Goal: Information Seeking & Learning: Learn about a topic

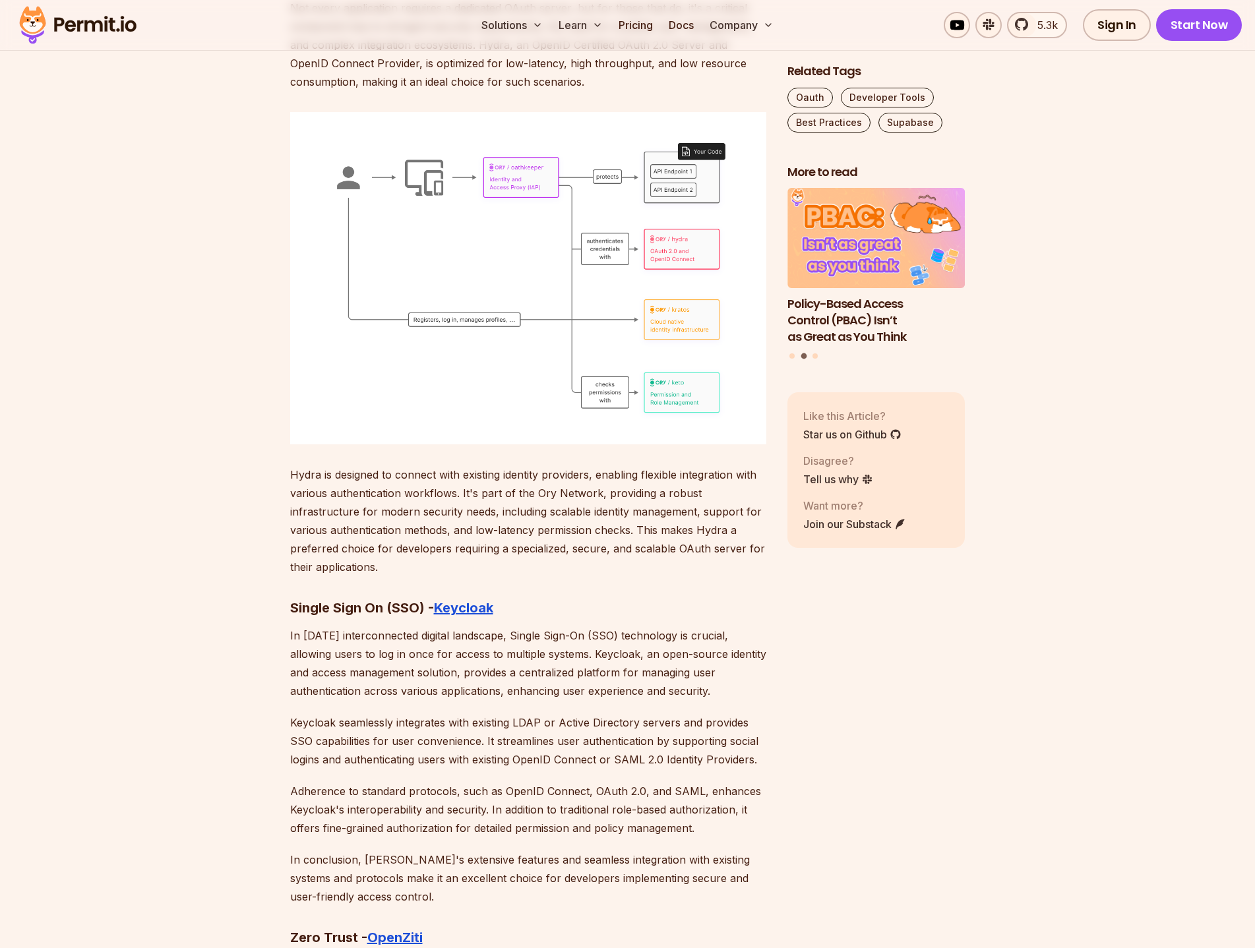
scroll to position [6528, 0]
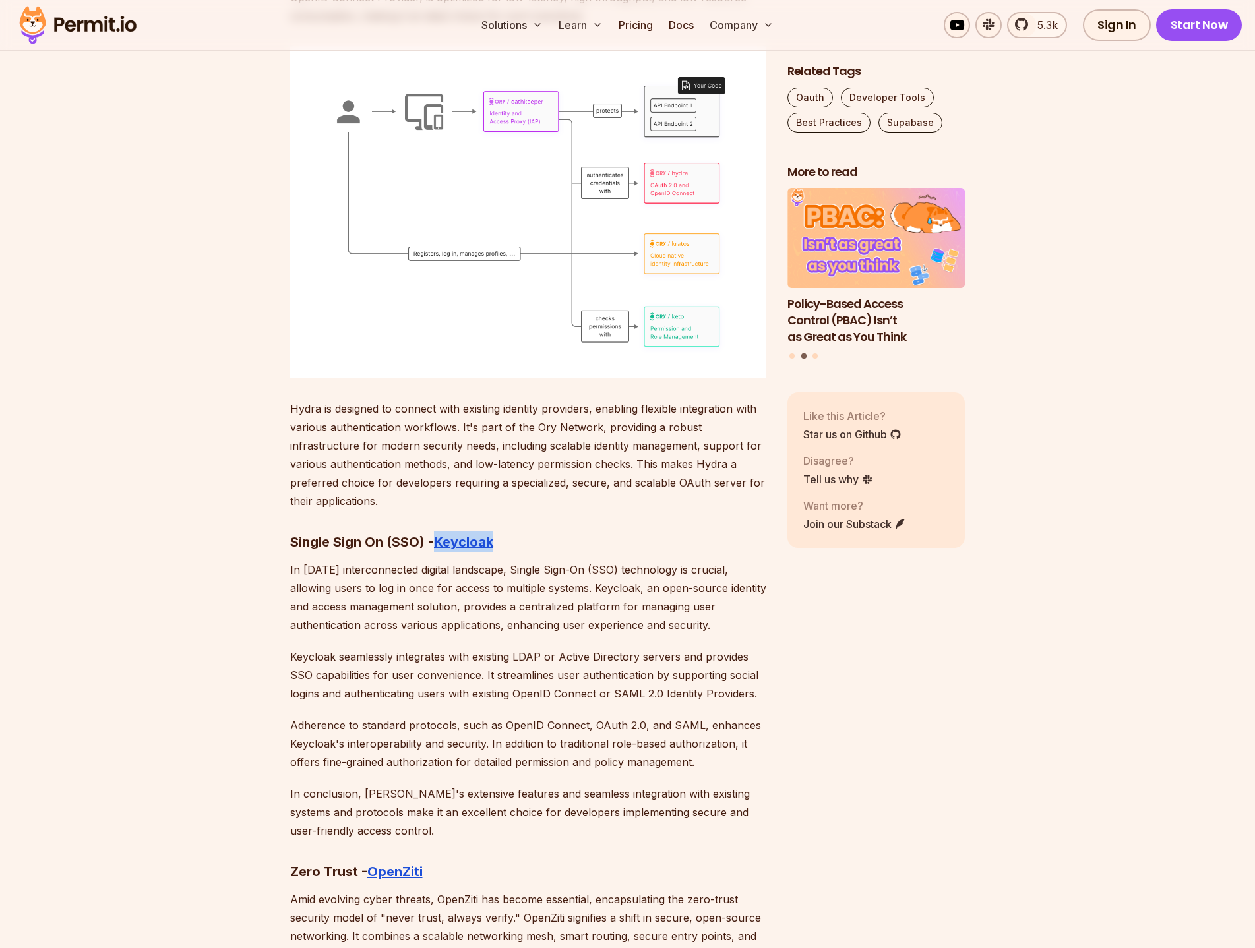
drag, startPoint x: 498, startPoint y: 504, endPoint x: 433, endPoint y: 504, distance: 65.3
click at [433, 531] on h3 "Single Sign On (SSO) - Keycloak" at bounding box center [528, 541] width 476 height 21
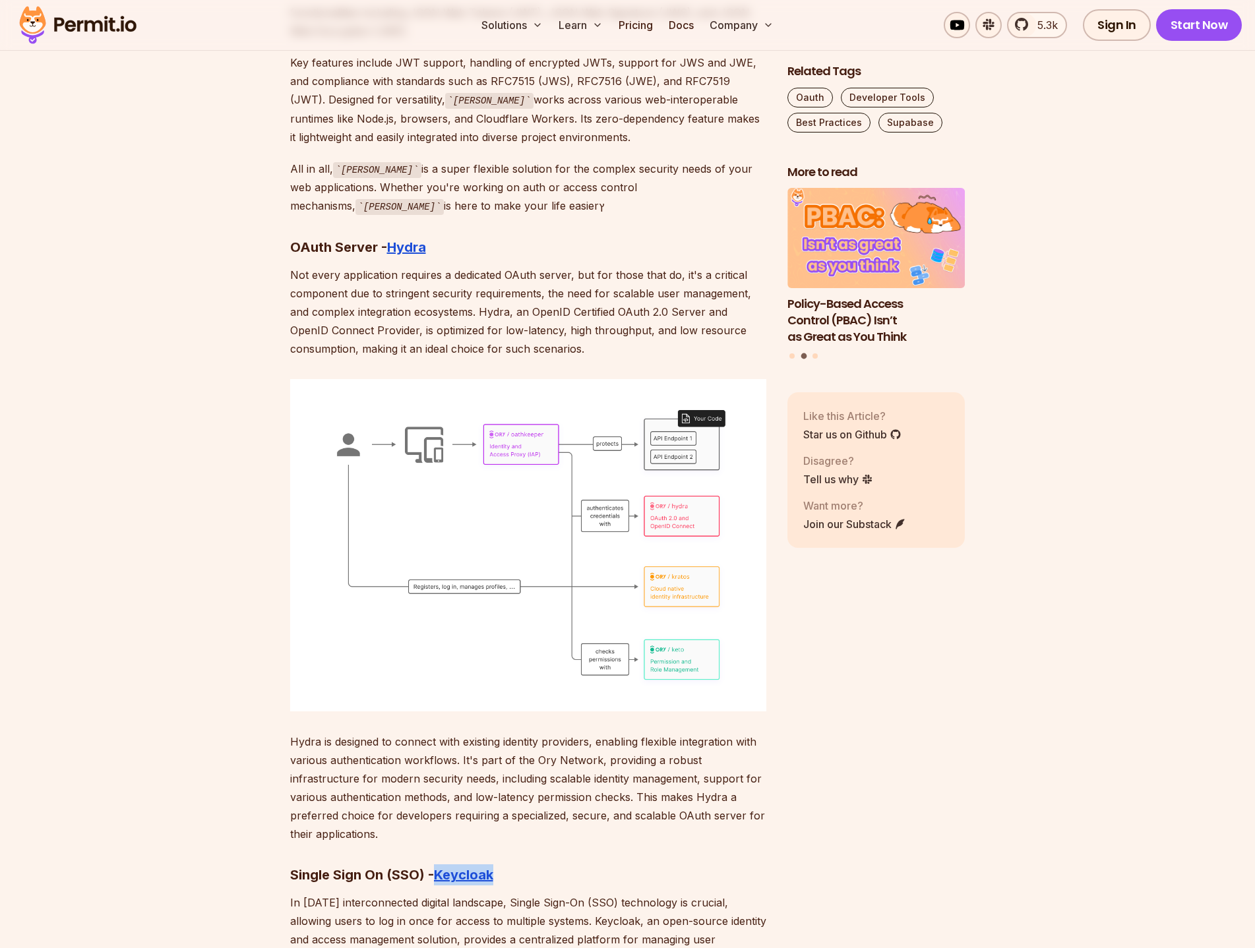
scroll to position [5934, 0]
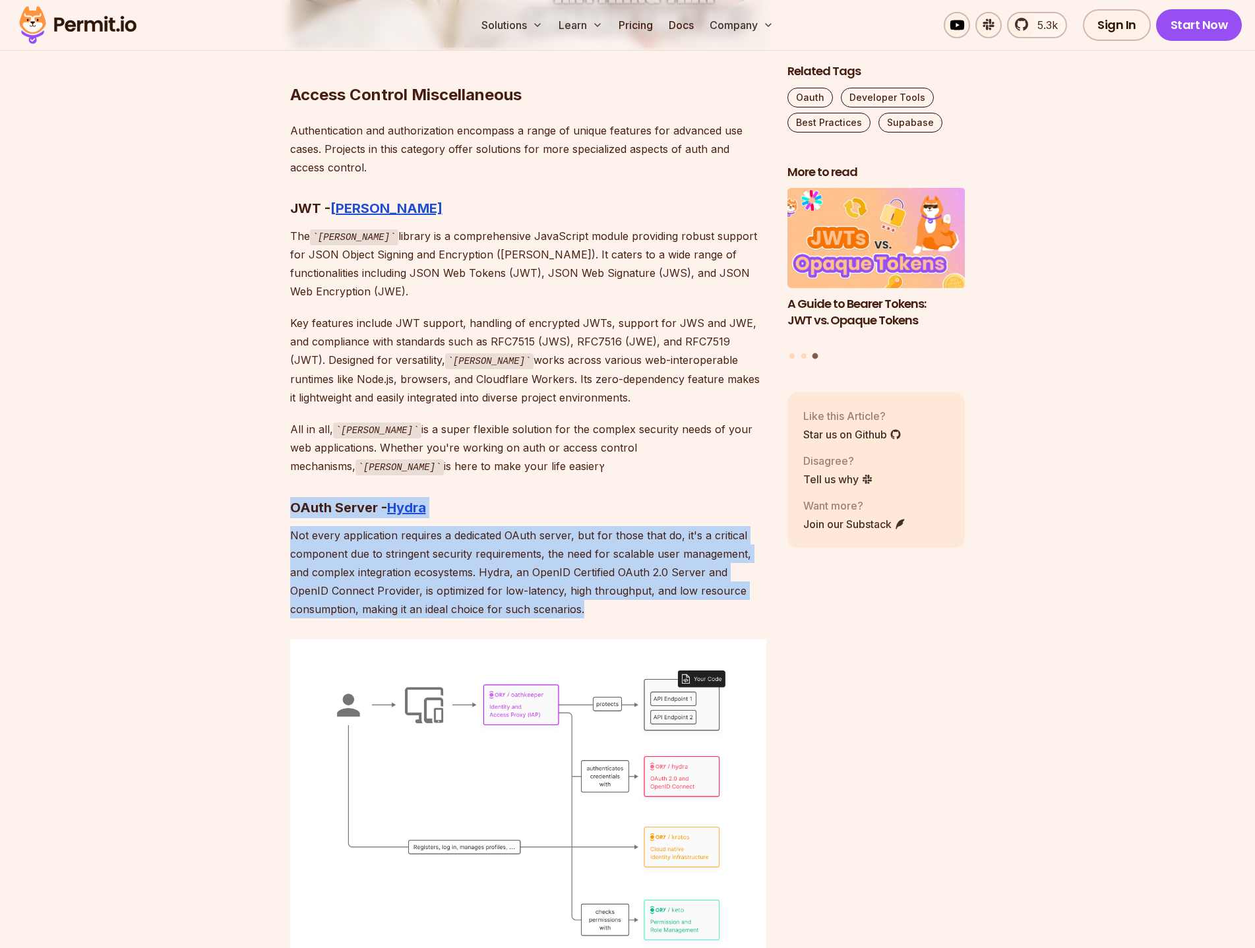
drag, startPoint x: 291, startPoint y: 475, endPoint x: 584, endPoint y: 576, distance: 309.2
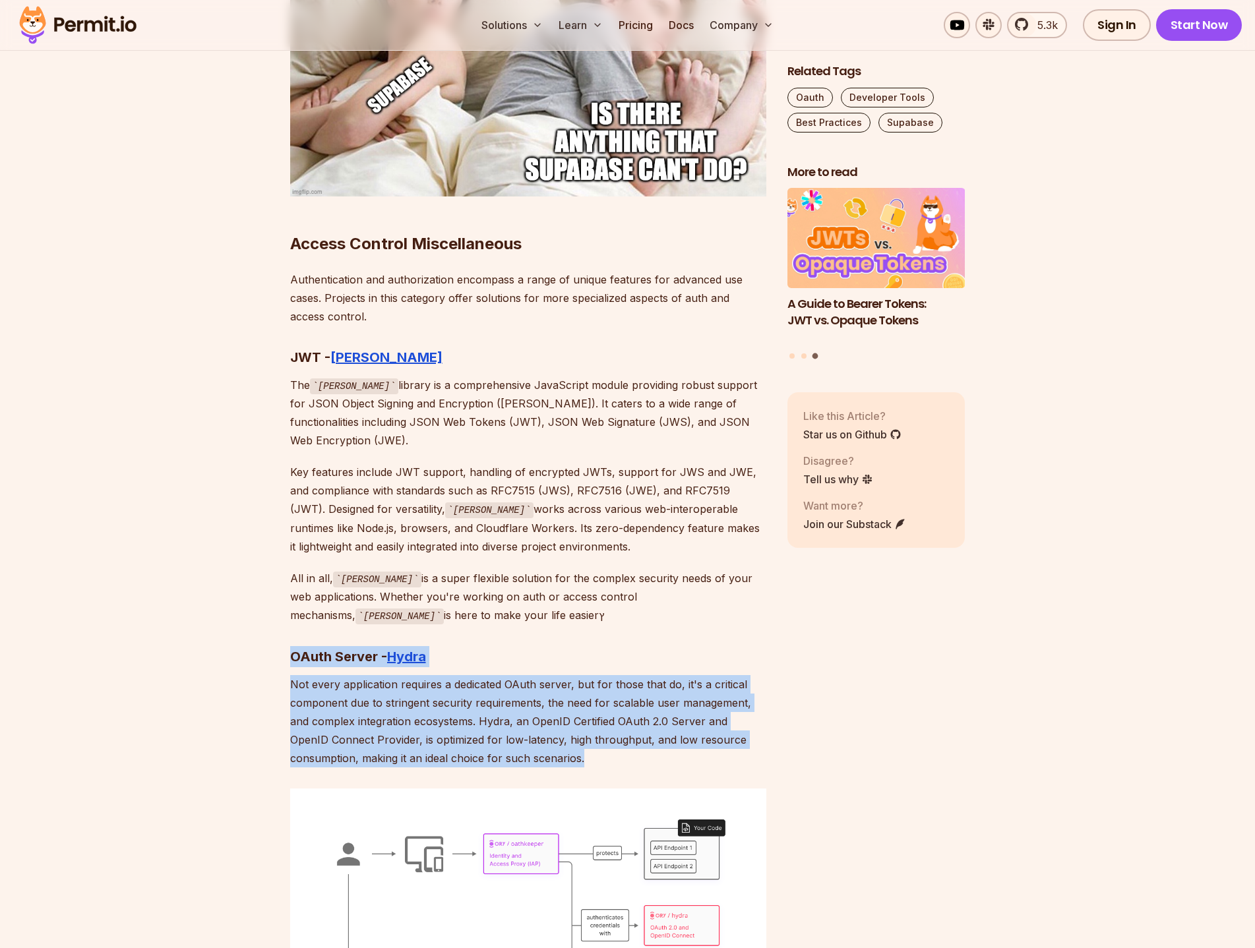
scroll to position [5605, 0]
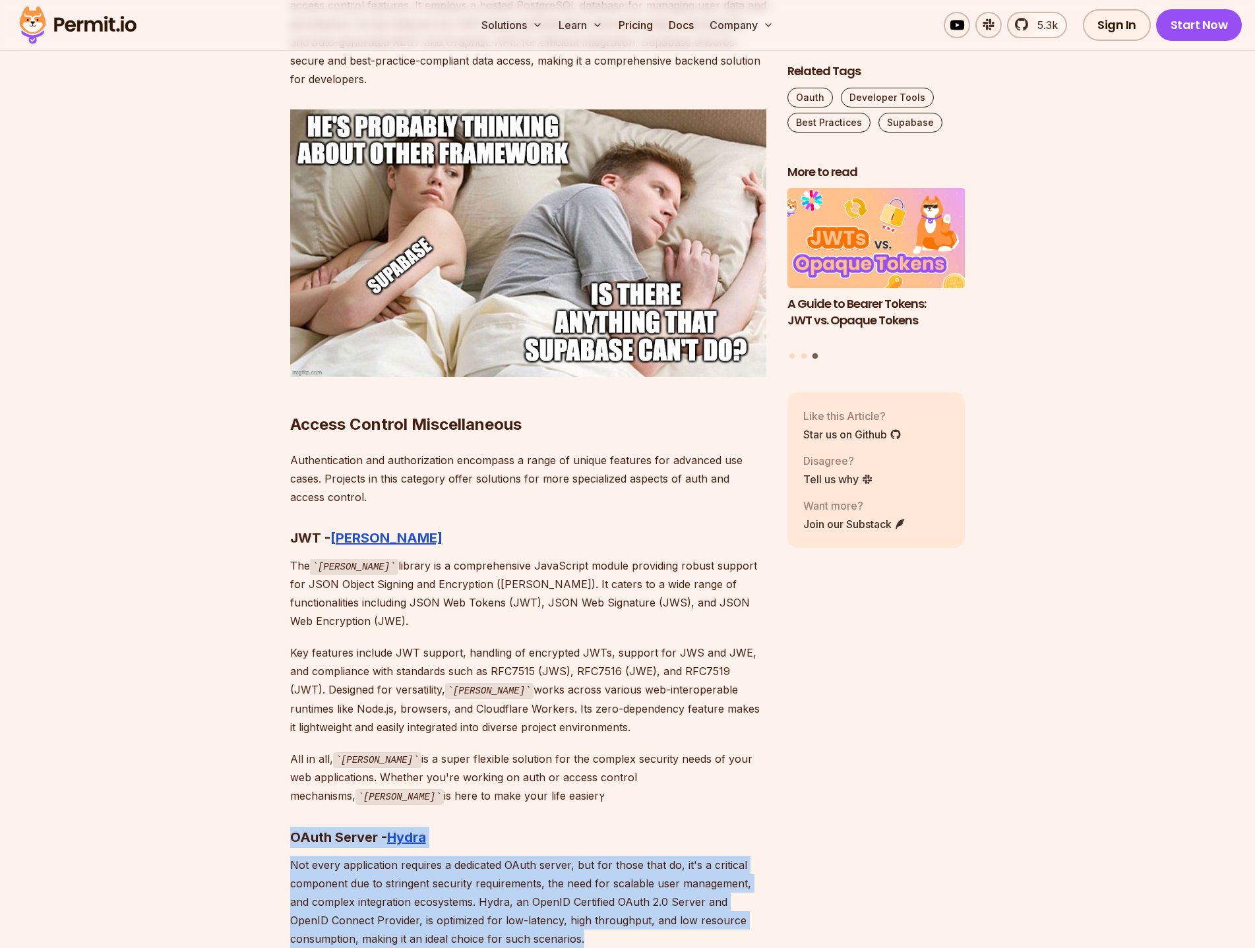
drag, startPoint x: 295, startPoint y: 510, endPoint x: 557, endPoint y: 740, distance: 349.0
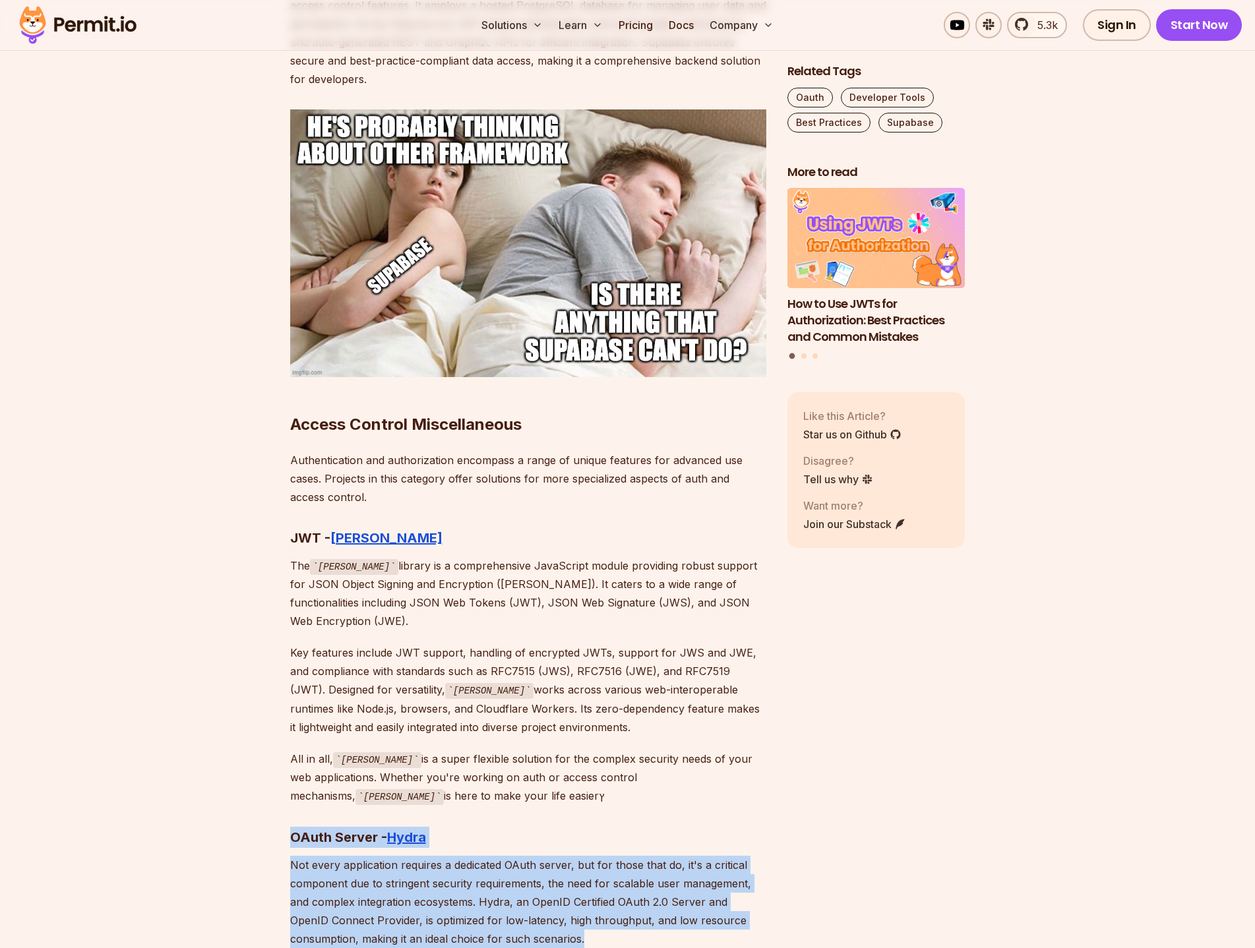
drag, startPoint x: 291, startPoint y: 518, endPoint x: 479, endPoint y: 716, distance: 272.8
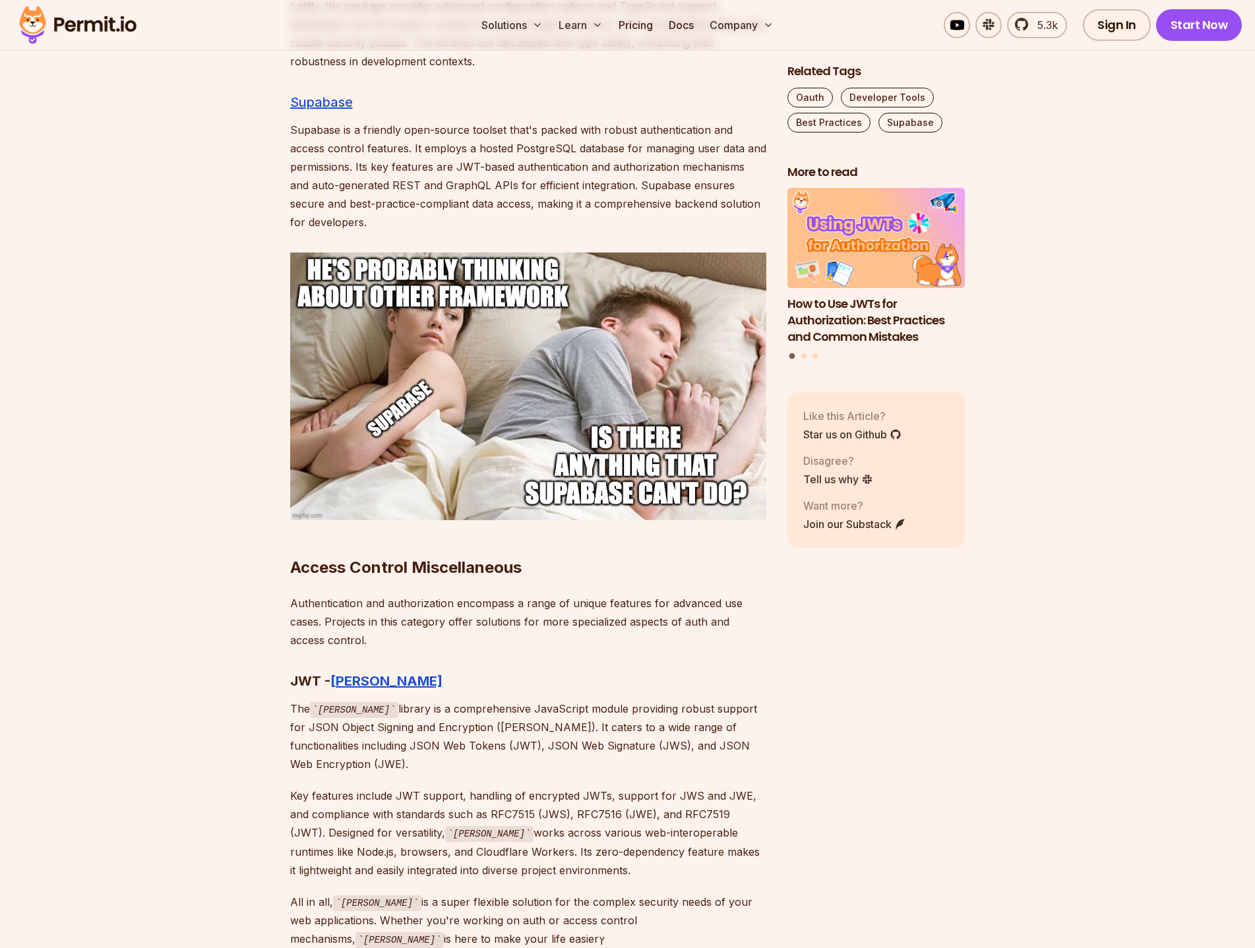
scroll to position [5275, 0]
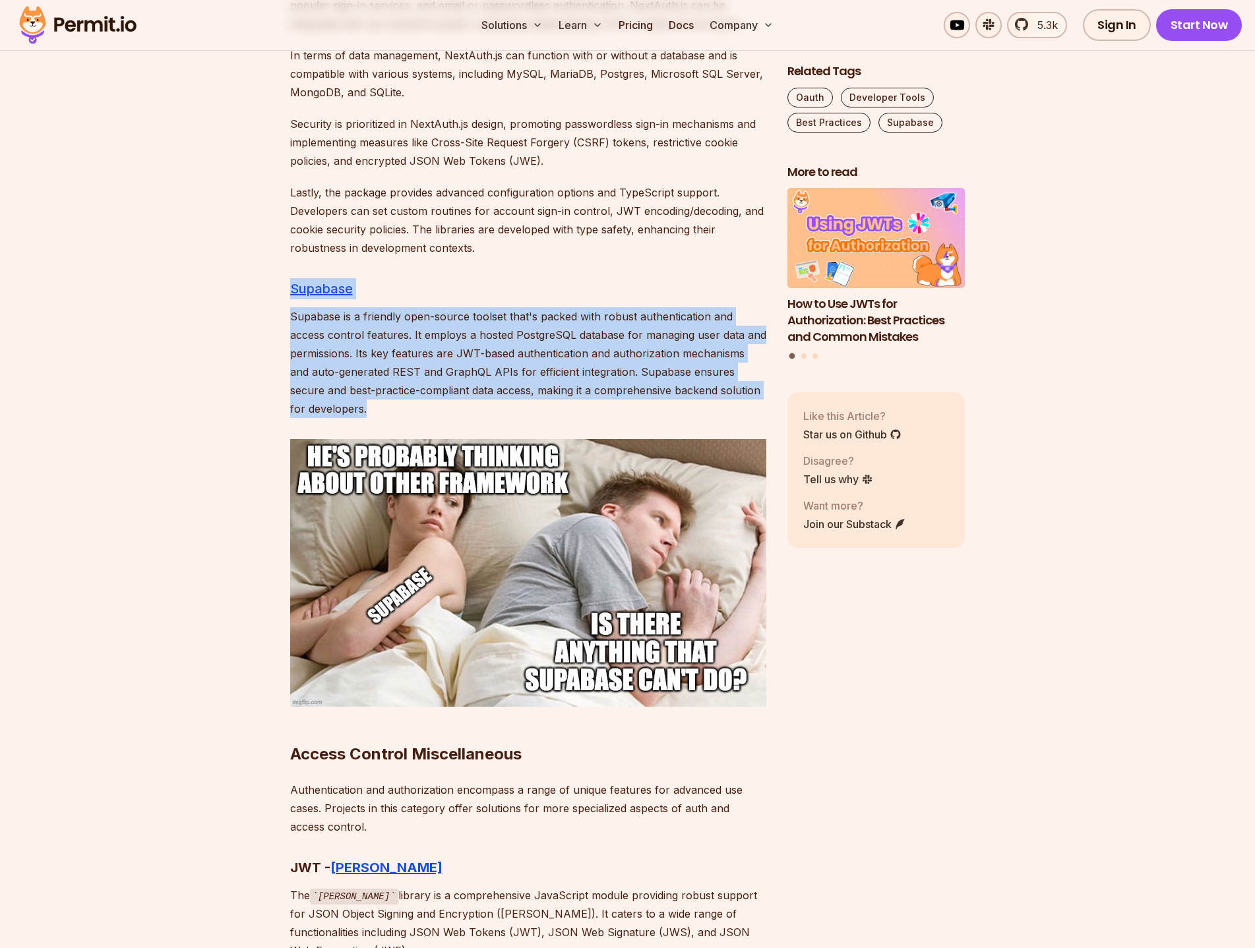
drag, startPoint x: 284, startPoint y: 269, endPoint x: 369, endPoint y: 394, distance: 150.9
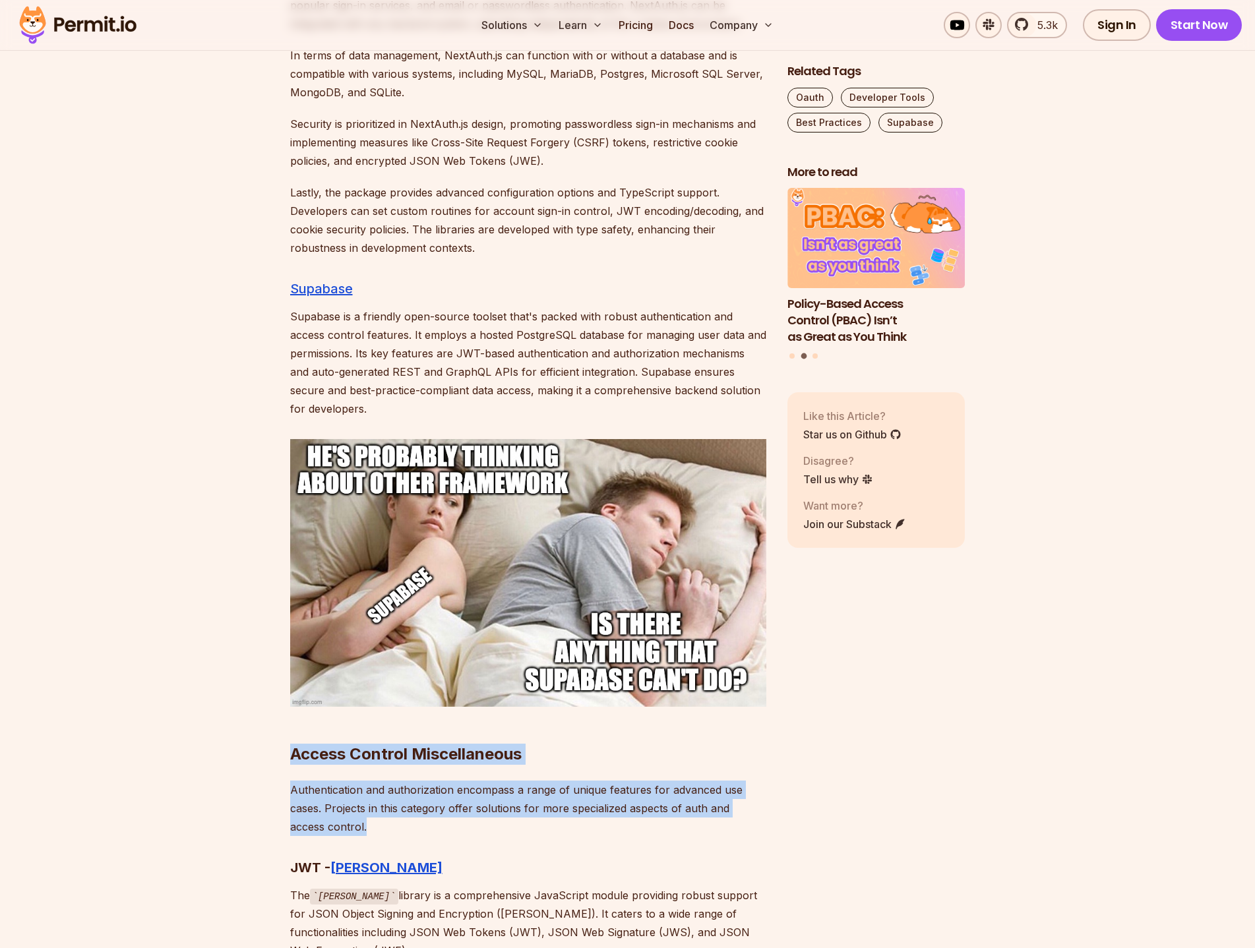
drag, startPoint x: 301, startPoint y: 739, endPoint x: 450, endPoint y: 806, distance: 163.2
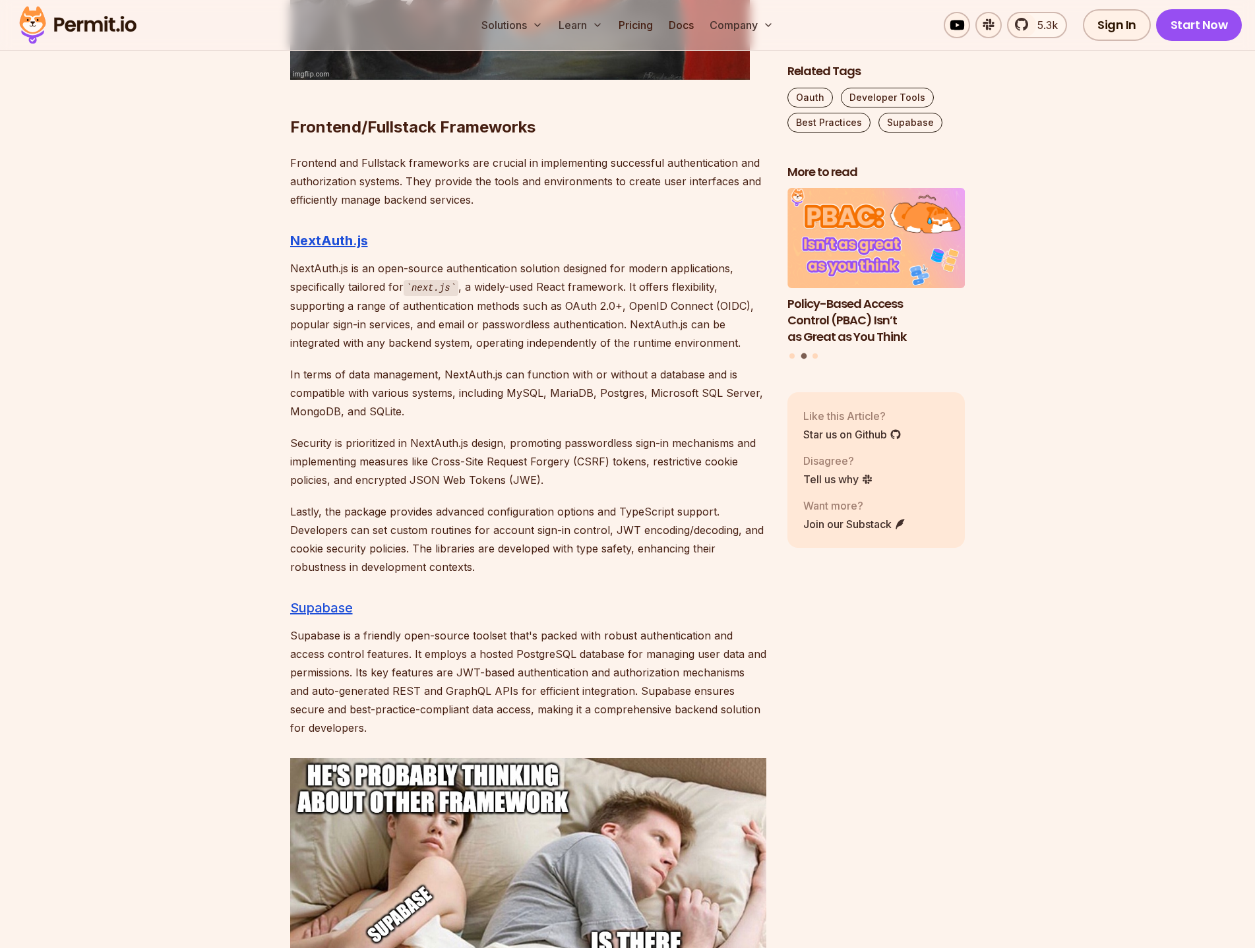
scroll to position [4945, 0]
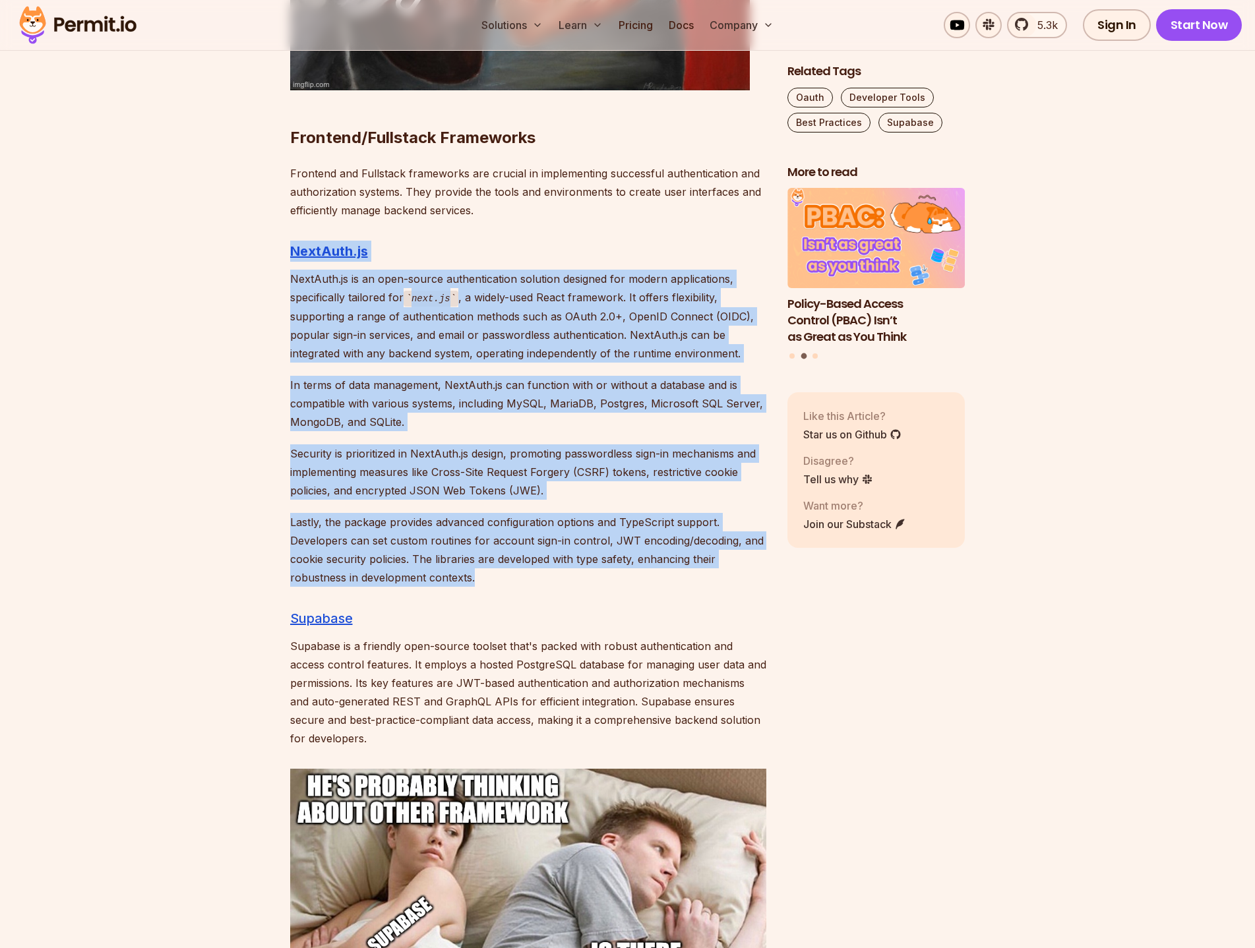
drag, startPoint x: 279, startPoint y: 234, endPoint x: 491, endPoint y: 557, distance: 386.6
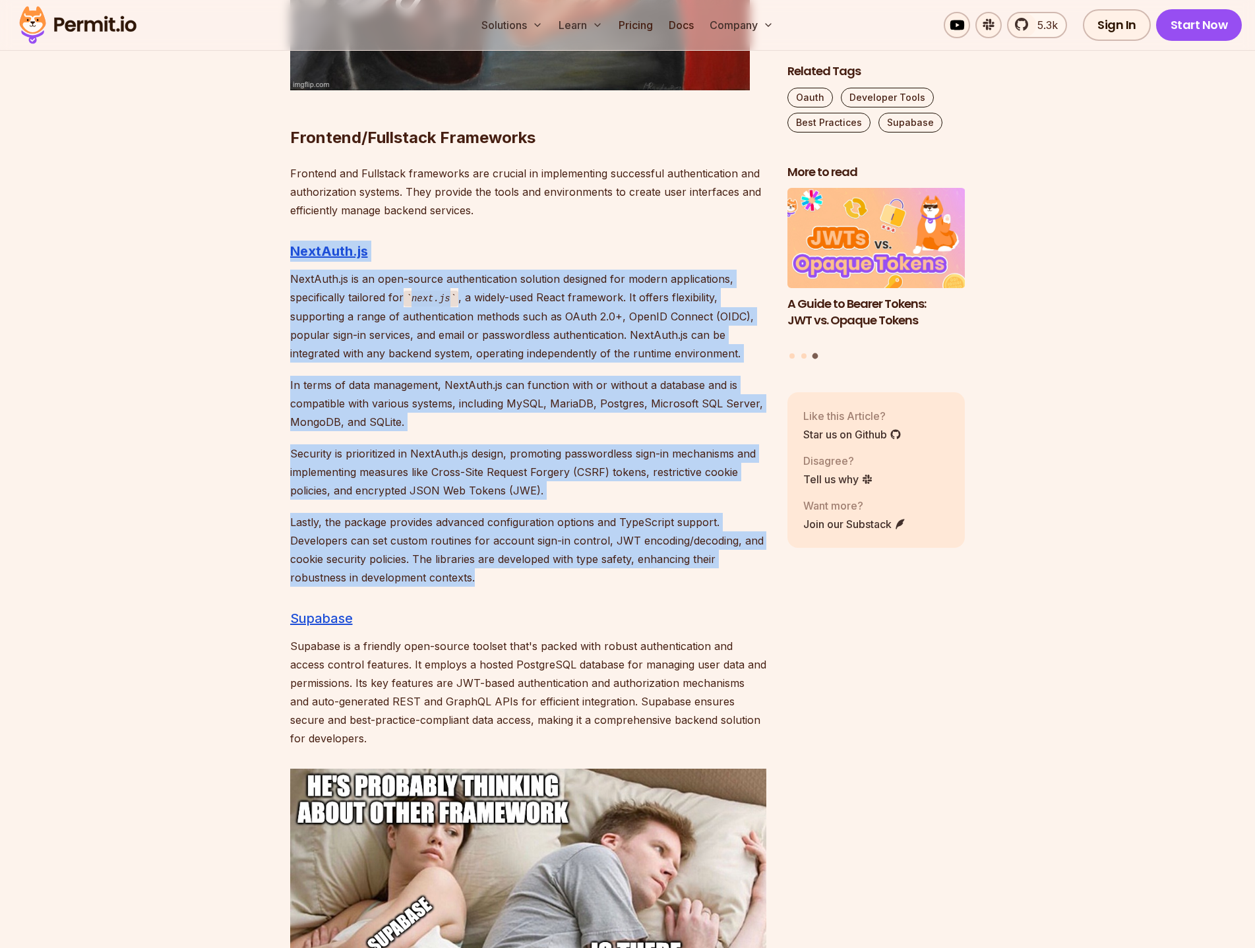
click at [485, 559] on p "Lastly, the package provides advanced configuration options and TypeScript supp…" at bounding box center [528, 550] width 476 height 74
drag, startPoint x: 478, startPoint y: 560, endPoint x: 288, endPoint y: 230, distance: 381.0
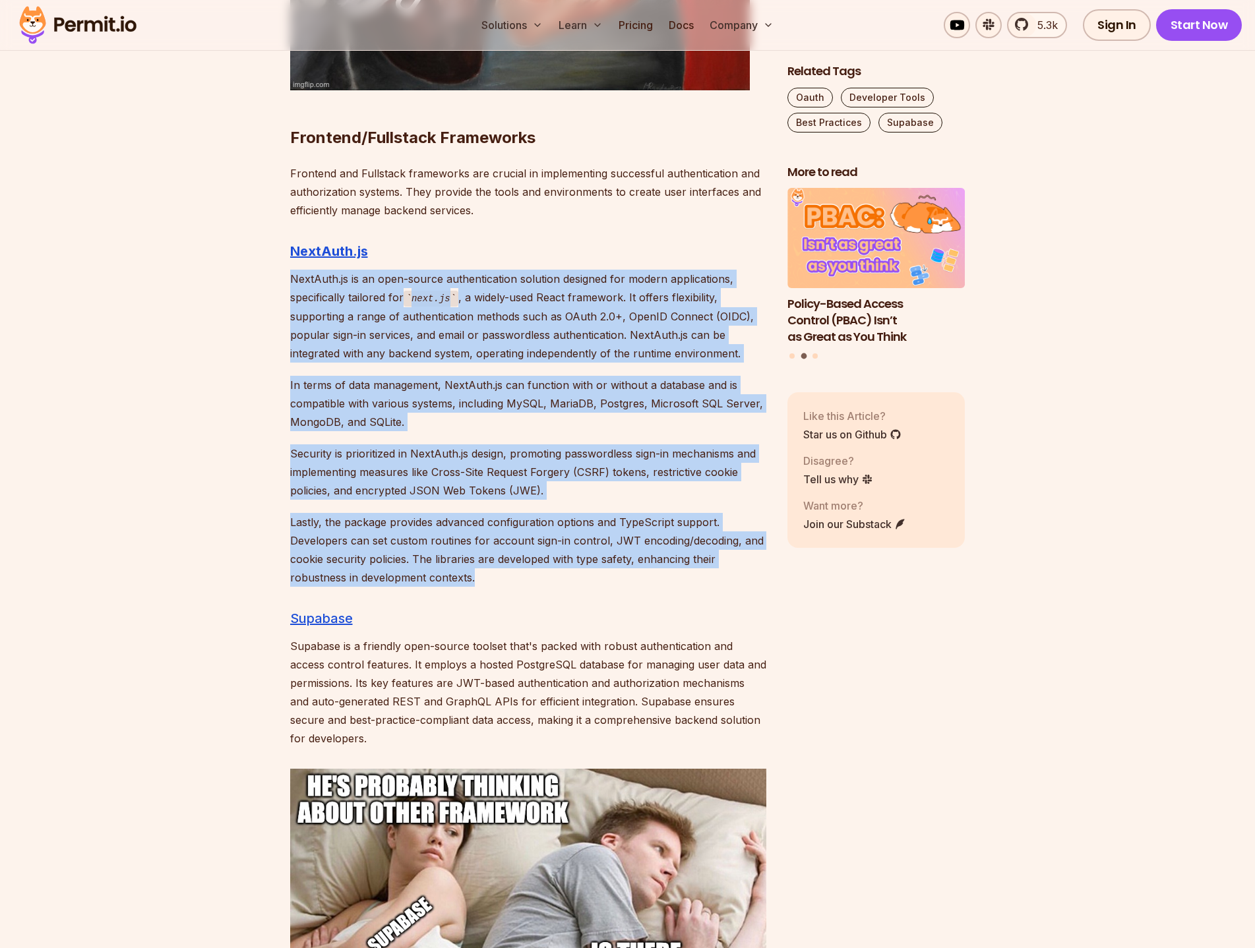
drag, startPoint x: 479, startPoint y: 557, endPoint x: 291, endPoint y: 256, distance: 355.5
click at [410, 291] on code "next.js" at bounding box center [431, 299] width 55 height 16
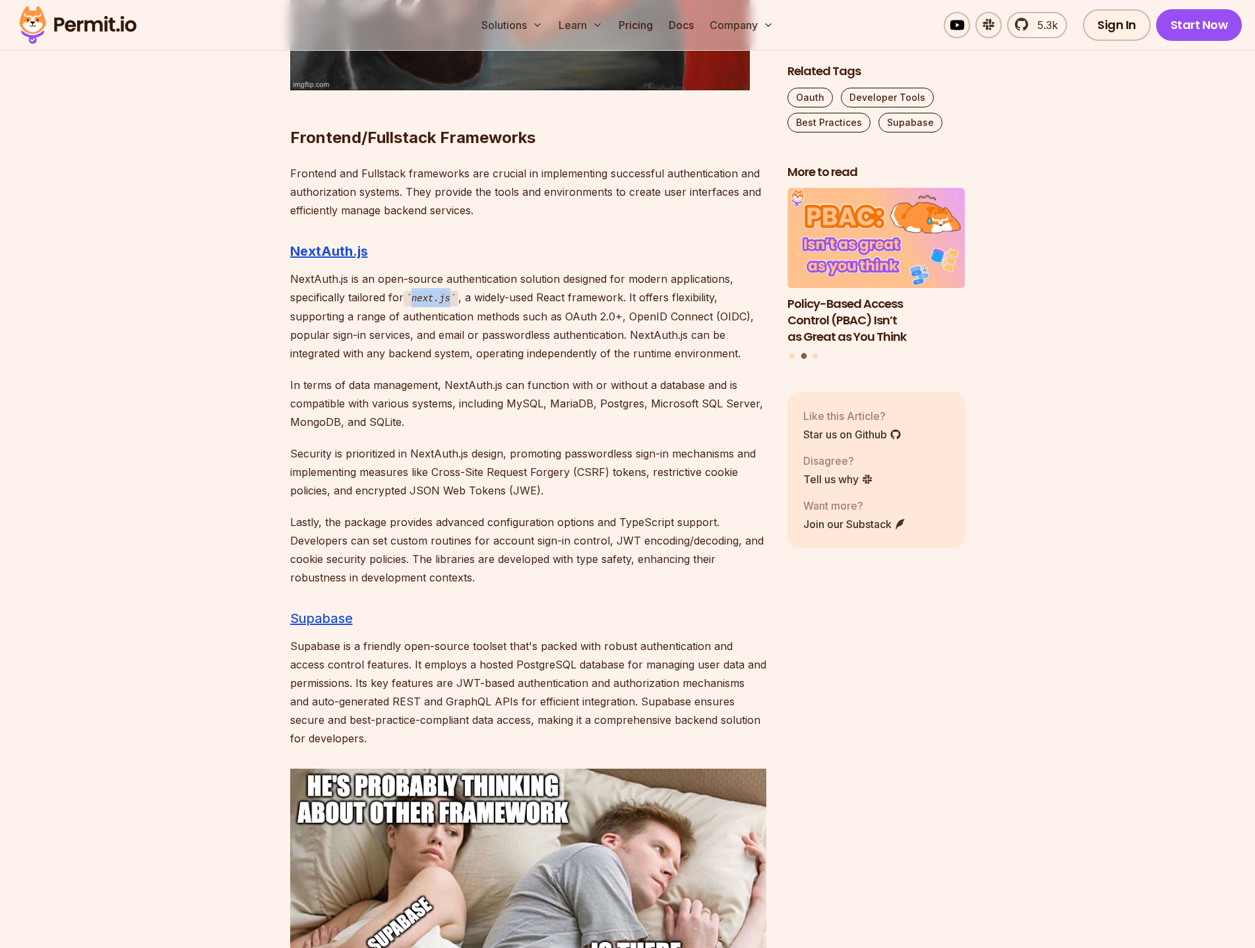
drag, startPoint x: 411, startPoint y: 278, endPoint x: 448, endPoint y: 282, distance: 37.8
click at [448, 291] on code "next.js" at bounding box center [431, 299] width 55 height 16
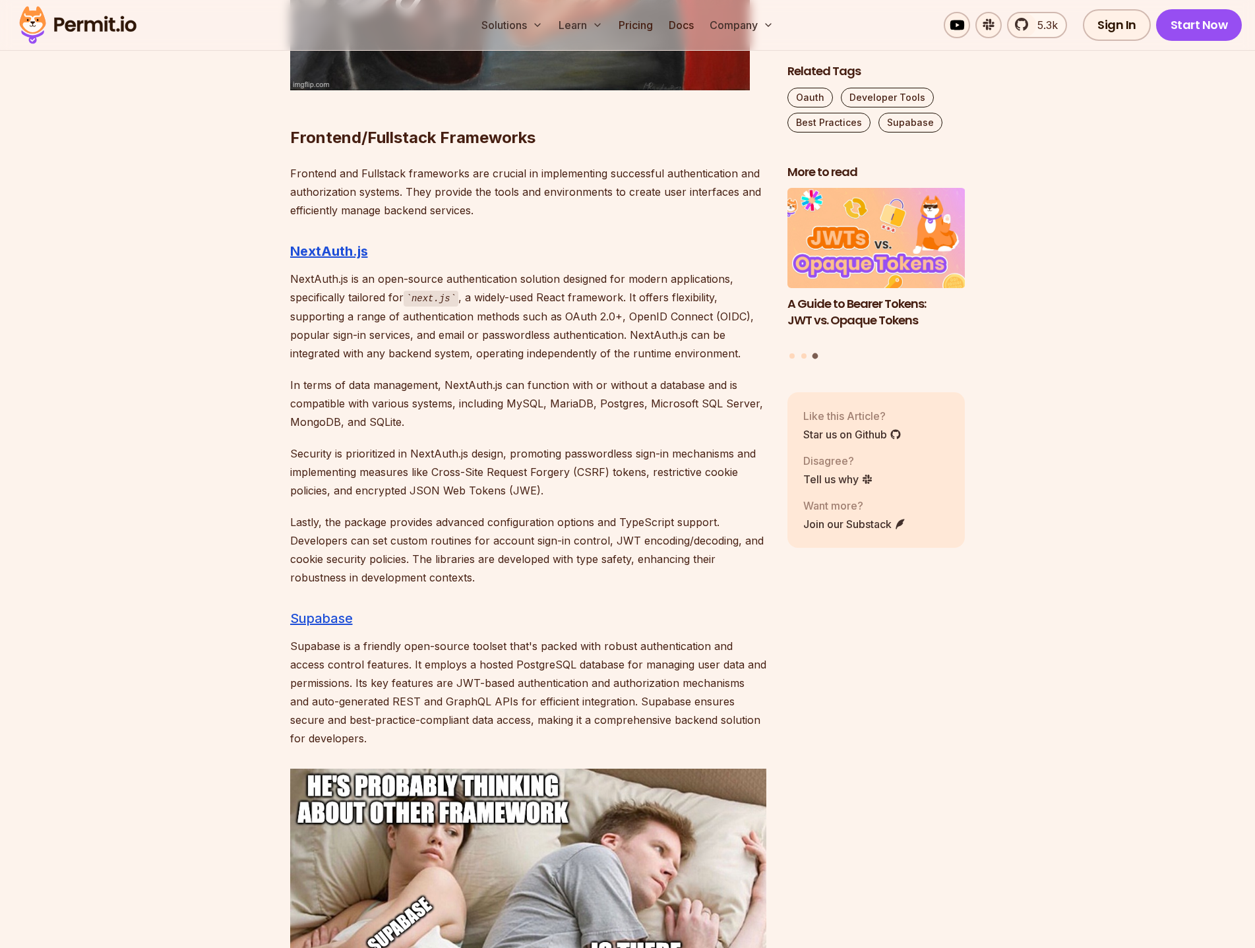
click at [539, 382] on p "In terms of data management, NextAuth.js can function with or without a databas…" at bounding box center [528, 403] width 476 height 55
click at [566, 385] on p "In terms of data management, NextAuth.js can function with or without a databas…" at bounding box center [528, 403] width 476 height 55
click at [565, 383] on p "In terms of data management, NextAuth.js can function with or without a databas…" at bounding box center [528, 403] width 476 height 55
click at [615, 389] on p "In terms of data management, NextAuth.js can function with or without a databas…" at bounding box center [528, 403] width 476 height 55
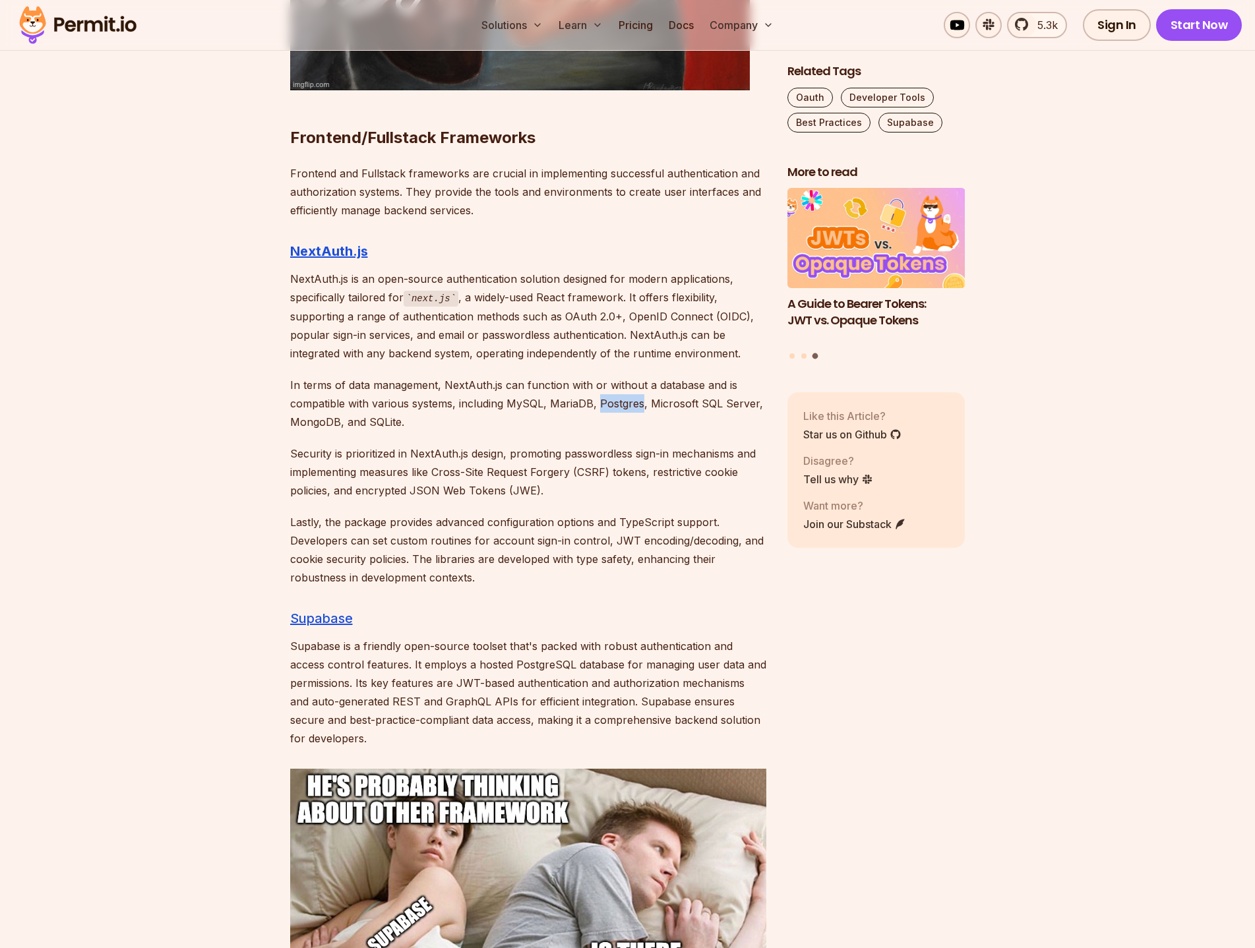
click at [615, 390] on p "In terms of data management, NextAuth.js can function with or without a databas…" at bounding box center [528, 403] width 476 height 55
click at [347, 386] on p "In terms of data management, NextAuth.js can function with or without a databas…" at bounding box center [528, 403] width 476 height 55
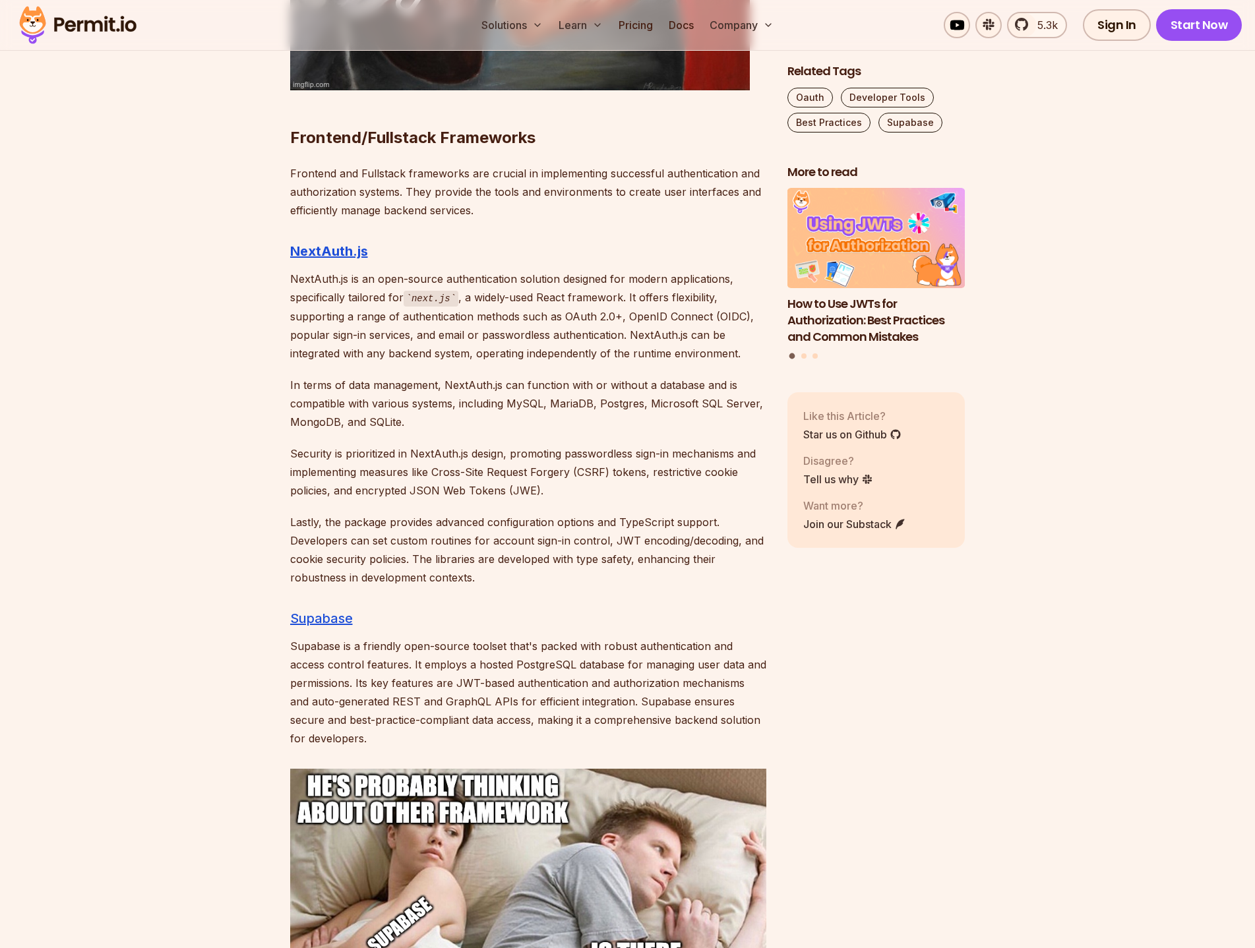
click at [382, 381] on p "In terms of data management, NextAuth.js can function with or without a databas…" at bounding box center [528, 403] width 476 height 55
click at [423, 387] on p "In terms of data management, NextAuth.js can function with or without a databas…" at bounding box center [528, 403] width 476 height 55
click at [423, 386] on p "In terms of data management, NextAuth.js can function with or without a databas…" at bounding box center [528, 403] width 476 height 55
click at [436, 444] on p "Security is prioritized in NextAuth.js design, promoting passwordless sign-in m…" at bounding box center [528, 471] width 476 height 55
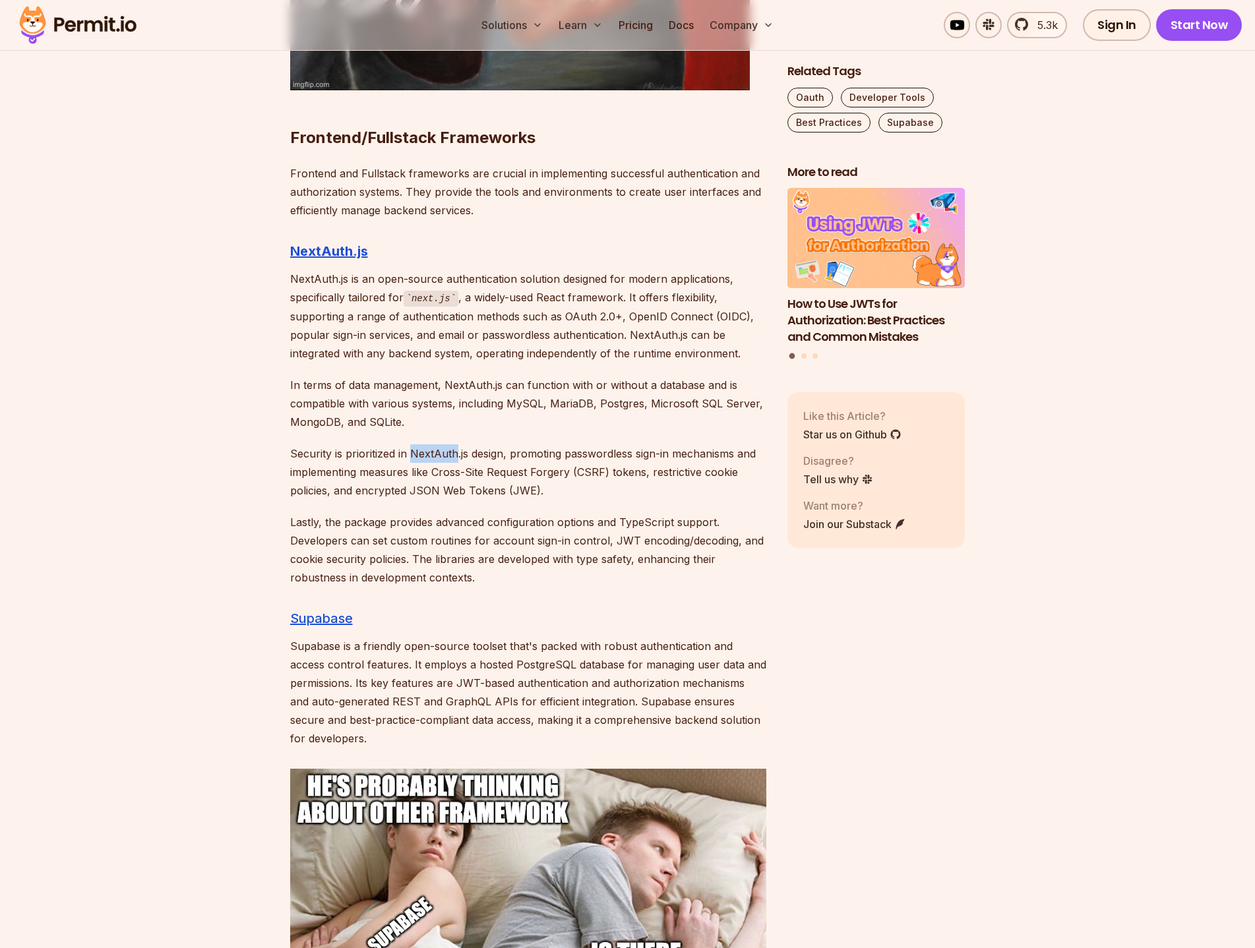
click at [436, 444] on p "Security is prioritized in NextAuth.js design, promoting passwordless sign-in m…" at bounding box center [528, 471] width 476 height 55
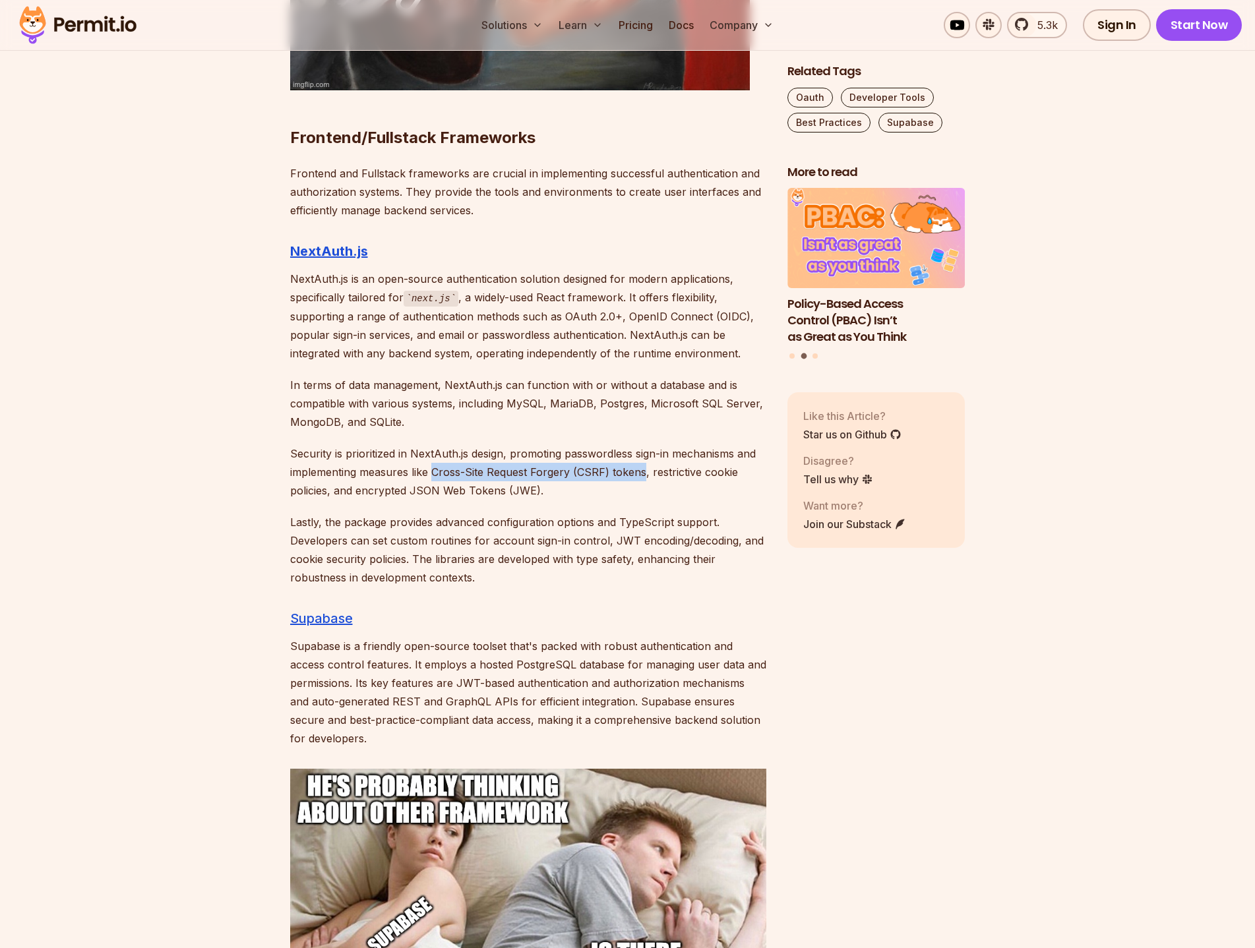
drag, startPoint x: 431, startPoint y: 455, endPoint x: 629, endPoint y: 450, distance: 198.5
click at [637, 452] on p "Security is prioritized in NextAuth.js design, promoting passwordless sign-in m…" at bounding box center [528, 471] width 476 height 55
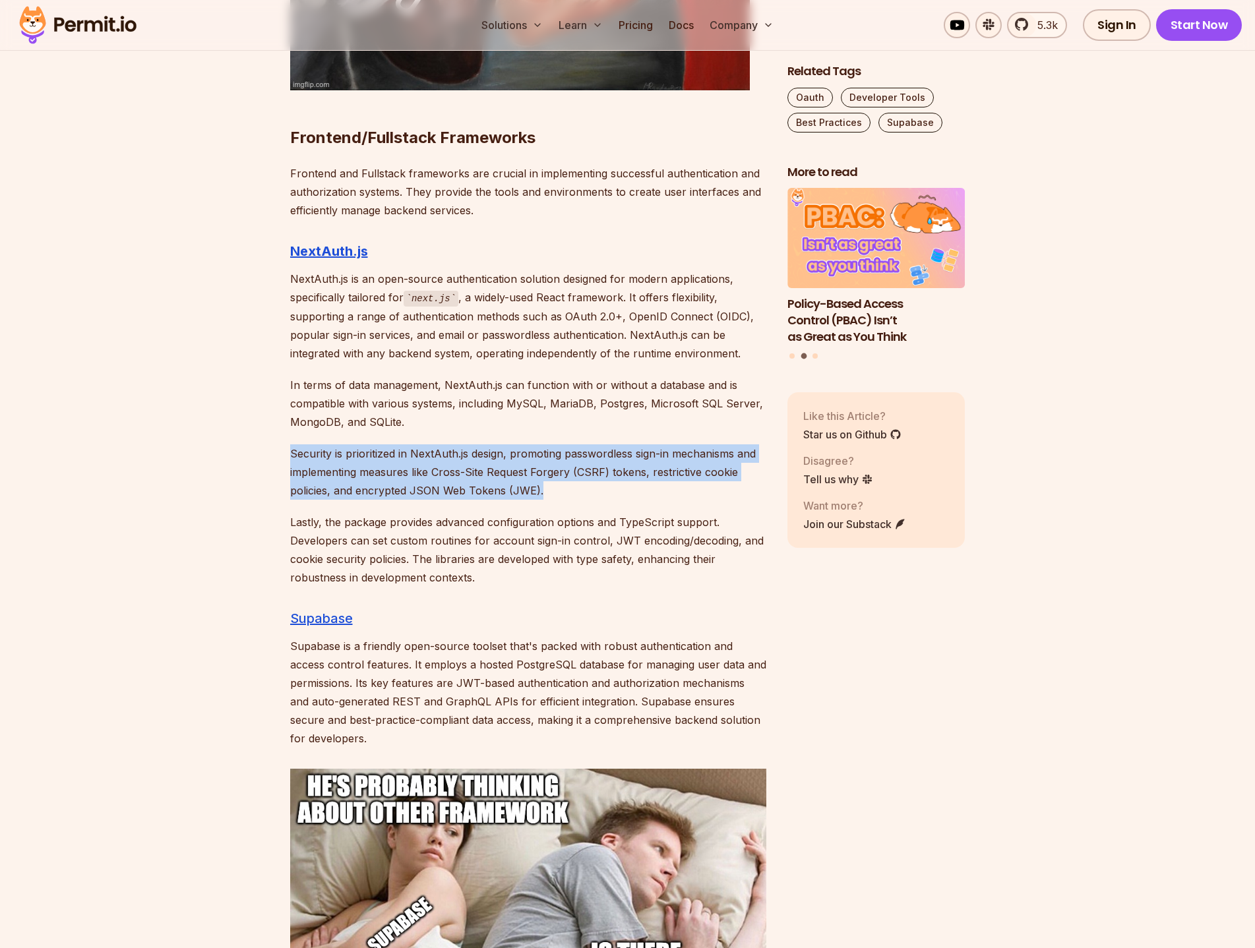
drag, startPoint x: 565, startPoint y: 471, endPoint x: 290, endPoint y: 440, distance: 276.7
click at [290, 444] on p "Security is prioritized in NextAuth.js design, promoting passwordless sign-in m…" at bounding box center [528, 471] width 476 height 55
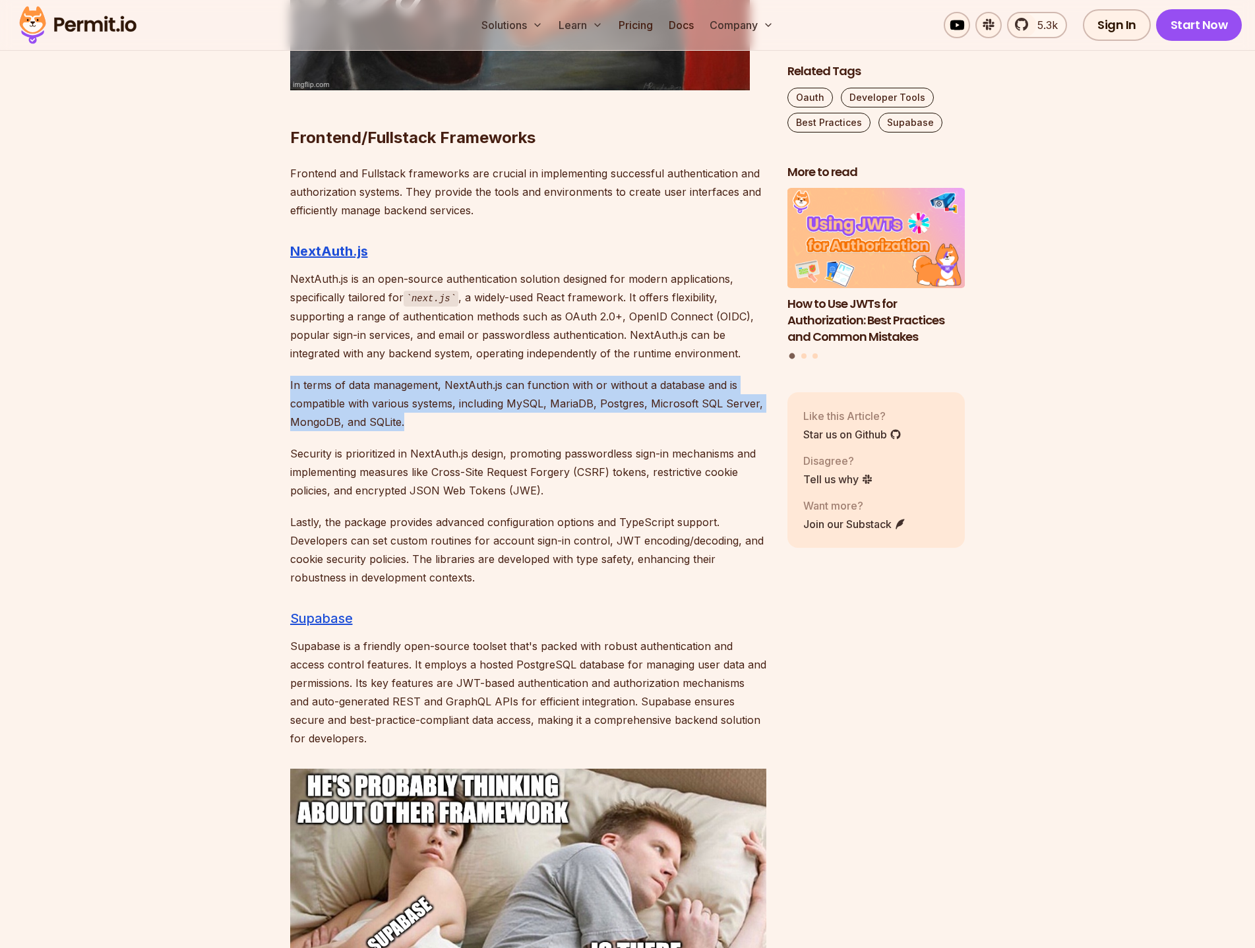
drag, startPoint x: 402, startPoint y: 405, endPoint x: 286, endPoint y: 366, distance: 123.0
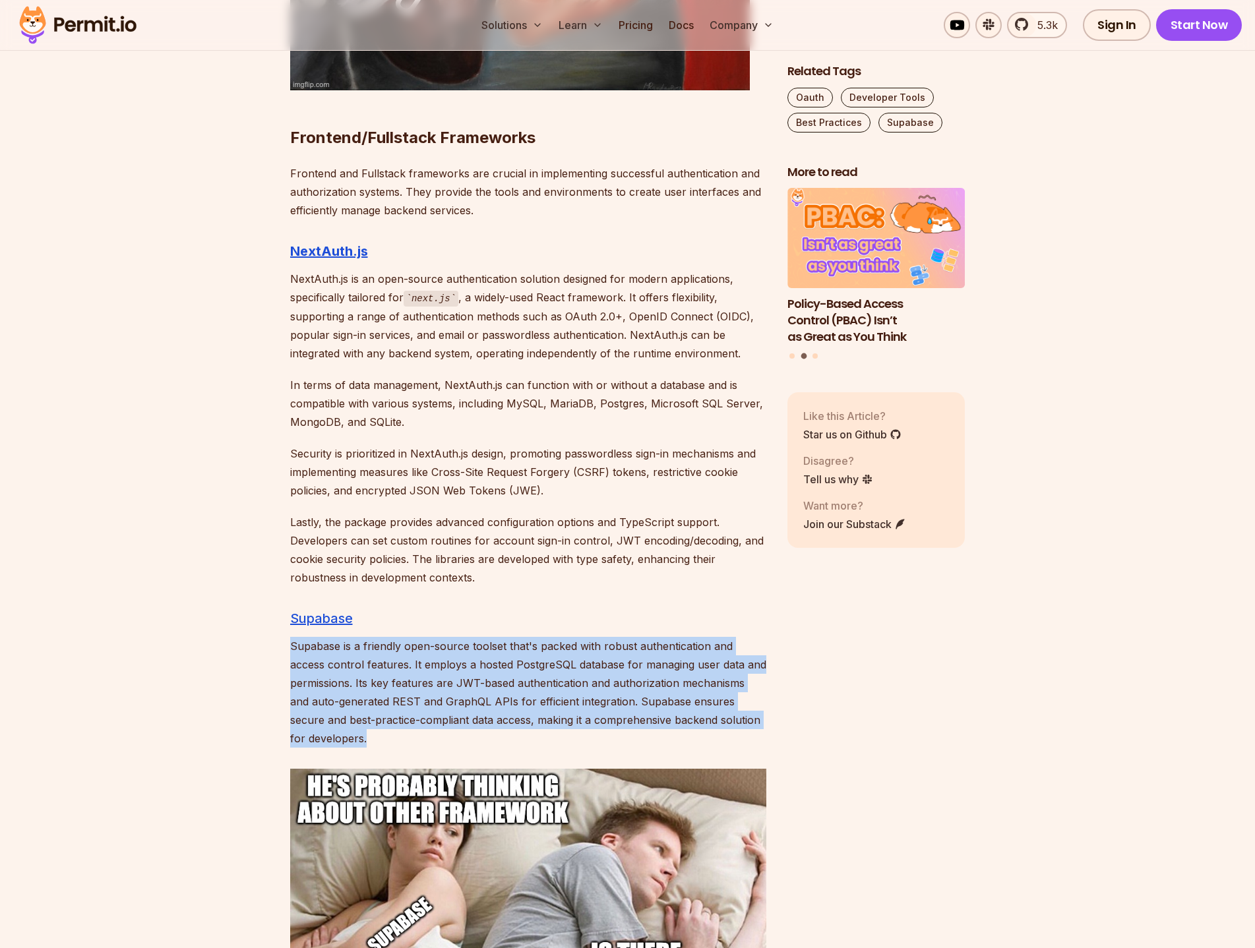
drag, startPoint x: 289, startPoint y: 624, endPoint x: 375, endPoint y: 717, distance: 126.9
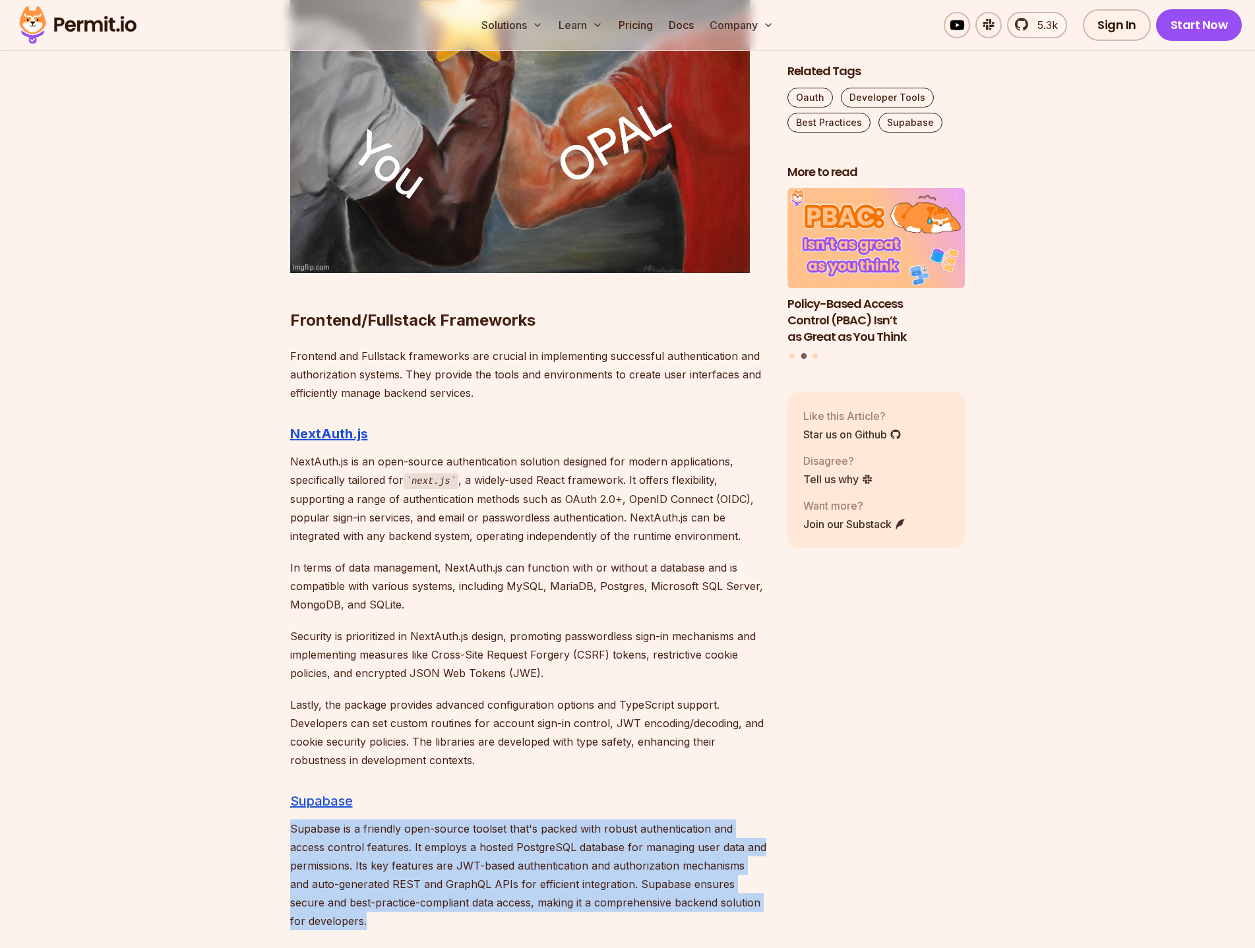
scroll to position [4879, 0]
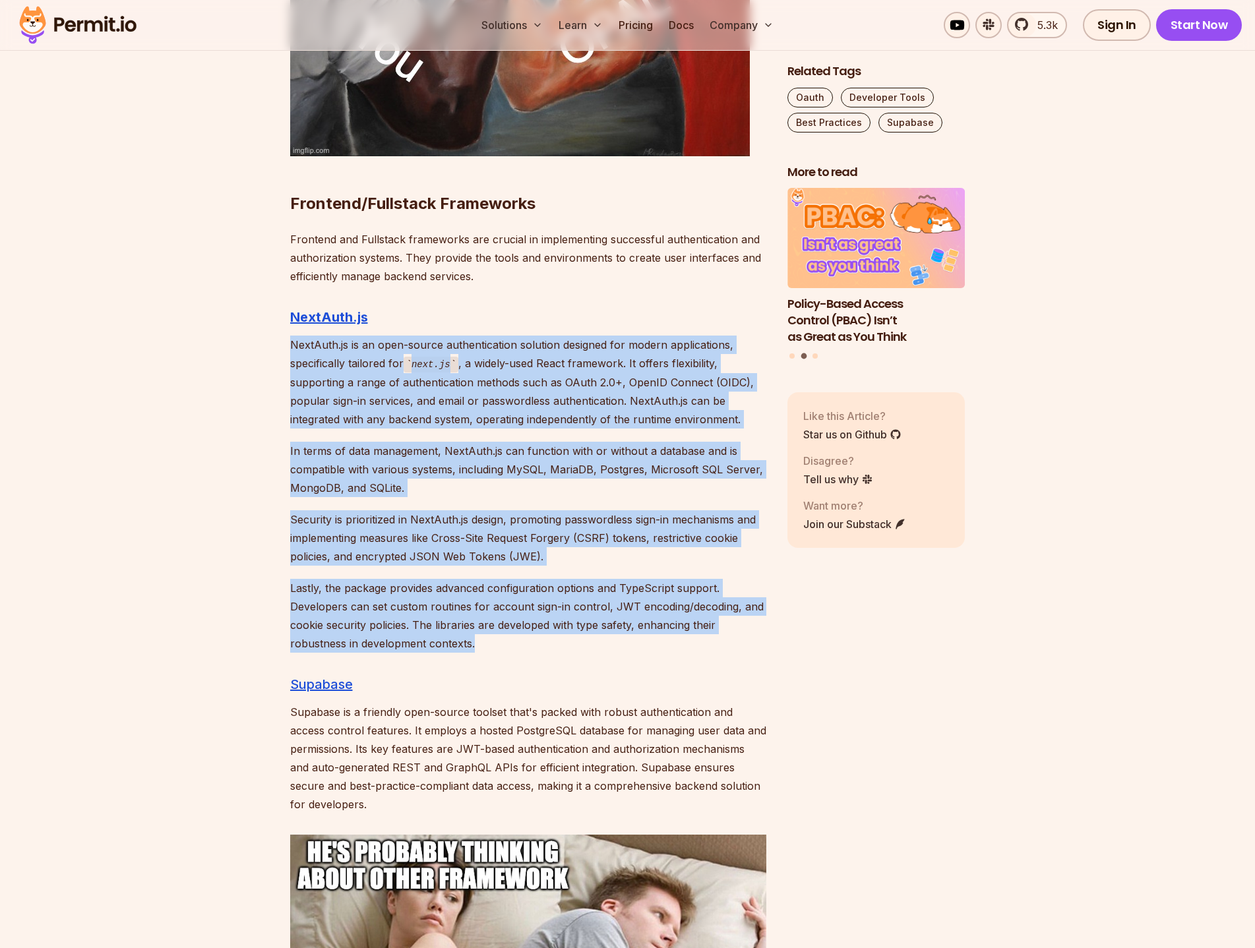
drag, startPoint x: 488, startPoint y: 628, endPoint x: 291, endPoint y: 330, distance: 357.5
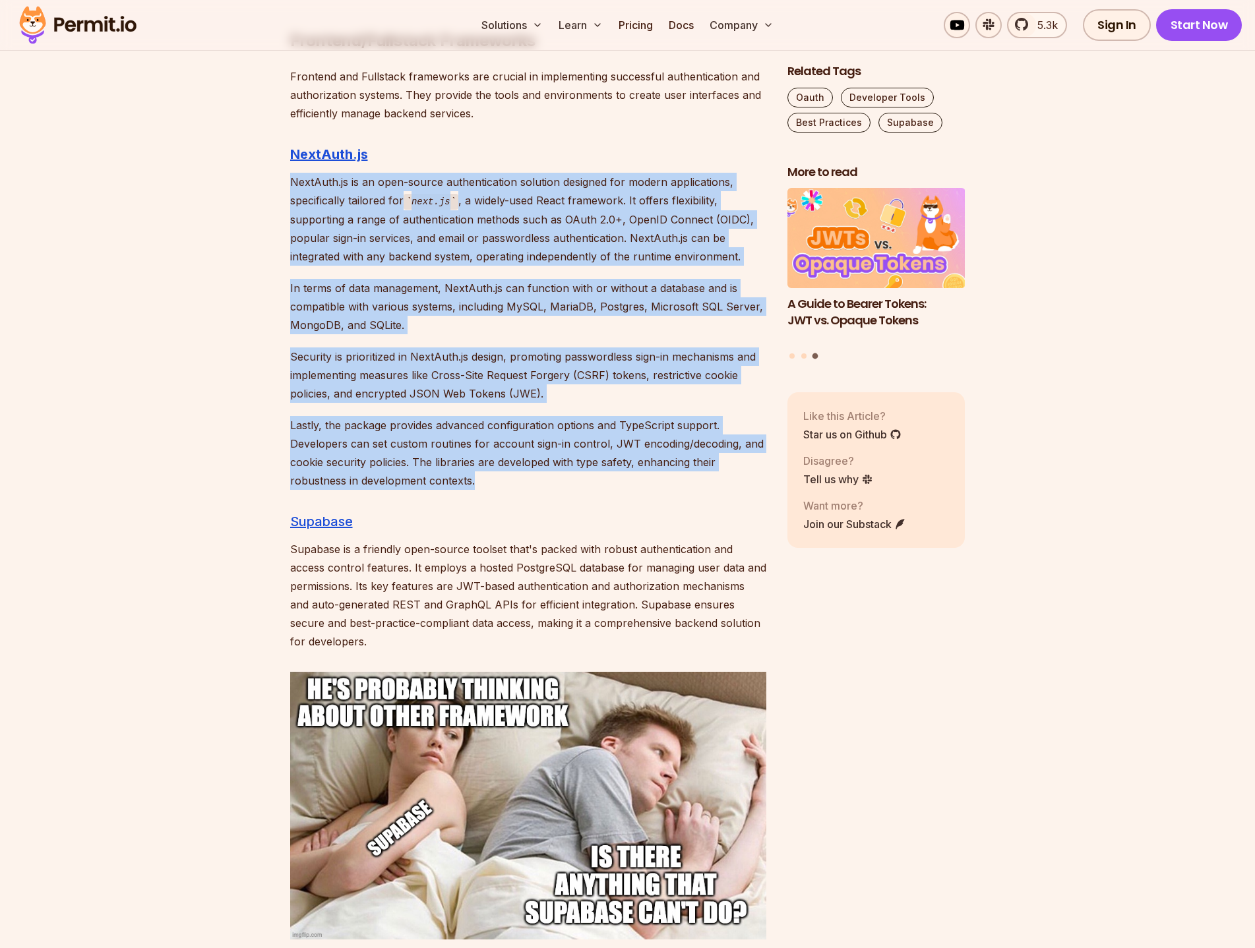
scroll to position [5077, 0]
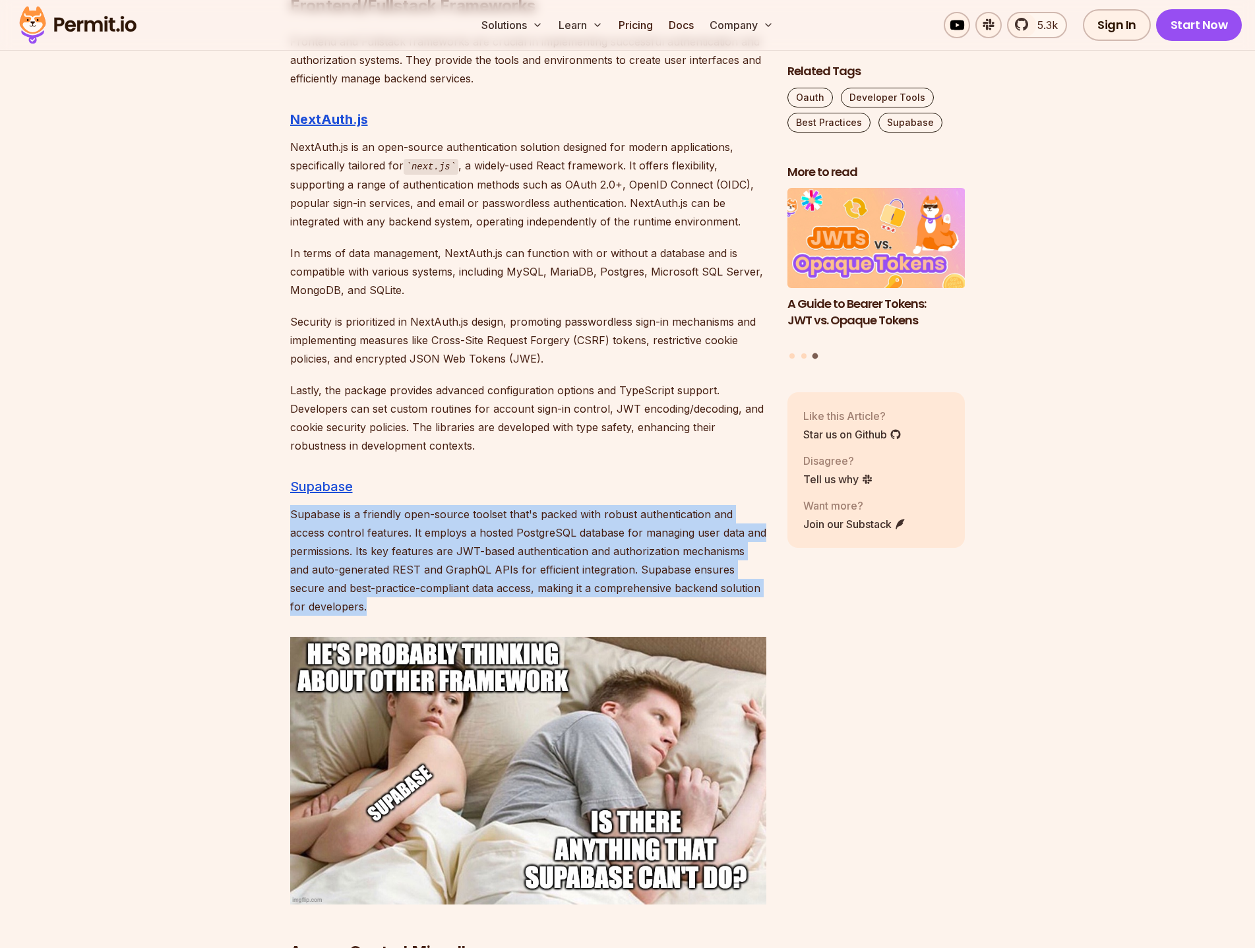
drag, startPoint x: 367, startPoint y: 588, endPoint x: 291, endPoint y: 489, distance: 125.0
click at [291, 505] on p "Supabase is a friendly open-source toolset that's packed with robust authentica…" at bounding box center [528, 560] width 476 height 111
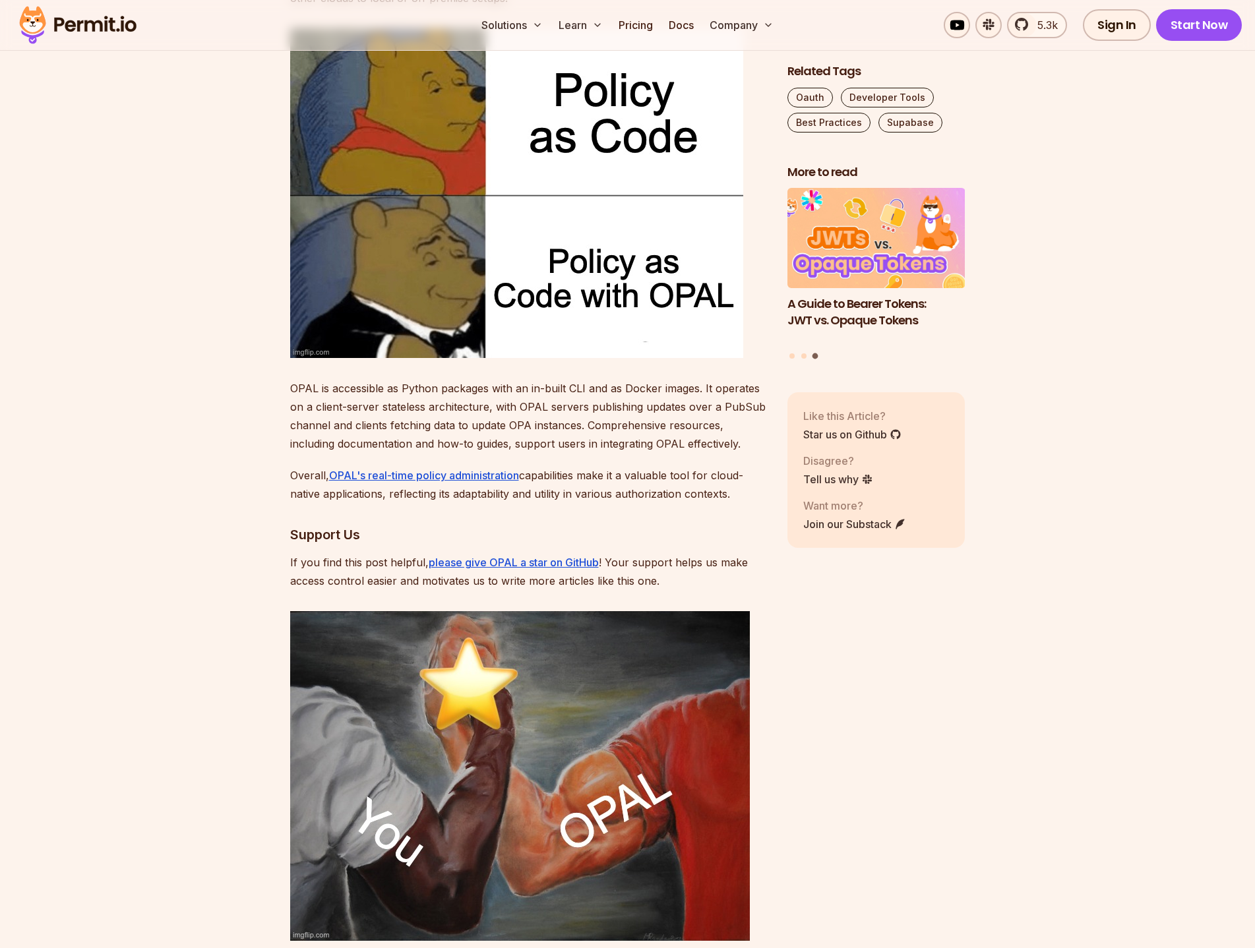
scroll to position [3890, 0]
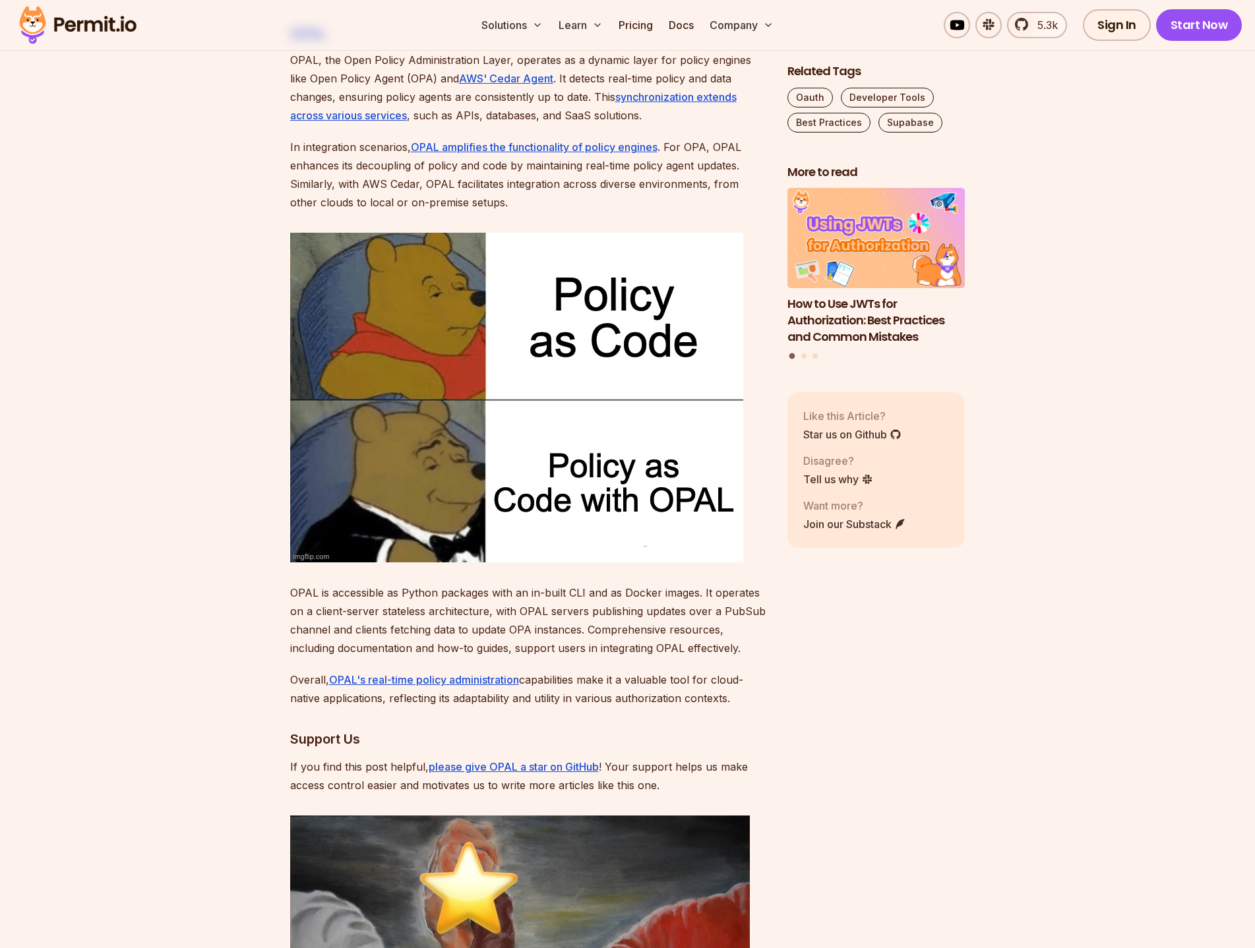
click at [818, 584] on div "Related Tags Oauth Developer Tools Best Practices Supabase More to read Policy-…" at bounding box center [876, 337] width 178 height 548
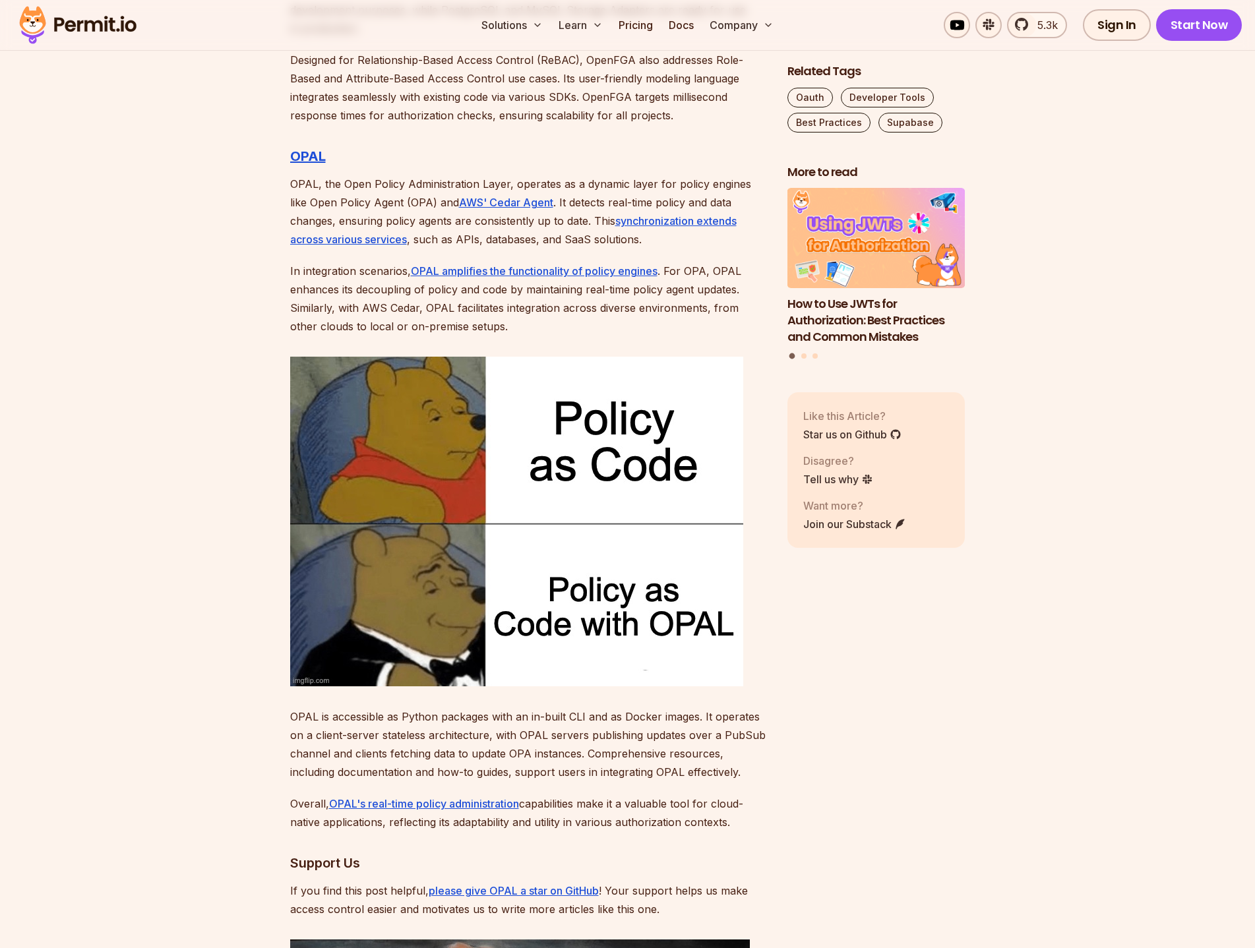
scroll to position [3561, 0]
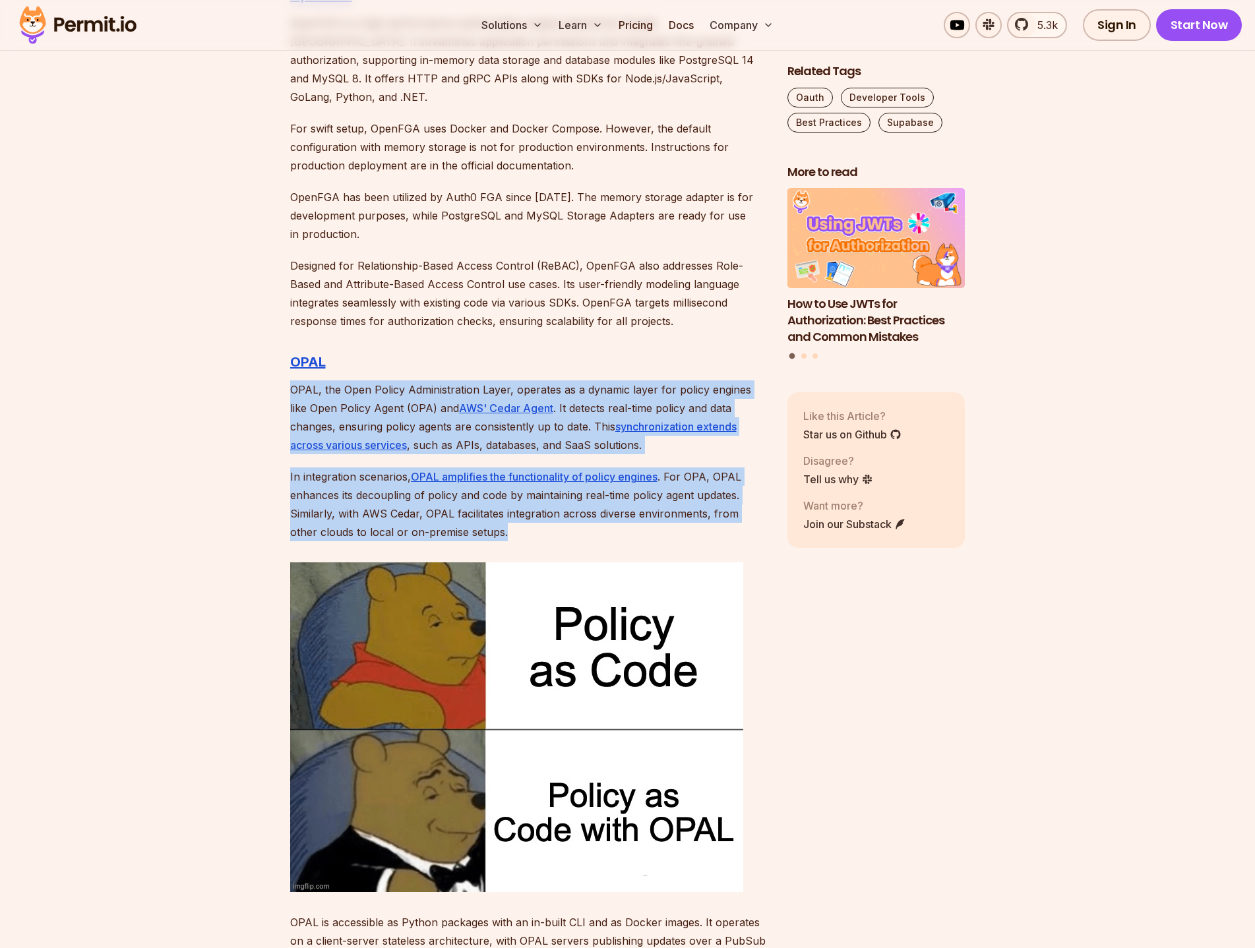
drag, startPoint x: 284, startPoint y: 367, endPoint x: 483, endPoint y: 514, distance: 247.1
click at [483, 513] on section "Table of Contents Introduction Authentication and Authorization are key in appl…" at bounding box center [627, 902] width 1255 height 7366
click at [305, 498] on p "In integration scenarios, OPAL amplifies the functionality of policy engines . …" at bounding box center [528, 504] width 476 height 74
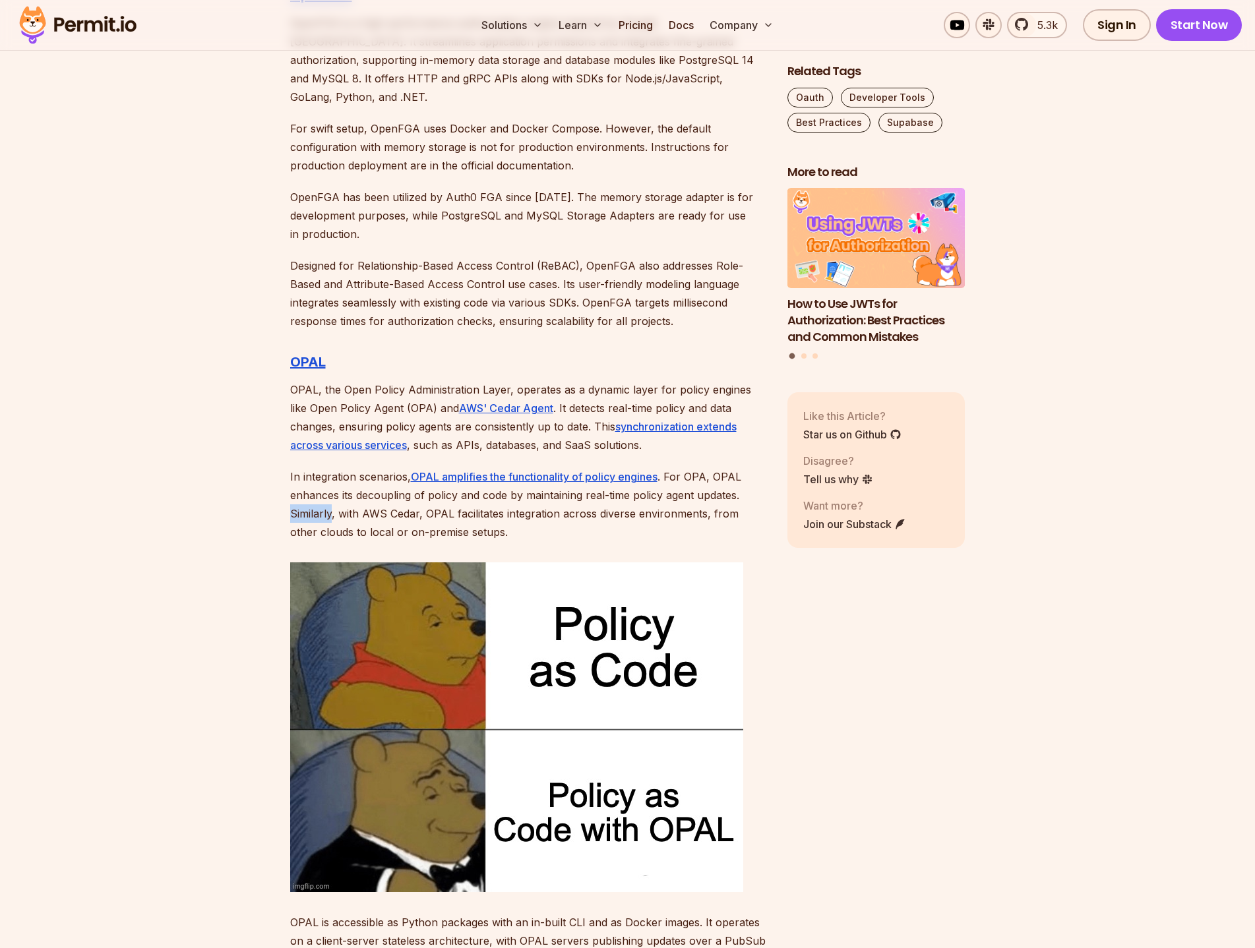
click at [305, 498] on p "In integration scenarios, OPAL amplifies the functionality of policy engines . …" at bounding box center [528, 504] width 476 height 74
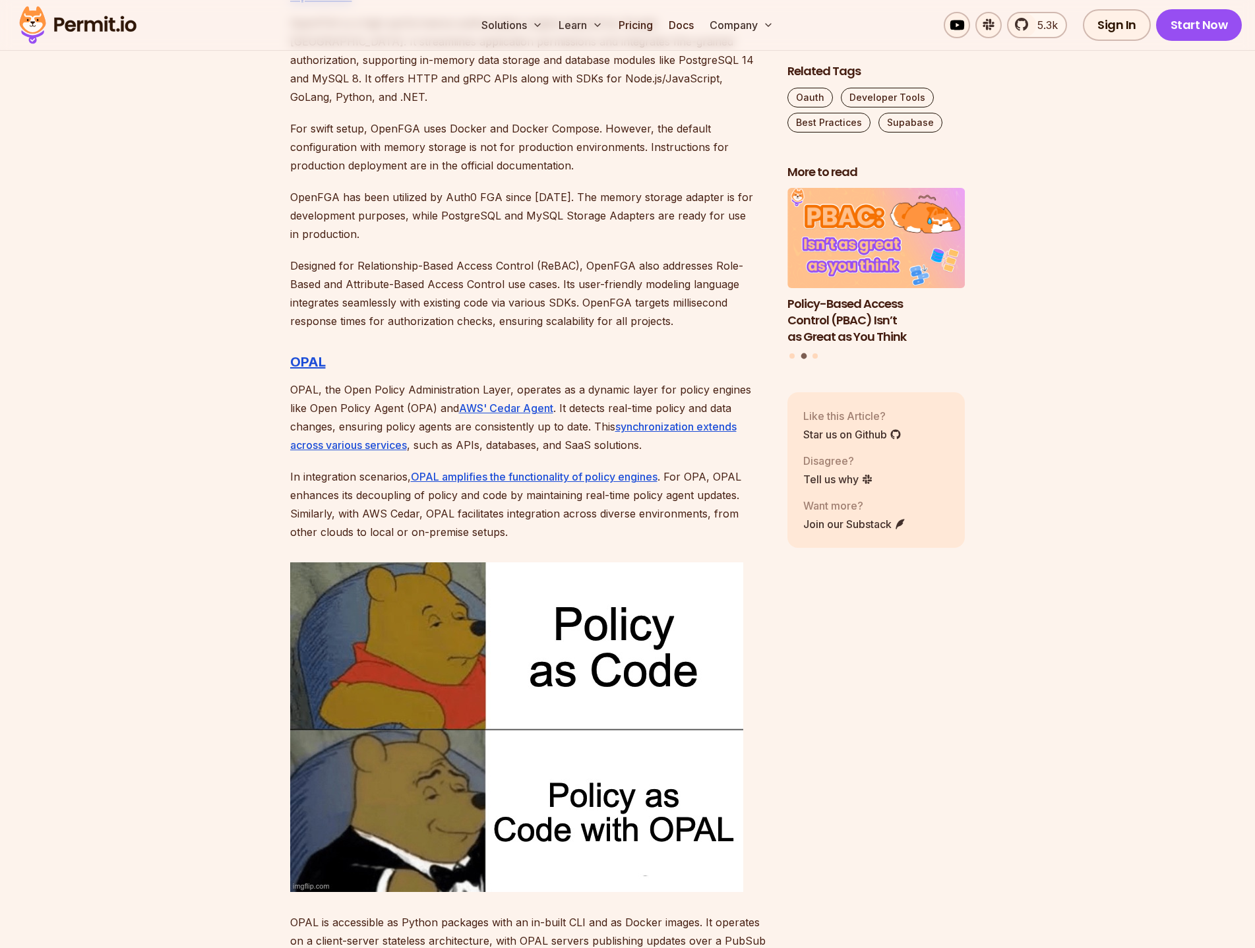
click at [371, 492] on p "In integration scenarios, OPAL amplifies the functionality of policy engines . …" at bounding box center [528, 504] width 476 height 74
click at [366, 490] on p "In integration scenarios, OPAL amplifies the functionality of policy engines . …" at bounding box center [528, 504] width 476 height 74
click at [367, 494] on p "In integration scenarios, OPAL amplifies the functionality of policy engines . …" at bounding box center [528, 504] width 476 height 74
click at [409, 497] on p "In integration scenarios, OPAL amplifies the functionality of policy engines . …" at bounding box center [528, 504] width 476 height 74
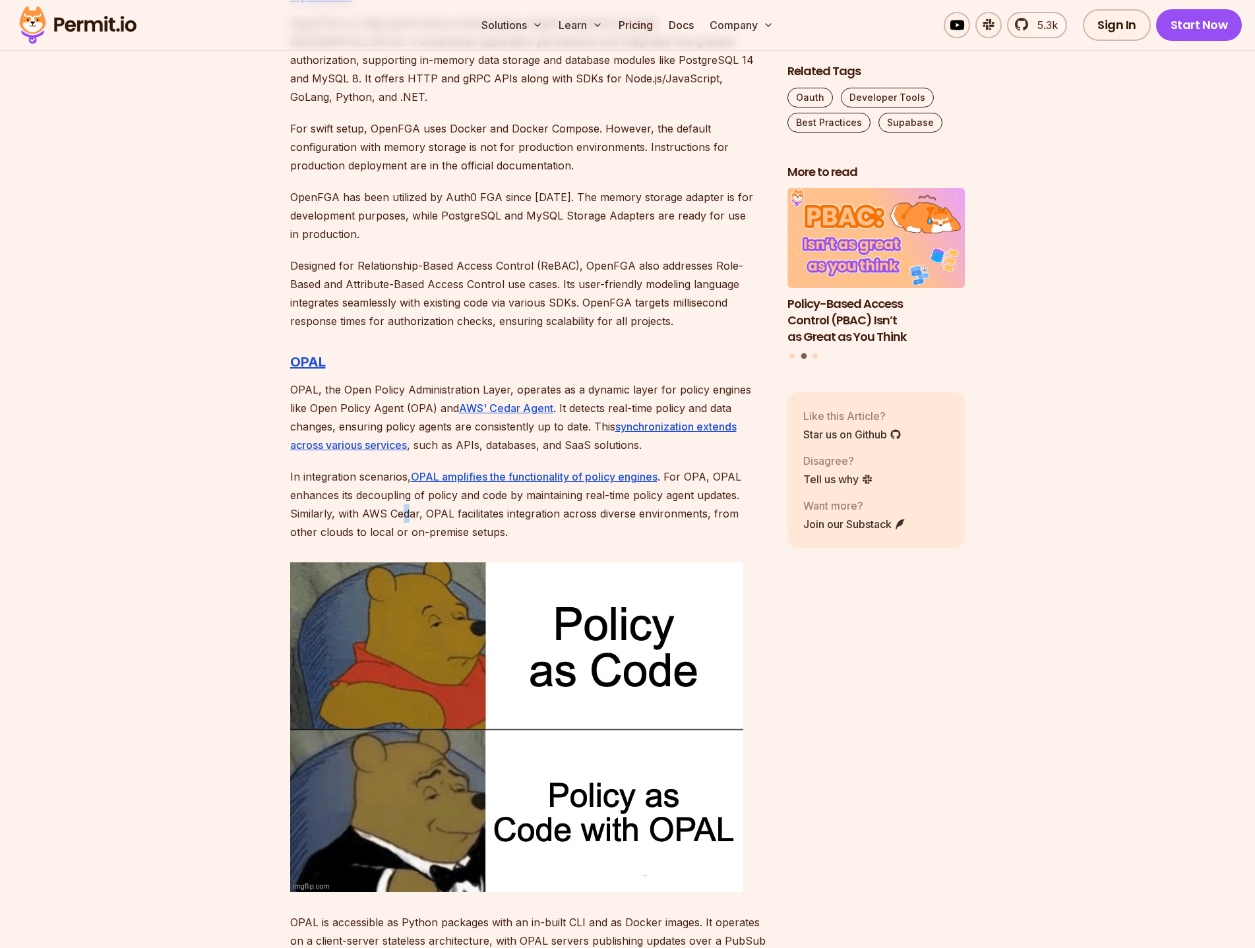
click at [404, 496] on p "In integration scenarios, OPAL amplifies the functionality of policy engines . …" at bounding box center [528, 504] width 476 height 74
click at [407, 489] on p "In integration scenarios, OPAL amplifies the functionality of policy engines . …" at bounding box center [528, 504] width 476 height 74
click at [407, 491] on p "In integration scenarios, OPAL amplifies the functionality of policy engines . …" at bounding box center [528, 504] width 476 height 74
click at [409, 496] on p "In integration scenarios, OPAL amplifies the functionality of policy engines . …" at bounding box center [528, 504] width 476 height 74
click at [408, 496] on p "In integration scenarios, OPAL amplifies the functionality of policy engines . …" at bounding box center [528, 504] width 476 height 74
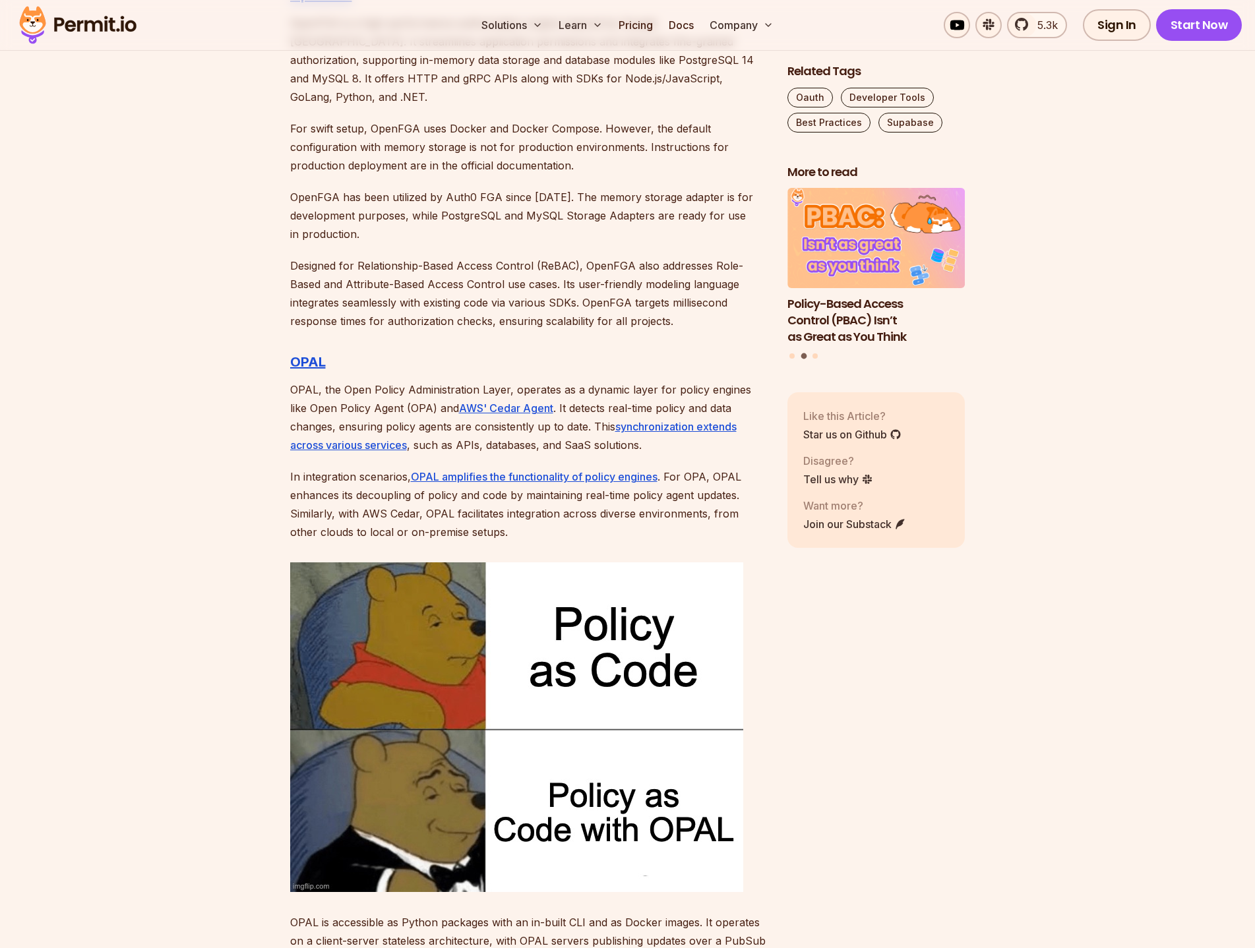
click at [427, 494] on p "In integration scenarios, OPAL amplifies the functionality of policy engines . …" at bounding box center [528, 504] width 476 height 74
click at [426, 495] on p "In integration scenarios, OPAL amplifies the functionality of policy engines . …" at bounding box center [528, 504] width 476 height 74
click at [468, 498] on p "In integration scenarios, OPAL amplifies the functionality of policy engines . …" at bounding box center [528, 504] width 476 height 74
click at [467, 500] on p "In integration scenarios, OPAL amplifies the functionality of policy engines . …" at bounding box center [528, 504] width 476 height 74
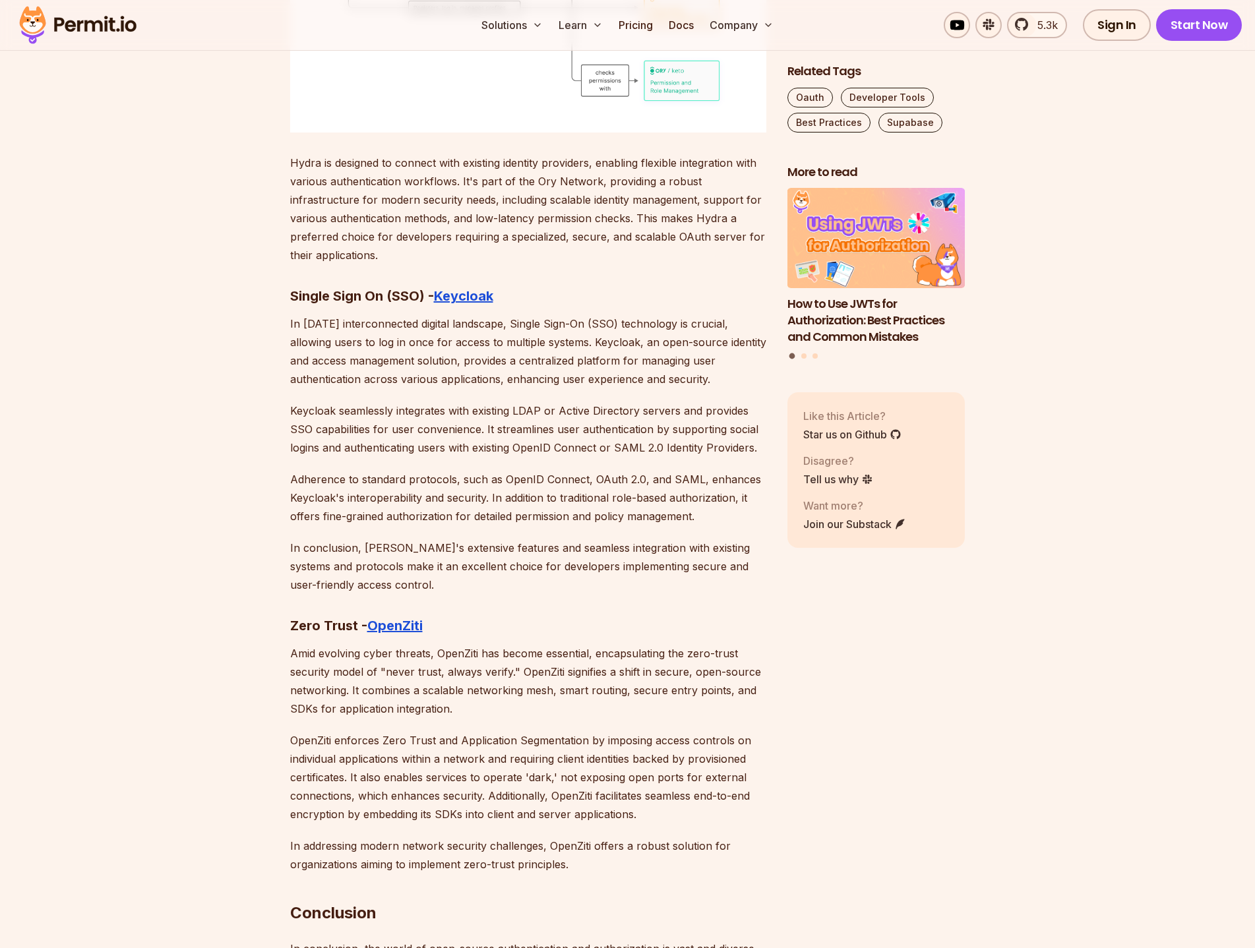
scroll to position [6989, 0]
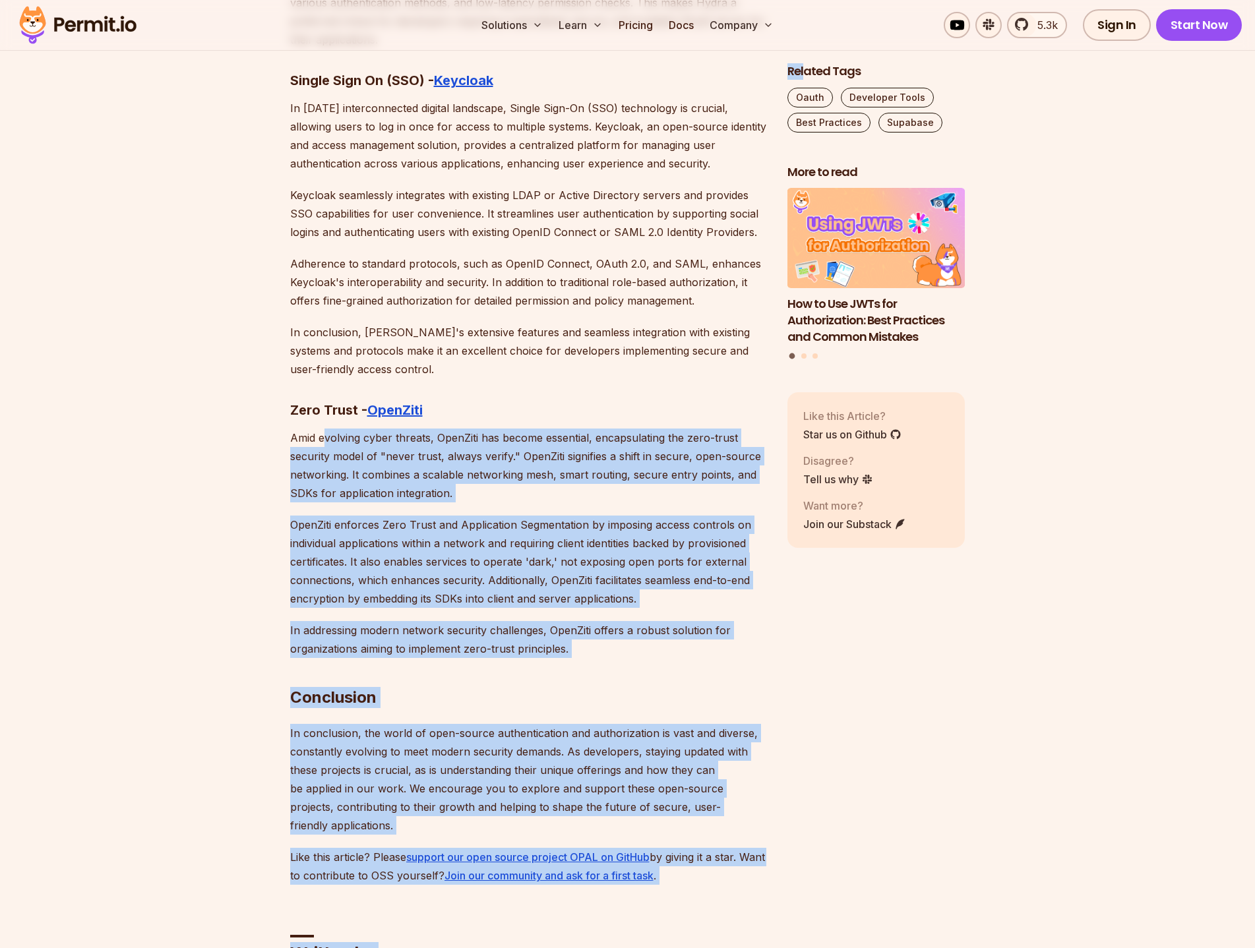
drag, startPoint x: 365, startPoint y: 404, endPoint x: 784, endPoint y: 633, distance: 477.1
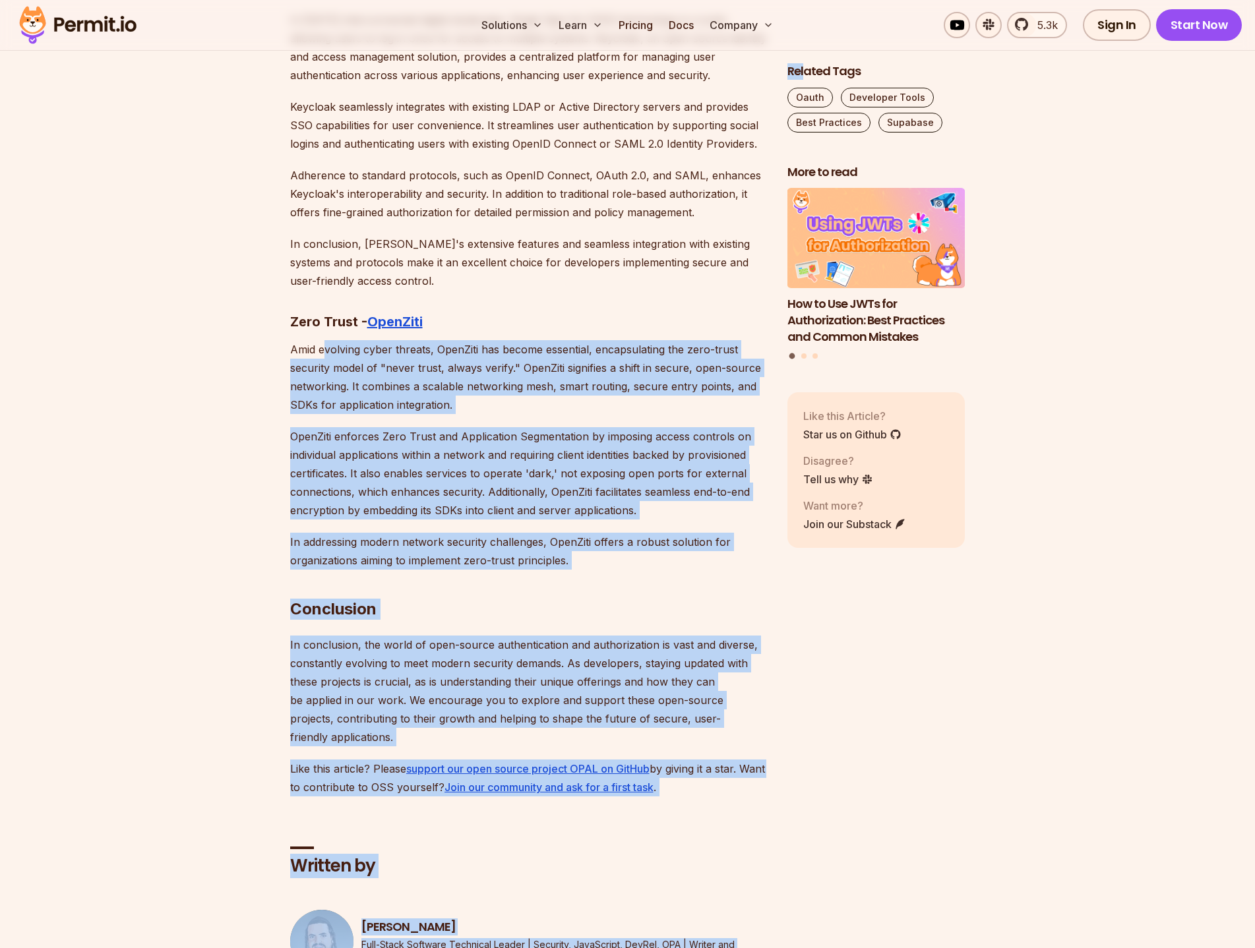
scroll to position [7253, 0]
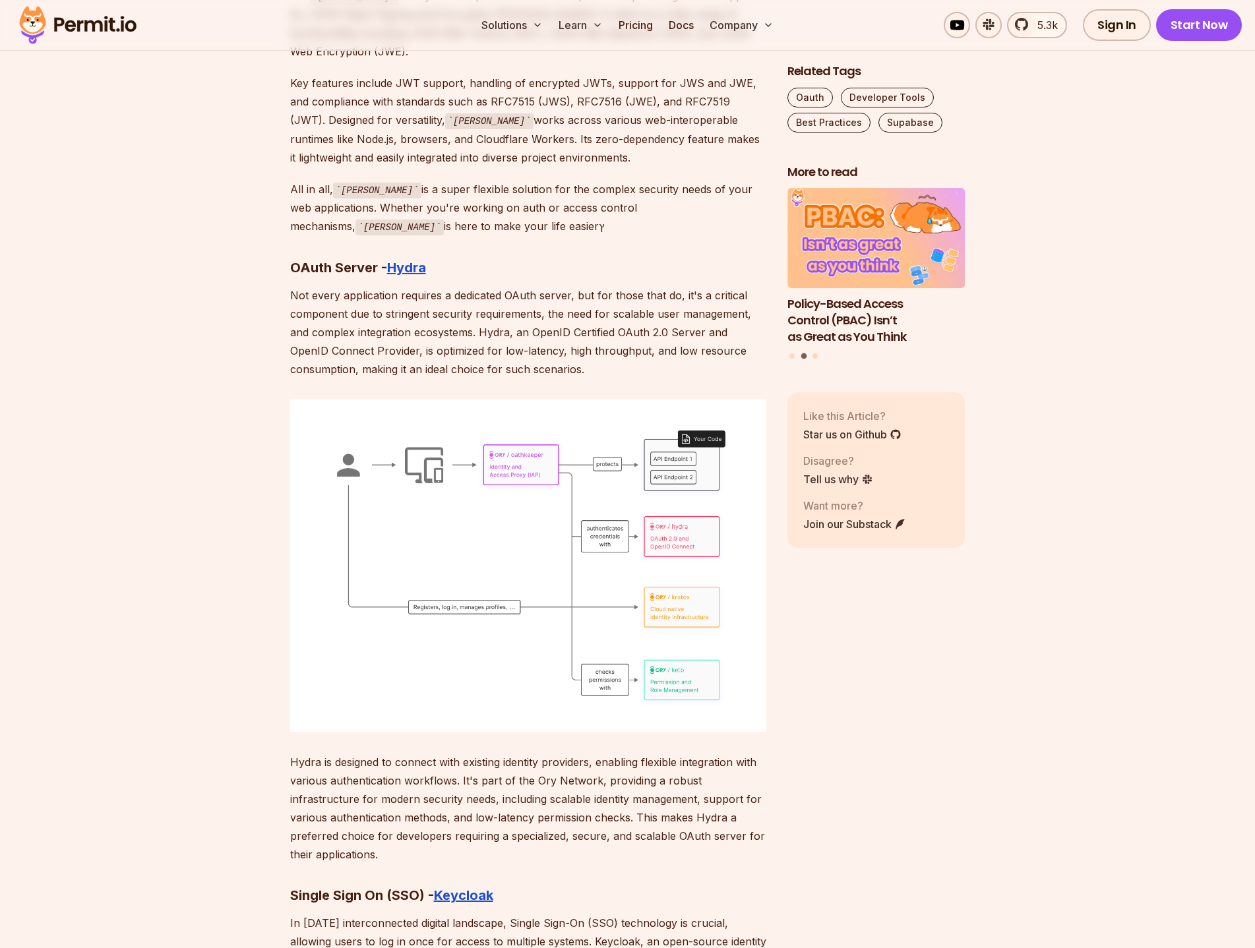
scroll to position [5934, 0]
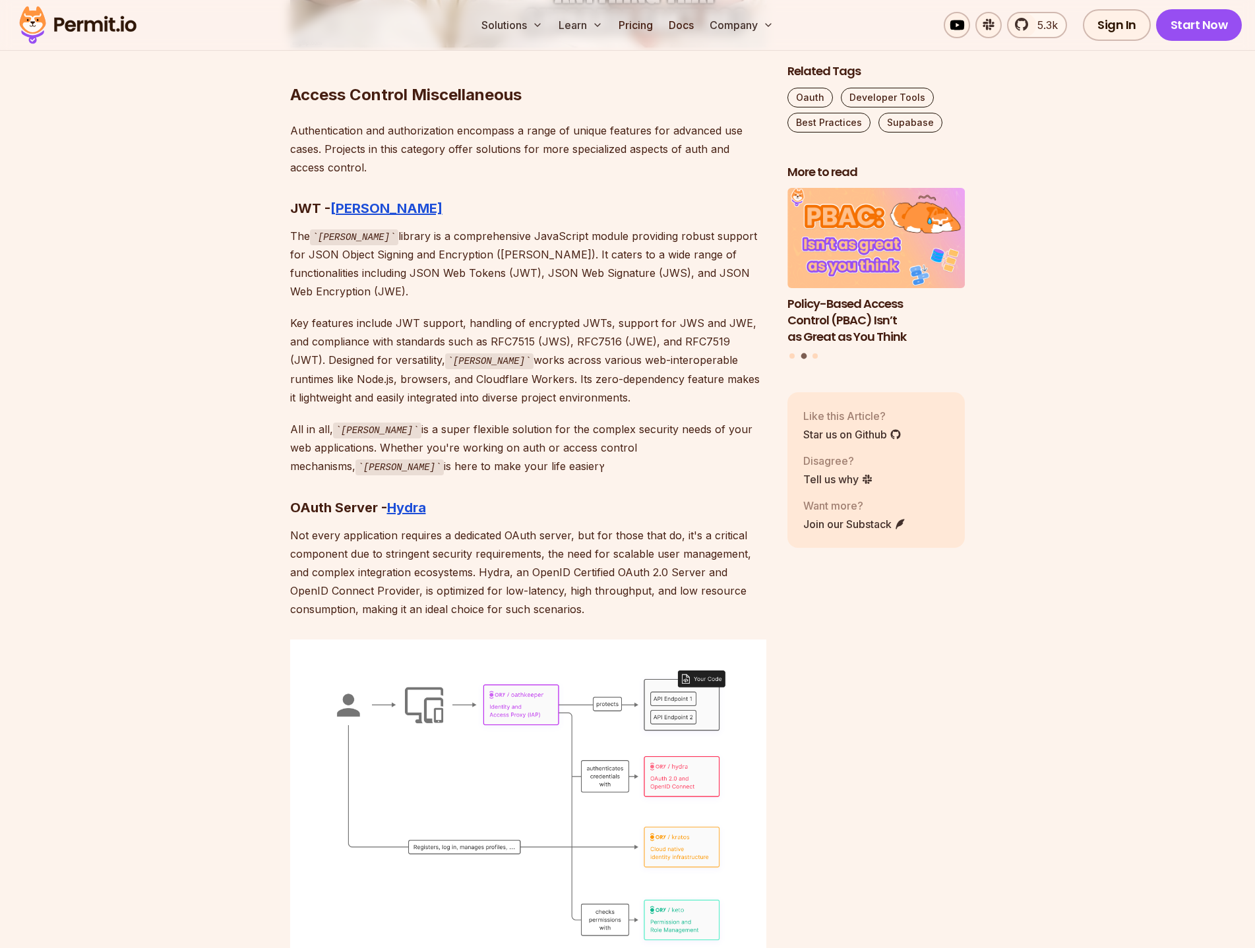
drag, startPoint x: 283, startPoint y: 494, endPoint x: 623, endPoint y: 583, distance: 351.7
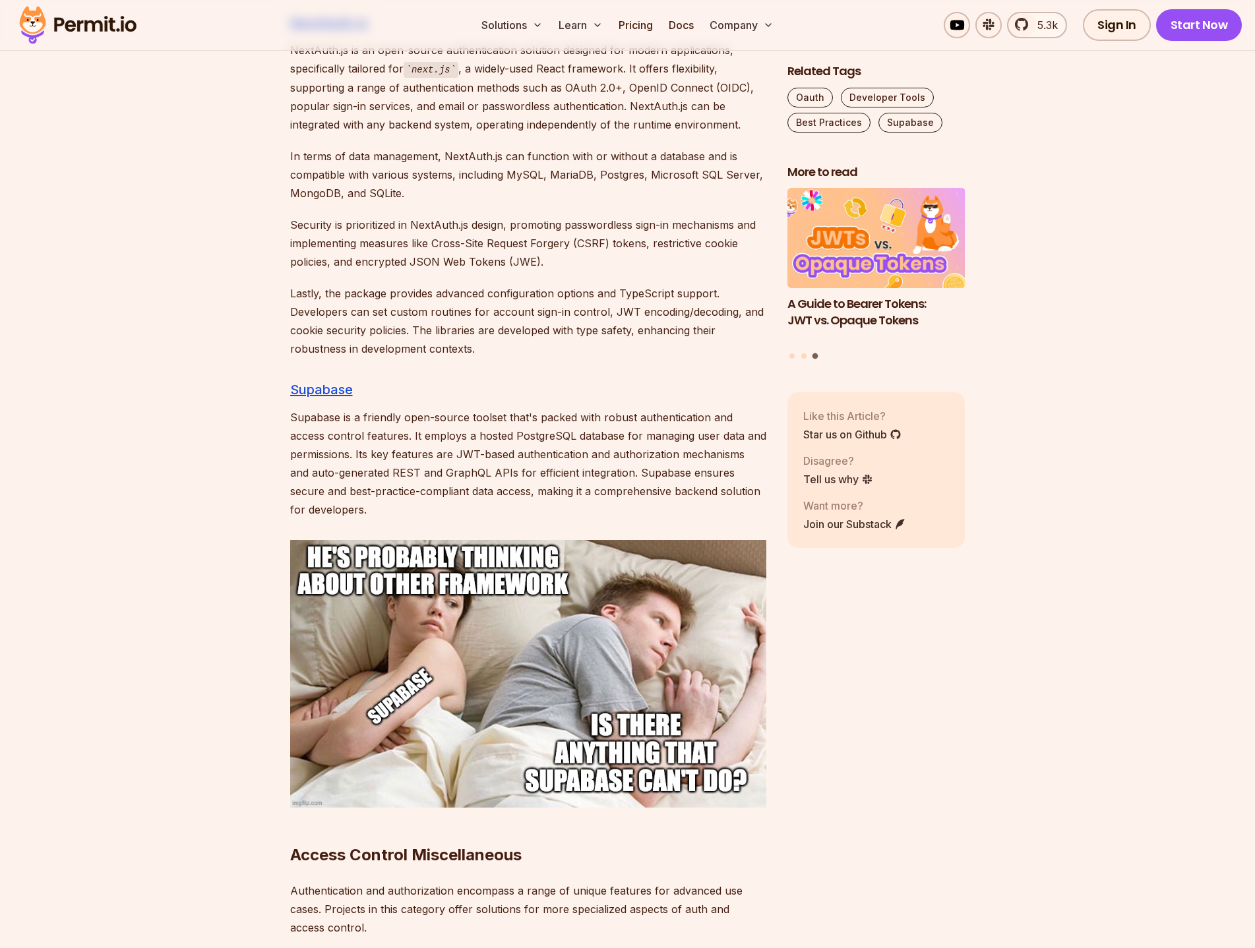
scroll to position [5275, 0]
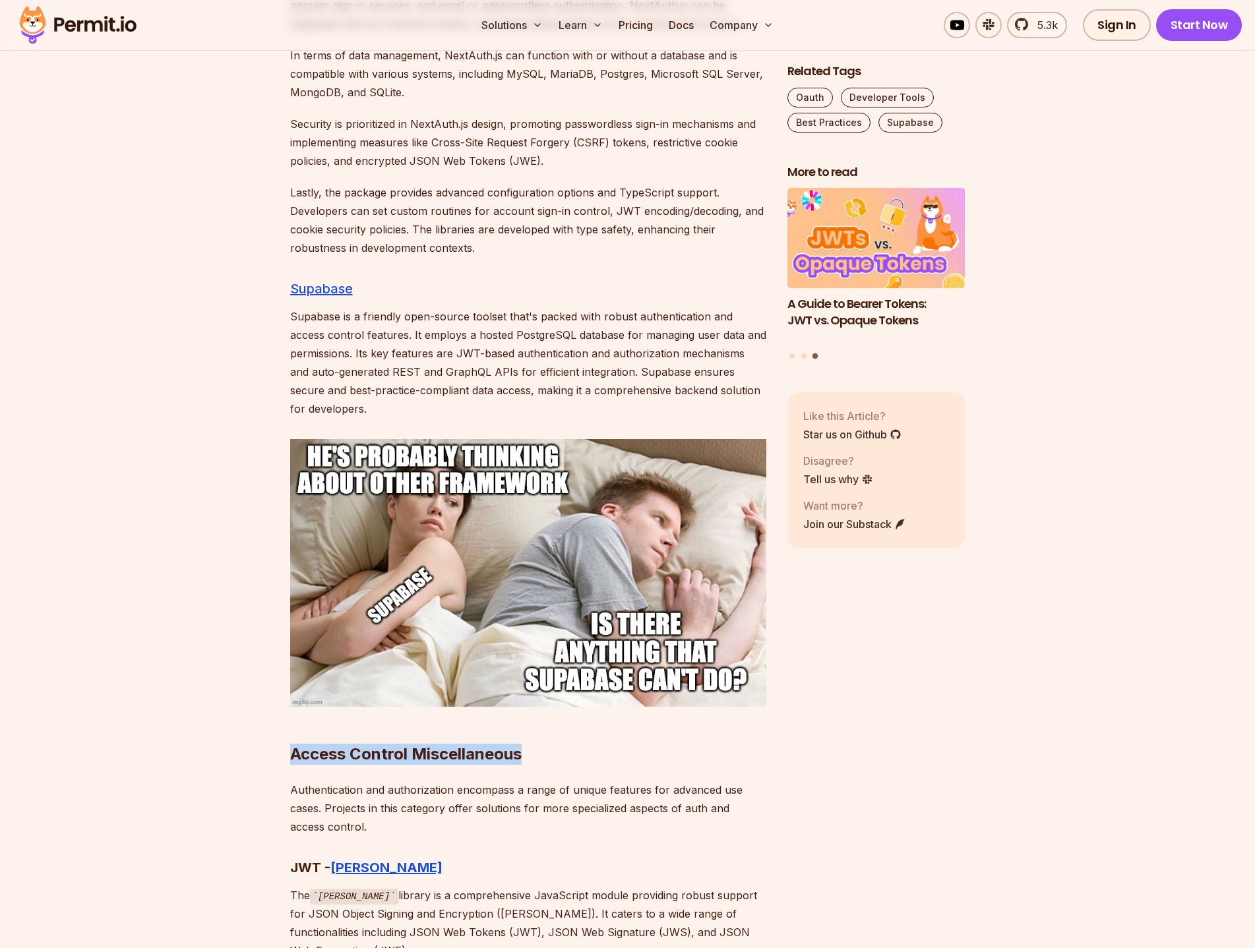
drag, startPoint x: 287, startPoint y: 736, endPoint x: 549, endPoint y: 726, distance: 262.6
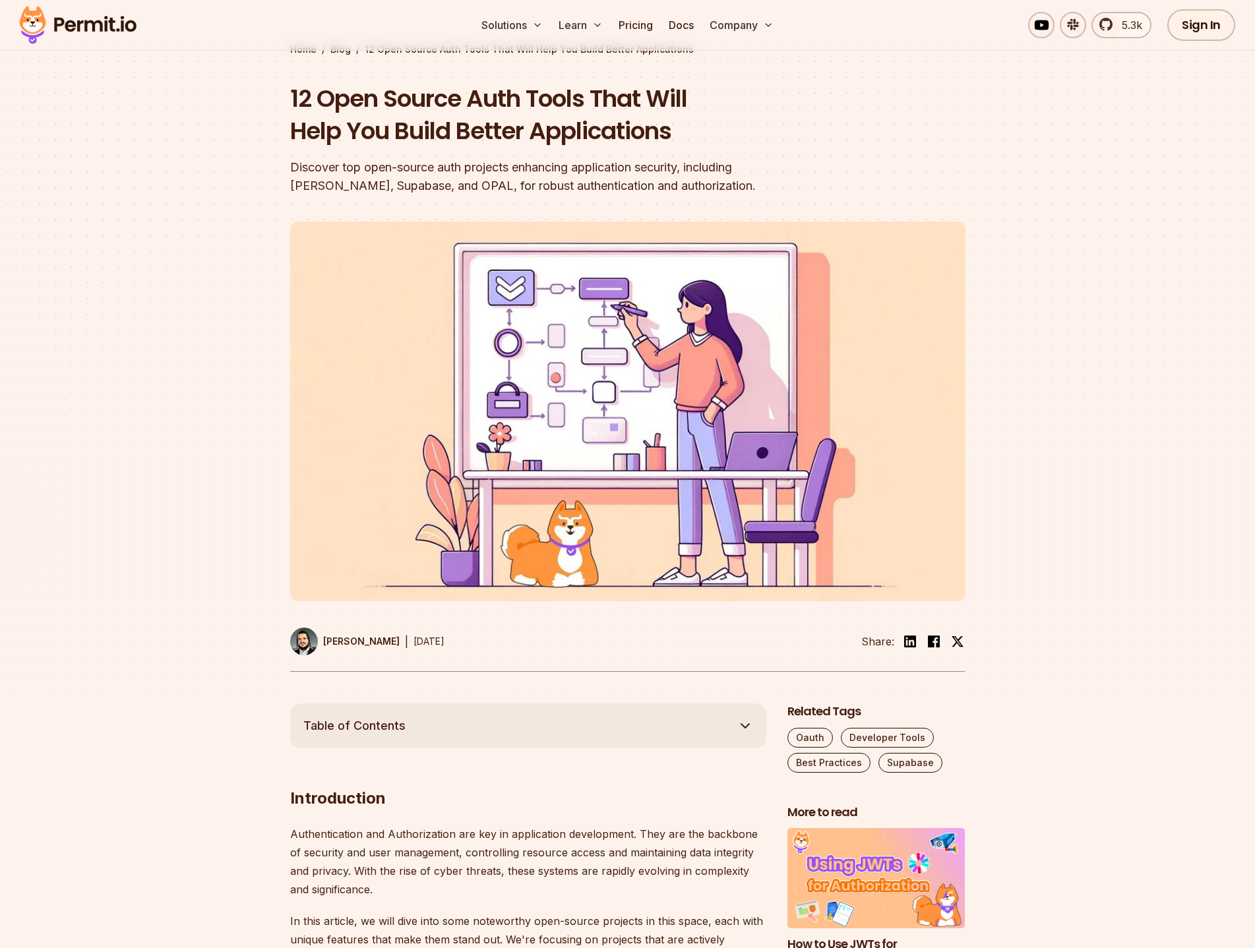
scroll to position [0, 0]
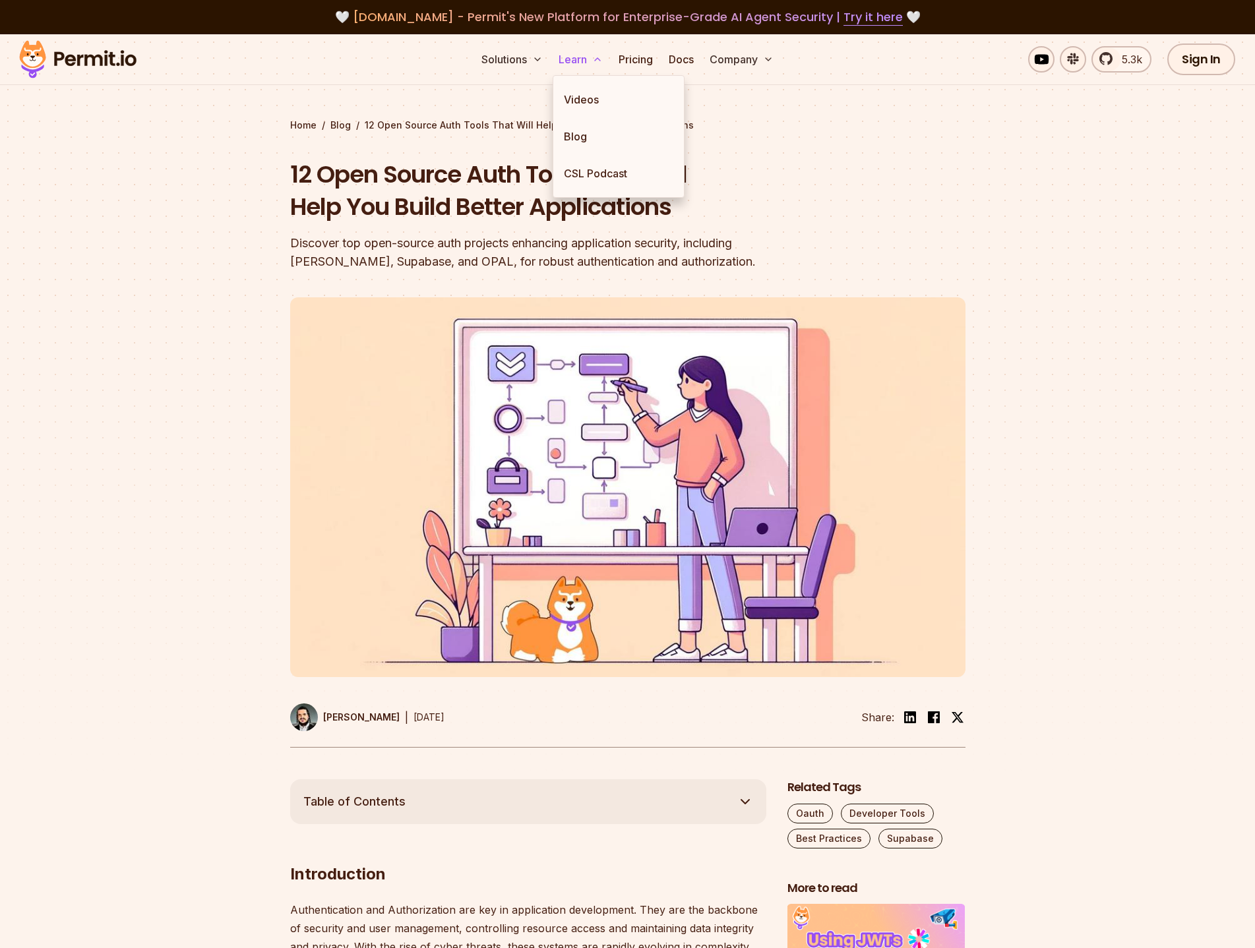
click at [568, 66] on button "Learn" at bounding box center [580, 59] width 55 height 26
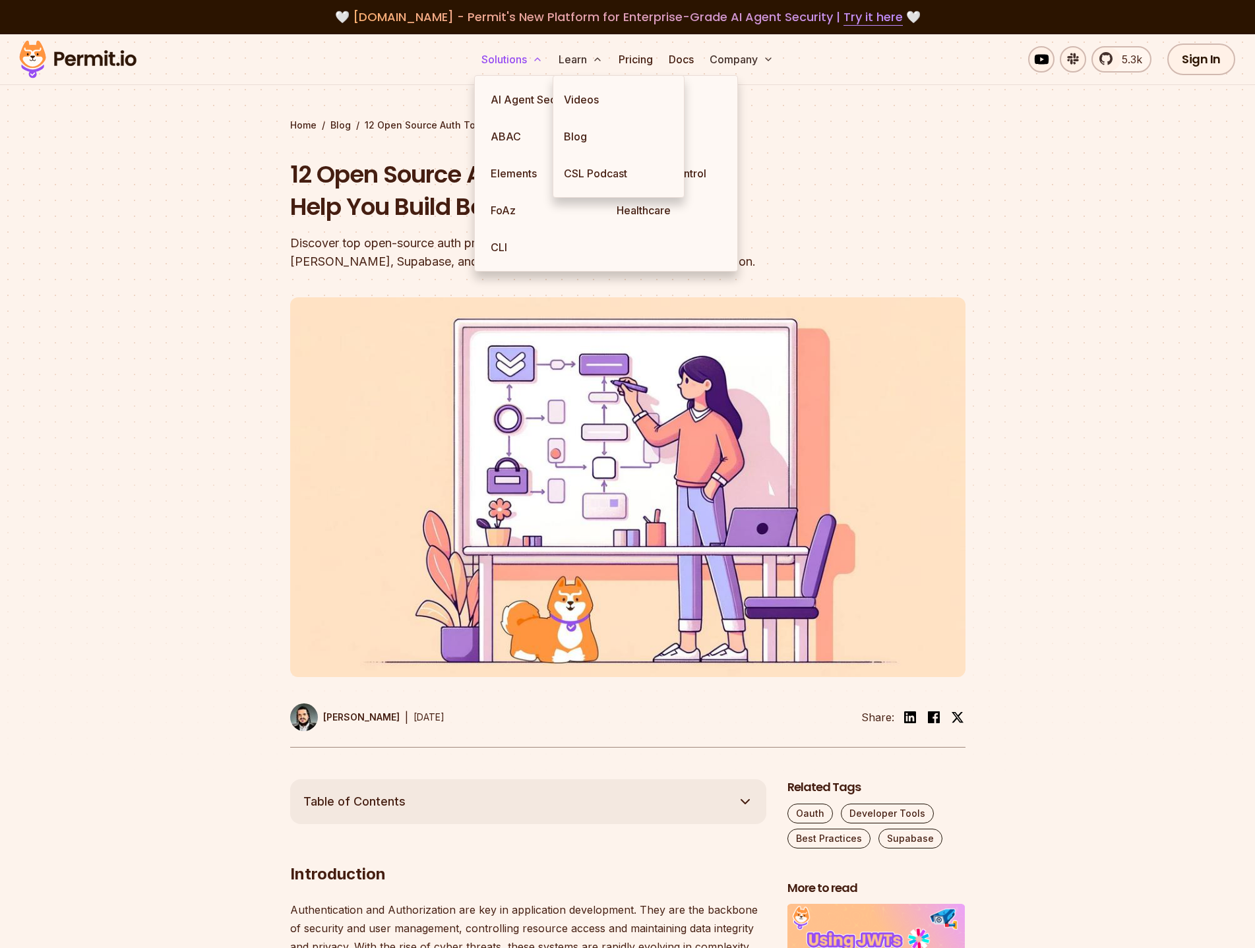
click at [533, 55] on icon at bounding box center [537, 59] width 11 height 11
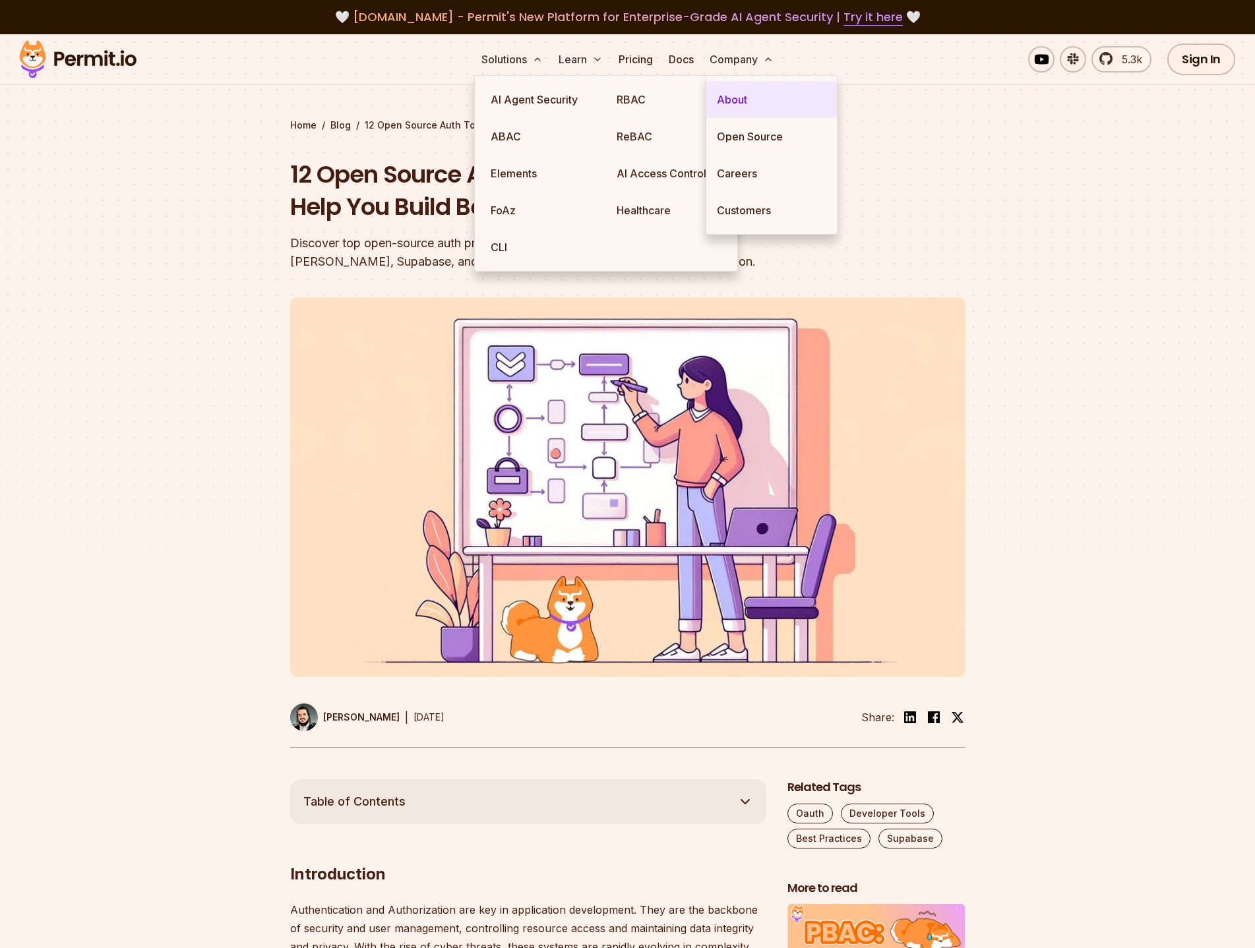
click at [746, 97] on link "About" at bounding box center [771, 99] width 131 height 37
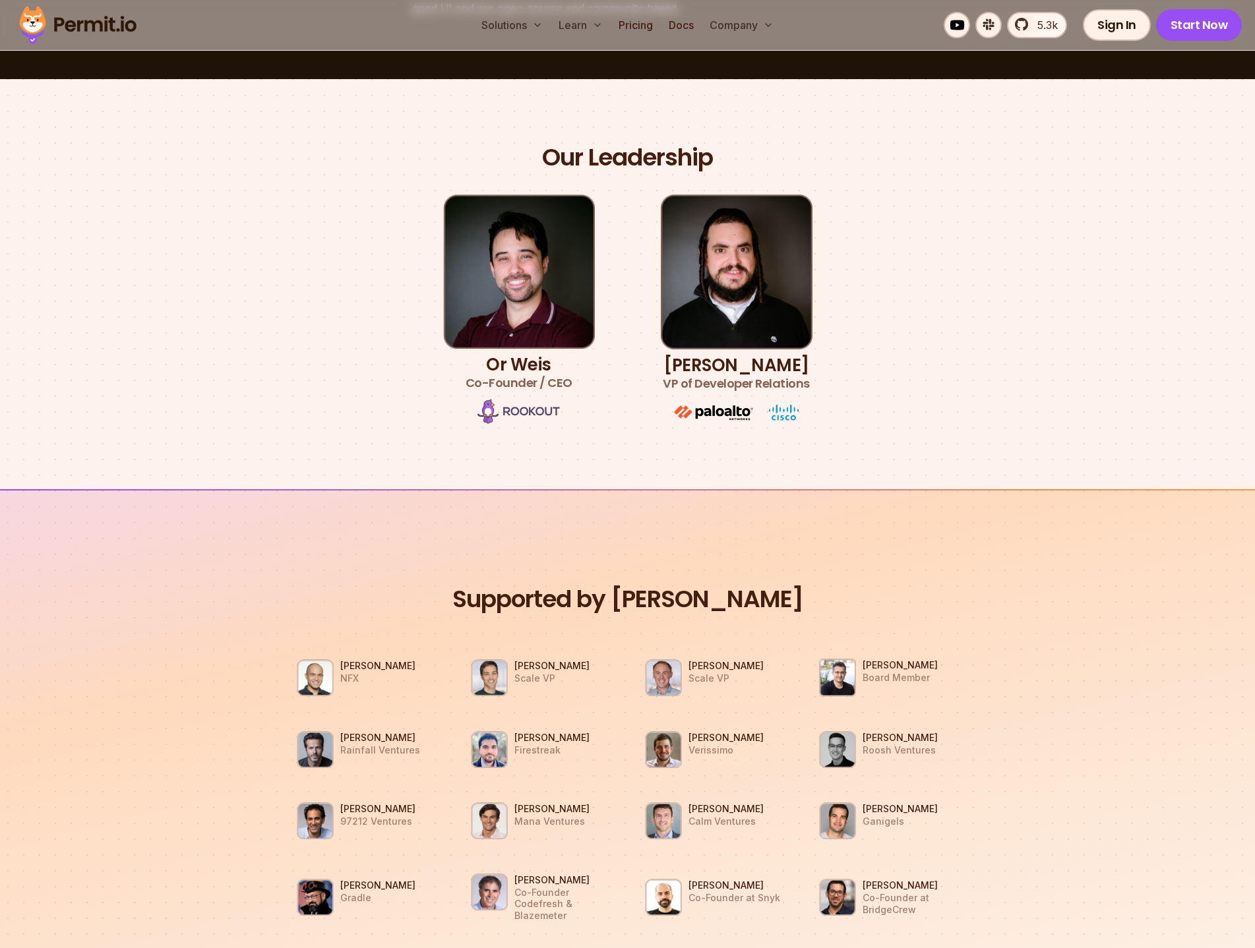
scroll to position [659, 0]
drag, startPoint x: 341, startPoint y: 665, endPoint x: 417, endPoint y: 655, distance: 77.1
click at [417, 655] on li "[PERSON_NAME] NFX" at bounding box center [366, 676] width 158 height 55
drag, startPoint x: 516, startPoint y: 666, endPoint x: 593, endPoint y: 654, distance: 77.4
click at [593, 654] on li "[PERSON_NAME] Scale VP" at bounding box center [541, 676] width 158 height 55
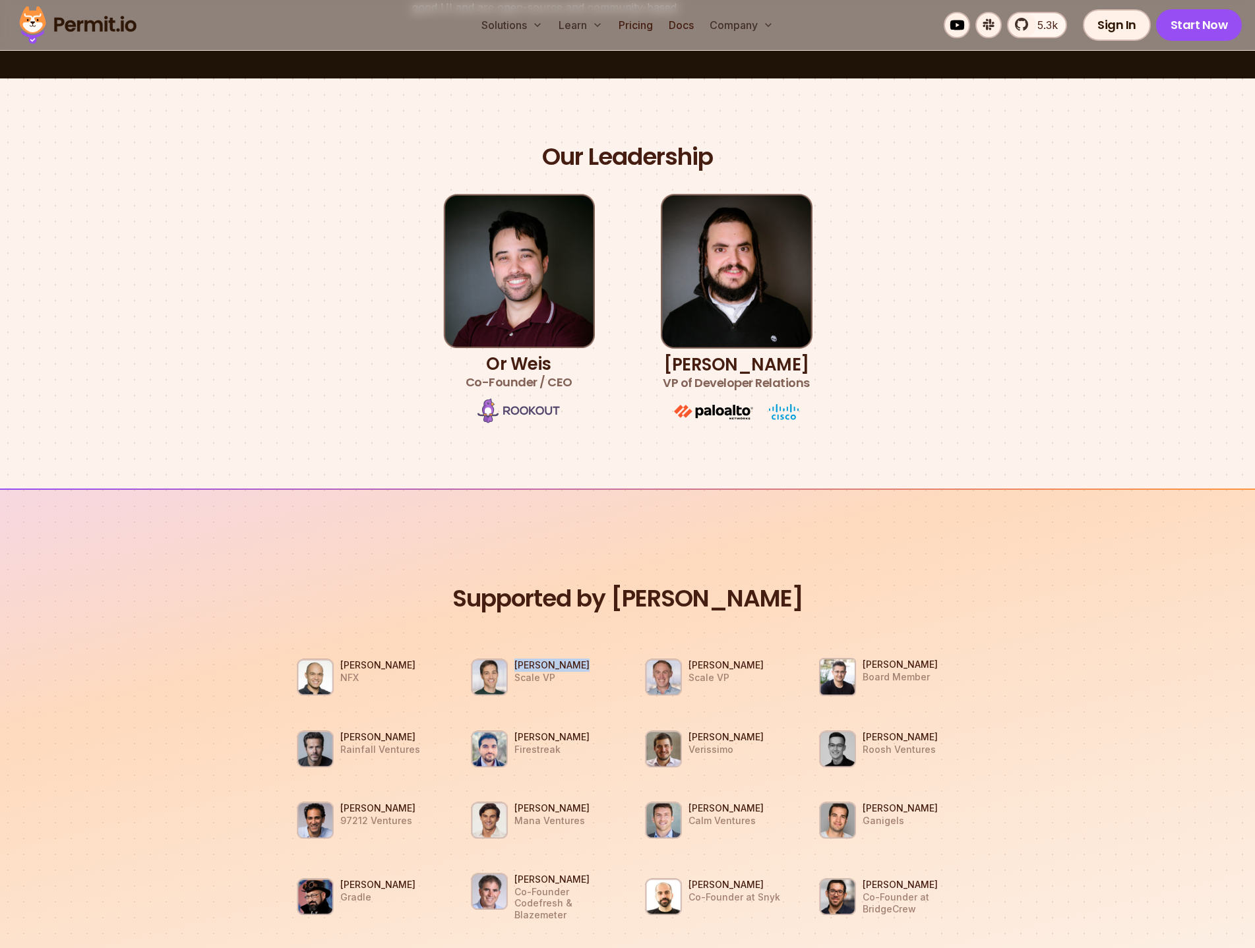
drag, startPoint x: 742, startPoint y: 666, endPoint x: 696, endPoint y: 655, distance: 48.1
click at [694, 659] on li "[PERSON_NAME] Scale VP" at bounding box center [715, 676] width 158 height 55
drag, startPoint x: 913, startPoint y: 666, endPoint x: 862, endPoint y: 670, distance: 51.6
click at [862, 670] on h3 "[PERSON_NAME]" at bounding box center [899, 664] width 75 height 13
drag, startPoint x: 382, startPoint y: 734, endPoint x: 339, endPoint y: 734, distance: 43.5
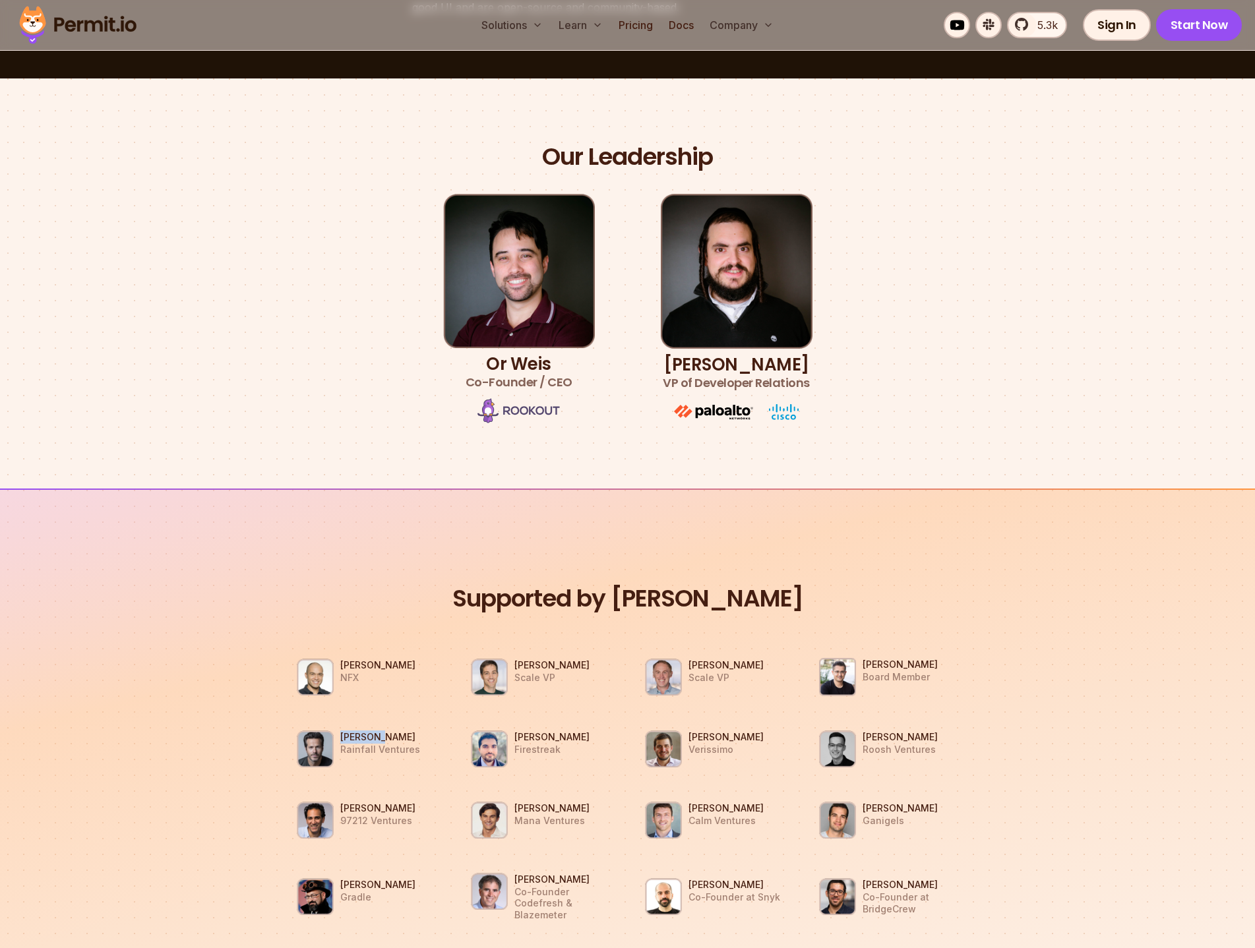
click at [339, 734] on li "[PERSON_NAME] Rainfall Ventures" at bounding box center [366, 748] width 158 height 55
drag, startPoint x: 512, startPoint y: 737, endPoint x: 599, endPoint y: 735, distance: 87.1
click at [599, 735] on li "[PERSON_NAME] Firestreak" at bounding box center [541, 748] width 158 height 55
drag, startPoint x: 684, startPoint y: 737, endPoint x: 775, endPoint y: 742, distance: 91.1
click at [775, 742] on li "[PERSON_NAME] [PERSON_NAME]" at bounding box center [715, 748] width 158 height 55
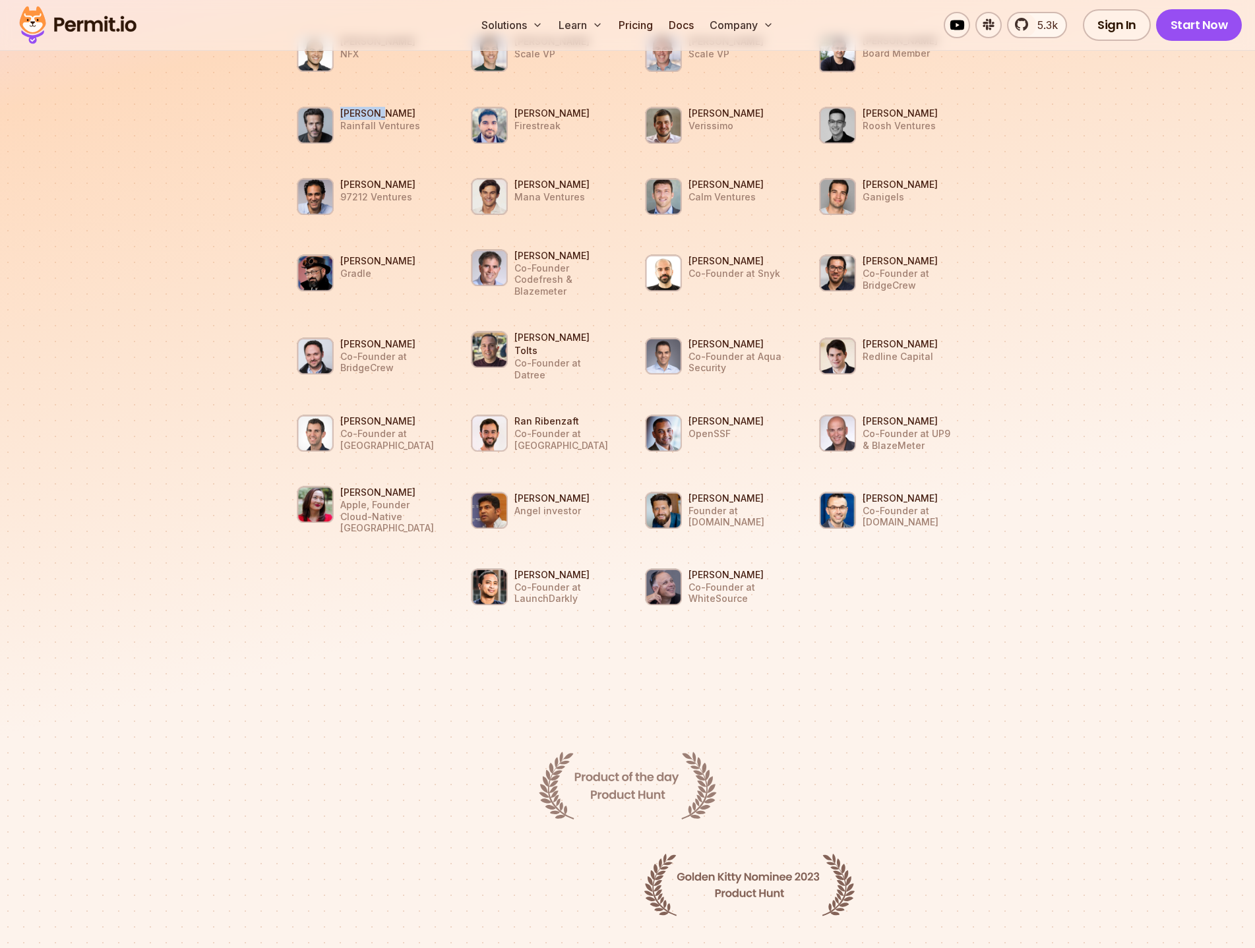
scroll to position [1319, 0]
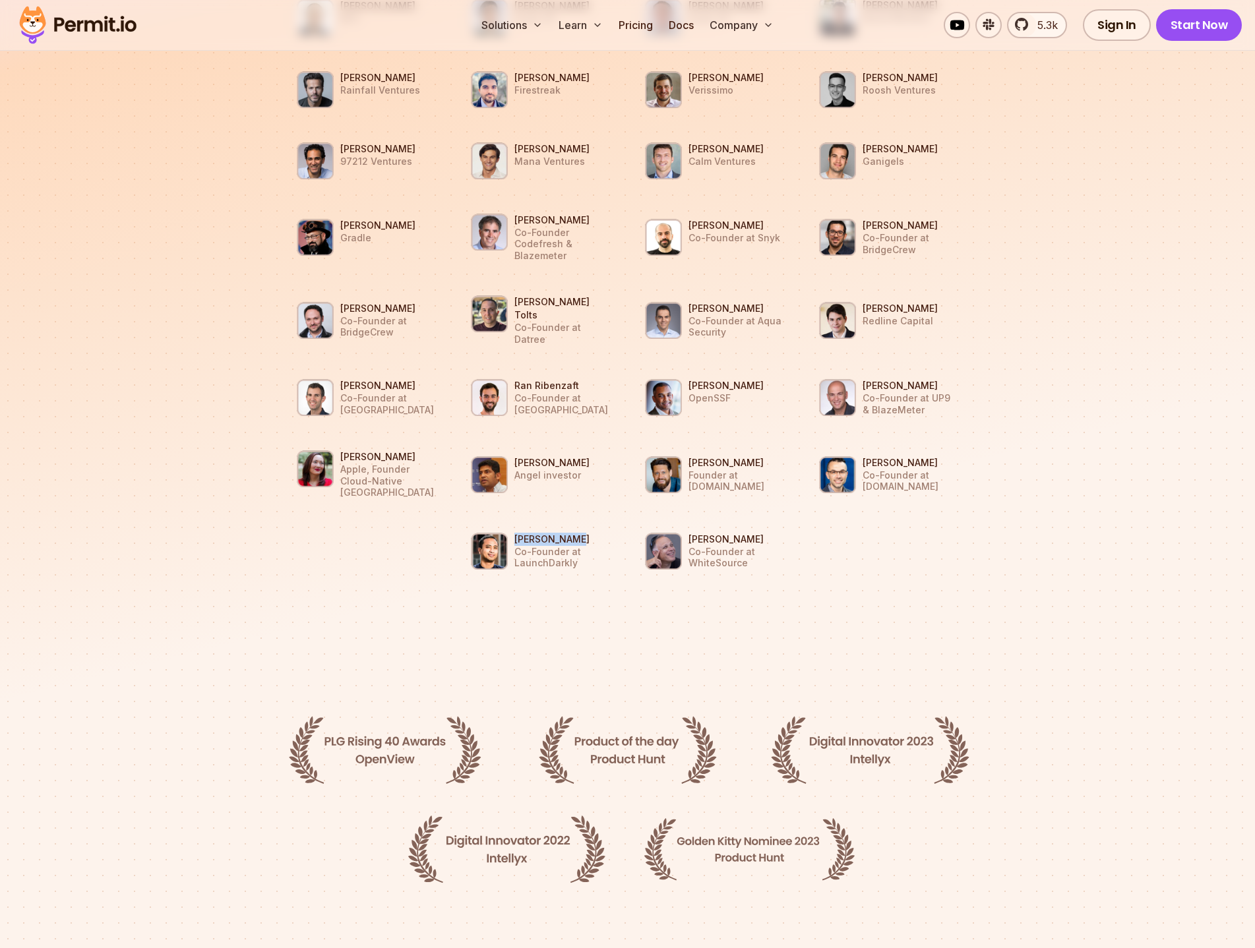
drag, startPoint x: 572, startPoint y: 502, endPoint x: 516, endPoint y: 508, distance: 56.3
click at [516, 533] on h3 "[PERSON_NAME]" at bounding box center [562, 539] width 96 height 13
drag, startPoint x: 737, startPoint y: 502, endPoint x: 677, endPoint y: 504, distance: 60.0
click at [677, 524] on li "[PERSON_NAME] Co-Founder at WhiteSource" at bounding box center [715, 551] width 158 height 55
click at [727, 533] on h3 "[PERSON_NAME]" at bounding box center [736, 539] width 96 height 13
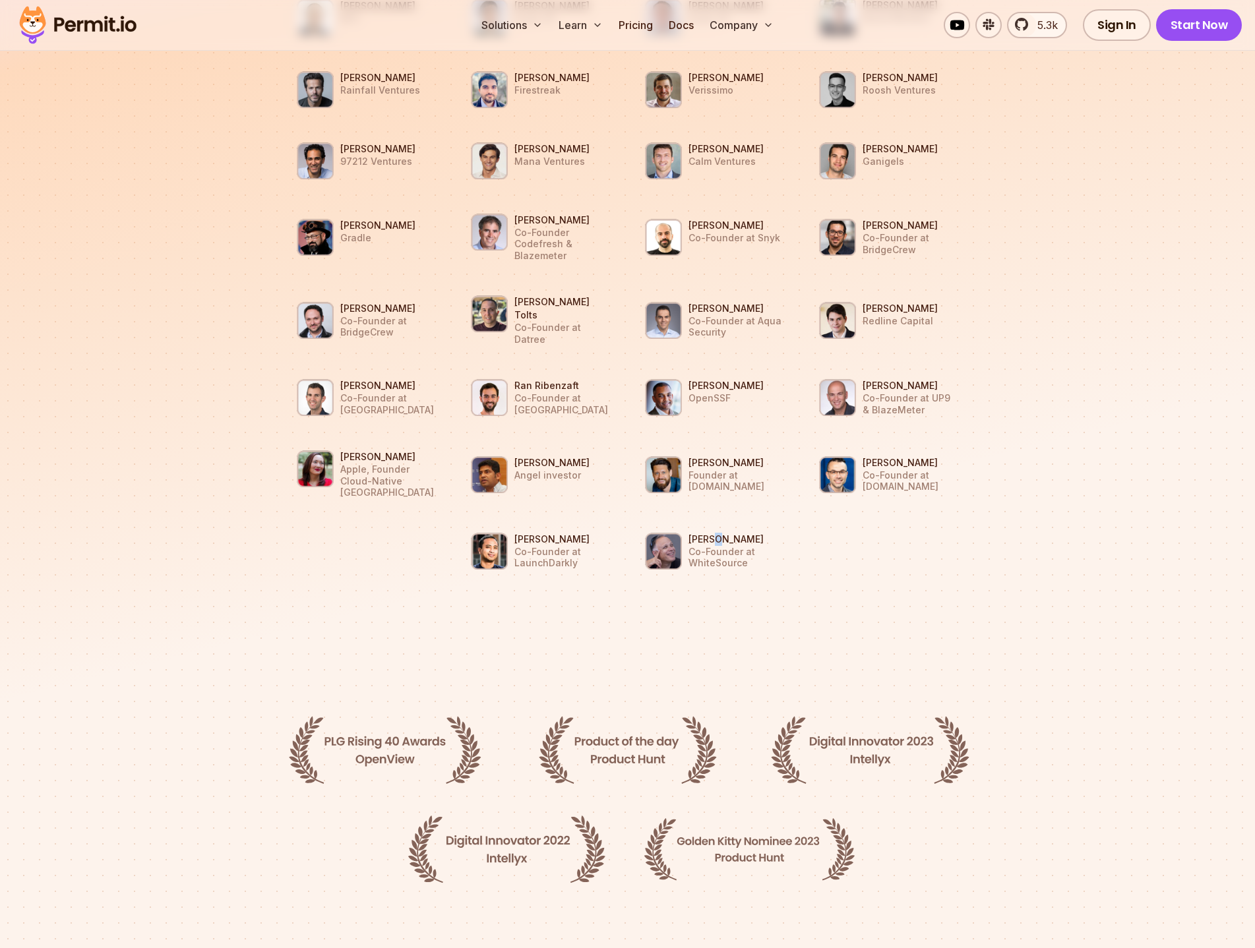
drag, startPoint x: 729, startPoint y: 499, endPoint x: 715, endPoint y: 495, distance: 15.0
click at [715, 524] on li "[PERSON_NAME] Co-Founder at WhiteSource" at bounding box center [715, 551] width 158 height 55
drag, startPoint x: 692, startPoint y: 504, endPoint x: 760, endPoint y: 501, distance: 68.0
click at [760, 533] on h3 "[PERSON_NAME]" at bounding box center [736, 539] width 96 height 13
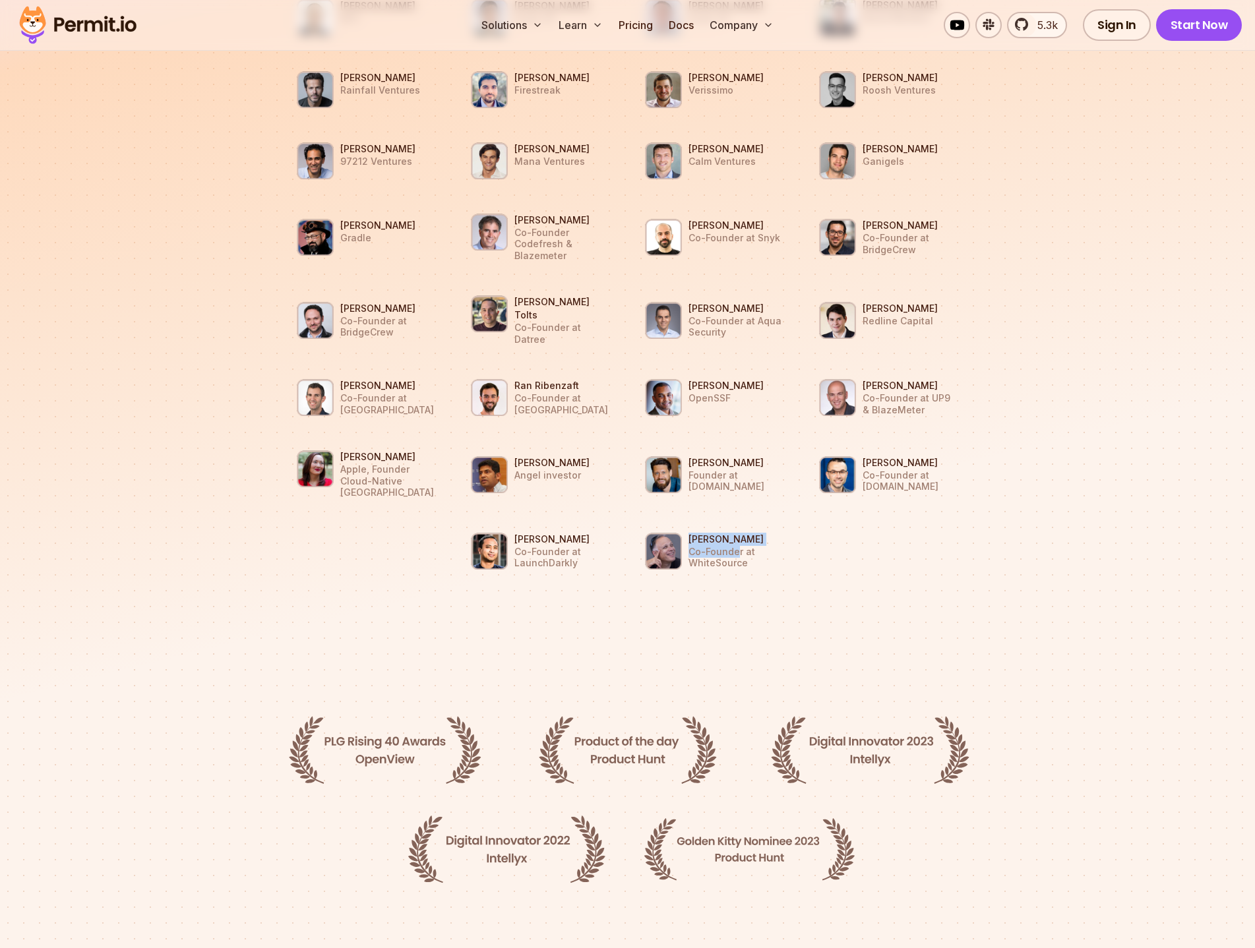
drag, startPoint x: 686, startPoint y: 503, endPoint x: 736, endPoint y: 514, distance: 50.7
click at [736, 524] on li "[PERSON_NAME] Co-Founder at WhiteSource" at bounding box center [715, 551] width 158 height 55
drag, startPoint x: 746, startPoint y: 531, endPoint x: 685, endPoint y: 520, distance: 61.8
click at [685, 524] on li "[PERSON_NAME] Co-Founder at WhiteSource" at bounding box center [715, 551] width 158 height 55
drag, startPoint x: 913, startPoint y: 458, endPoint x: 860, endPoint y: 444, distance: 54.4
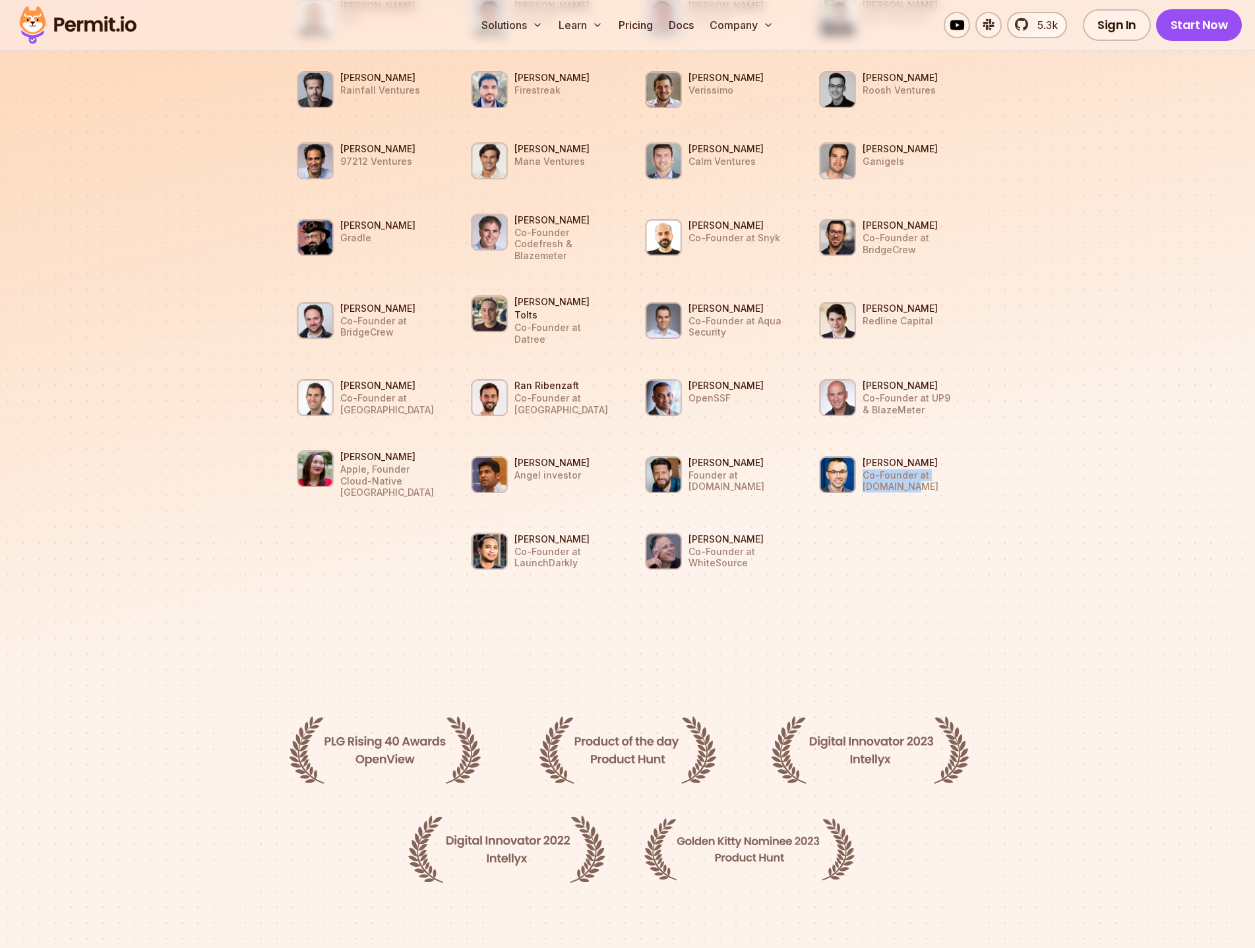
click at [860, 447] on li "[PERSON_NAME] Co-Founder at [DOMAIN_NAME]" at bounding box center [889, 474] width 158 height 55
drag, startPoint x: 573, startPoint y: 528, endPoint x: 513, endPoint y: 516, distance: 61.3
click at [513, 524] on li "[PERSON_NAME] Co-Founder at LaunchDarkly" at bounding box center [541, 551] width 158 height 55
drag, startPoint x: 791, startPoint y: 442, endPoint x: 687, endPoint y: 435, distance: 103.8
click at [687, 447] on li "[PERSON_NAME] Founder at [DOMAIN_NAME]" at bounding box center [715, 474] width 158 height 55
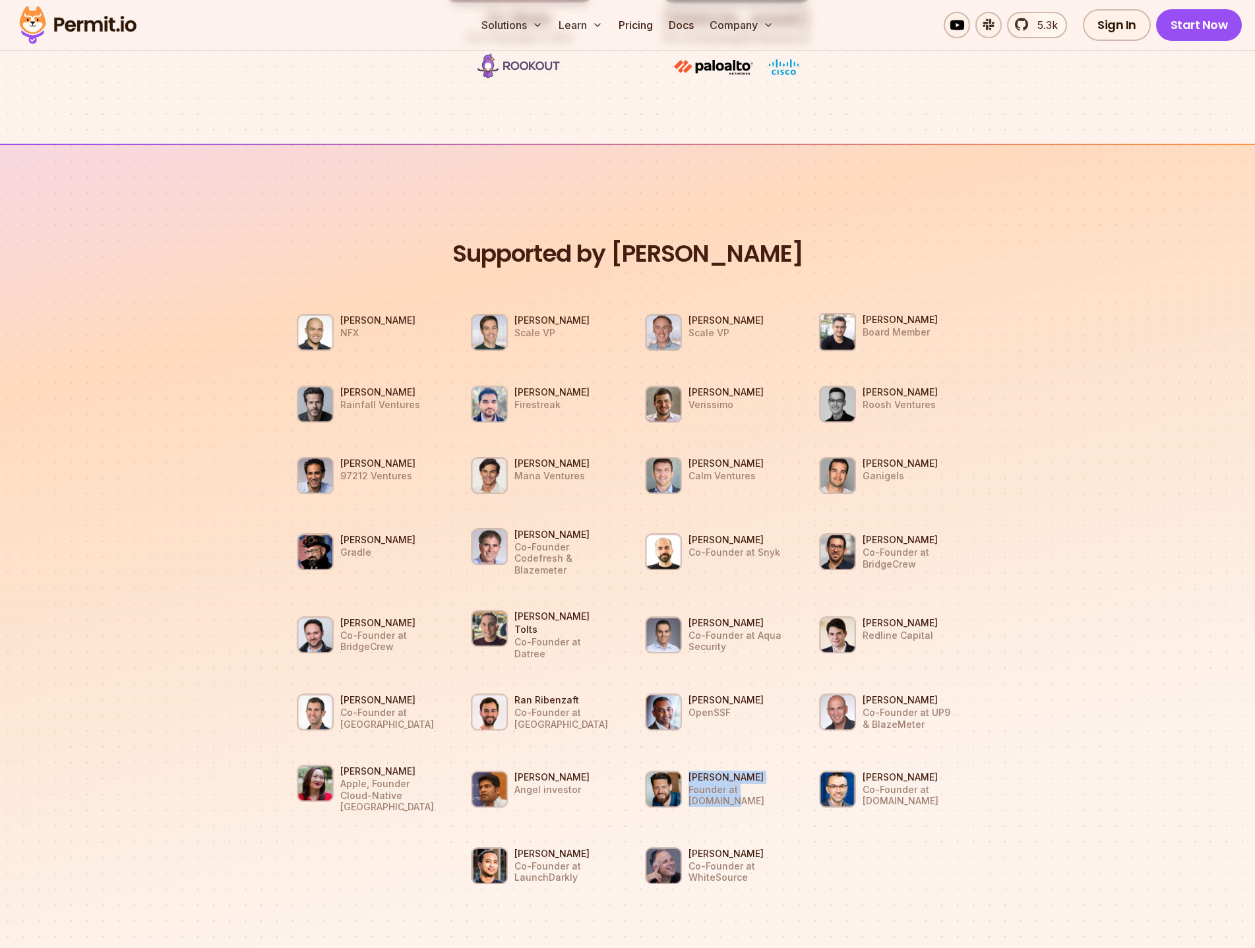
scroll to position [989, 0]
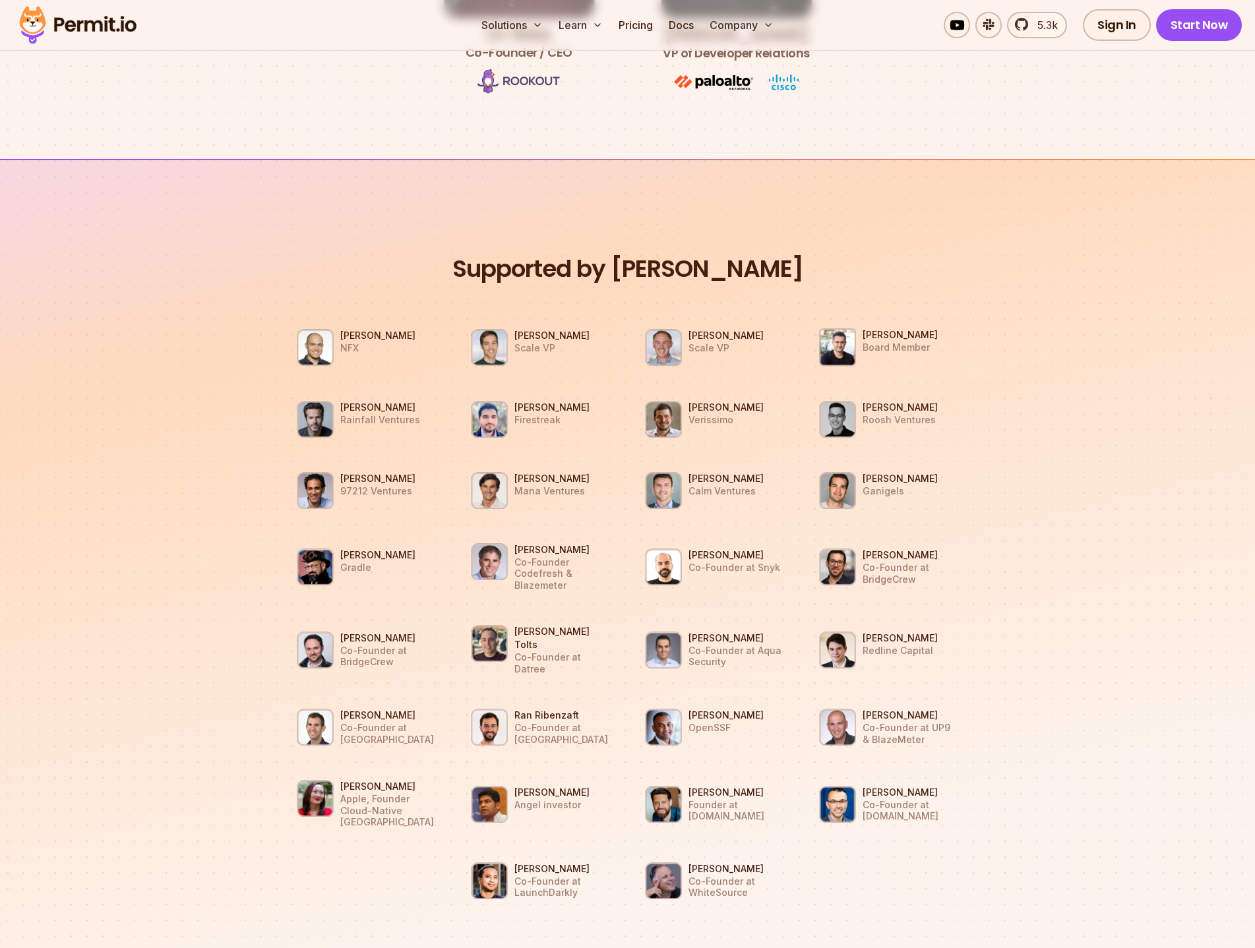
click at [351, 347] on p "NFX" at bounding box center [377, 348] width 75 height 12
drag, startPoint x: 351, startPoint y: 347, endPoint x: 378, endPoint y: 343, distance: 28.1
click at [353, 349] on p "NFX" at bounding box center [377, 348] width 75 height 12
click at [380, 416] on p "Rainfall Ventures" at bounding box center [380, 420] width 80 height 12
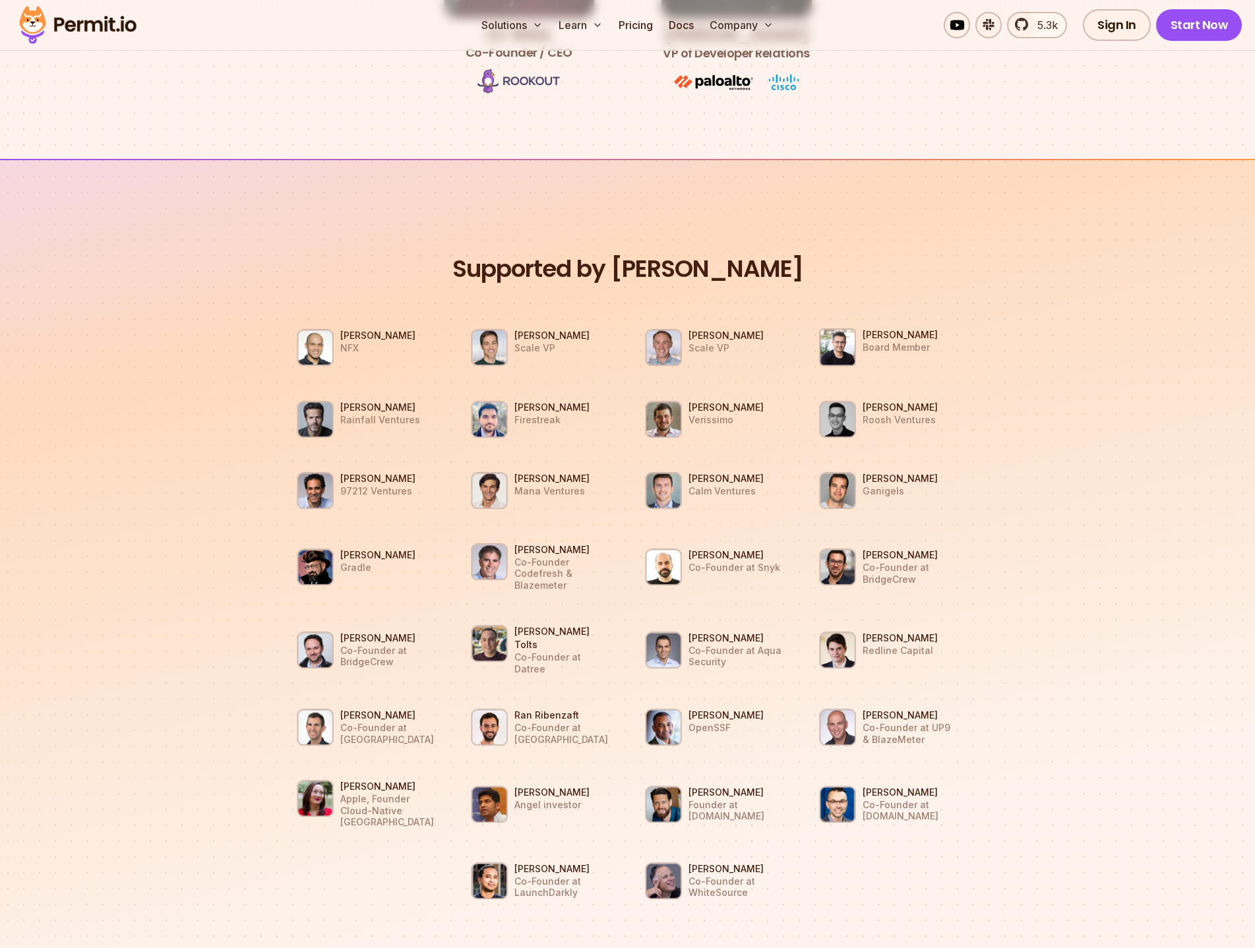
click at [511, 427] on li "[PERSON_NAME] Firestreak" at bounding box center [541, 419] width 158 height 55
click at [724, 425] on li "[PERSON_NAME] [PERSON_NAME]" at bounding box center [715, 419] width 158 height 55
click at [723, 425] on p "Verissimo" at bounding box center [725, 420] width 75 height 12
drag, startPoint x: 858, startPoint y: 422, endPoint x: 906, endPoint y: 425, distance: 48.2
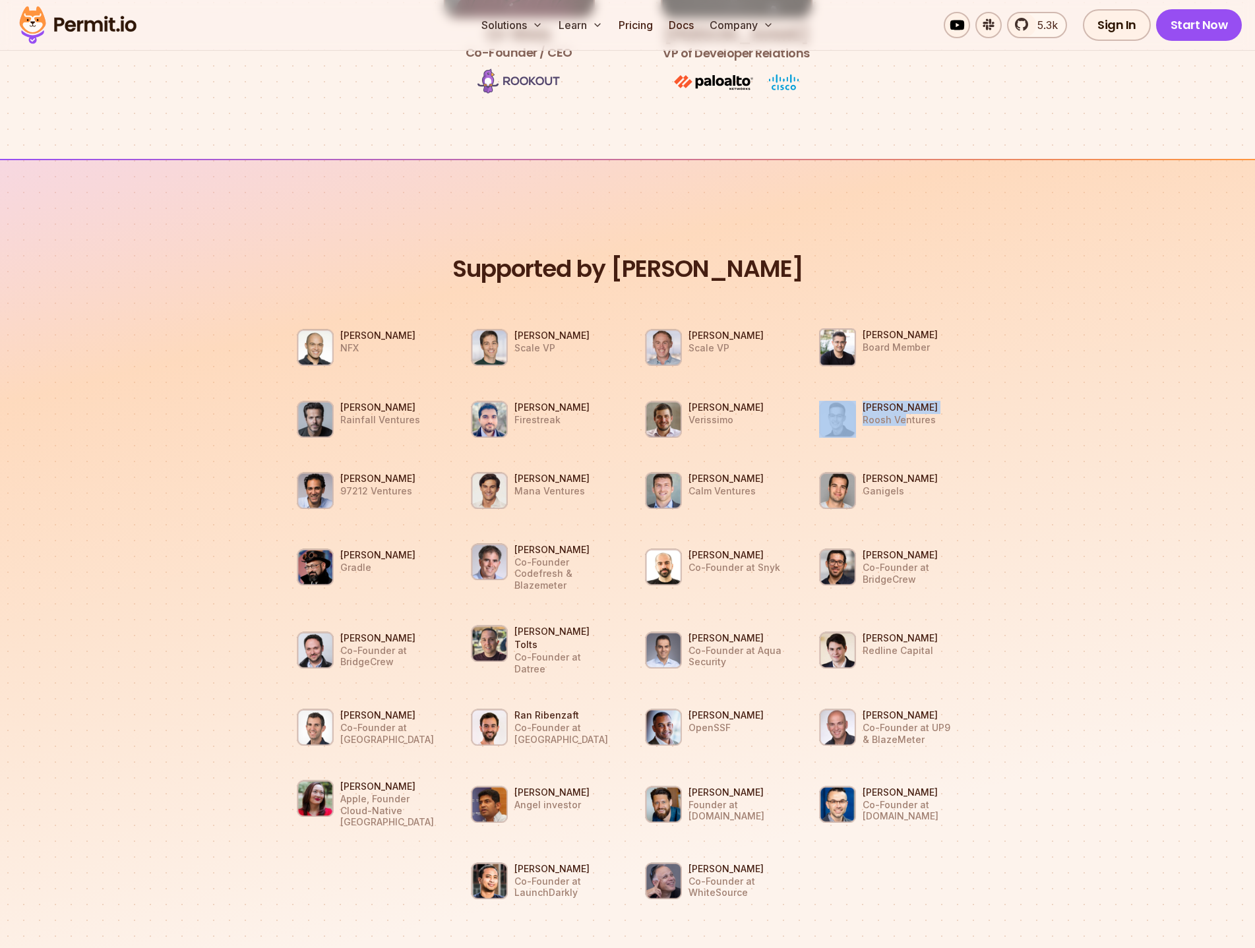
click at [906, 425] on li "[PERSON_NAME] Roosh Ventures" at bounding box center [889, 419] width 158 height 55
drag, startPoint x: 940, startPoint y: 423, endPoint x: 862, endPoint y: 415, distance: 78.9
click at [862, 415] on li "[PERSON_NAME] Roosh Ventures" at bounding box center [889, 419] width 158 height 55
click at [888, 491] on p "Ganigels" at bounding box center [899, 491] width 75 height 12
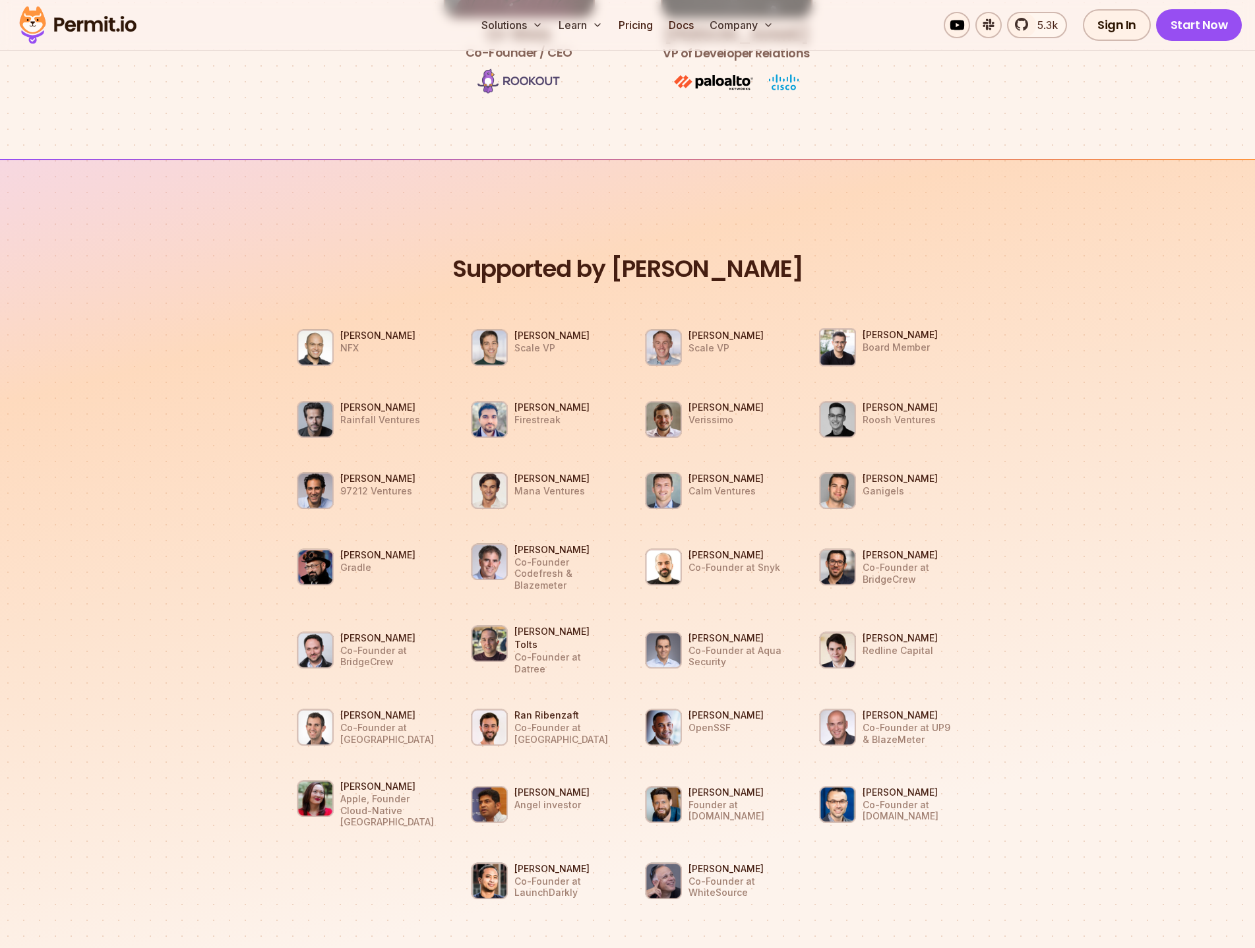
click at [742, 491] on p "Calm Ventures" at bounding box center [725, 491] width 75 height 12
click at [754, 493] on li "[PERSON_NAME] Calm Ventures" at bounding box center [715, 490] width 158 height 55
drag, startPoint x: 689, startPoint y: 491, endPoint x: 755, endPoint y: 491, distance: 65.9
click at [755, 491] on li "[PERSON_NAME] Calm Ventures" at bounding box center [715, 490] width 158 height 55
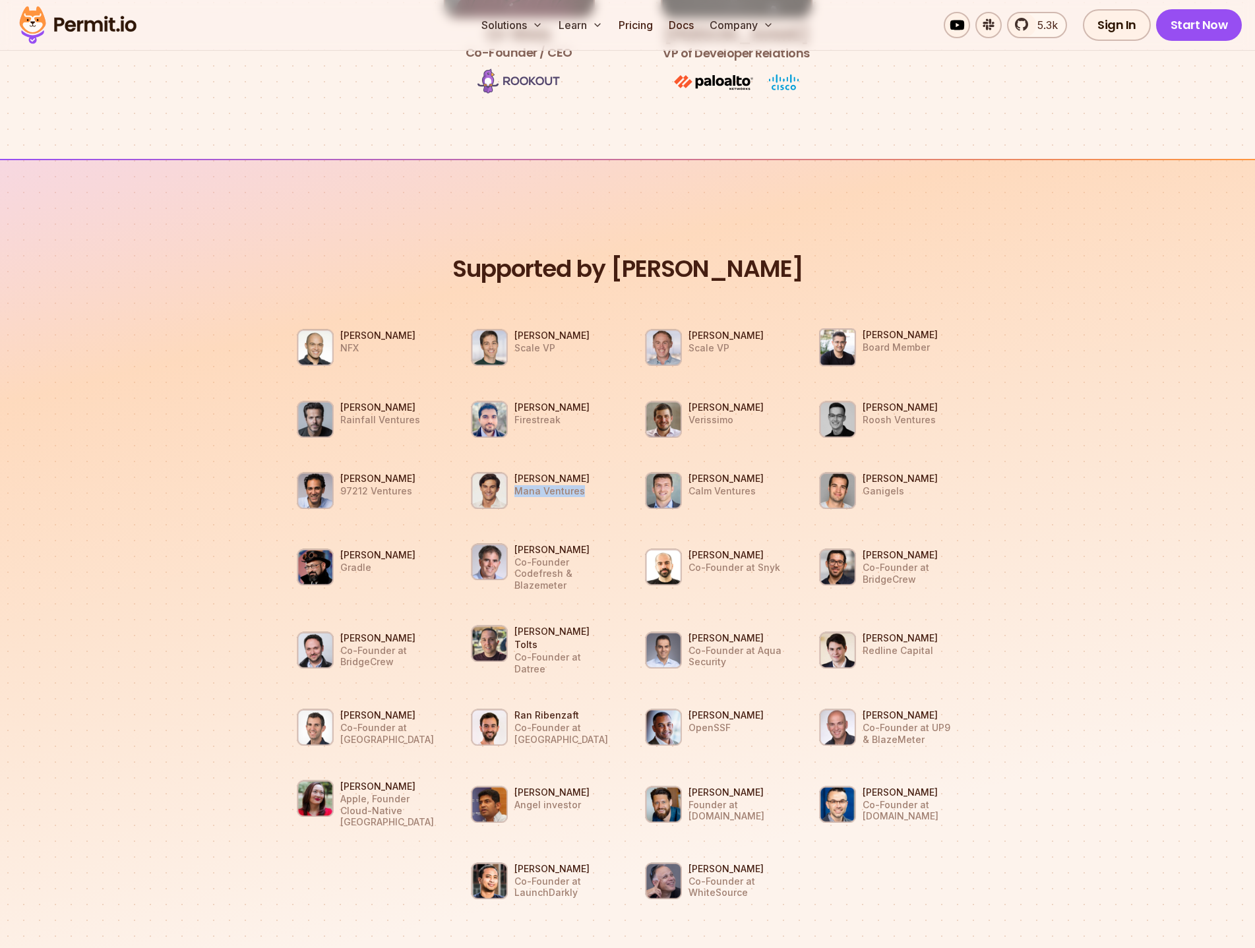
drag, startPoint x: 580, startPoint y: 492, endPoint x: 518, endPoint y: 485, distance: 61.7
click at [518, 485] on p "Mana Ventures" at bounding box center [551, 491] width 75 height 12
drag, startPoint x: 406, startPoint y: 489, endPoint x: 339, endPoint y: 492, distance: 67.3
click at [339, 492] on li "[PERSON_NAME] 97212 Ventures" at bounding box center [366, 490] width 158 height 55
click at [359, 562] on p "Gradle" at bounding box center [377, 568] width 75 height 12
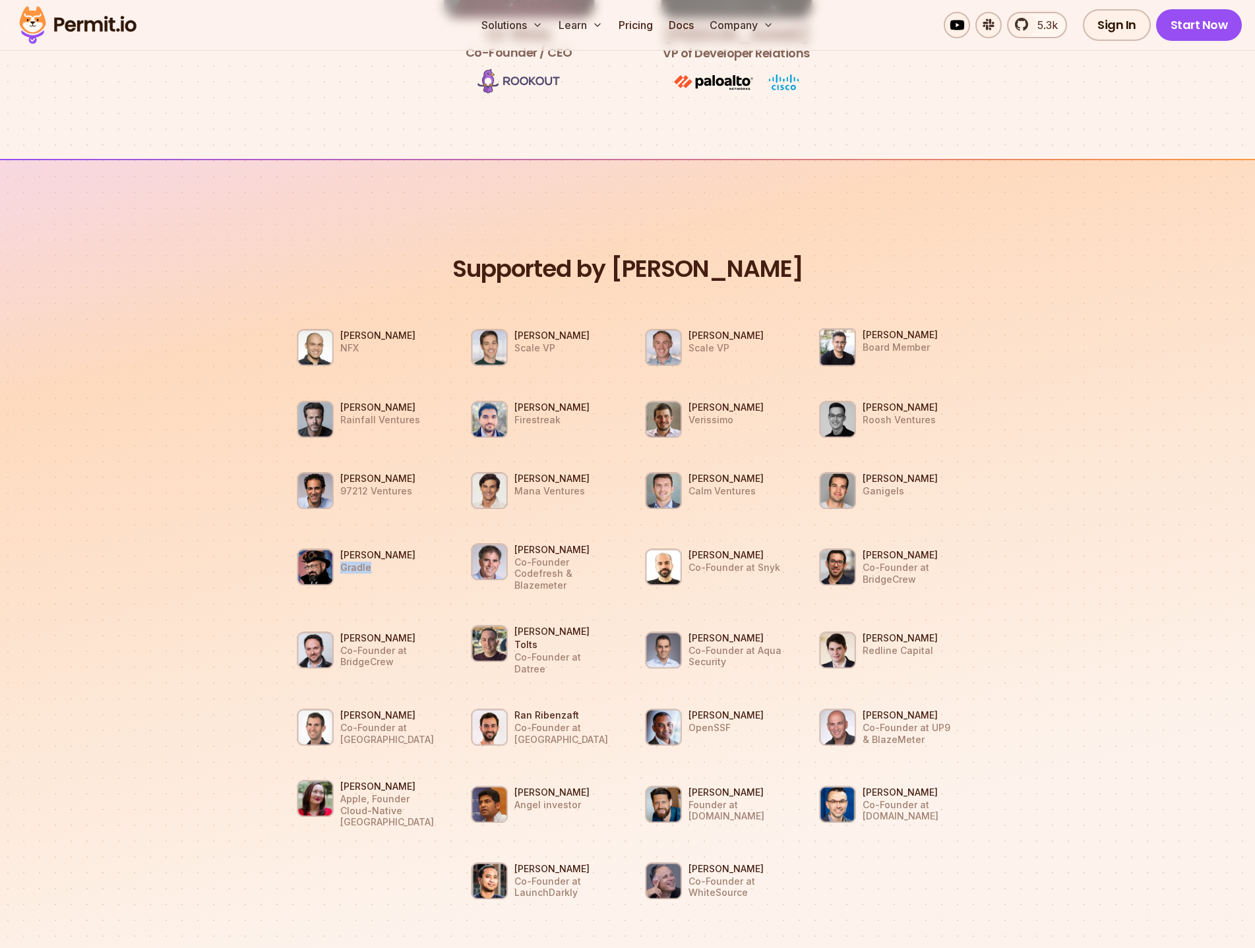
click at [359, 562] on p "Gradle" at bounding box center [377, 568] width 75 height 12
drag, startPoint x: 510, startPoint y: 563, endPoint x: 586, endPoint y: 566, distance: 75.9
click at [586, 566] on li "[PERSON_NAME] Co-Founder Codefresh & Blazemeter" at bounding box center [541, 567] width 158 height 67
drag, startPoint x: 583, startPoint y: 577, endPoint x: 517, endPoint y: 561, distance: 67.8
click at [517, 561] on p "Co-Founder Codefresh & Blazemeter" at bounding box center [566, 574] width 105 height 35
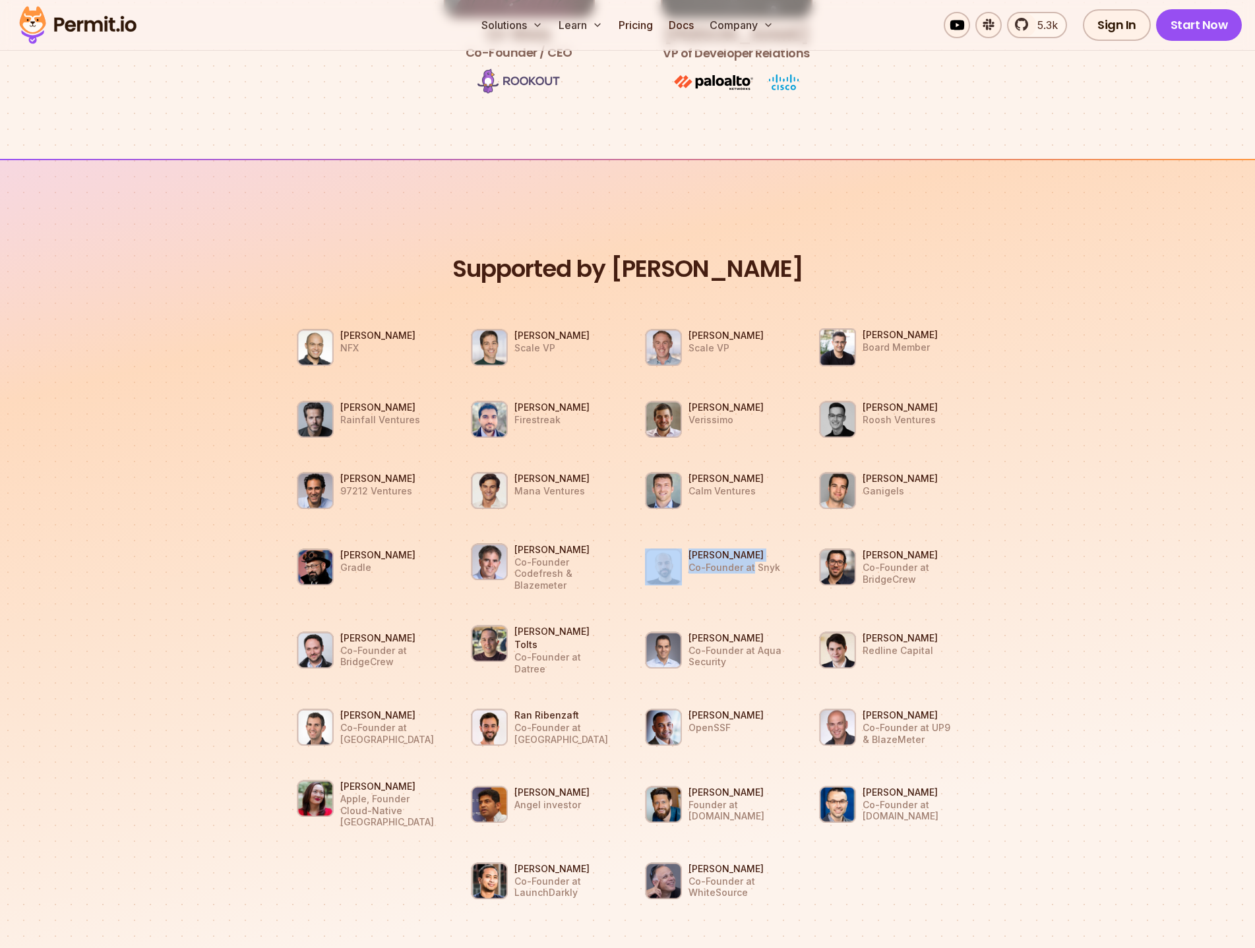
drag, startPoint x: 684, startPoint y: 560, endPoint x: 754, endPoint y: 557, distance: 69.3
click at [754, 557] on li "[PERSON_NAME] Co-Founder at Snyk" at bounding box center [715, 566] width 158 height 55
drag, startPoint x: 778, startPoint y: 564, endPoint x: 686, endPoint y: 566, distance: 91.7
click at [686, 566] on li "[PERSON_NAME] Co-Founder at Snyk" at bounding box center [715, 566] width 158 height 55
drag, startPoint x: 862, startPoint y: 562, endPoint x: 915, endPoint y: 573, distance: 54.4
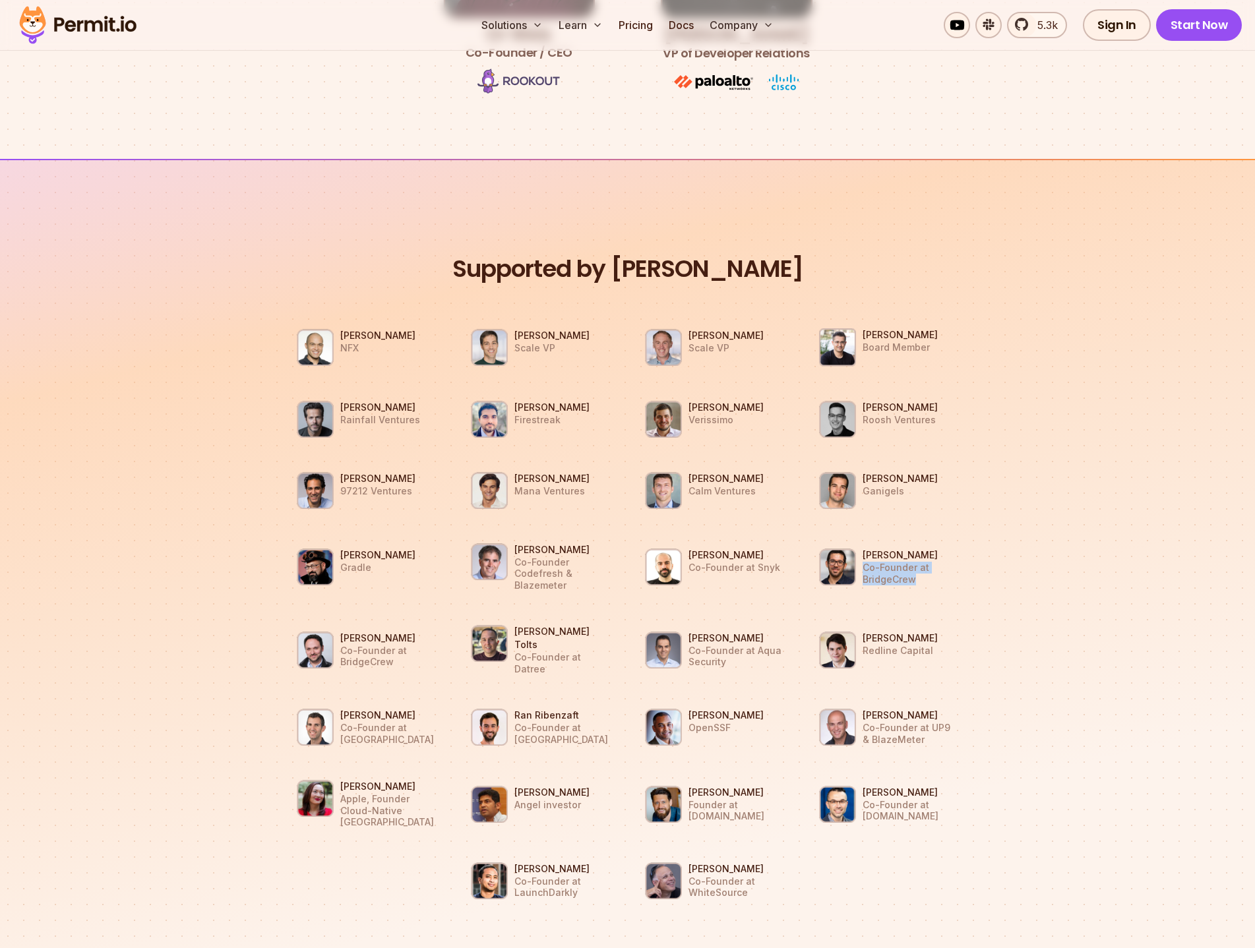
click at [915, 573] on p "Co-Founder at BridgeCrew" at bounding box center [910, 573] width 96 height 23
drag, startPoint x: 396, startPoint y: 646, endPoint x: 342, endPoint y: 634, distance: 55.4
click at [342, 645] on p "Co-Founder at BridgeCrew" at bounding box center [388, 656] width 96 height 23
drag, startPoint x: 607, startPoint y: 631, endPoint x: 535, endPoint y: 632, distance: 71.2
click at [535, 651] on p "Co-Founder at Datree" at bounding box center [562, 662] width 96 height 23
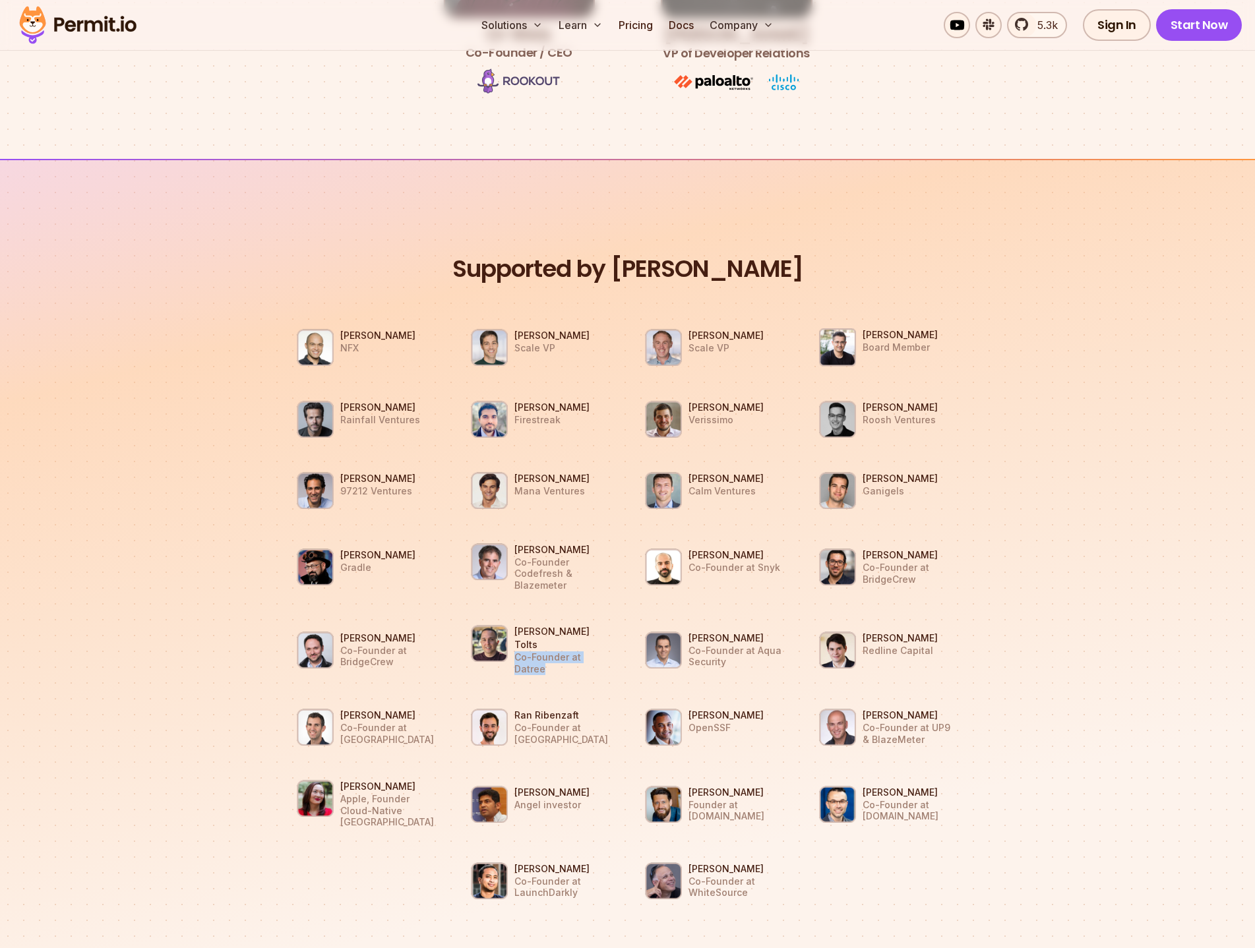
drag, startPoint x: 614, startPoint y: 632, endPoint x: 515, endPoint y: 634, distance: 98.9
click at [515, 634] on li "[PERSON_NAME] Tolts Co-Founder at Datree" at bounding box center [541, 650] width 158 height 68
drag, startPoint x: 730, startPoint y: 644, endPoint x: 690, endPoint y: 635, distance: 40.5
click at [690, 645] on p "Co-Founder at Aqua Security" at bounding box center [736, 656] width 96 height 23
drag, startPoint x: 926, startPoint y: 634, endPoint x: 872, endPoint y: 642, distance: 54.6
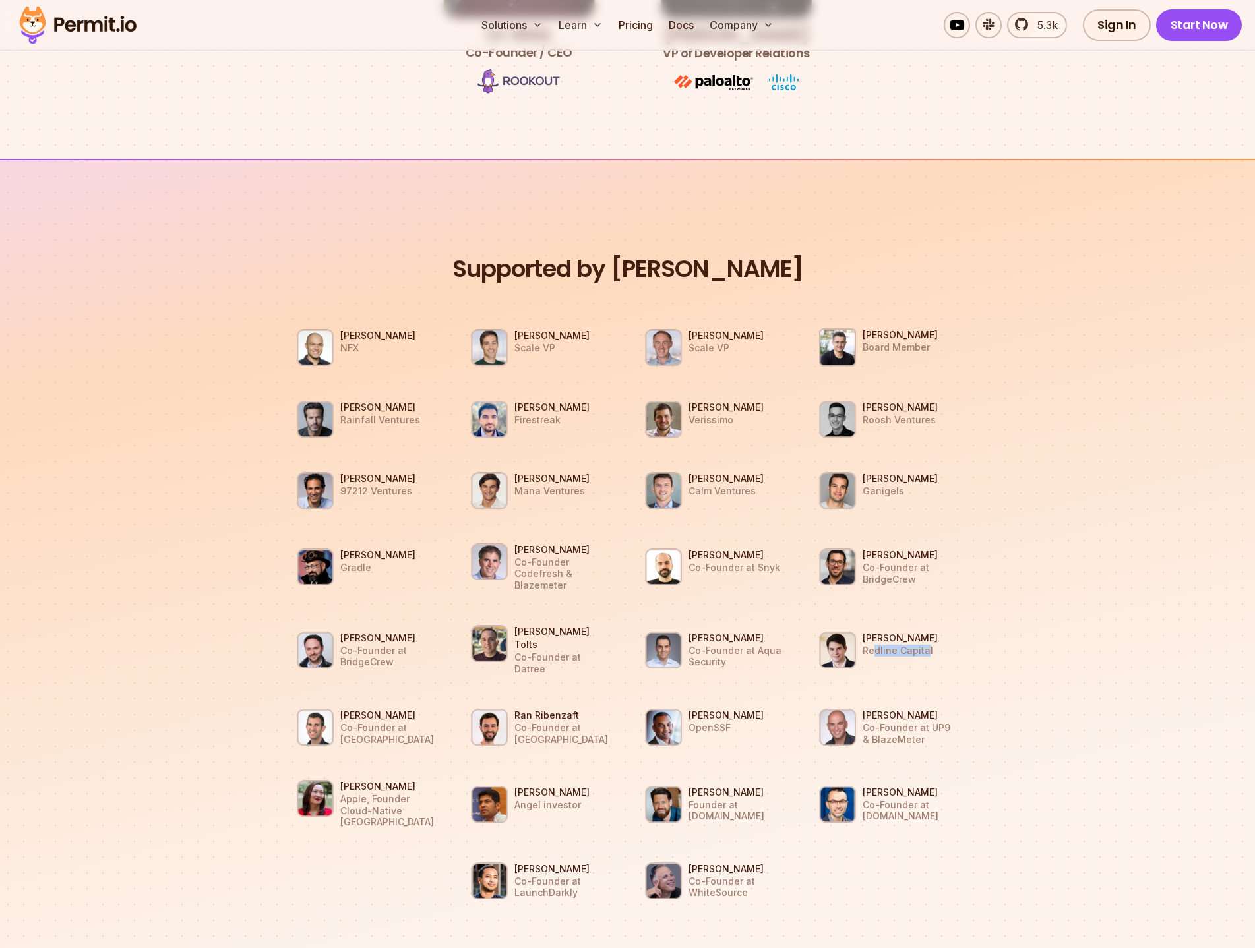
click at [872, 642] on li "[PERSON_NAME] Redline Capital" at bounding box center [889, 649] width 158 height 55
drag, startPoint x: 930, startPoint y: 635, endPoint x: 864, endPoint y: 642, distance: 66.3
click at [864, 642] on li "[PERSON_NAME] Redline Capital" at bounding box center [889, 649] width 158 height 55
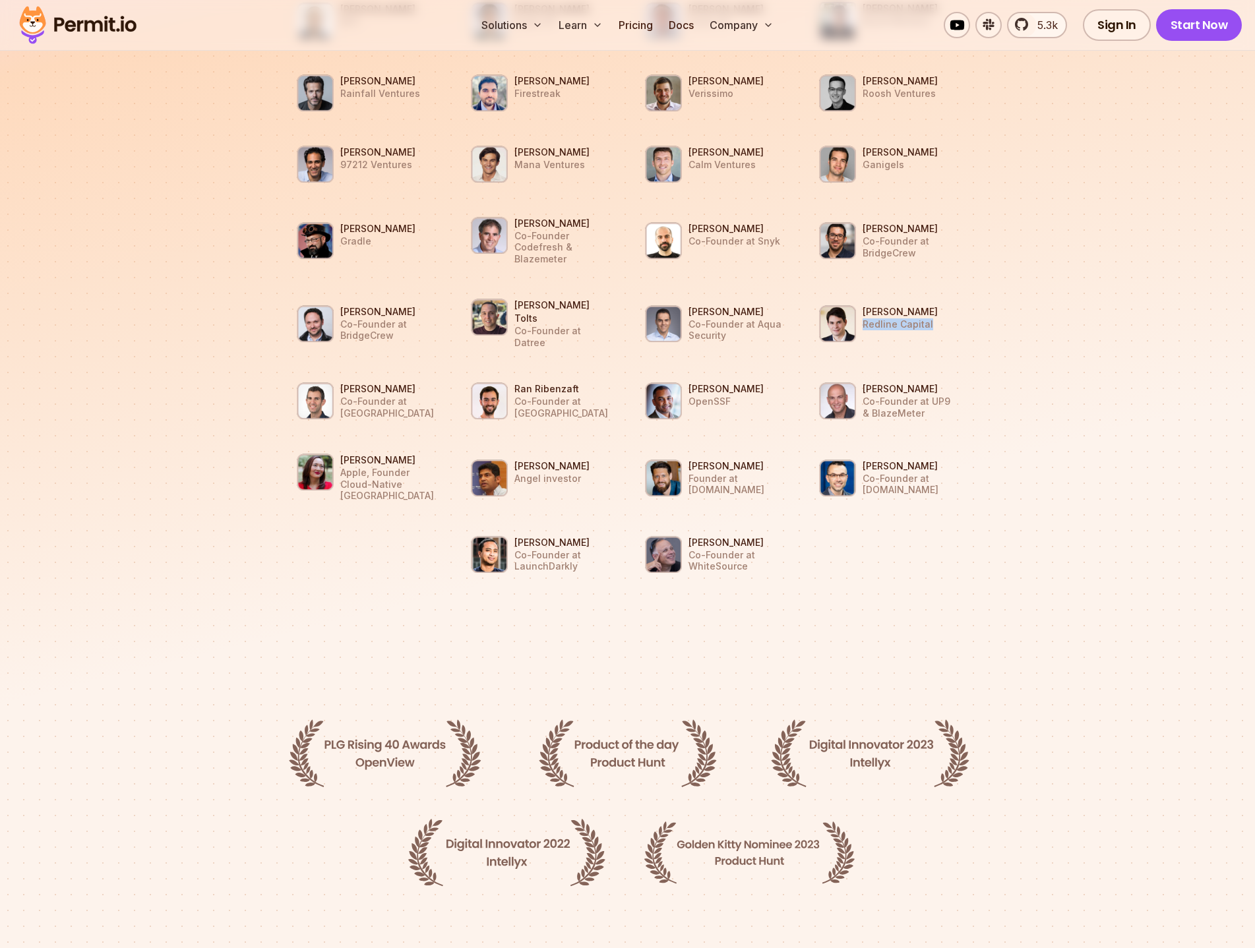
scroll to position [1319, 0]
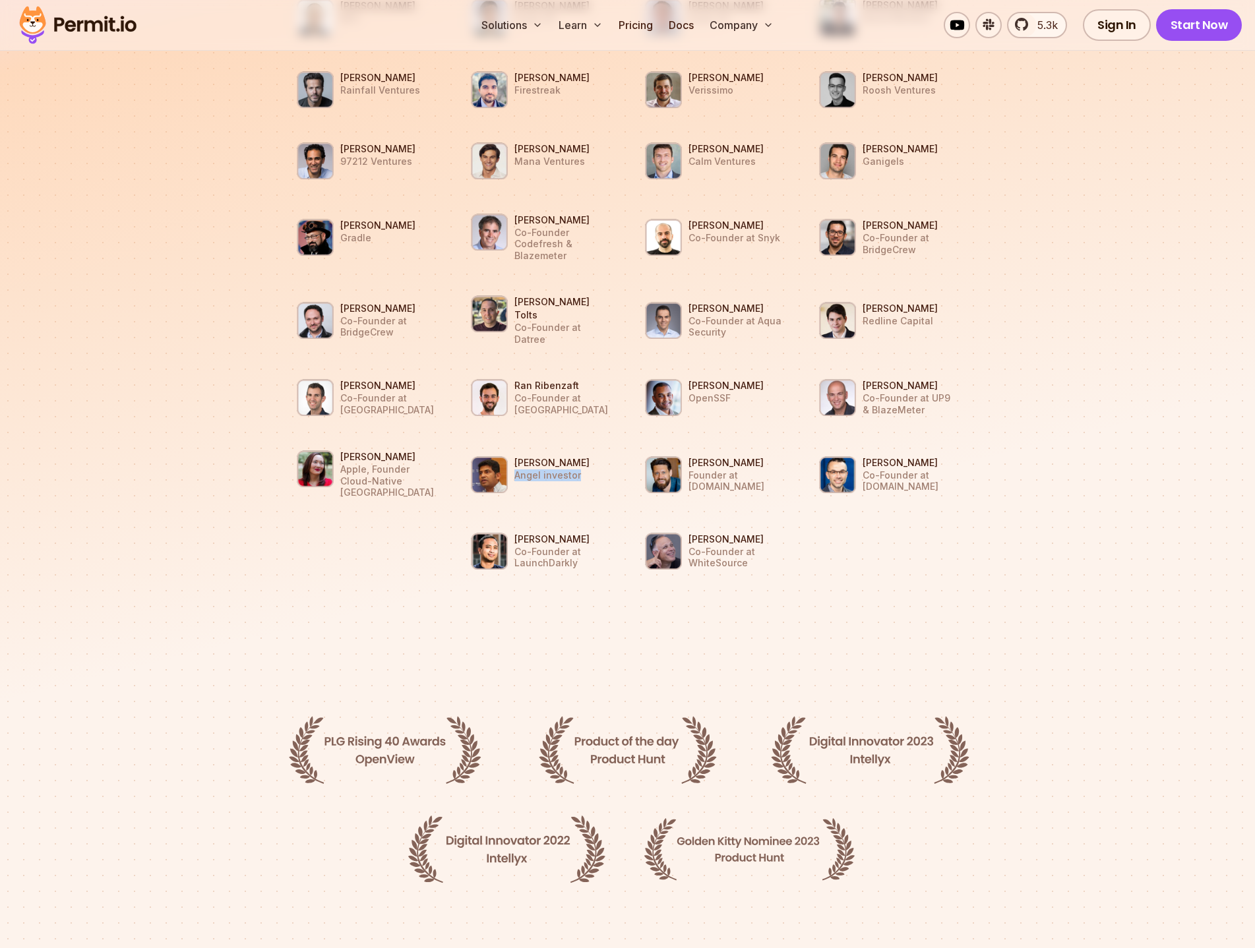
drag, startPoint x: 515, startPoint y: 446, endPoint x: 617, endPoint y: 444, distance: 102.2
click at [617, 447] on li "[PERSON_NAME] Angel investor" at bounding box center [541, 474] width 158 height 55
drag, startPoint x: 689, startPoint y: 446, endPoint x: 779, endPoint y: 446, distance: 90.3
click at [779, 447] on li "[PERSON_NAME] Founder at [DOMAIN_NAME]" at bounding box center [715, 474] width 158 height 55
drag, startPoint x: 915, startPoint y: 454, endPoint x: 859, endPoint y: 450, distance: 56.2
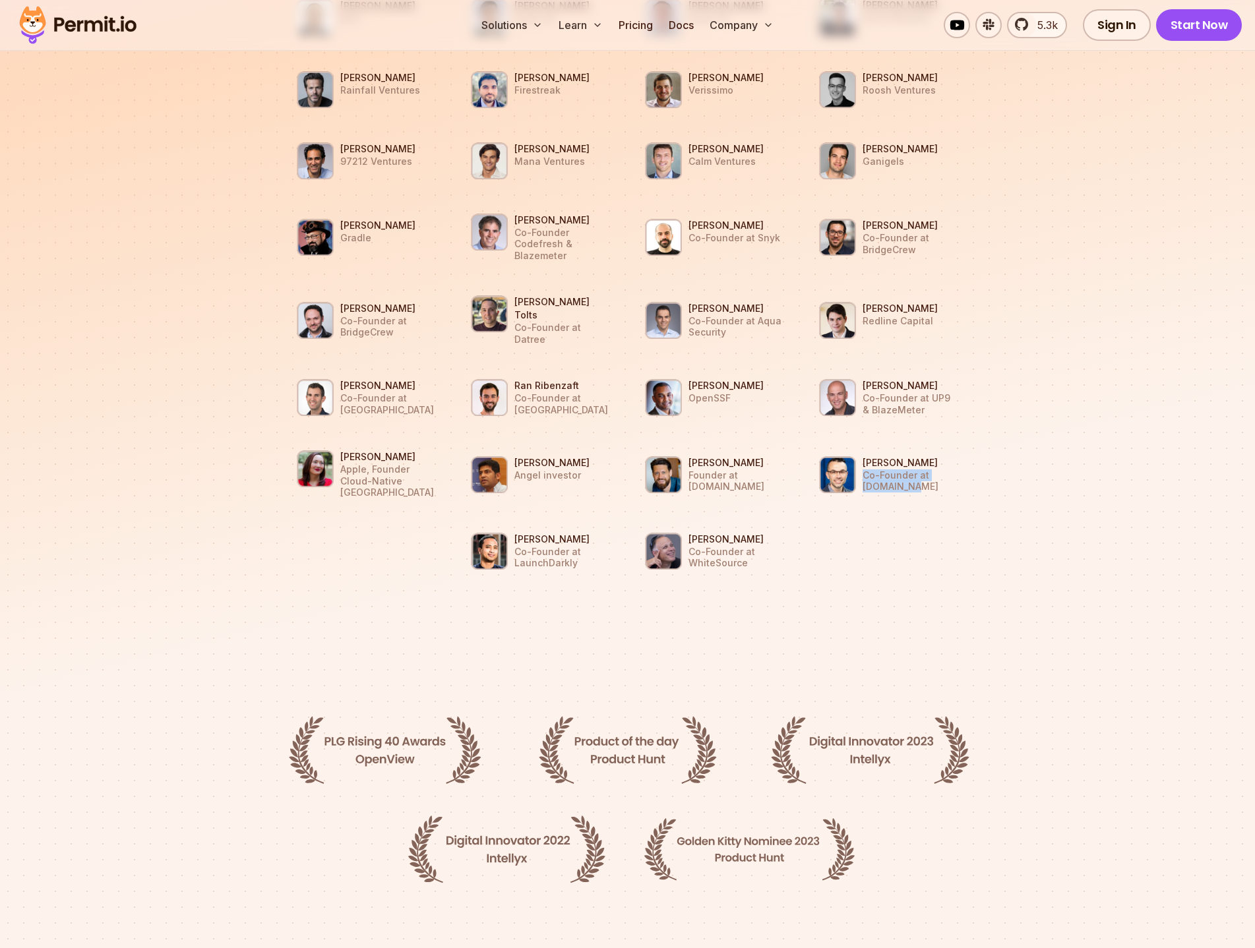
click at [859, 450] on li "[PERSON_NAME] Co-Founder at [DOMAIN_NAME]" at bounding box center [889, 474] width 158 height 55
drag, startPoint x: 911, startPoint y: 392, endPoint x: 861, endPoint y: 380, distance: 51.3
click at [861, 380] on li "[PERSON_NAME] Co-Founder at UP9 & BlazeMeter" at bounding box center [889, 397] width 158 height 55
drag, startPoint x: 731, startPoint y: 375, endPoint x: 691, endPoint y: 379, distance: 39.8
click at [691, 392] on p "OpenSSF" at bounding box center [725, 398] width 75 height 12
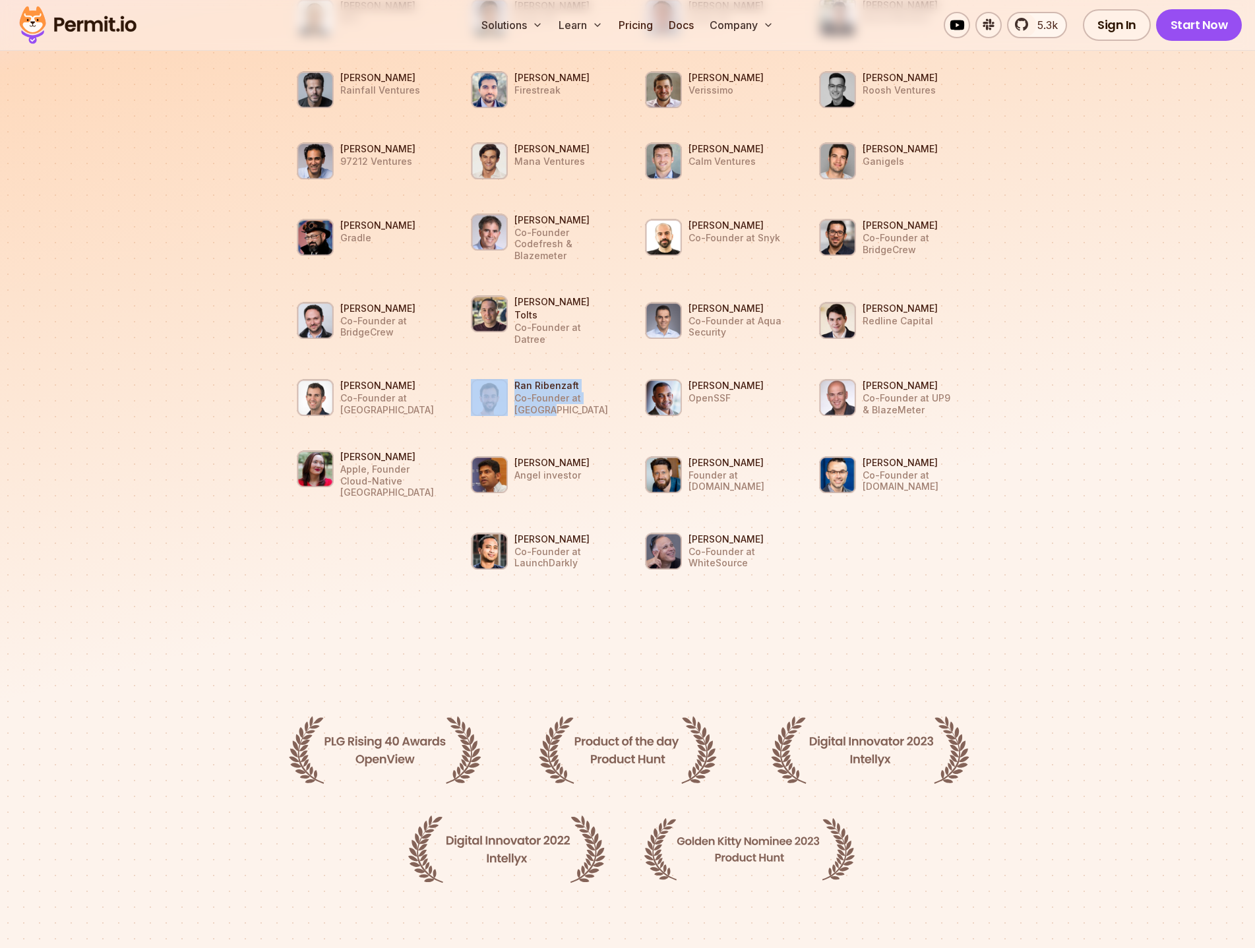
drag, startPoint x: 551, startPoint y: 388, endPoint x: 509, endPoint y: 380, distance: 42.3
click at [509, 380] on li "Ran Ribenzaft Co-Founder at [GEOGRAPHIC_DATA]" at bounding box center [541, 397] width 158 height 55
click at [363, 392] on p "Co-Founder at [GEOGRAPHIC_DATA]" at bounding box center [388, 403] width 96 height 23
drag, startPoint x: 514, startPoint y: 517, endPoint x: 587, endPoint y: 527, distance: 74.6
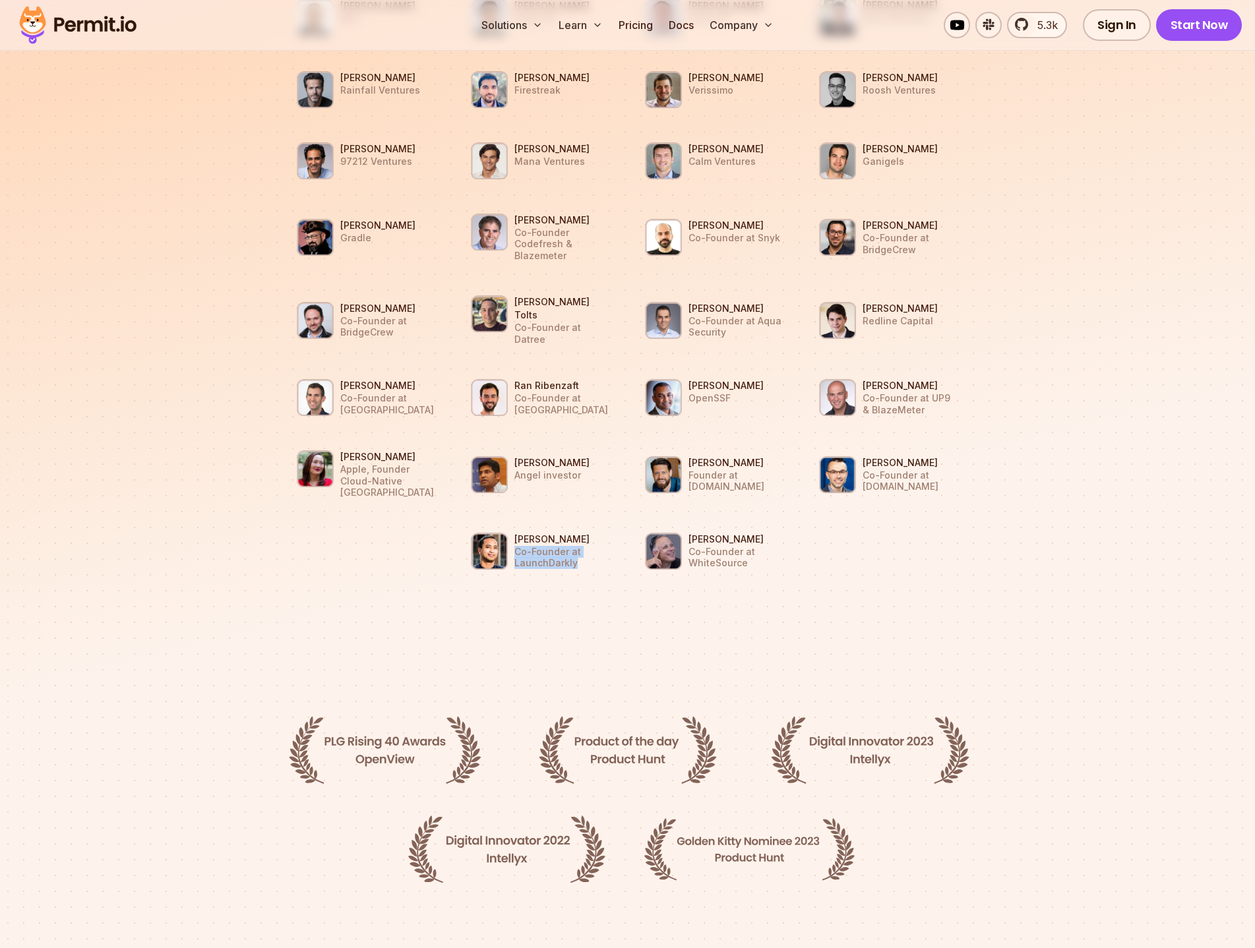
click at [587, 546] on p "Co-Founder at LaunchDarkly" at bounding box center [562, 557] width 96 height 23
drag, startPoint x: 685, startPoint y: 520, endPoint x: 777, endPoint y: 529, distance: 92.1
click at [777, 529] on li "[PERSON_NAME] Co-Founder at WhiteSource" at bounding box center [715, 551] width 158 height 55
click at [713, 533] on h3 "[PERSON_NAME]" at bounding box center [736, 539] width 96 height 13
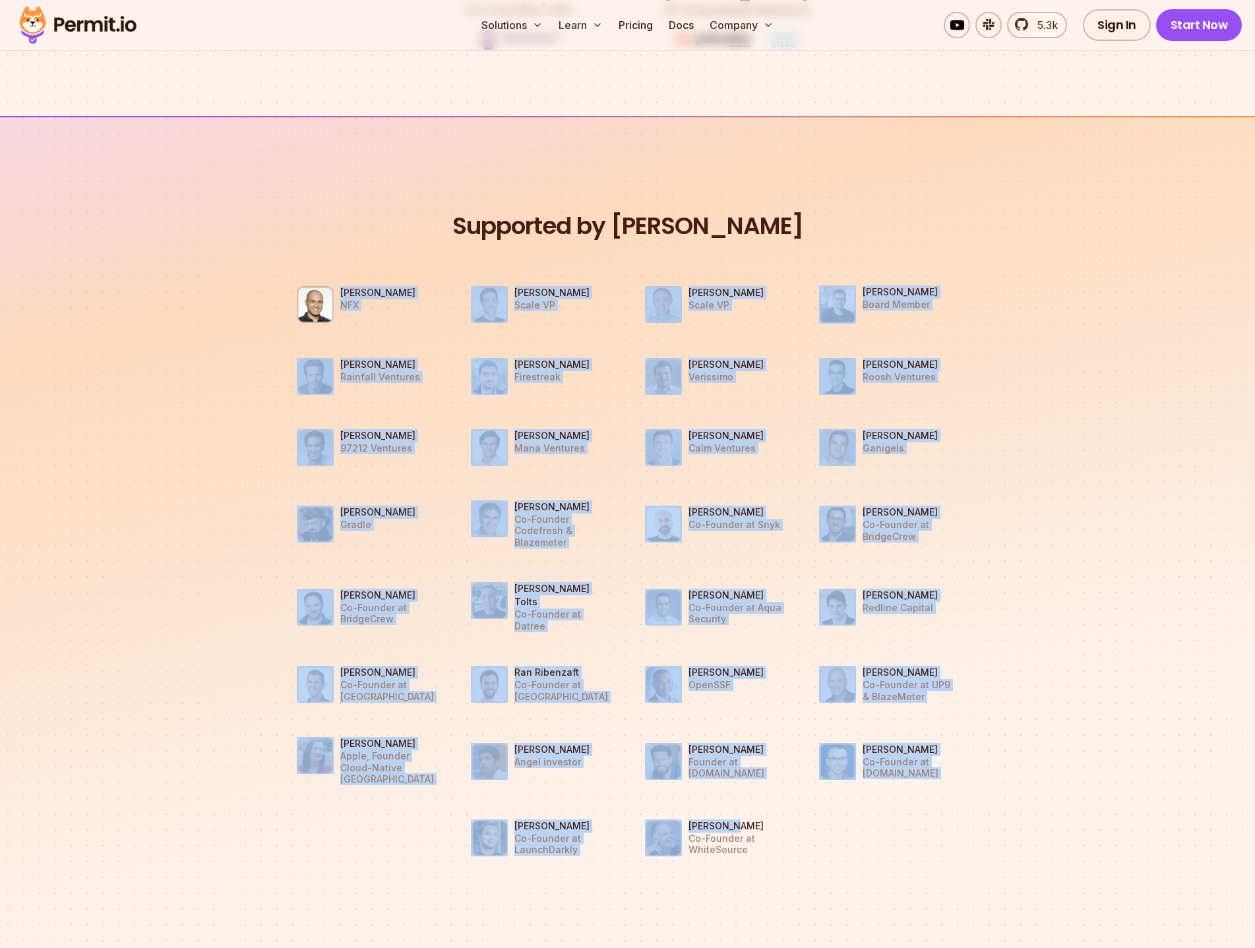
scroll to position [1055, 0]
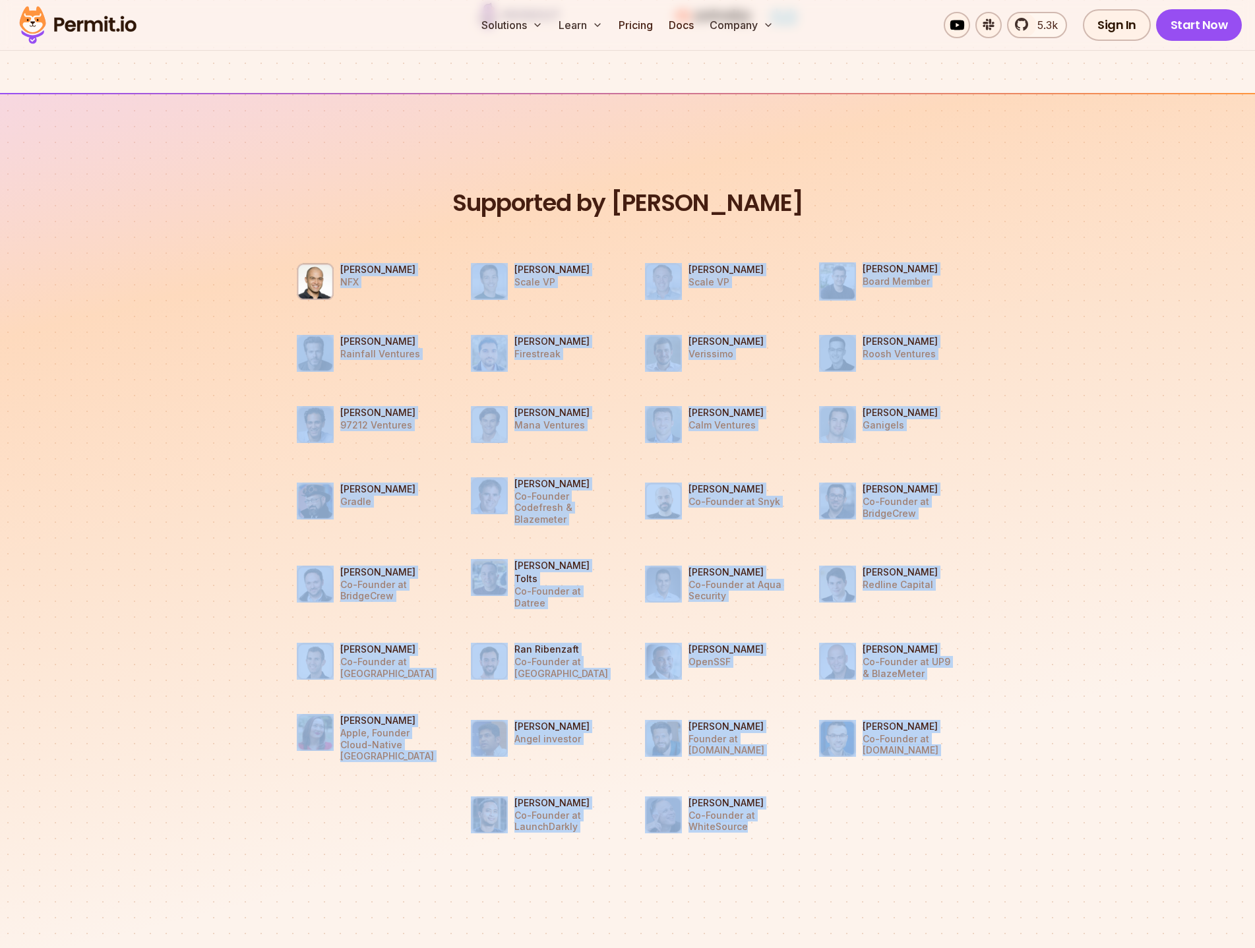
drag, startPoint x: 341, startPoint y: 336, endPoint x: 762, endPoint y: 797, distance: 624.9
click at [762, 797] on ul "[PERSON_NAME] NFX [PERSON_NAME] Scale VP [PERSON_NAME] Scale VP [PERSON_NAME] B…" at bounding box center [628, 548] width 702 height 611
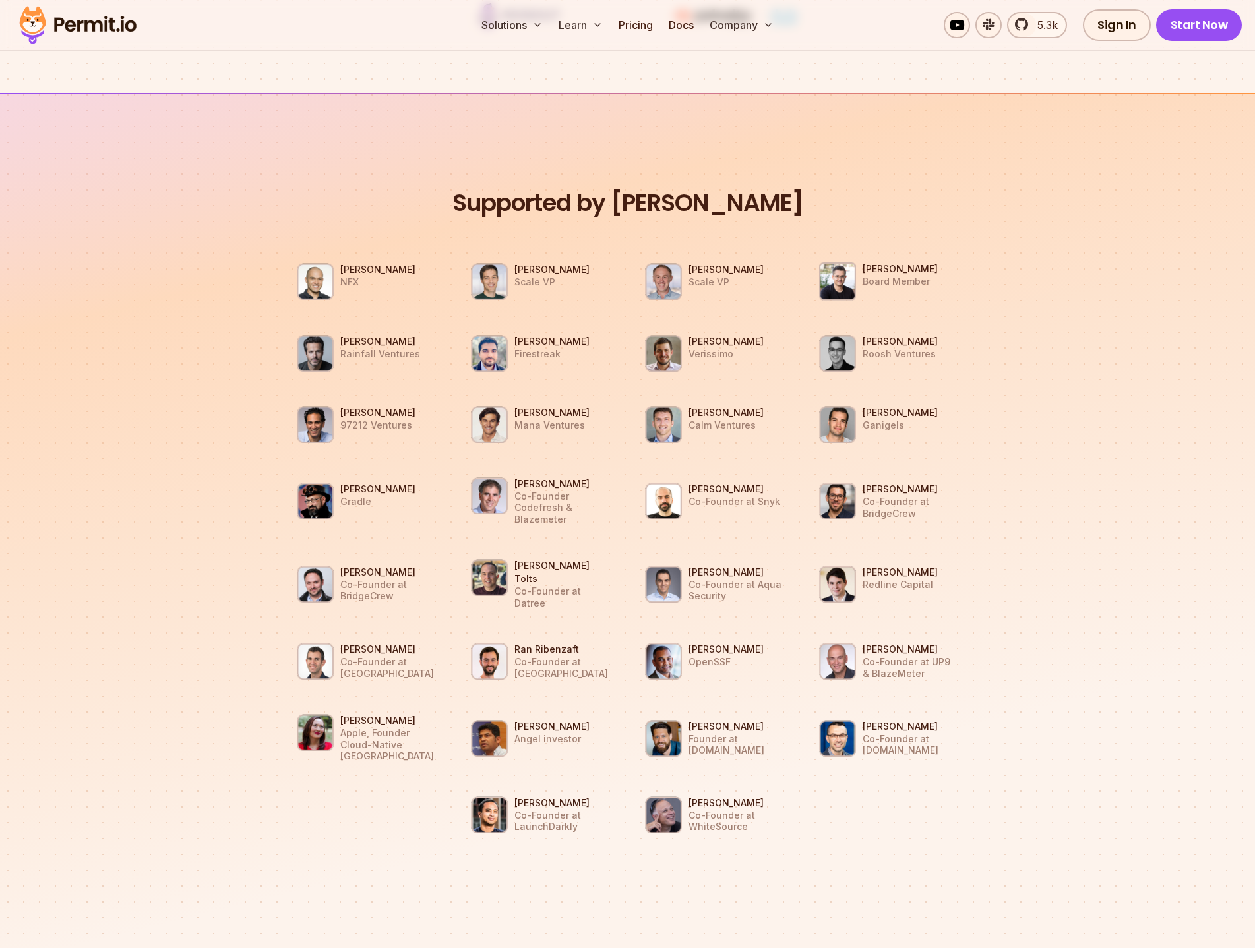
click at [288, 262] on li "[PERSON_NAME] NFX" at bounding box center [366, 281] width 158 height 55
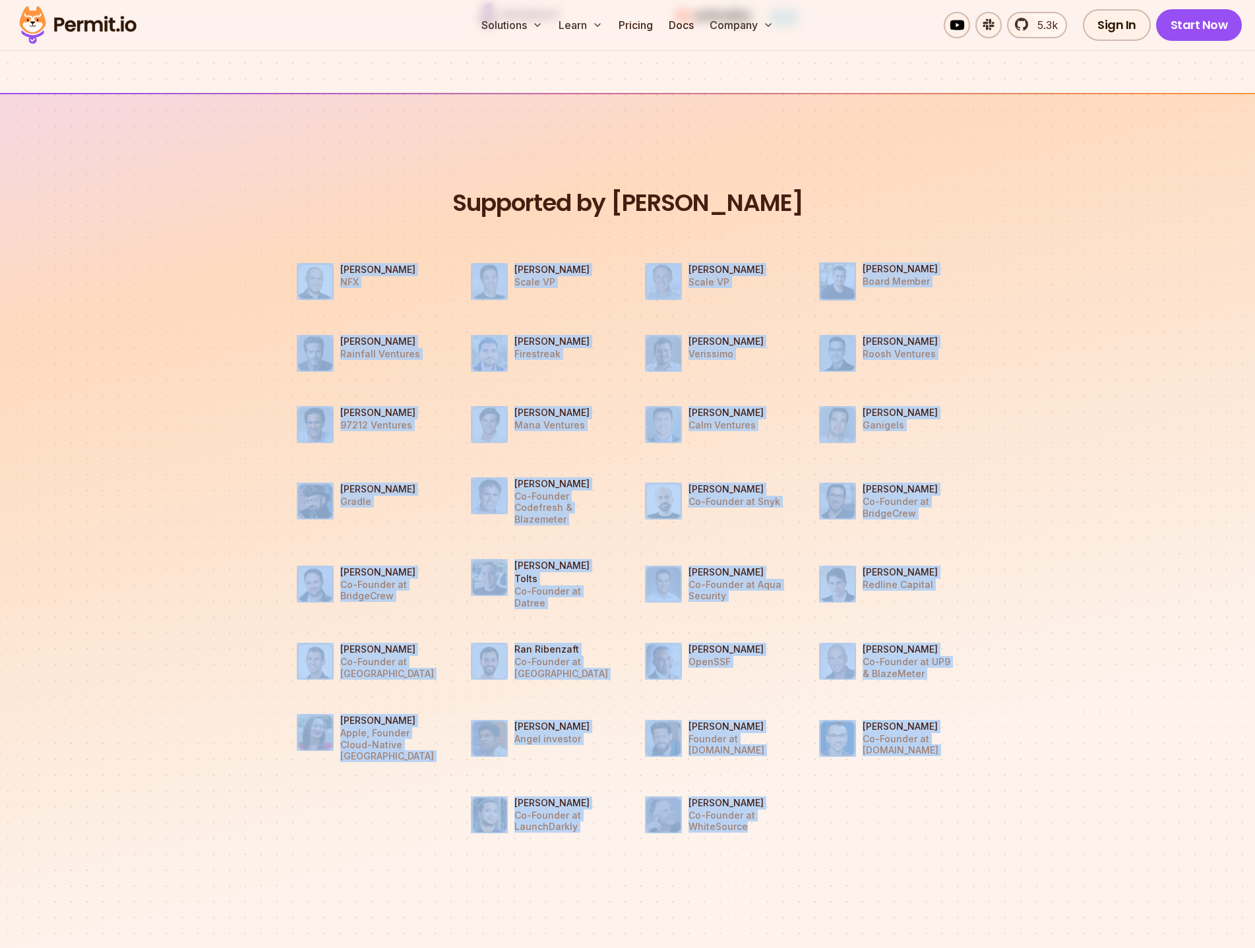
drag, startPoint x: 289, startPoint y: 262, endPoint x: 758, endPoint y: 794, distance: 709.6
click at [752, 802] on ul "[PERSON_NAME] NFX [PERSON_NAME] Scale VP [PERSON_NAME] Scale VP [PERSON_NAME] B…" at bounding box center [628, 548] width 702 height 611
drag, startPoint x: 476, startPoint y: 204, endPoint x: 744, endPoint y: 808, distance: 660.0
click at [744, 808] on div "Supported by Dev Leaders [PERSON_NAME] NFX [PERSON_NAME] Scale VP [PERSON_NAME]…" at bounding box center [628, 520] width 702 height 665
copy div "Supported by Dev Leaders [PERSON_NAME] NFX [PERSON_NAME] Scale VP [PERSON_NAME]…"
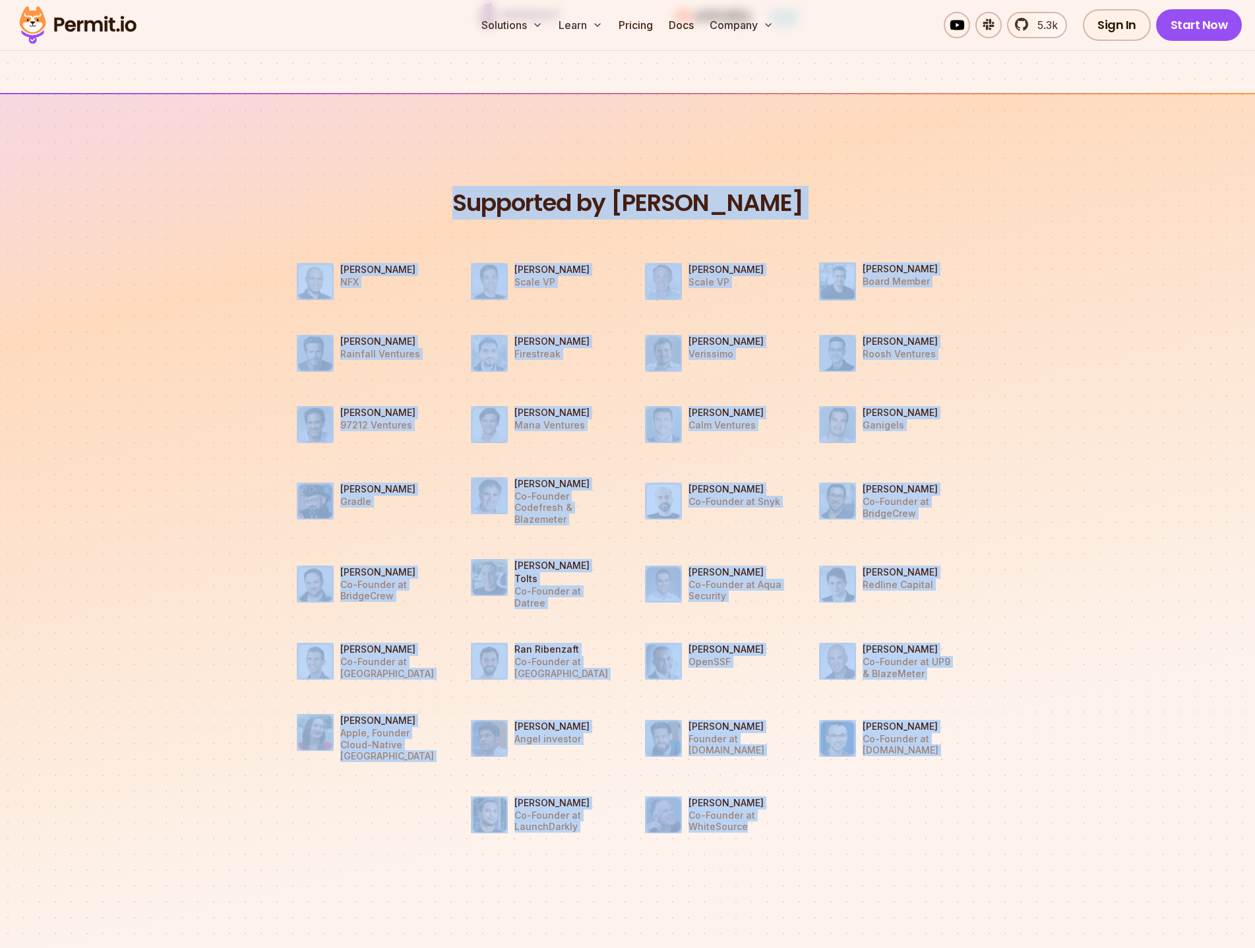
click at [526, 204] on h2 "Supported by [PERSON_NAME]" at bounding box center [628, 203] width 702 height 31
drag, startPoint x: 479, startPoint y: 195, endPoint x: 757, endPoint y: 706, distance: 581.8
click at [755, 785] on div "Supported by Dev Leaders [PERSON_NAME] NFX [PERSON_NAME] Scale VP [PERSON_NAME]…" at bounding box center [628, 520] width 702 height 665
copy div "Supported by Dev Leaders [PERSON_NAME] NFX [PERSON_NAME] Scale VP [PERSON_NAME]…"
click at [490, 196] on h2 "Supported by [PERSON_NAME]" at bounding box center [628, 203] width 702 height 31
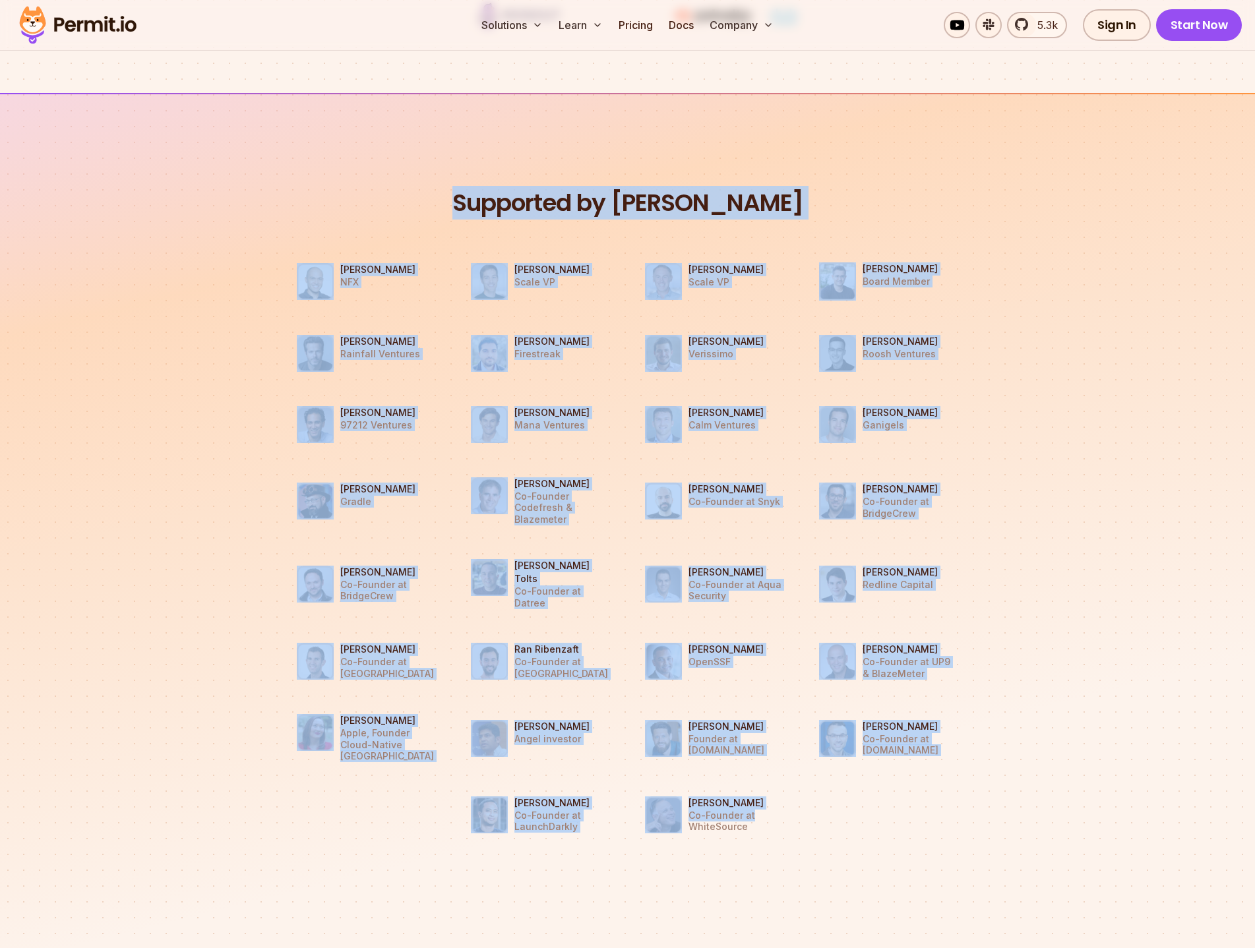
click at [481, 177] on section "Supported by Dev Leaders [PERSON_NAME] NFX [PERSON_NAME] Scale VP [PERSON_NAME]…" at bounding box center [627, 505] width 1255 height 824
click at [495, 206] on h2 "Supported by [PERSON_NAME]" at bounding box center [628, 203] width 702 height 31
click at [613, 148] on section "Supported by Dev Leaders [PERSON_NAME] NFX [PERSON_NAME] Scale VP [PERSON_NAME]…" at bounding box center [627, 505] width 1255 height 824
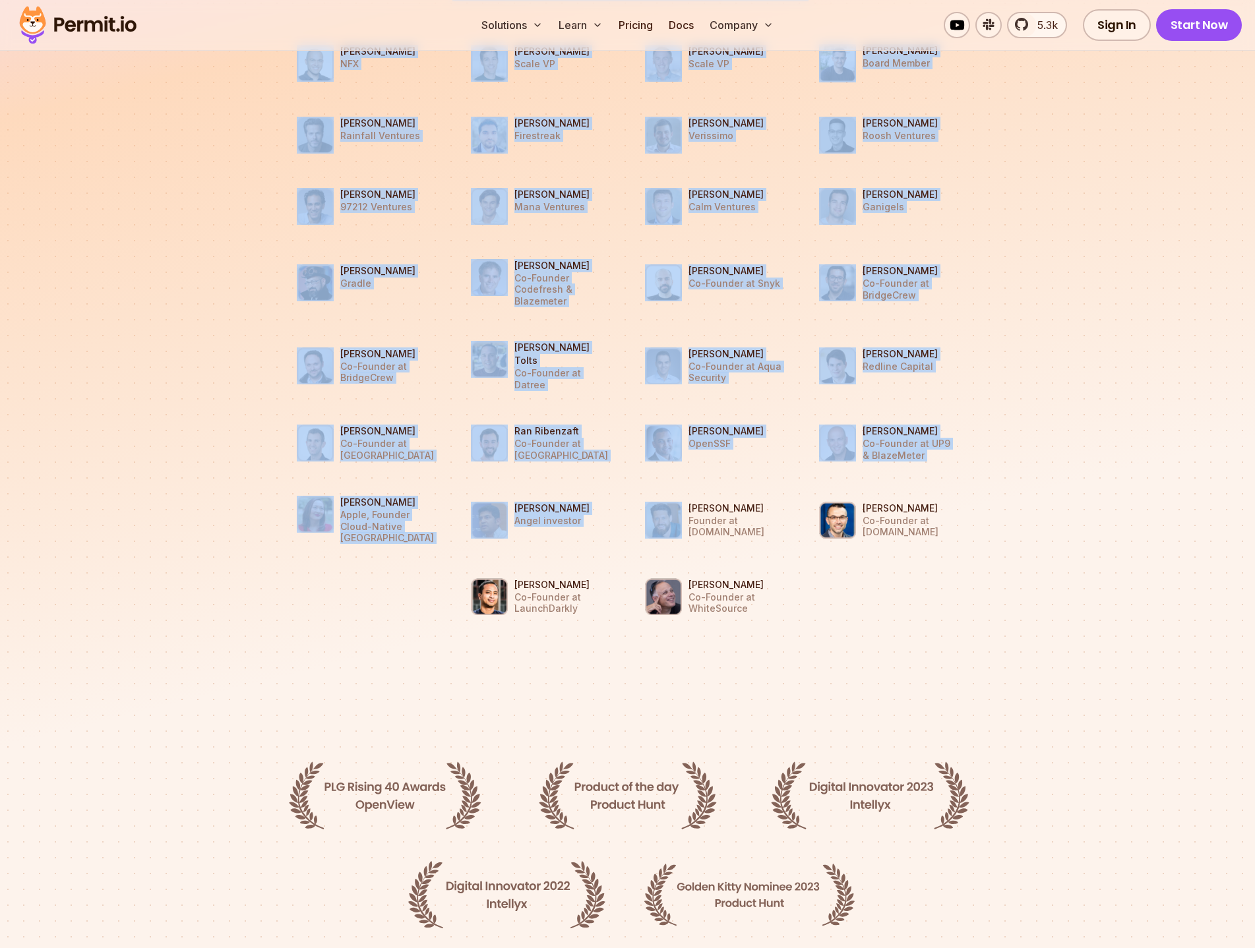
scroll to position [1319, 0]
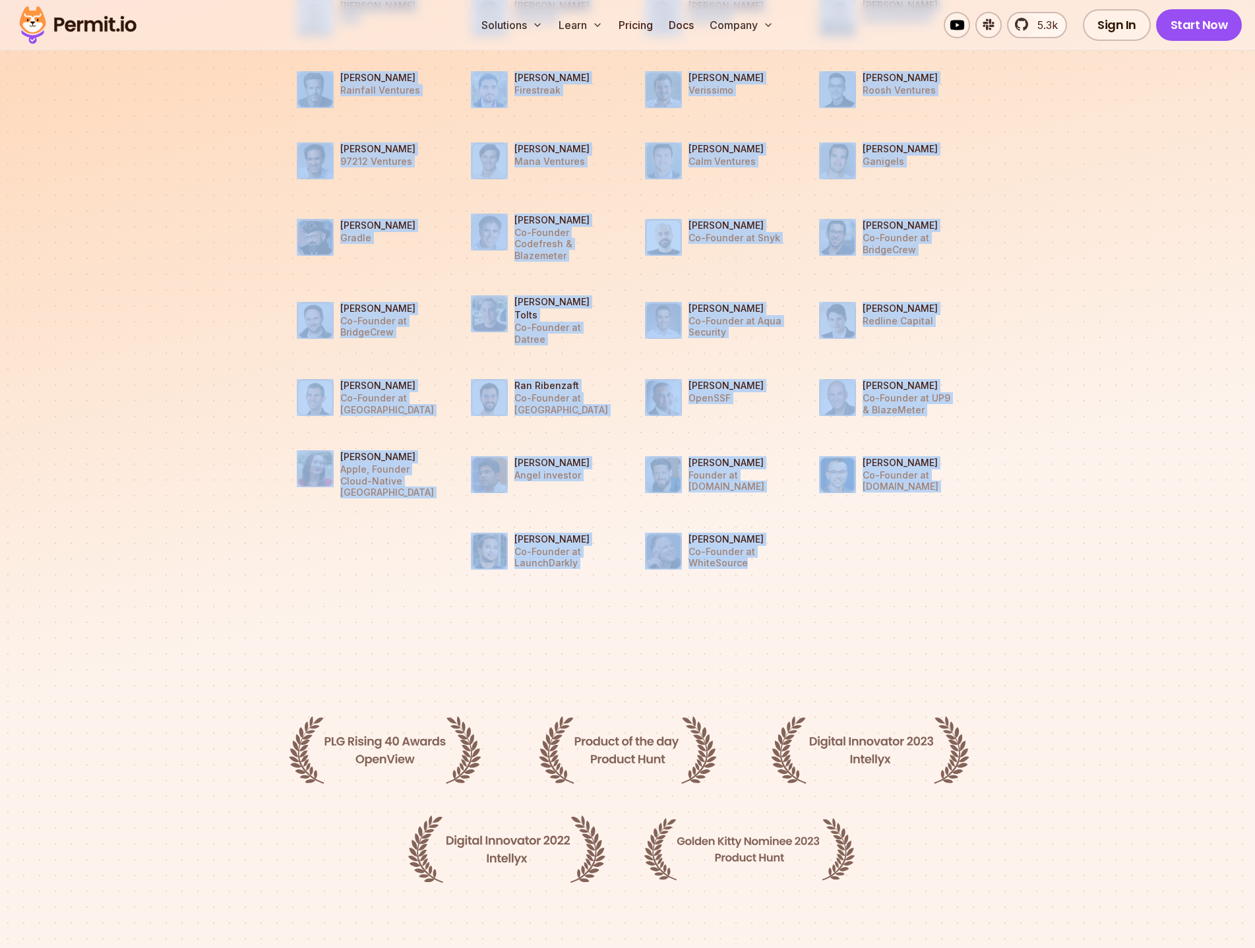
drag, startPoint x: 473, startPoint y: 202, endPoint x: 752, endPoint y: 541, distance: 439.4
click at [752, 541] on div "Supported by Dev Leaders [PERSON_NAME] NFX [PERSON_NAME] Scale VP [PERSON_NAME]…" at bounding box center [628, 256] width 702 height 665
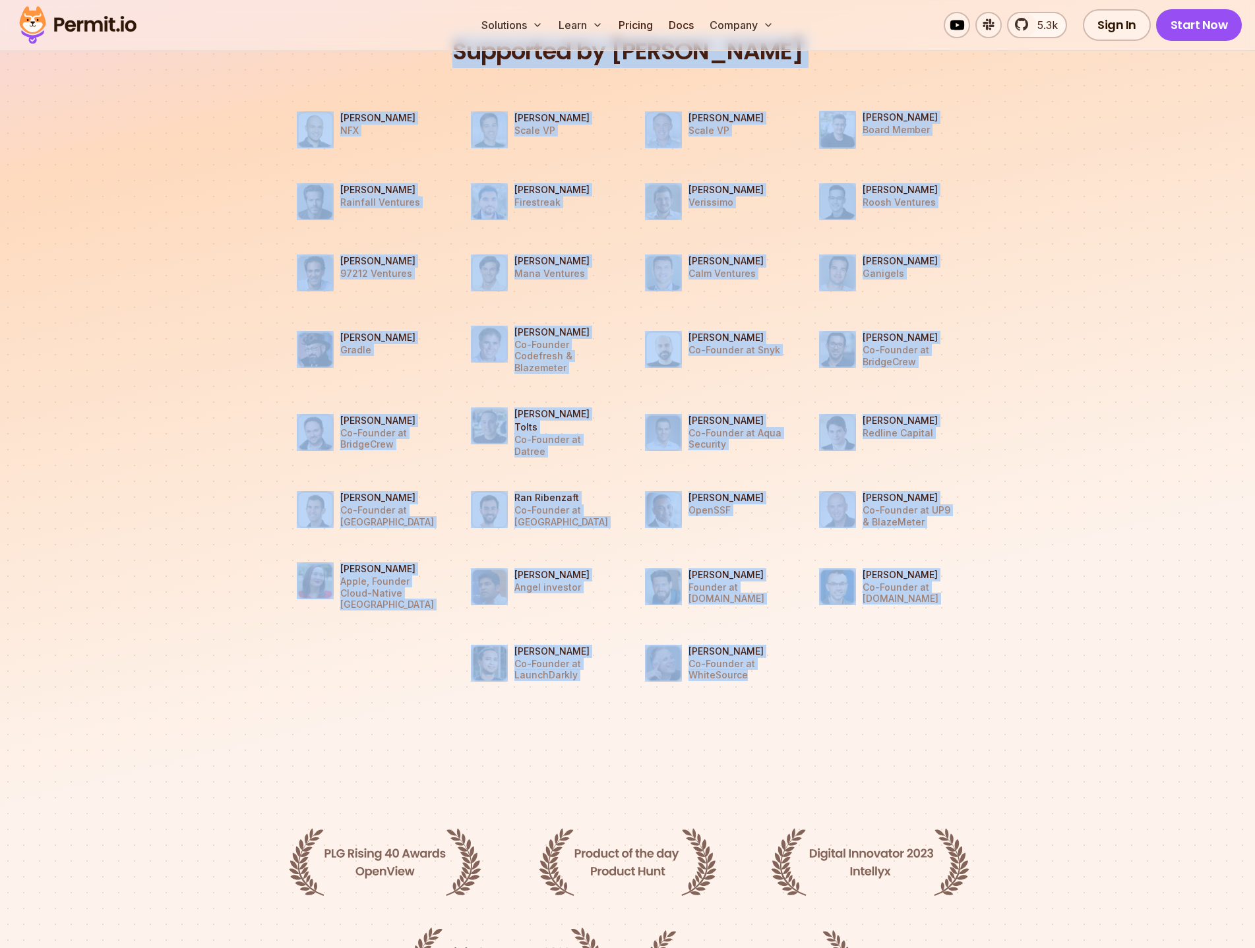
scroll to position [1055, 0]
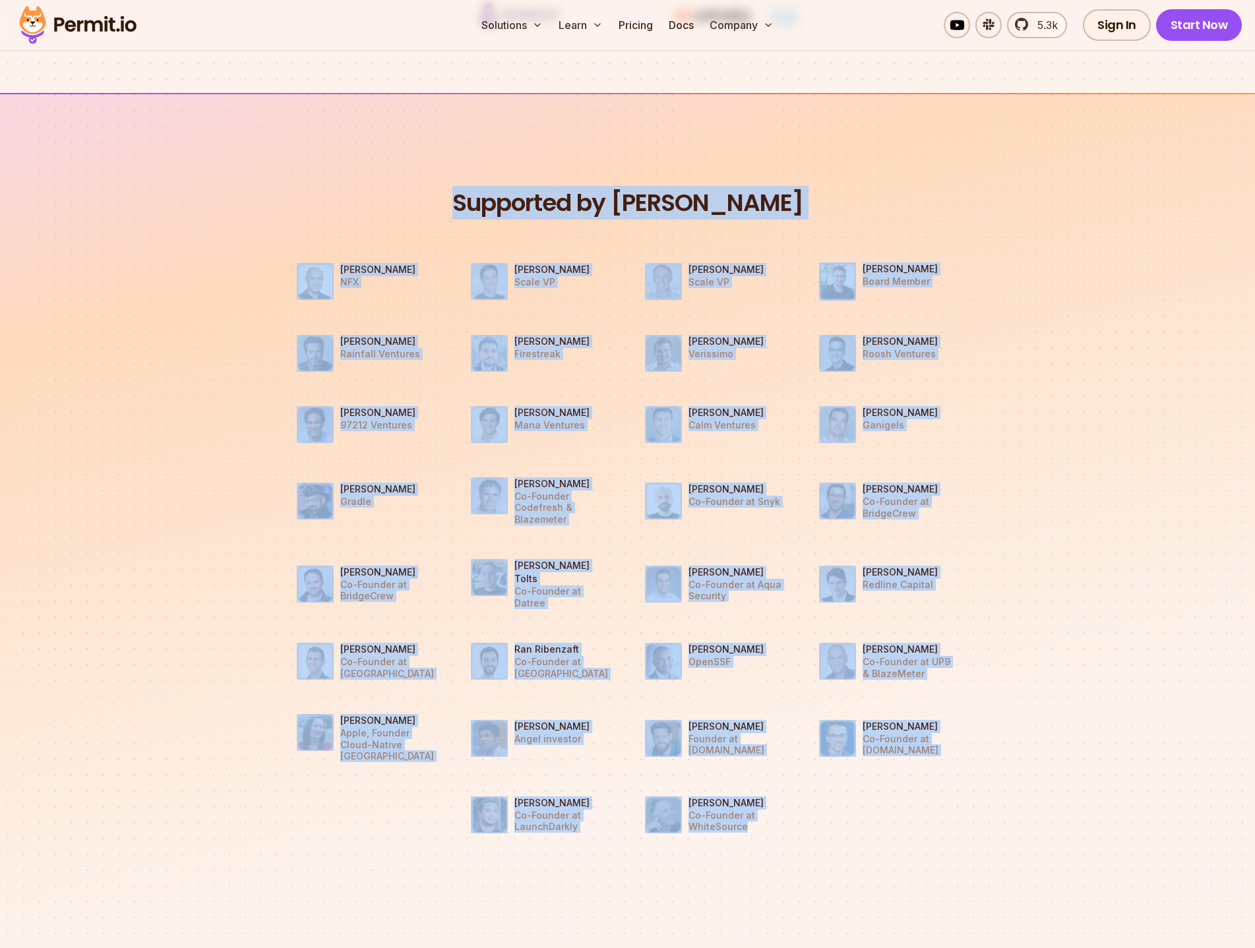
click at [500, 198] on h2 "Supported by [PERSON_NAME]" at bounding box center [628, 203] width 702 height 31
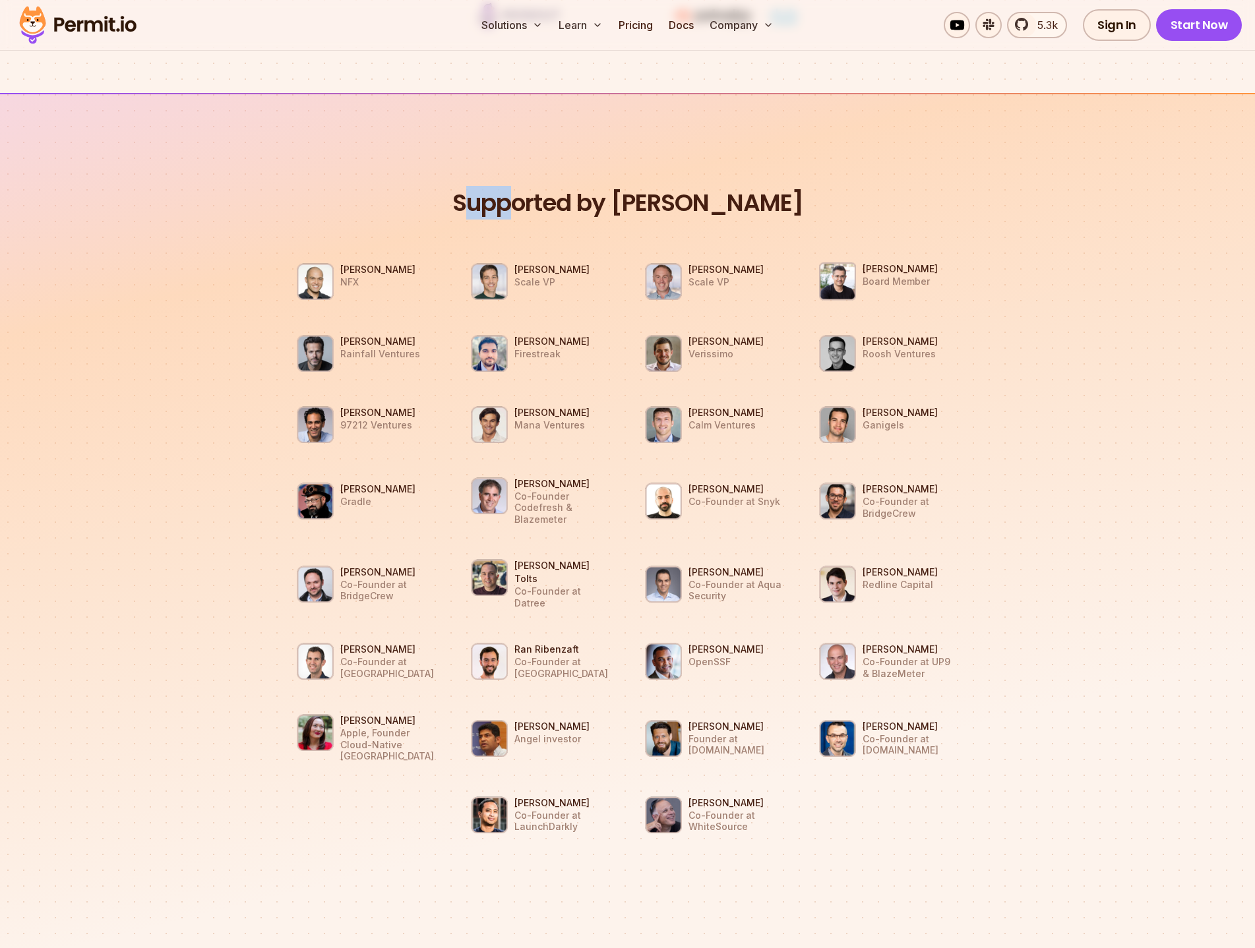
drag, startPoint x: 487, startPoint y: 204, endPoint x: 531, endPoint y: 229, distance: 51.1
click at [531, 229] on div "Supported by Dev Leaders [PERSON_NAME] NFX [PERSON_NAME] Scale VP [PERSON_NAME]…" at bounding box center [628, 520] width 702 height 665
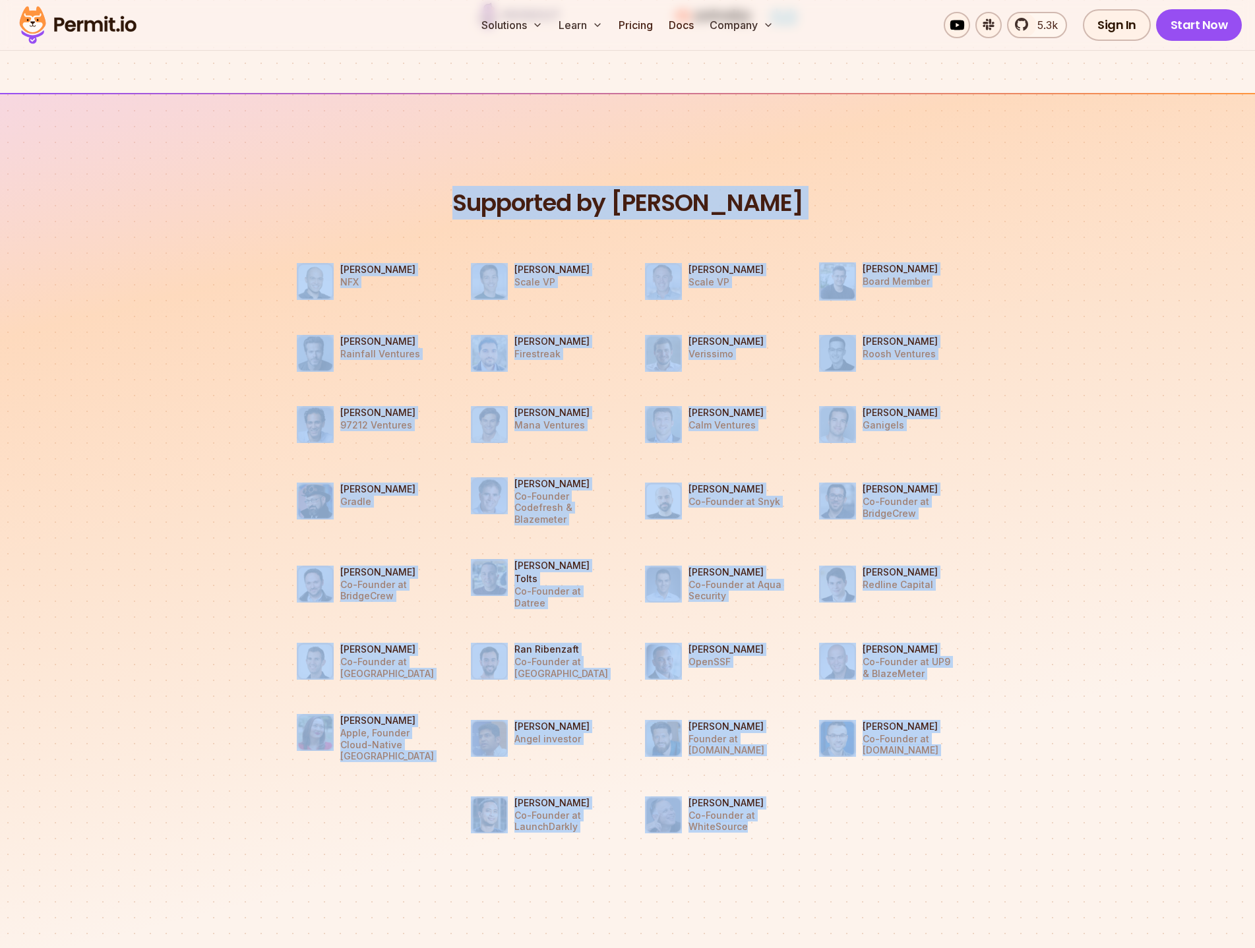
drag, startPoint x: 480, startPoint y: 212, endPoint x: 749, endPoint y: 797, distance: 644.4
click at [748, 797] on div "Supported by Dev Leaders [PERSON_NAME] NFX [PERSON_NAME] Scale VP [PERSON_NAME]…" at bounding box center [628, 520] width 702 height 665
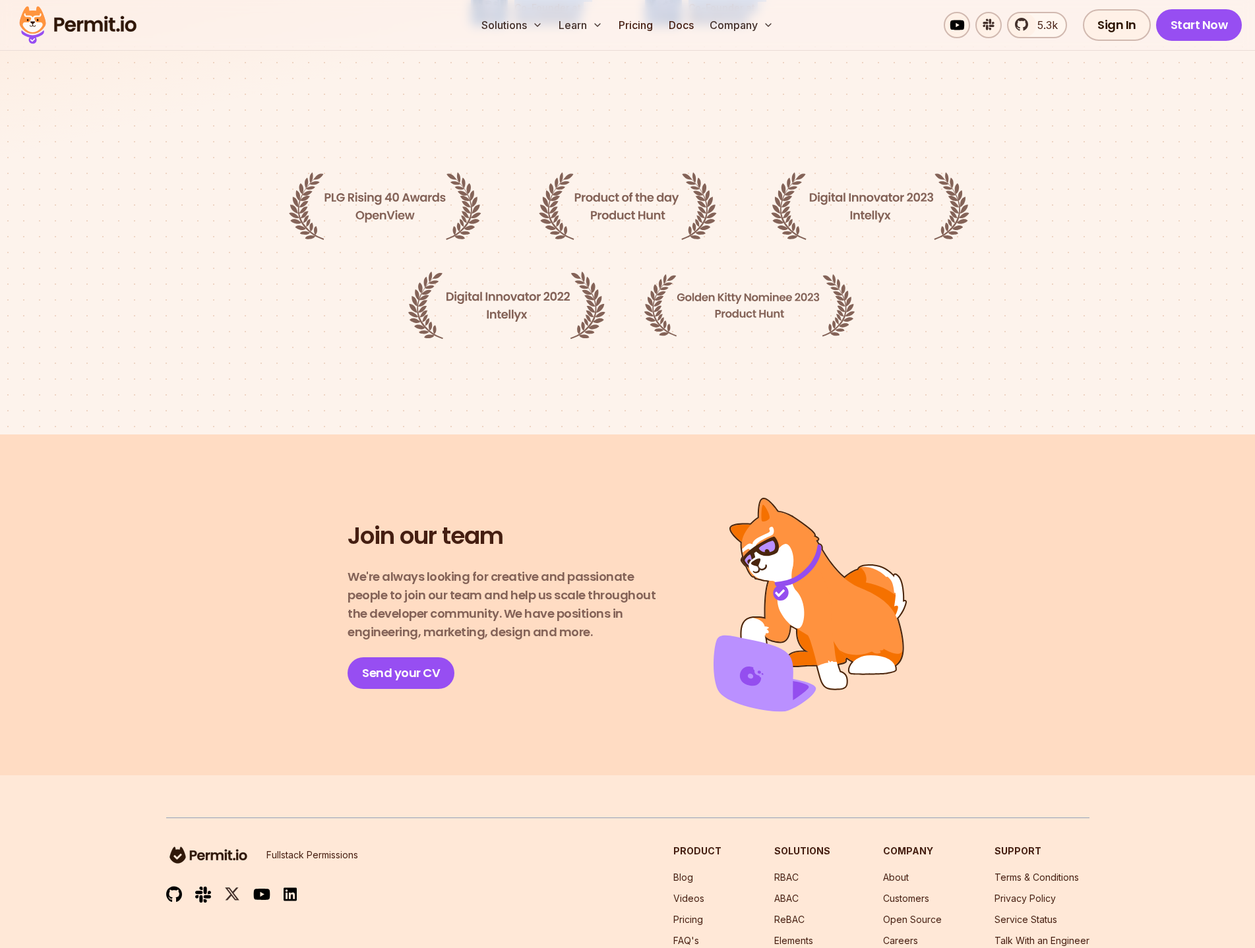
scroll to position [2007, 0]
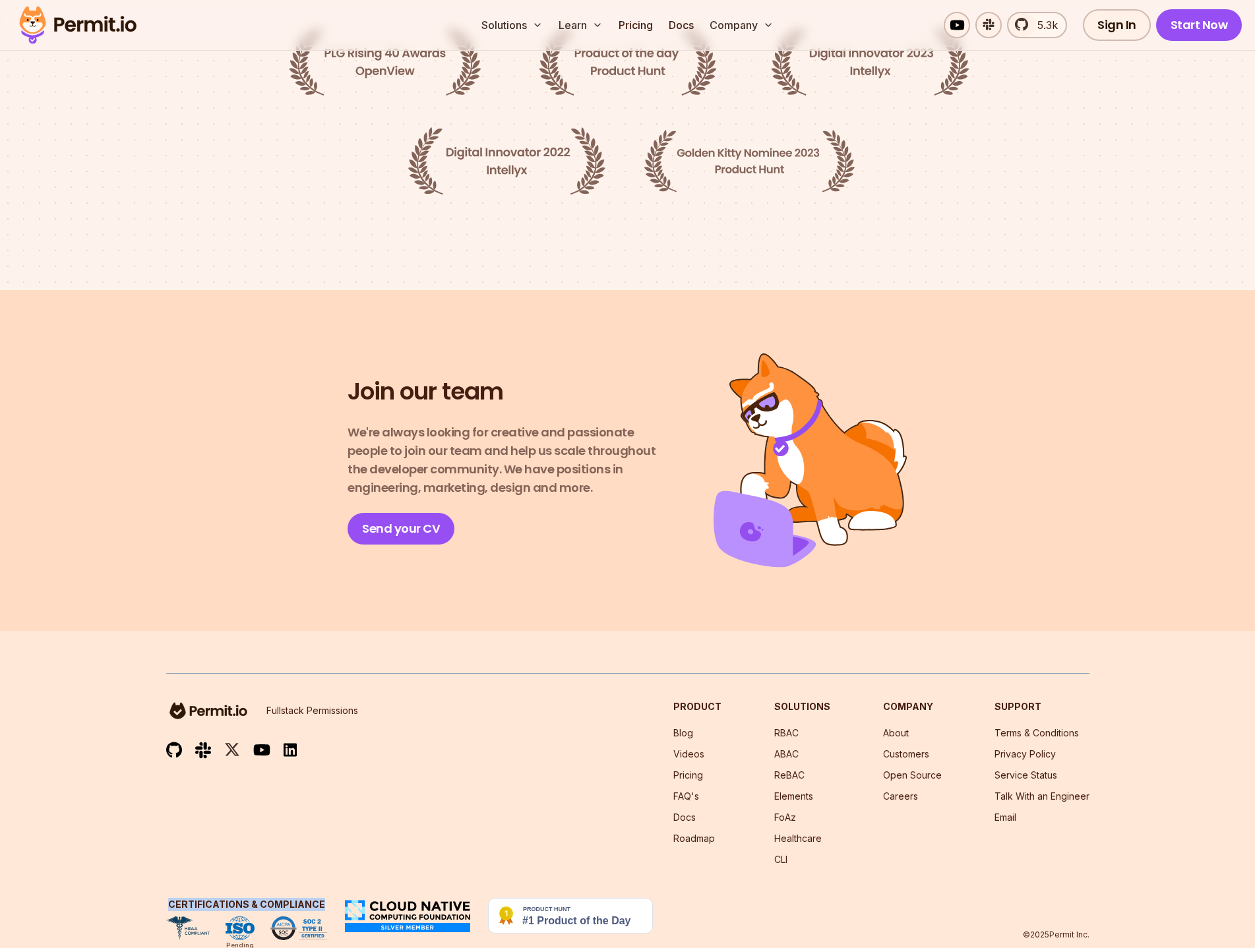
drag, startPoint x: 165, startPoint y: 870, endPoint x: 330, endPoint y: 878, distance: 165.0
click at [323, 898] on div "Certifications & Compliance Pending" at bounding box center [246, 919] width 161 height 42
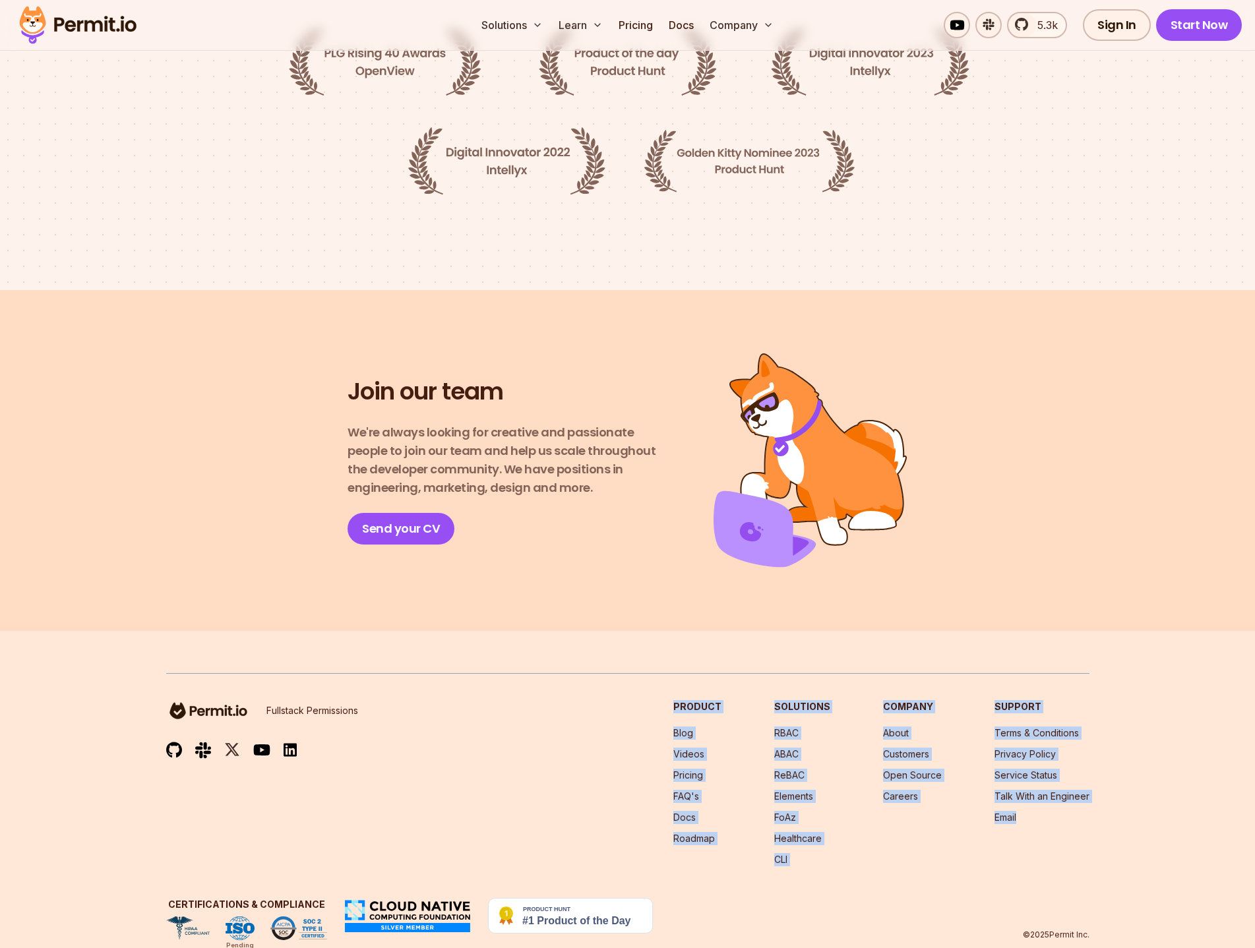
drag, startPoint x: 676, startPoint y: 676, endPoint x: 1025, endPoint y: 786, distance: 365.8
click at [1025, 786] on div "Fullstack Permissions Product Blog Videos Pricing FAQ's Docs Roadmap Solutions …" at bounding box center [627, 783] width 923 height 166
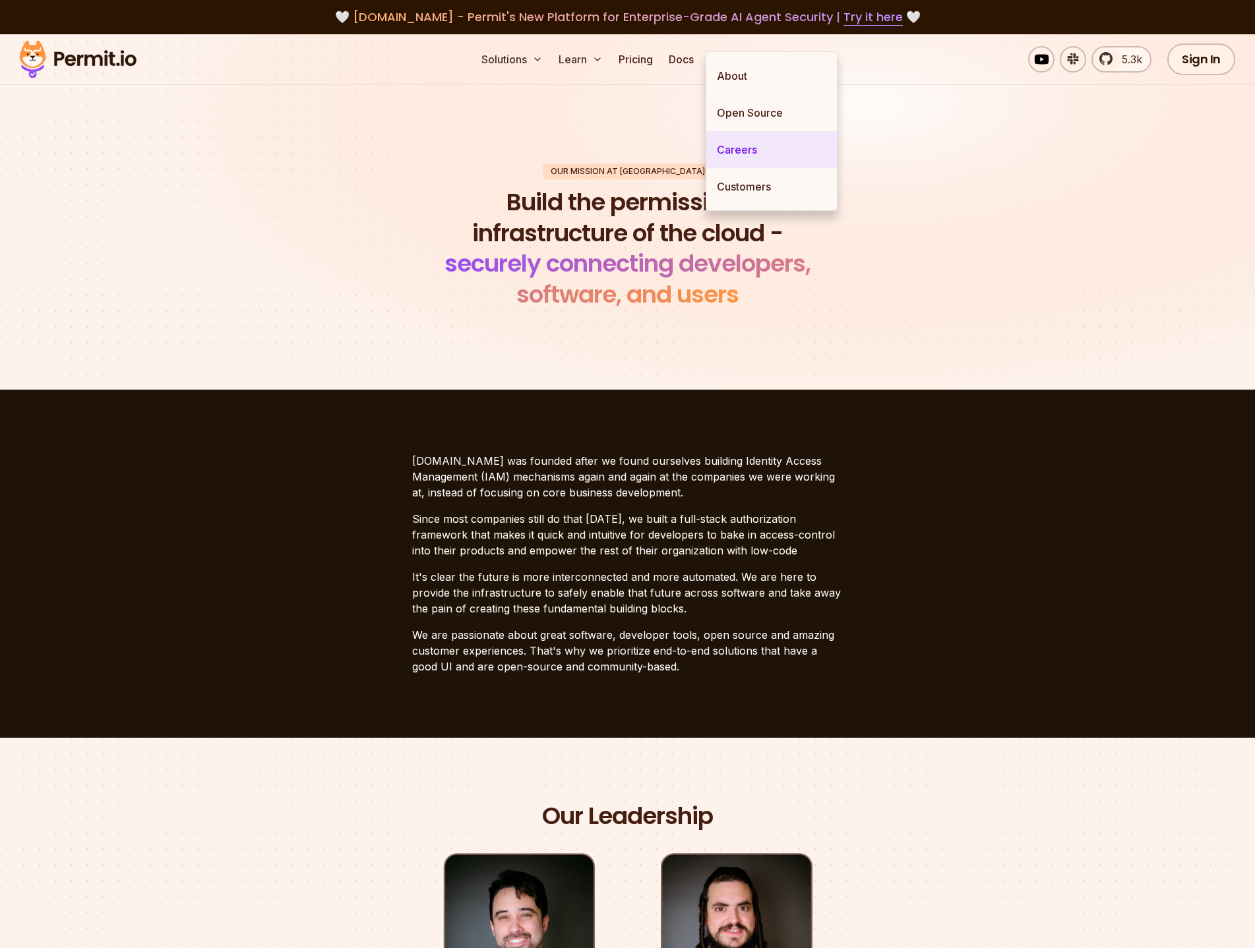
scroll to position [264, 0]
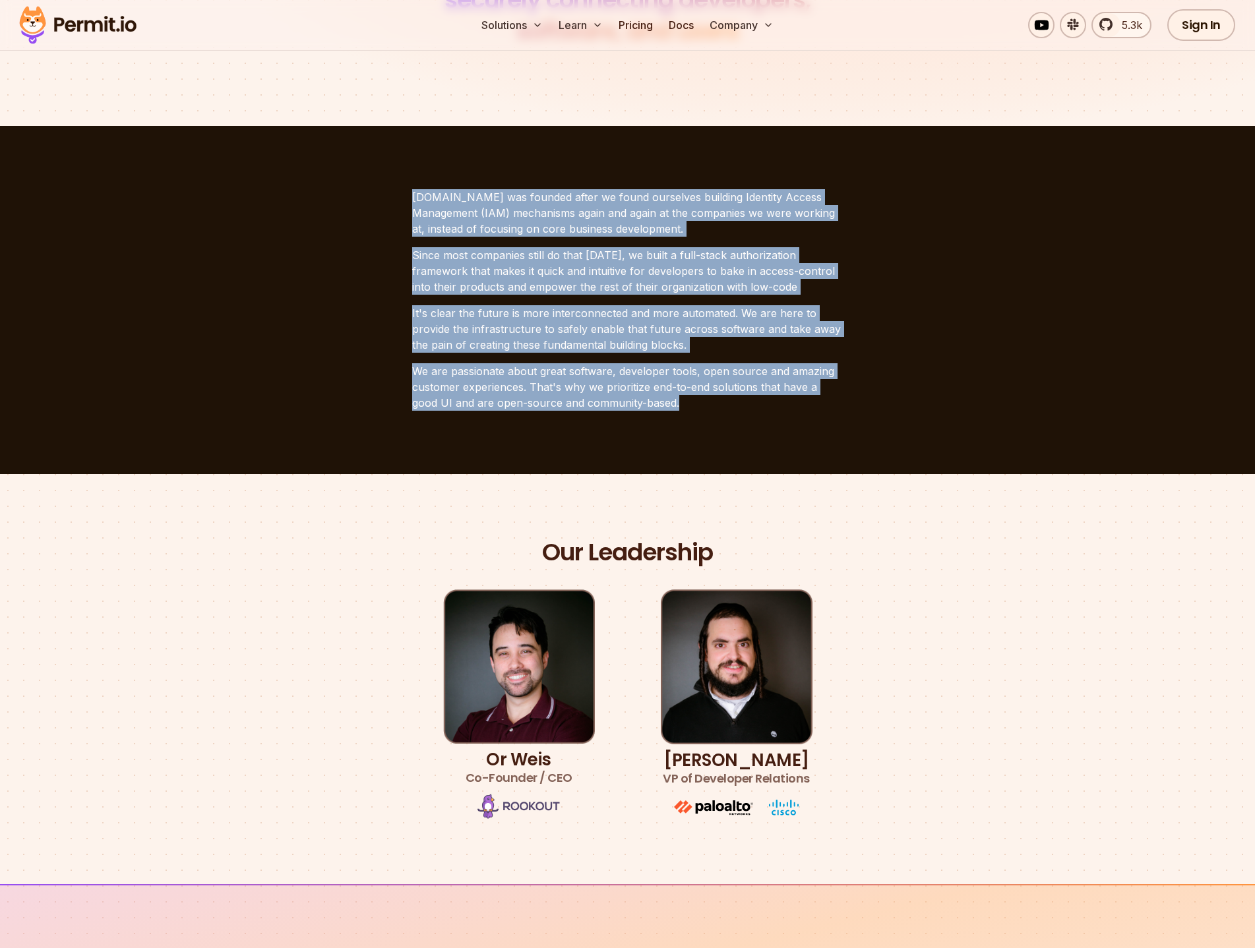
drag, startPoint x: 665, startPoint y: 402, endPoint x: 412, endPoint y: 195, distance: 327.0
click at [412, 195] on div "[DOMAIN_NAME] was founded after we found ourselves building Identity Access Man…" at bounding box center [627, 300] width 431 height 222
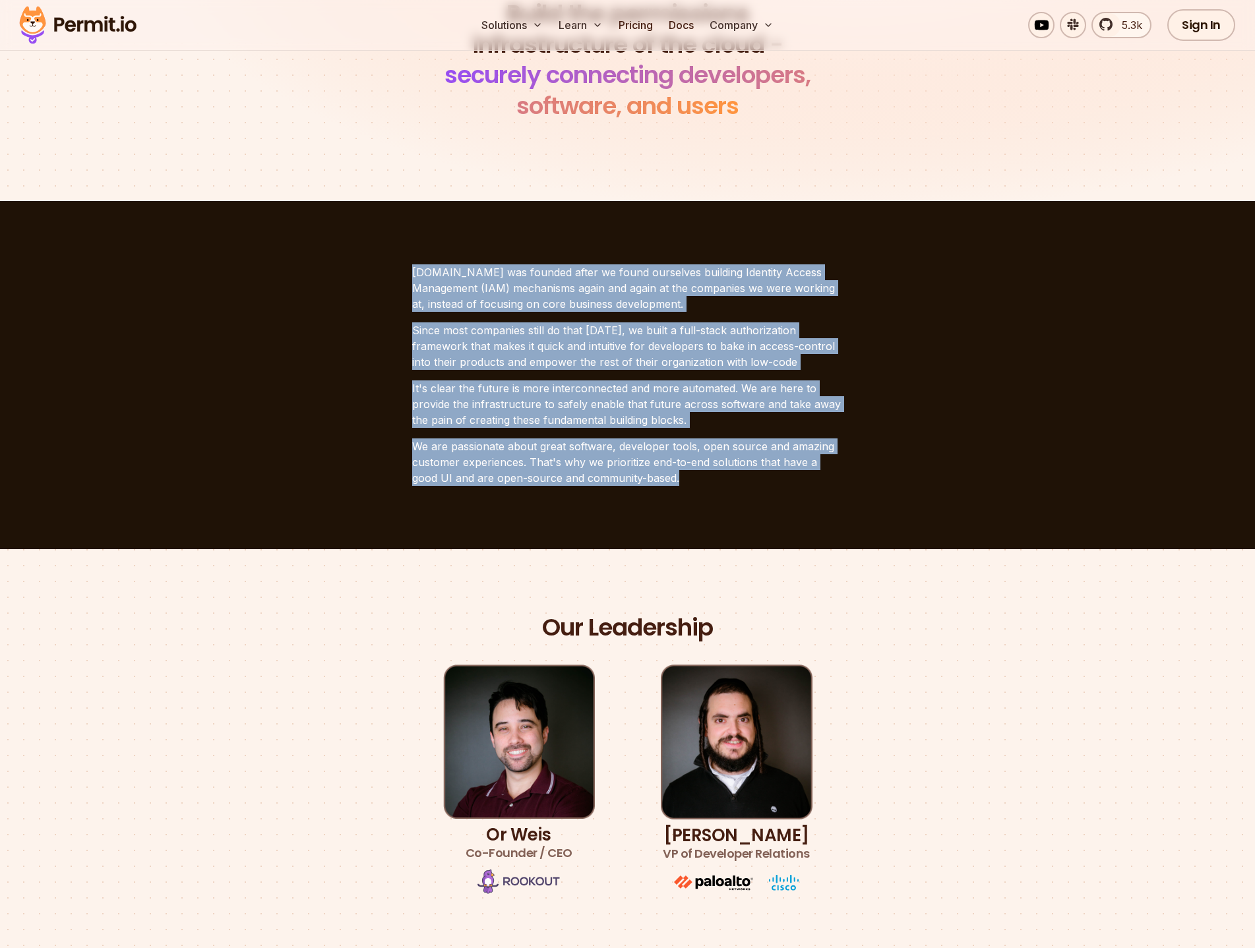
scroll to position [0, 0]
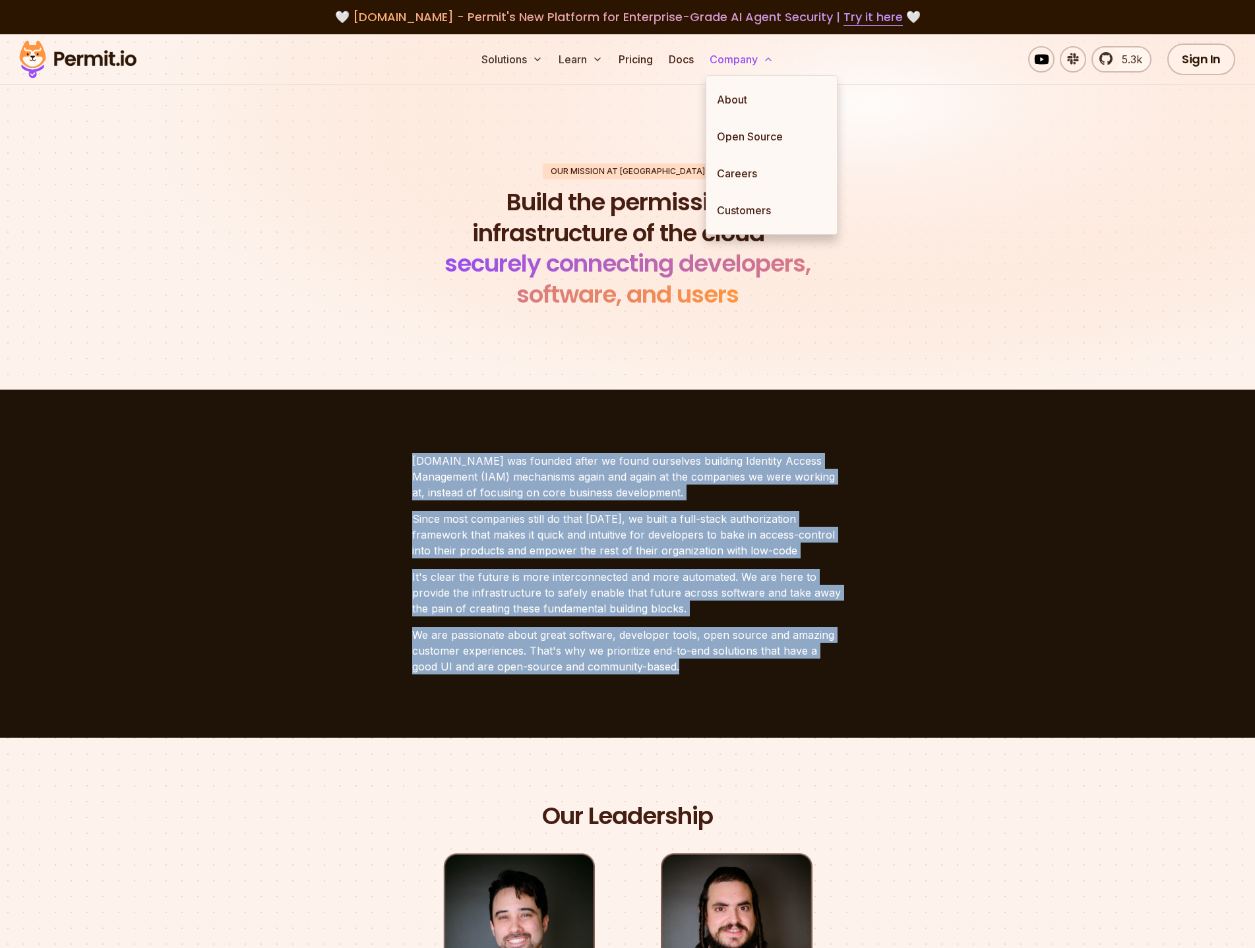
click at [740, 65] on button "Company" at bounding box center [741, 59] width 75 height 26
click at [574, 57] on button "Learn" at bounding box center [580, 59] width 55 height 26
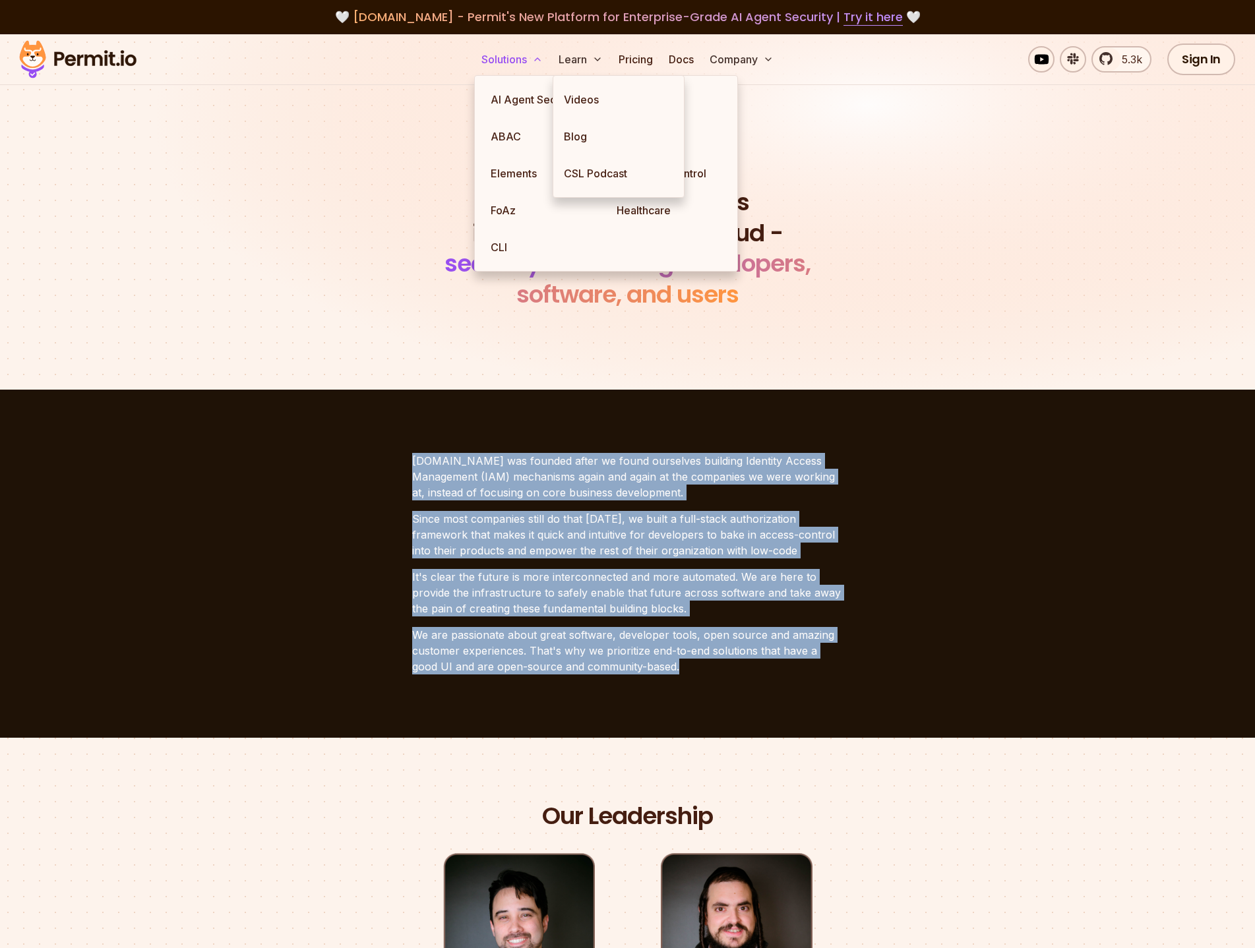
click at [526, 58] on button "Solutions" at bounding box center [512, 59] width 72 height 26
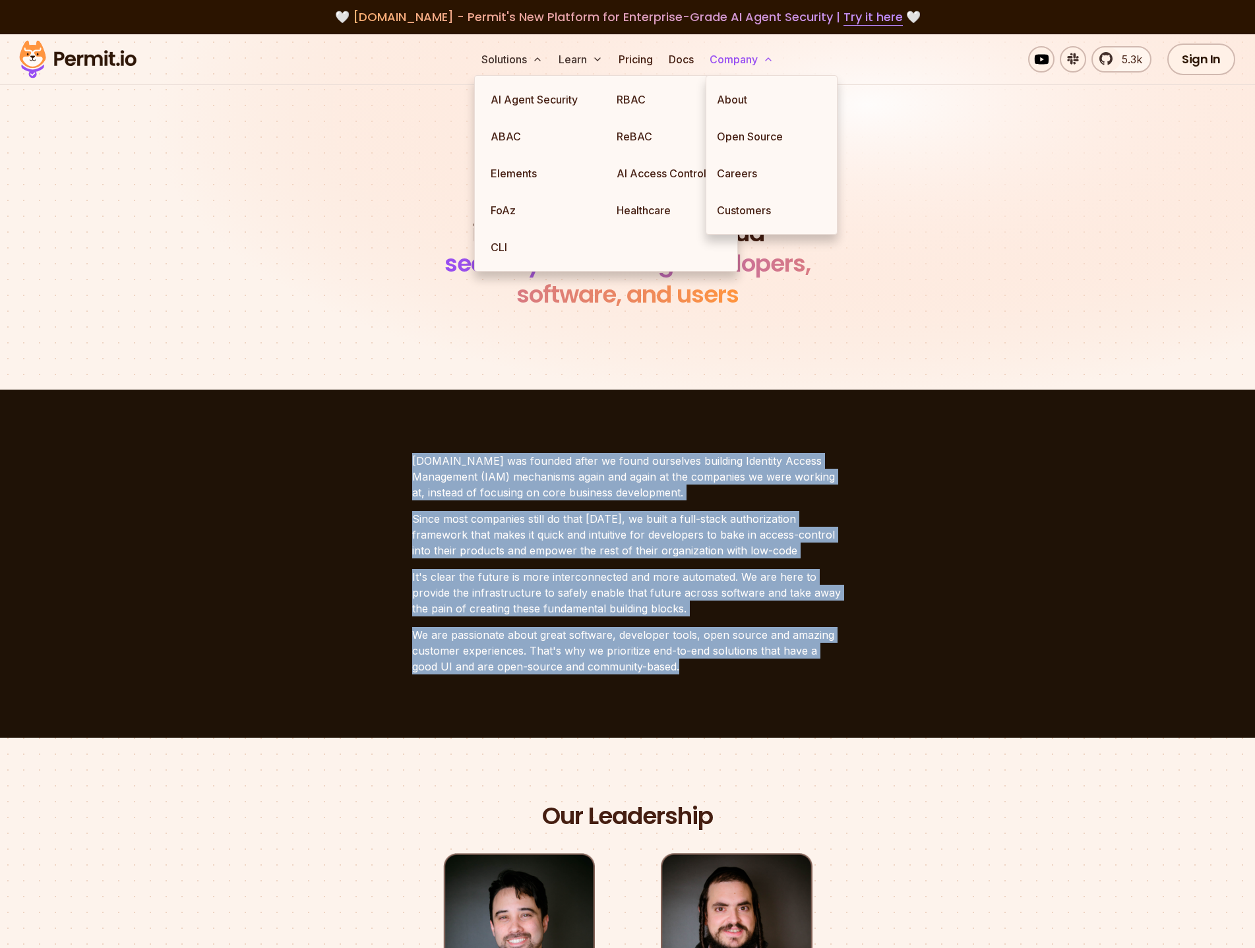
click at [735, 68] on button "Company" at bounding box center [741, 59] width 75 height 26
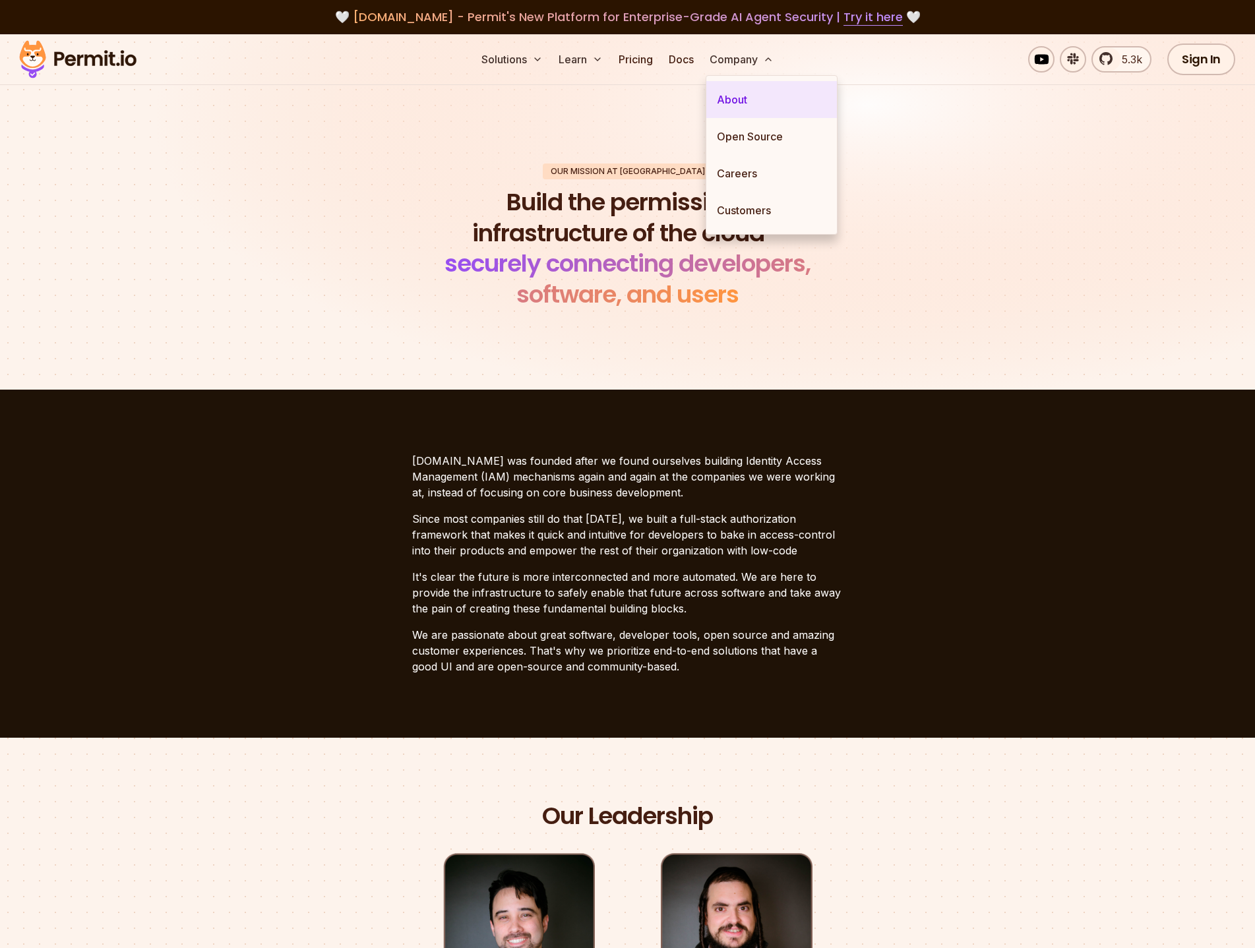
click at [736, 92] on link "About" at bounding box center [771, 99] width 131 height 37
click at [727, 98] on link "About" at bounding box center [771, 99] width 131 height 37
click at [758, 59] on button "Company" at bounding box center [741, 59] width 75 height 26
click at [727, 103] on link "About" at bounding box center [771, 99] width 131 height 37
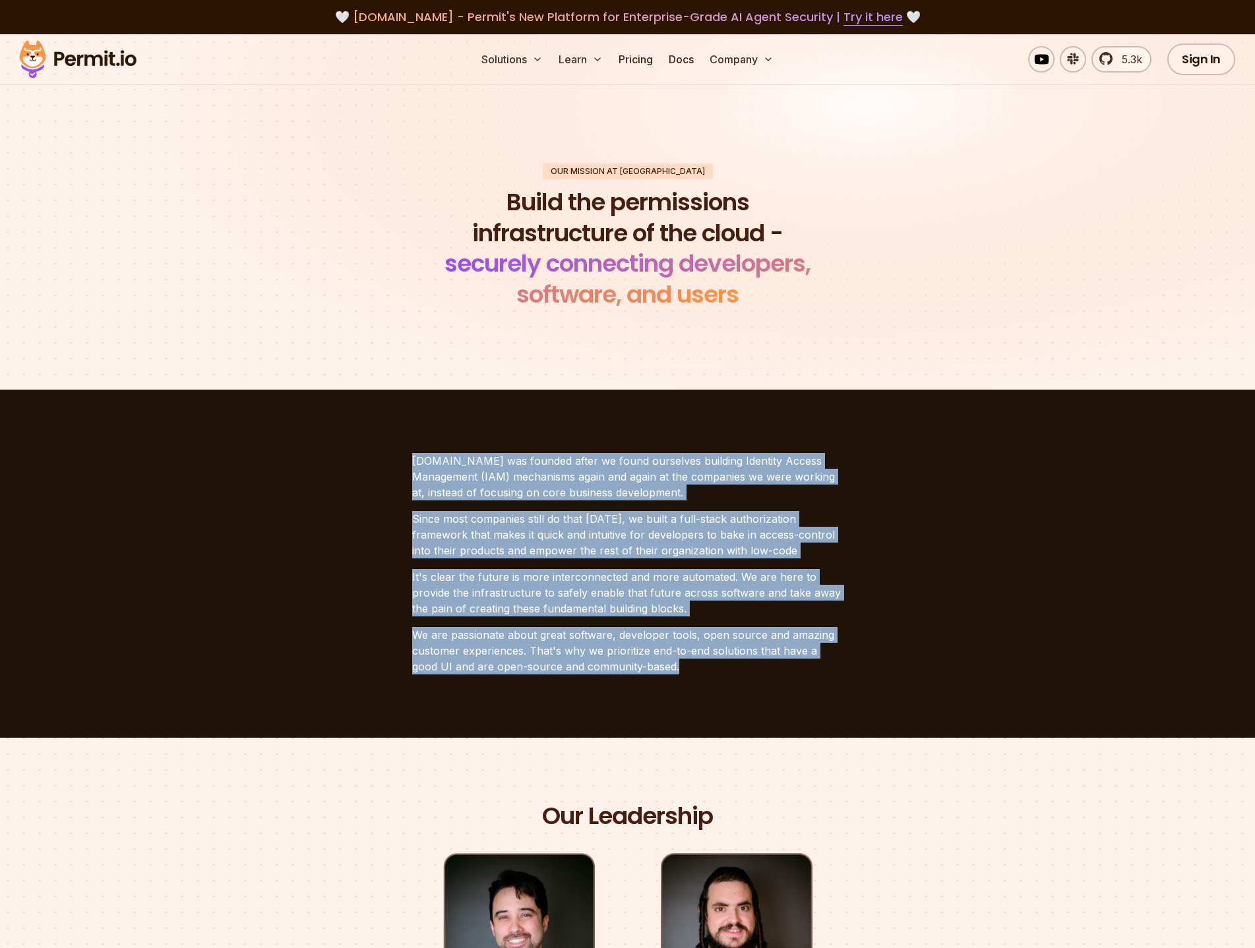
drag, startPoint x: 412, startPoint y: 458, endPoint x: 668, endPoint y: 684, distance: 341.0
click at [668, 684] on section "[DOMAIN_NAME] was founded after we found ourselves building Identity Access Man…" at bounding box center [627, 564] width 1255 height 348
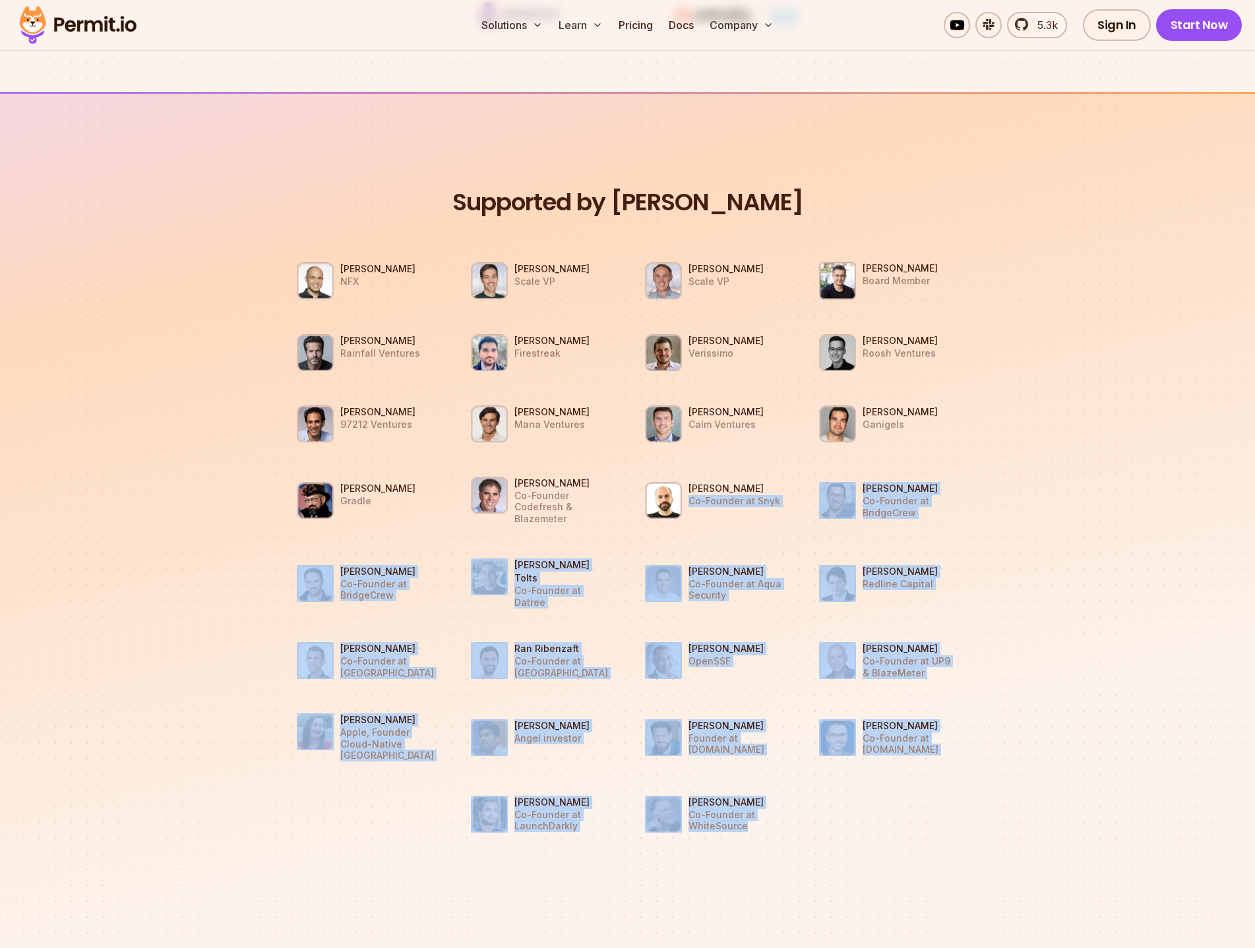
scroll to position [1055, 0]
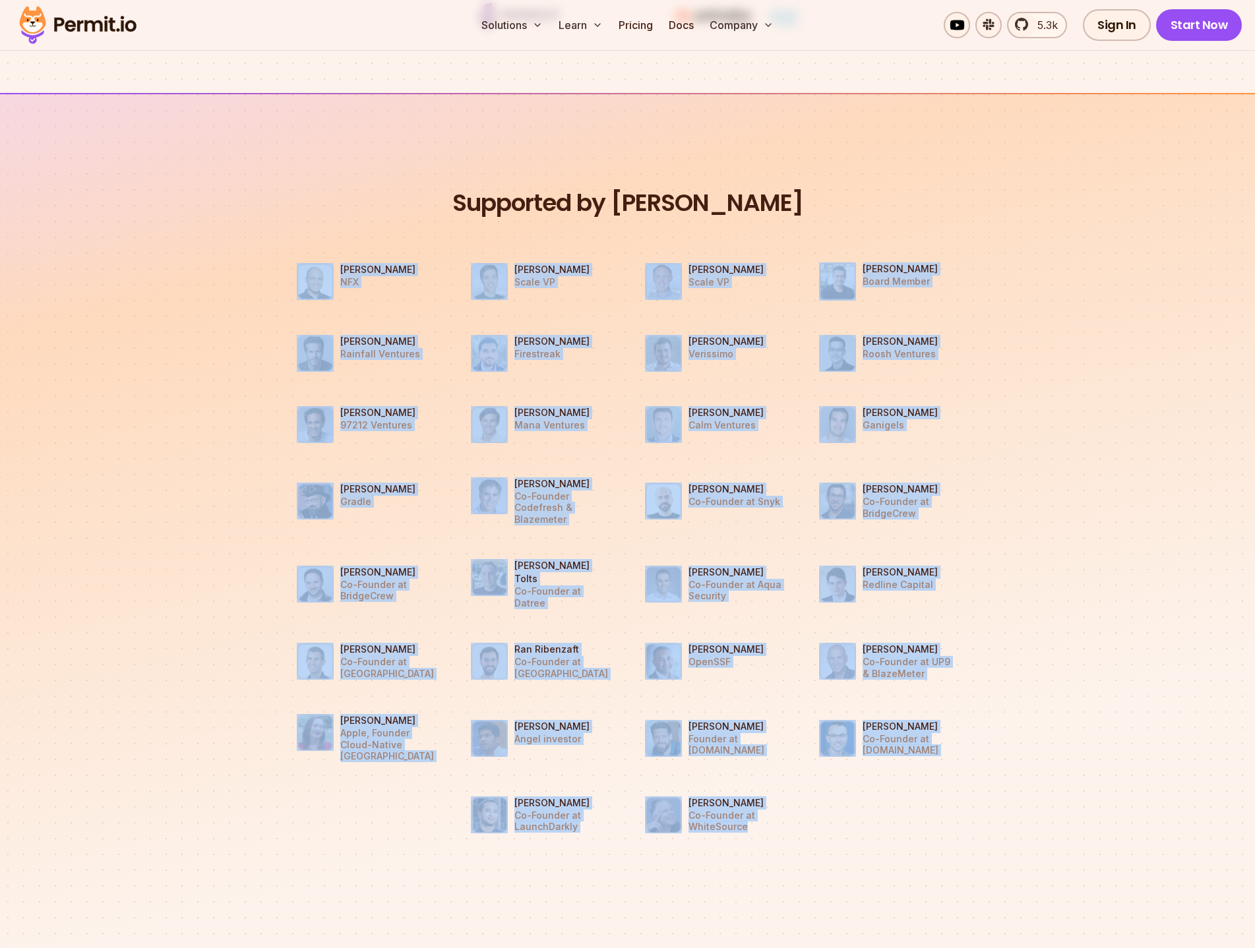
drag, startPoint x: 760, startPoint y: 596, endPoint x: 289, endPoint y: 255, distance: 582.2
click at [289, 255] on ul "[PERSON_NAME] NFX [PERSON_NAME] Scale VP [PERSON_NAME] Scale VP [PERSON_NAME] B…" at bounding box center [628, 548] width 702 height 611
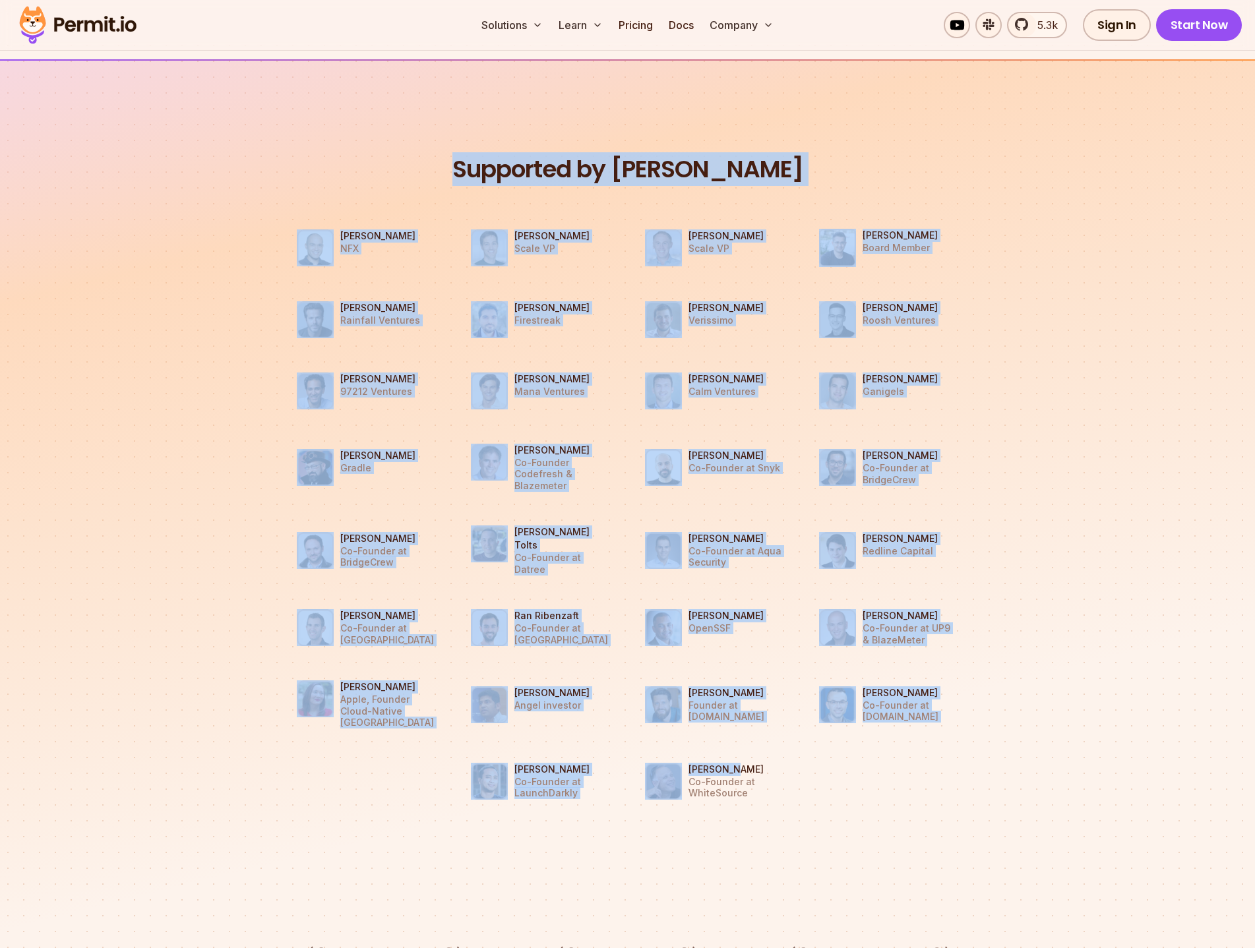
scroll to position [1121, 0]
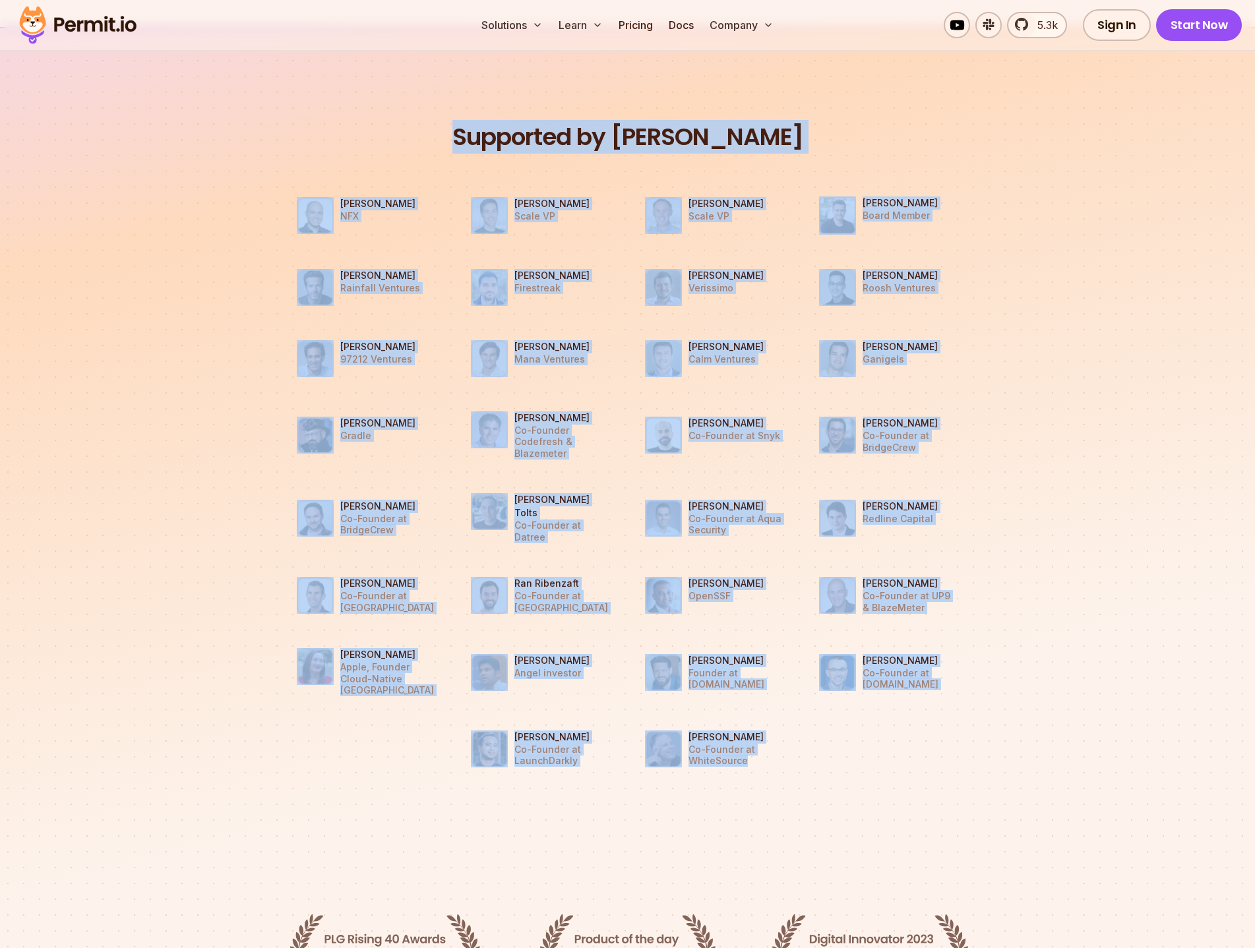
drag, startPoint x: 475, startPoint y: 201, endPoint x: 758, endPoint y: 721, distance: 592.2
click at [757, 729] on div "Supported by Dev Leaders [PERSON_NAME] NFX [PERSON_NAME] Scale VP [PERSON_NAME]…" at bounding box center [628, 454] width 702 height 665
drag, startPoint x: 577, startPoint y: 489, endPoint x: 558, endPoint y: 491, distance: 18.6
copy div "Supported by Dev Leaders [PERSON_NAME] NFX [PERSON_NAME] Scale VP [PERSON_NAME]…"
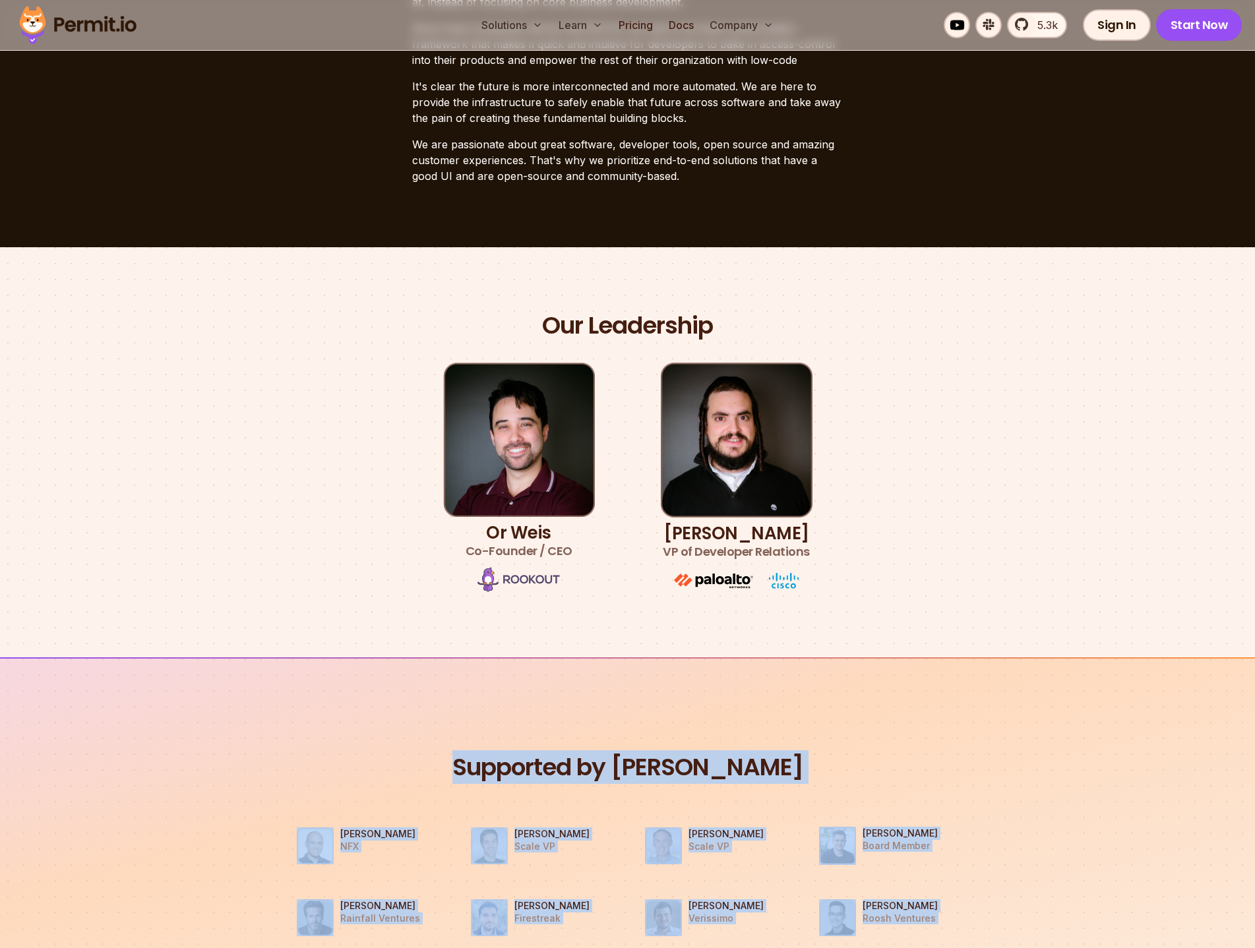
scroll to position [161, 0]
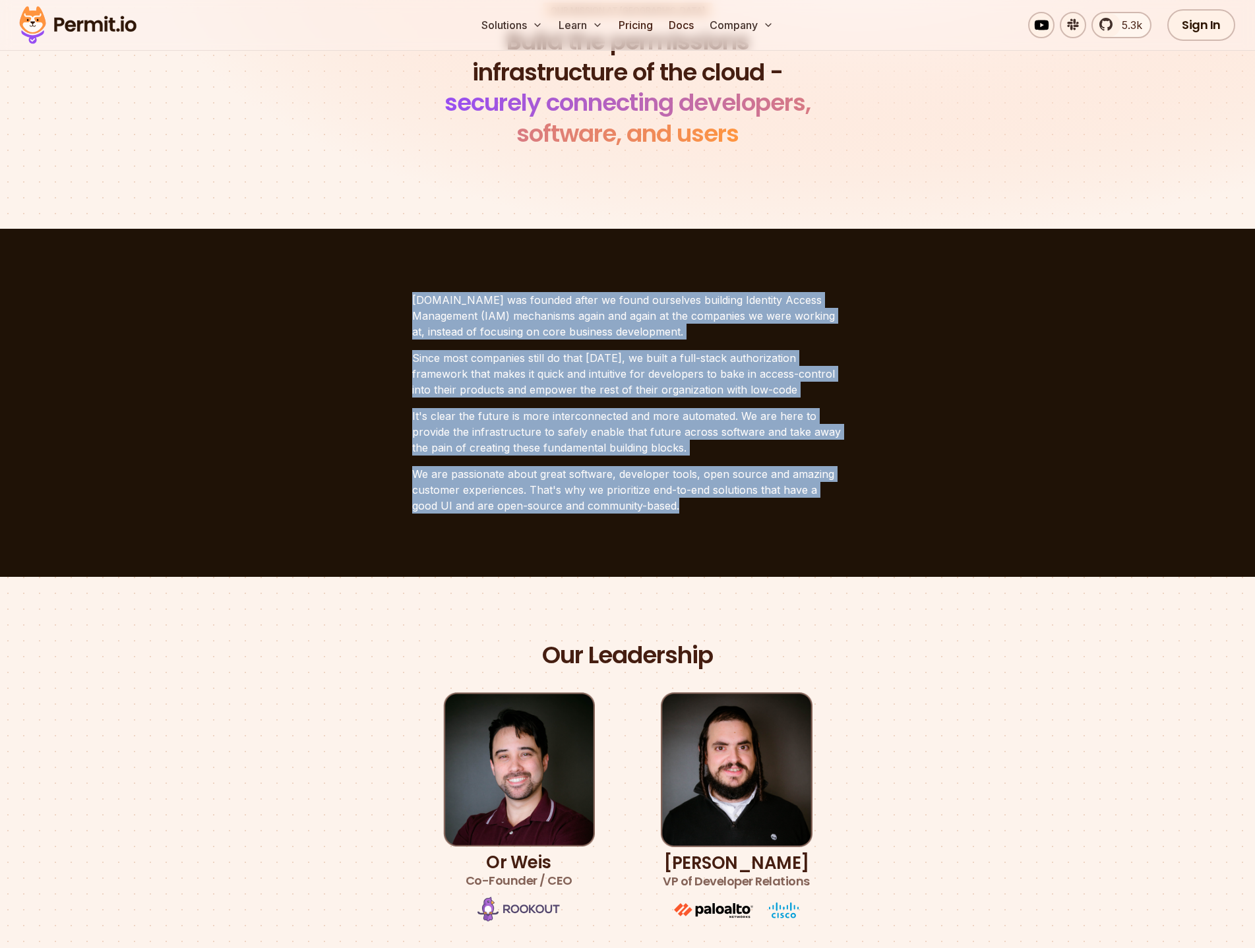
drag, startPoint x: 414, startPoint y: 295, endPoint x: 655, endPoint y: 507, distance: 320.5
click at [655, 507] on div "[DOMAIN_NAME] was founded after we found ourselves building Identity Access Man…" at bounding box center [627, 403] width 431 height 222
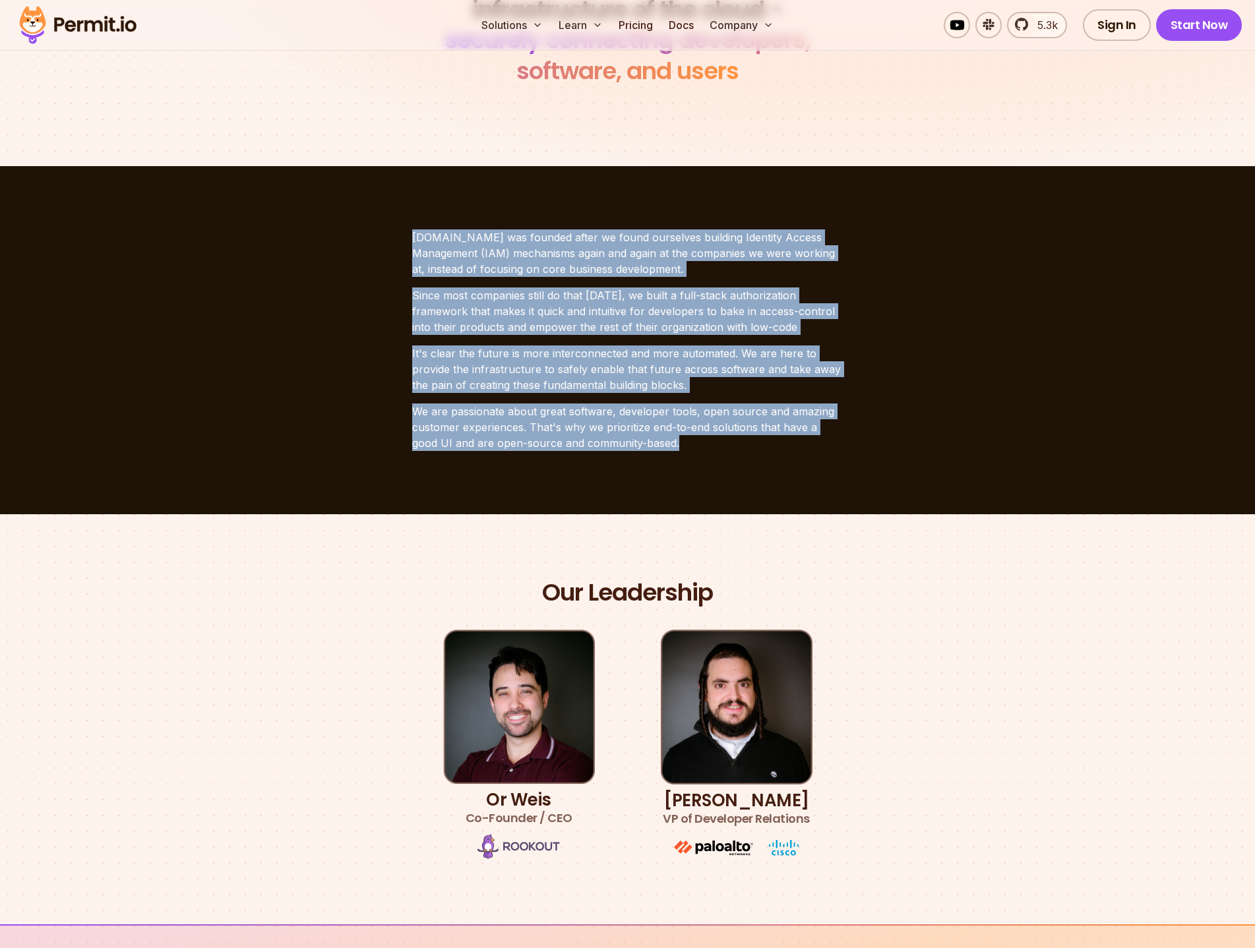
scroll to position [293, 0]
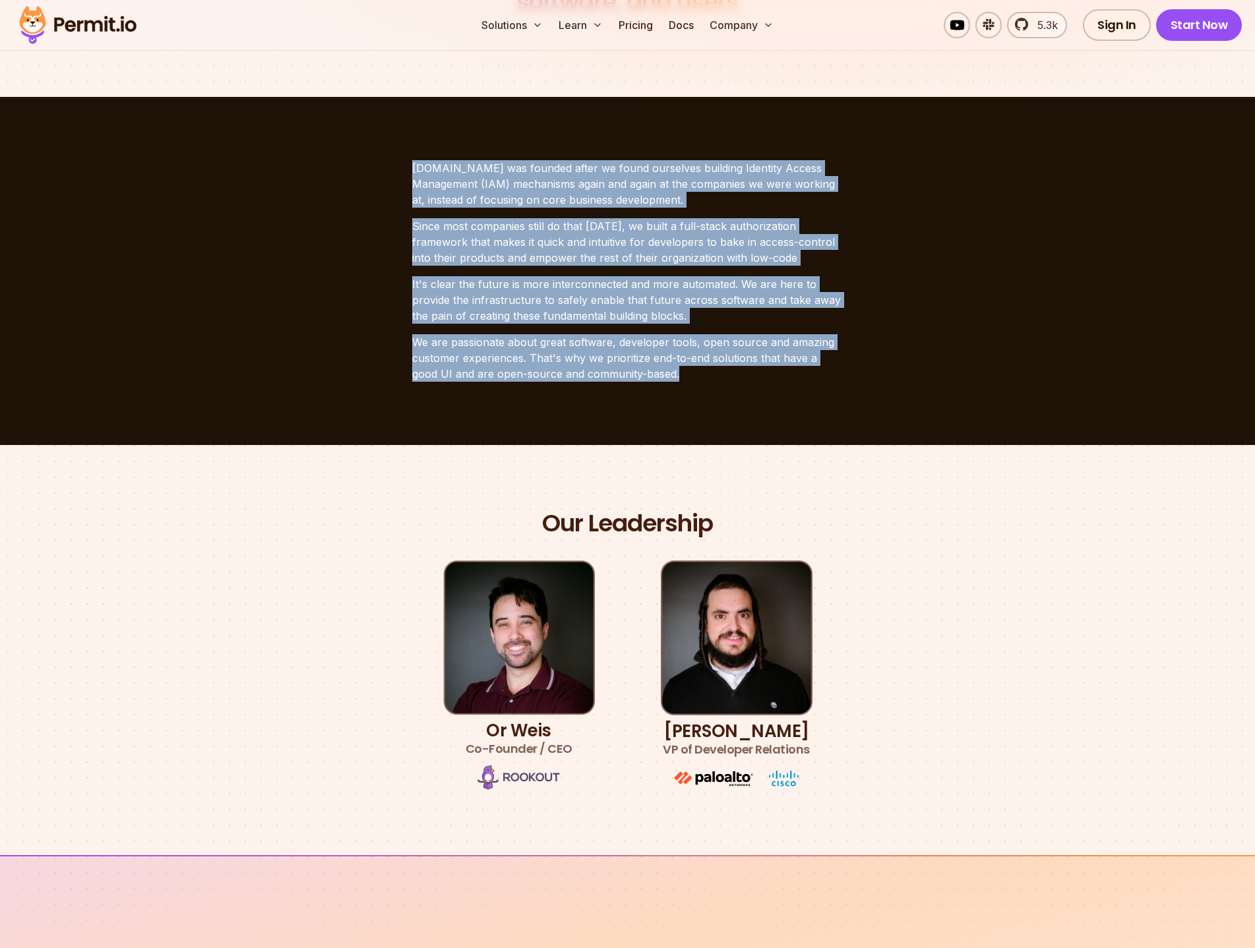
click at [659, 378] on p "We are passionate about great software, developer tools, open source and amazin…" at bounding box center [627, 357] width 431 height 47
click at [653, 374] on p "We are passionate about great software, developer tools, open source and amazin…" at bounding box center [627, 357] width 431 height 47
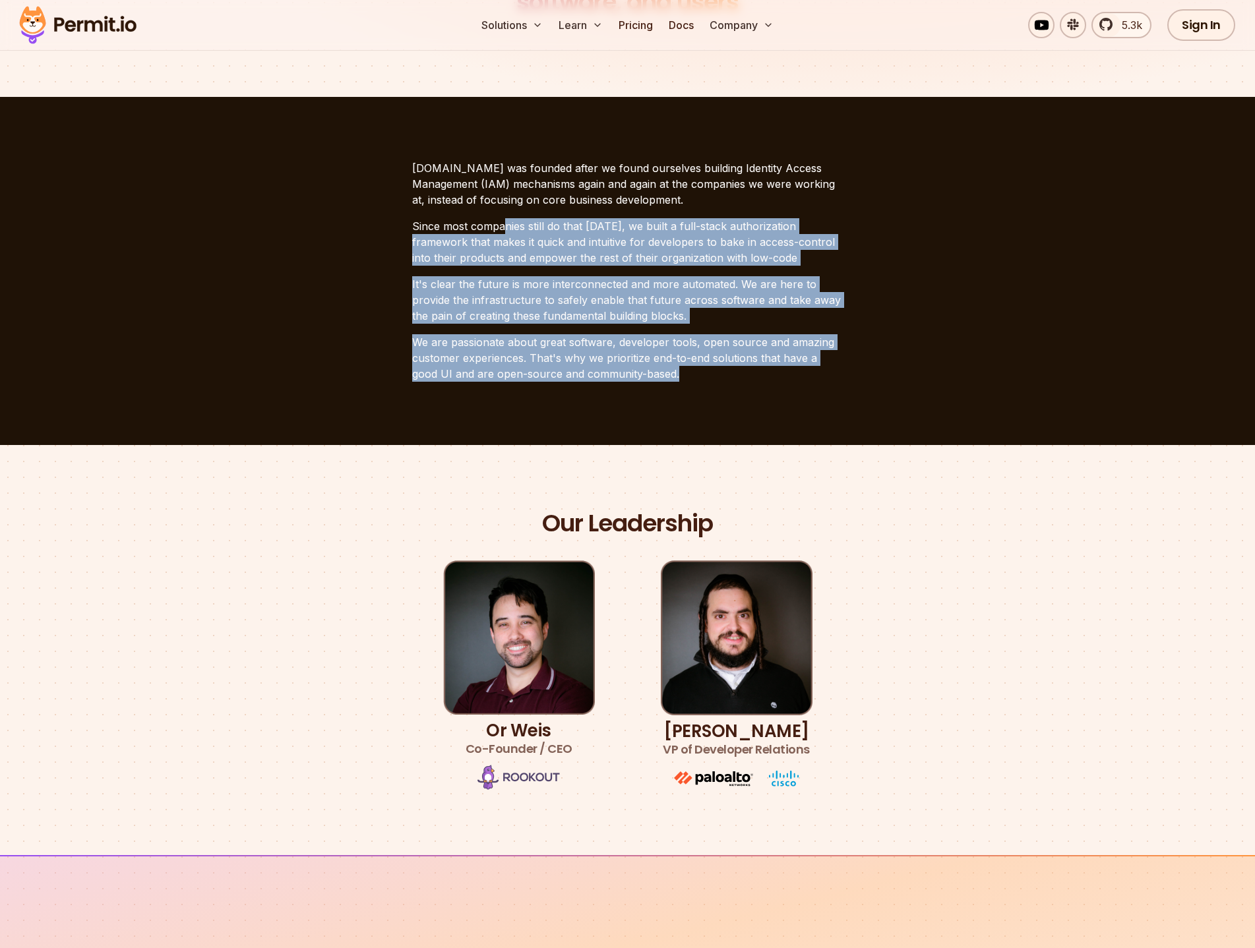
scroll to position [227, 0]
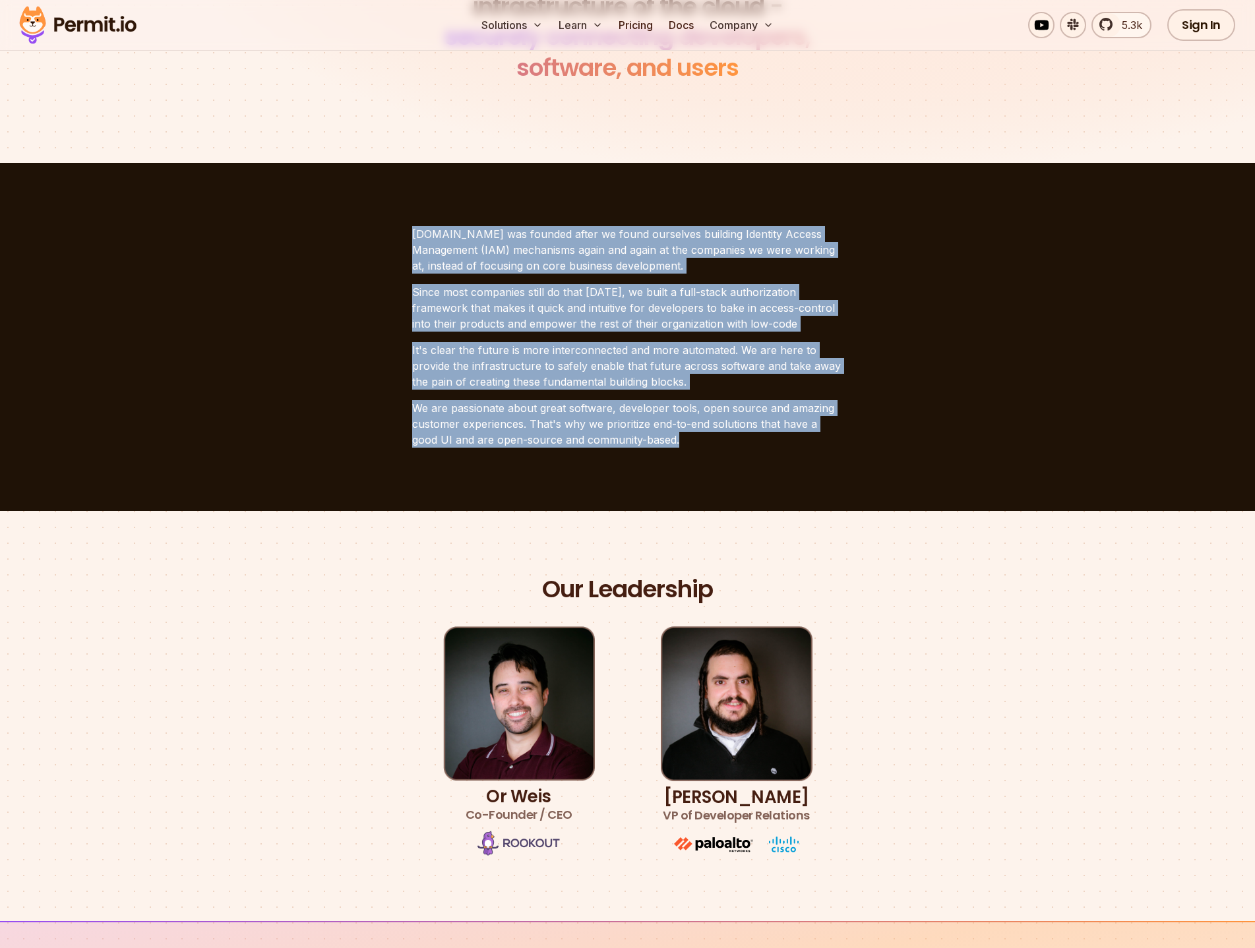
drag, startPoint x: 649, startPoint y: 376, endPoint x: 416, endPoint y: 242, distance: 268.5
click at [413, 239] on div "[DOMAIN_NAME] was founded after we found ourselves building Identity Access Man…" at bounding box center [627, 337] width 431 height 222
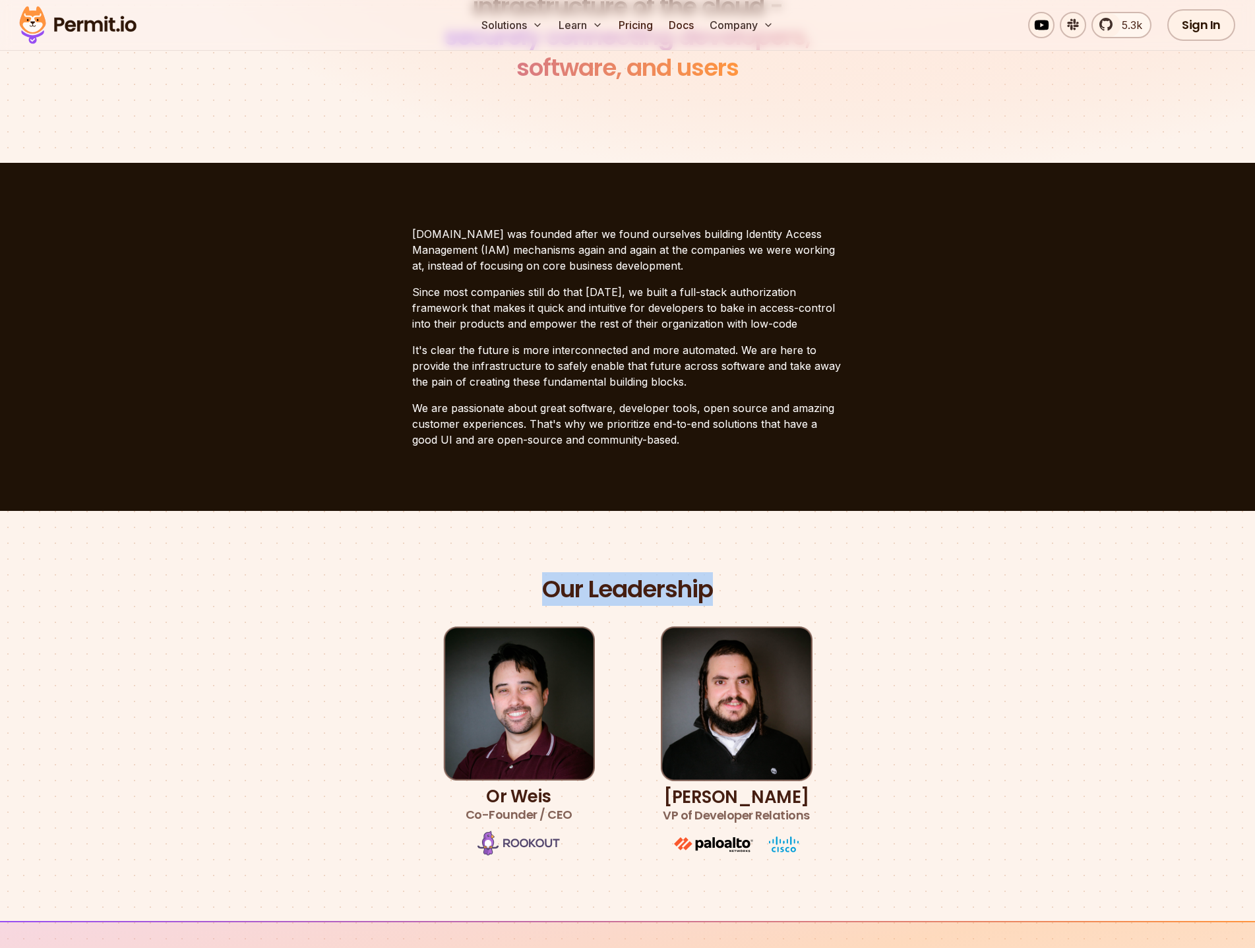
drag, startPoint x: 539, startPoint y: 589, endPoint x: 712, endPoint y: 586, distance: 172.8
click at [712, 586] on div "Our Leadership Or [PERSON_NAME] Co-Founder / CEO [PERSON_NAME] VP of Developer …" at bounding box center [627, 716] width 923 height 284
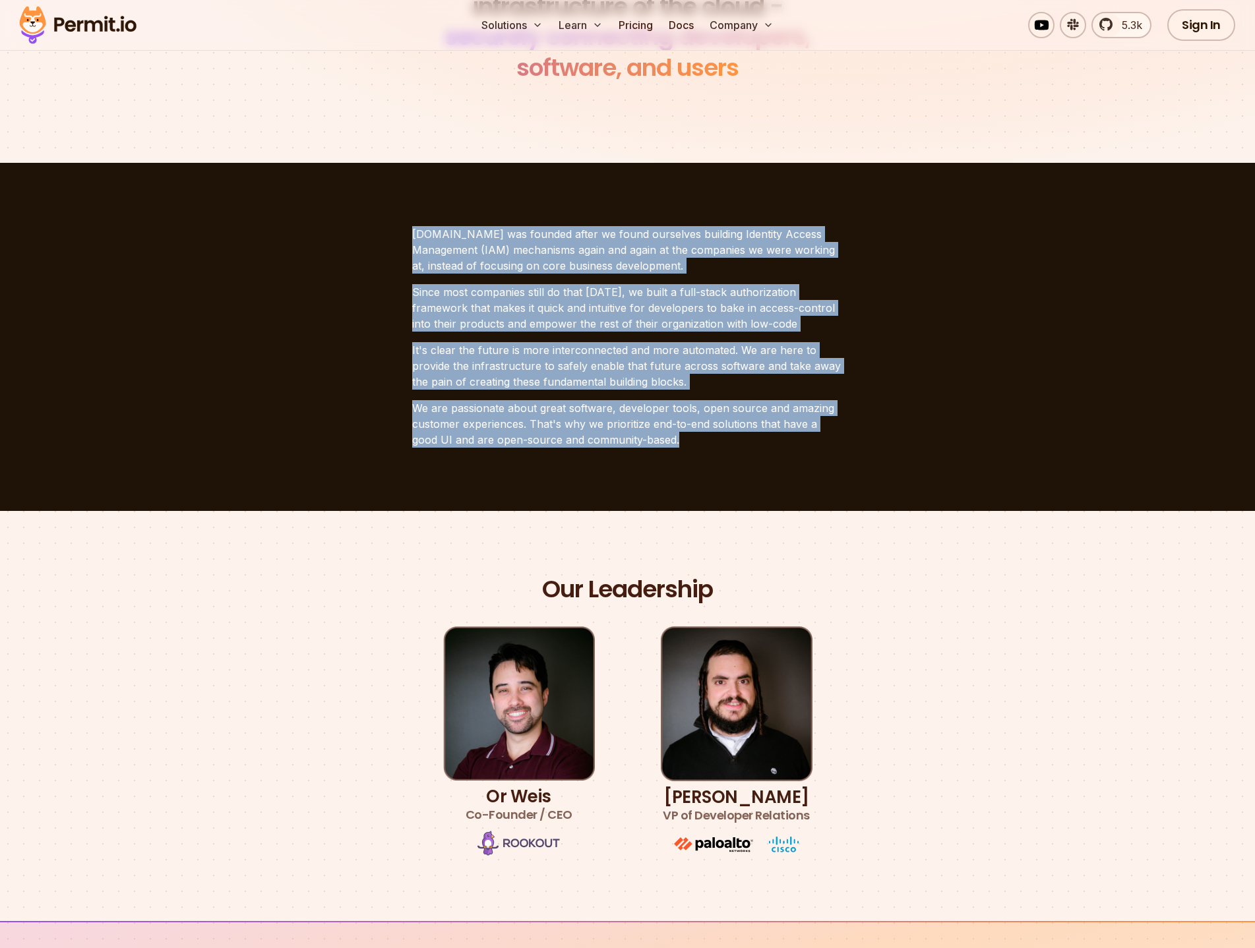
drag, startPoint x: 647, startPoint y: 429, endPoint x: 389, endPoint y: 241, distance: 319.9
click at [389, 241] on section "[DOMAIN_NAME] was founded after we found ourselves building Identity Access Man…" at bounding box center [627, 337] width 1255 height 348
click at [700, 383] on p "It's clear the future is more interconnected and more automated. We are here to…" at bounding box center [627, 365] width 431 height 47
click at [694, 383] on p "It's clear the future is more interconnected and more automated. We are here to…" at bounding box center [627, 365] width 431 height 47
click at [689, 380] on p "It's clear the future is more interconnected and more automated. We are here to…" at bounding box center [627, 365] width 431 height 47
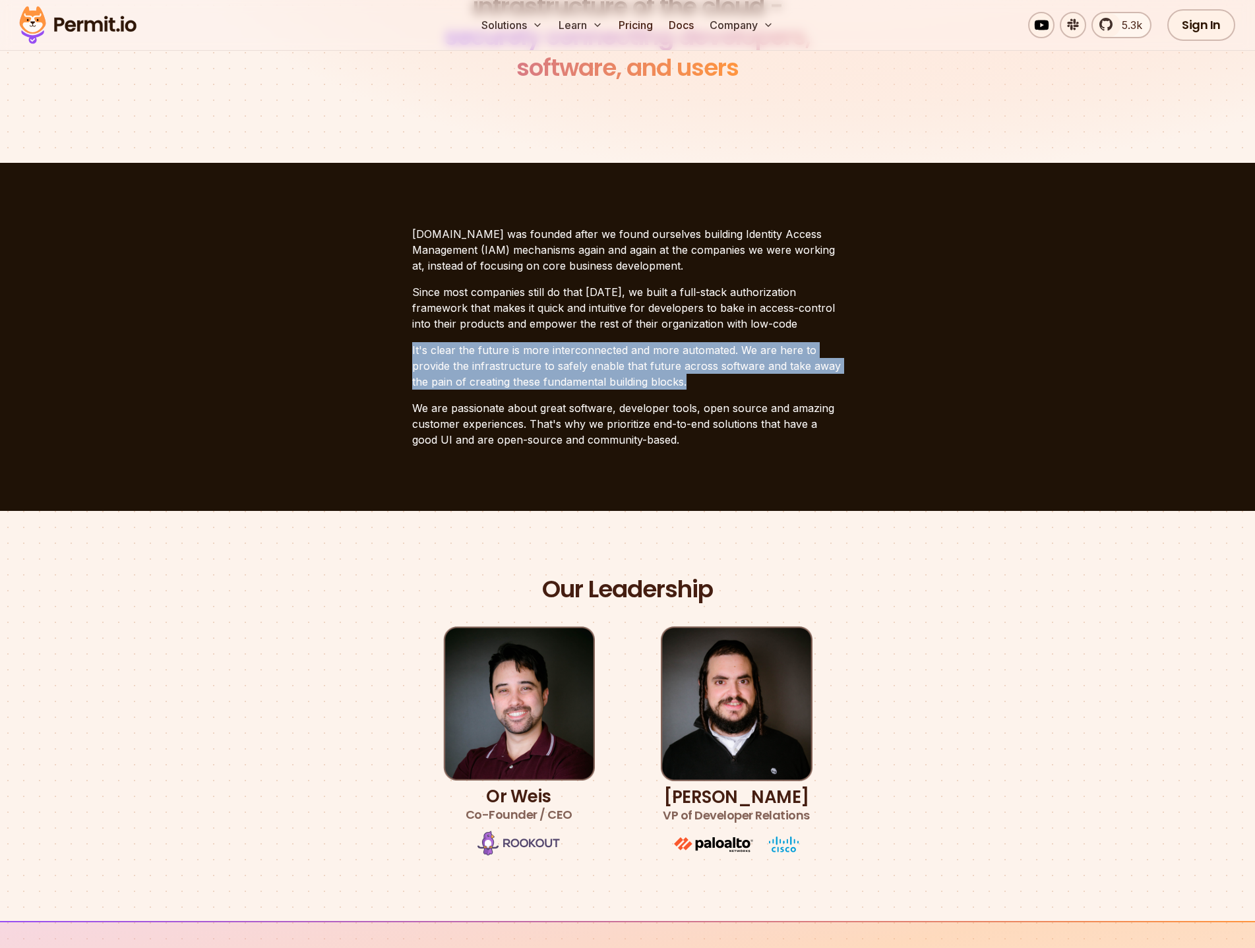
drag, startPoint x: 687, startPoint y: 382, endPoint x: 409, endPoint y: 353, distance: 279.1
click at [409, 353] on section "[DOMAIN_NAME] was founded after we found ourselves building Identity Access Man…" at bounding box center [627, 337] width 1255 height 348
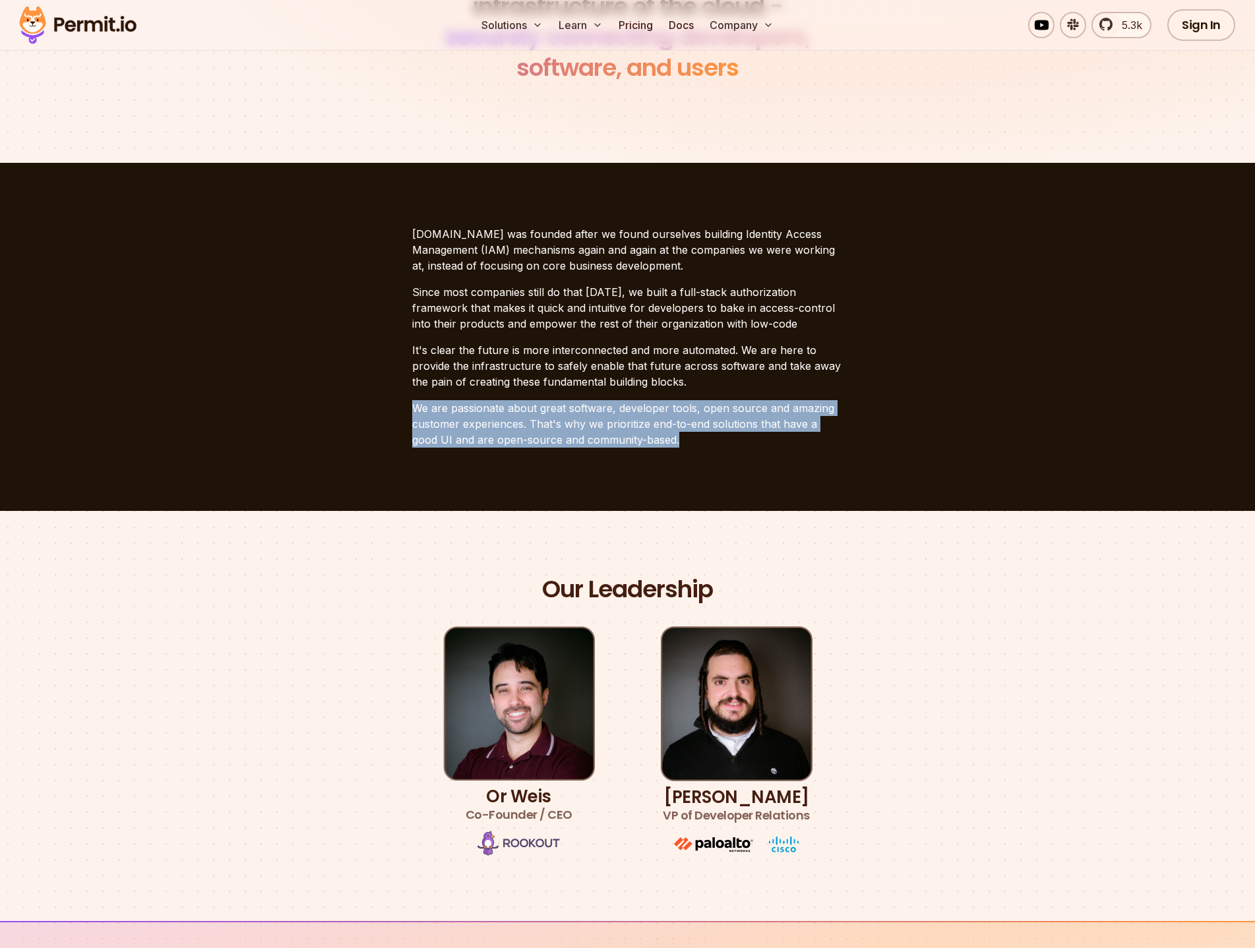
drag, startPoint x: 649, startPoint y: 438, endPoint x: 405, endPoint y: 407, distance: 245.9
click at [405, 407] on section "[DOMAIN_NAME] was founded after we found ourselves building Identity Access Man…" at bounding box center [627, 337] width 1255 height 348
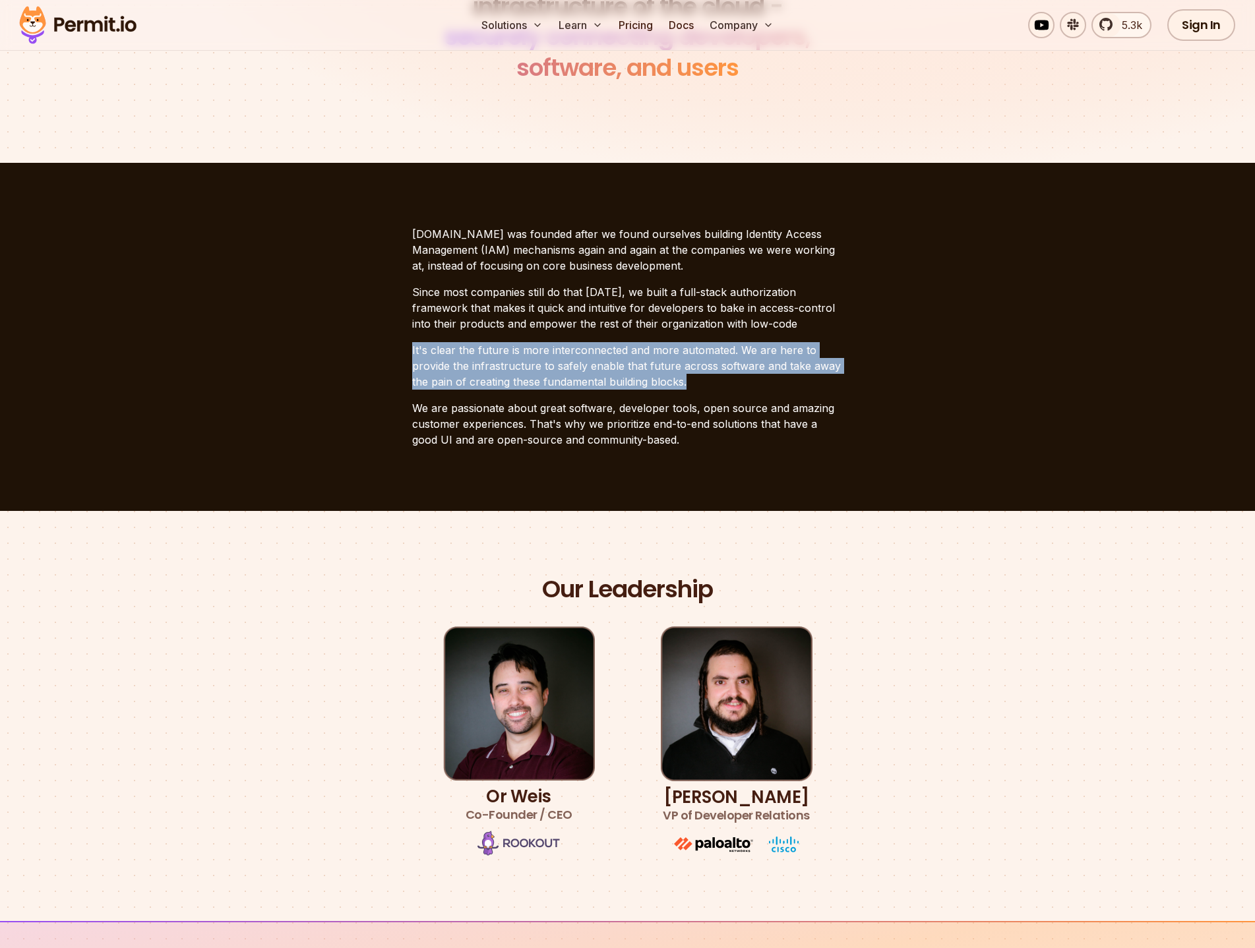
drag, startPoint x: 412, startPoint y: 349, endPoint x: 690, endPoint y: 385, distance: 280.6
click at [690, 385] on p "It's clear the future is more interconnected and more automated. We are here to…" at bounding box center [627, 365] width 431 height 47
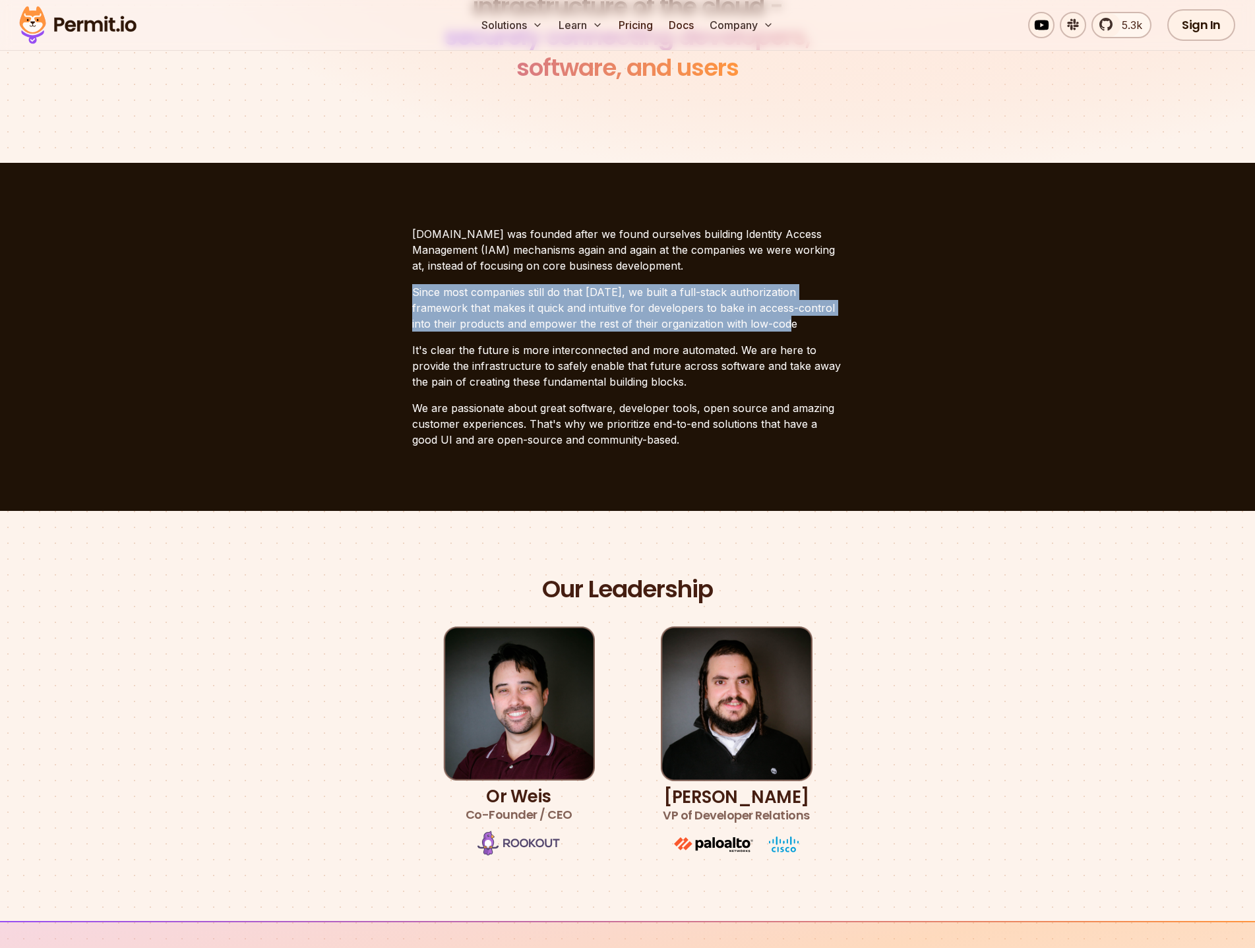
drag, startPoint x: 764, startPoint y: 322, endPoint x: 405, endPoint y: 295, distance: 360.4
click at [405, 295] on section "[DOMAIN_NAME] was founded after we found ourselves building Identity Access Man…" at bounding box center [627, 337] width 1255 height 348
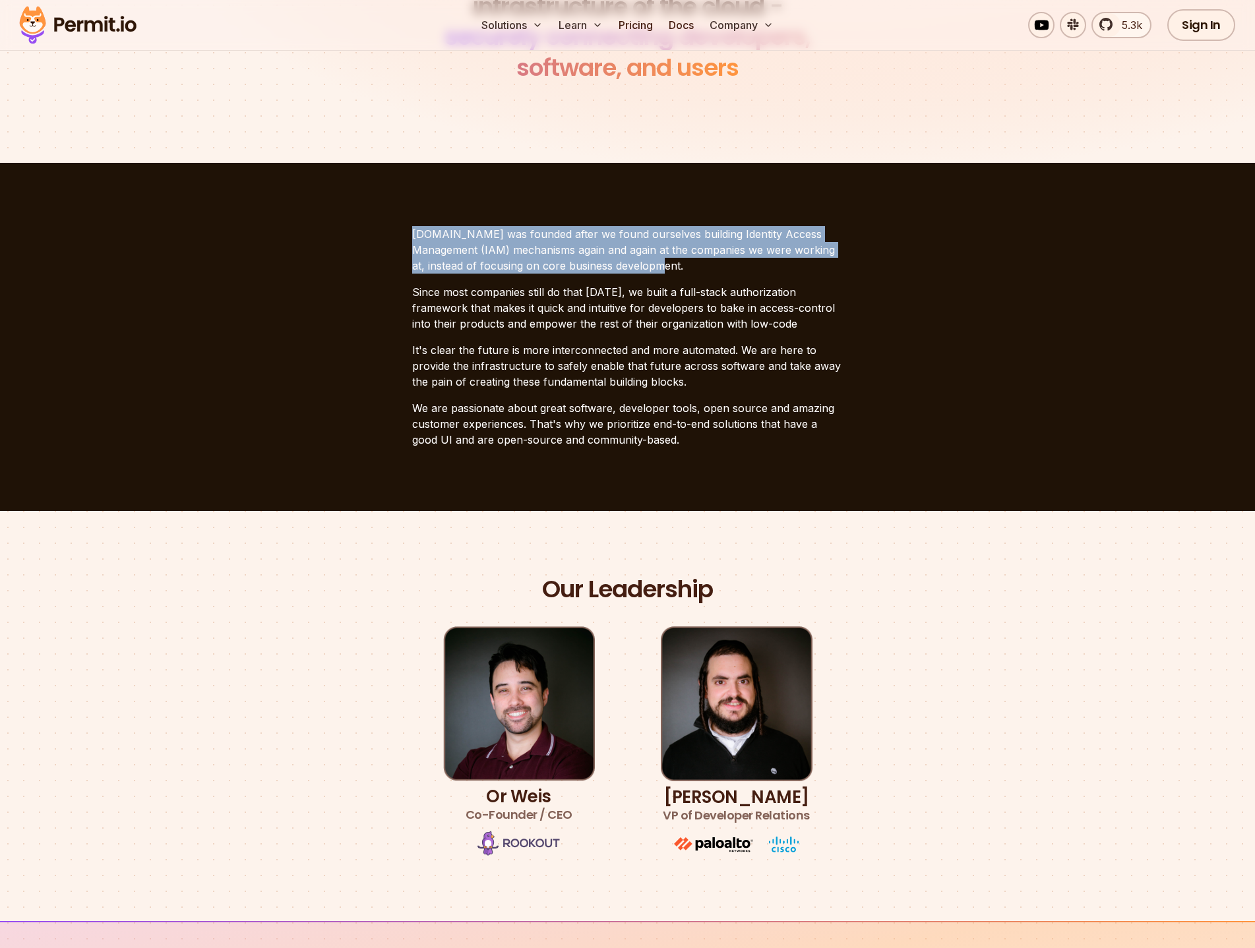
drag, startPoint x: 620, startPoint y: 268, endPoint x: 415, endPoint y: 231, distance: 208.2
click at [415, 231] on p "[DOMAIN_NAME] was founded after we found ourselves building Identity Access Man…" at bounding box center [627, 249] width 431 height 47
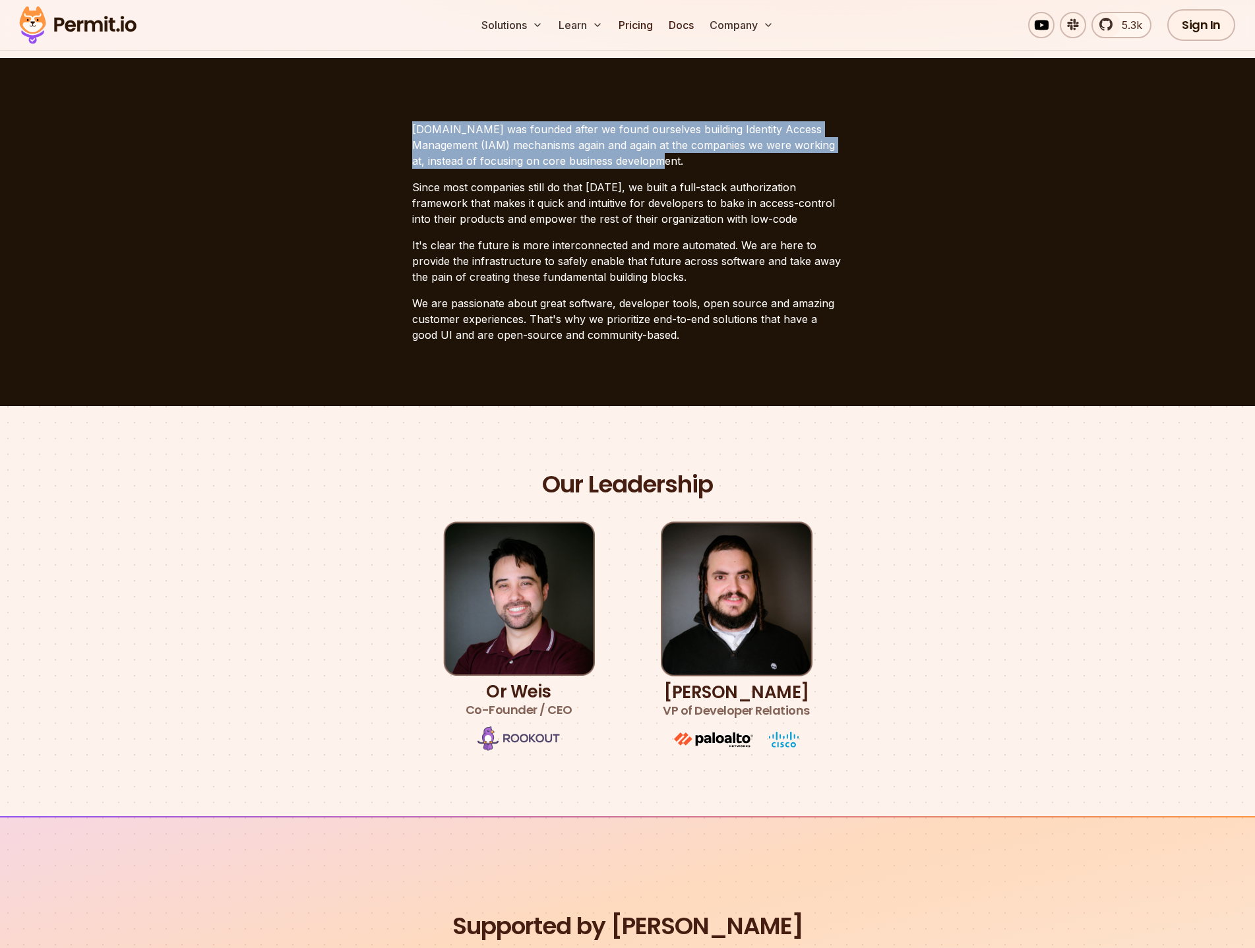
scroll to position [161, 0]
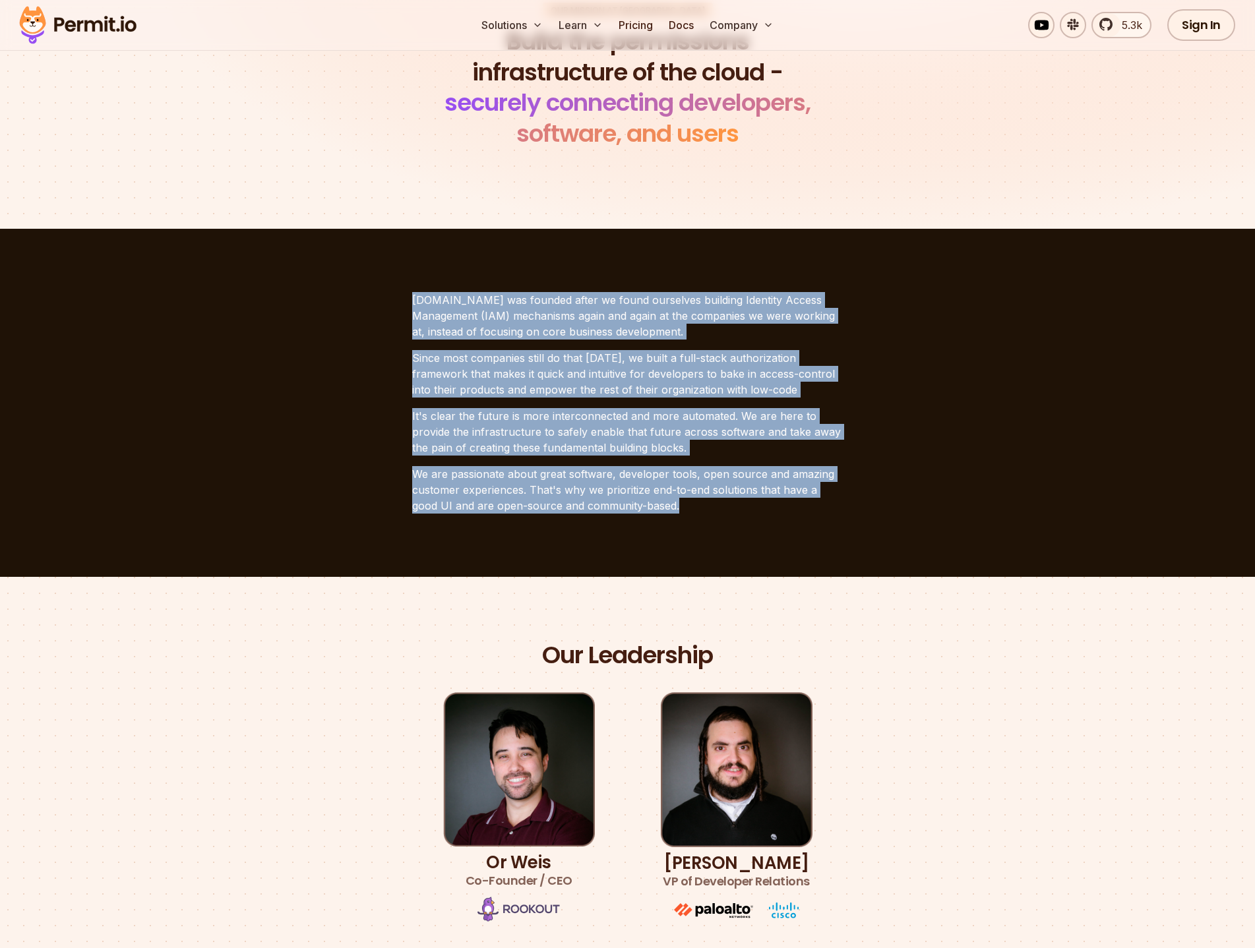
drag, startPoint x: 647, startPoint y: 506, endPoint x: 415, endPoint y: 291, distance: 316.3
click at [415, 291] on section "[DOMAIN_NAME] was founded after we found ourselves building Identity Access Man…" at bounding box center [627, 403] width 1255 height 348
click at [663, 500] on p "We are passionate about great software, developer tools, open source and amazin…" at bounding box center [627, 489] width 431 height 47
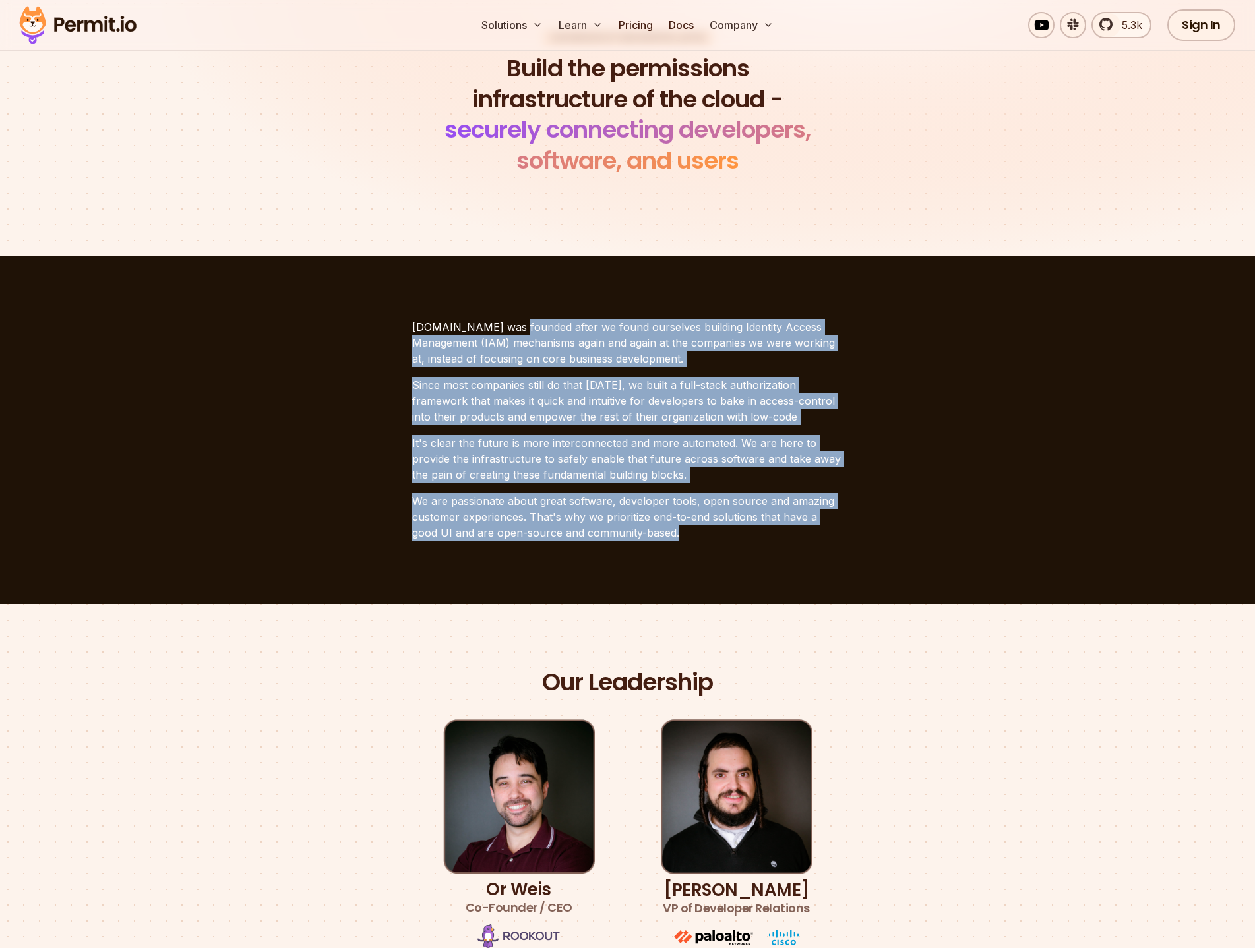
scroll to position [29, 0]
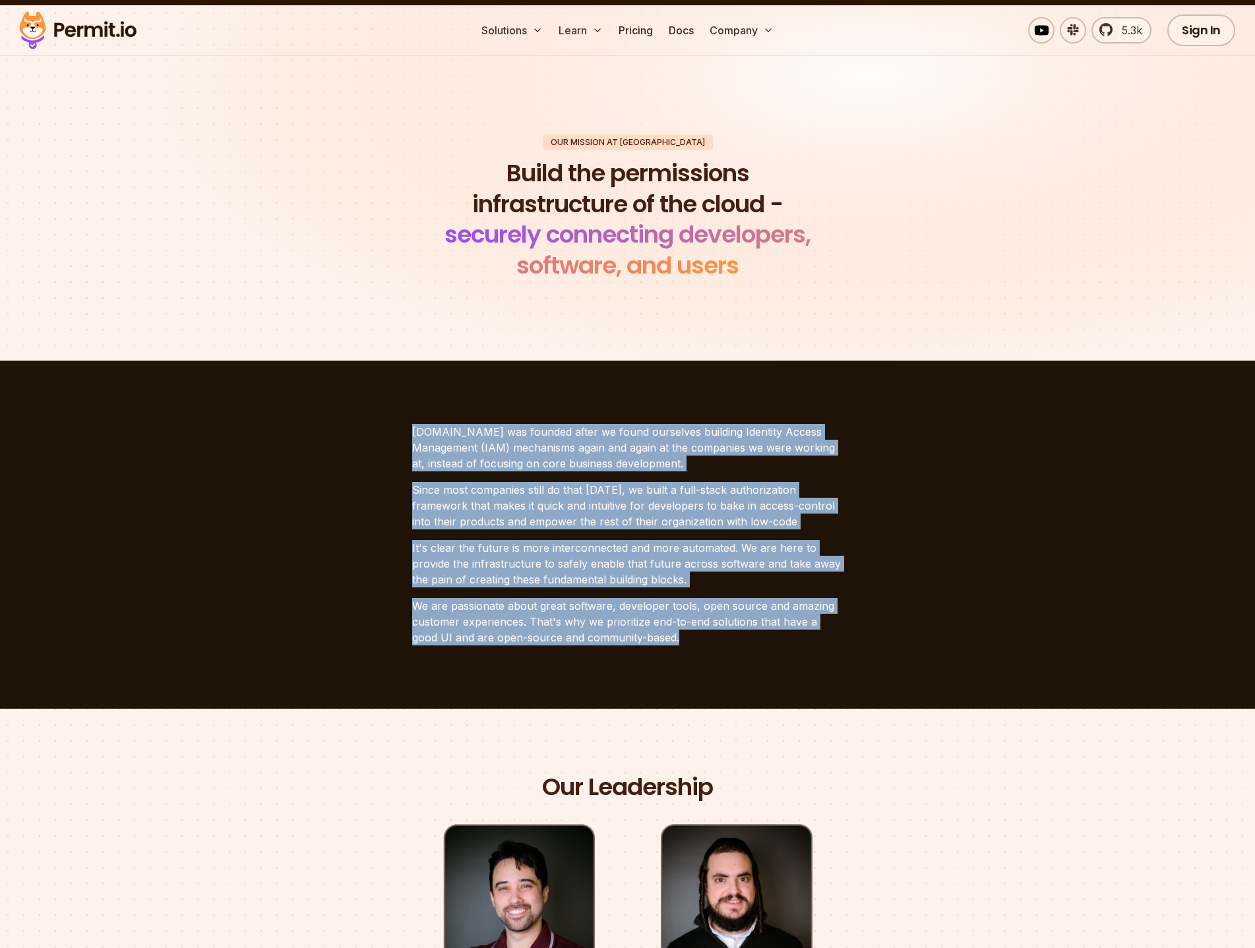
drag, startPoint x: 652, startPoint y: 502, endPoint x: 400, endPoint y: 433, distance: 261.9
click at [400, 433] on section "[DOMAIN_NAME] was founded after we found ourselves building Identity Access Man…" at bounding box center [627, 535] width 1255 height 348
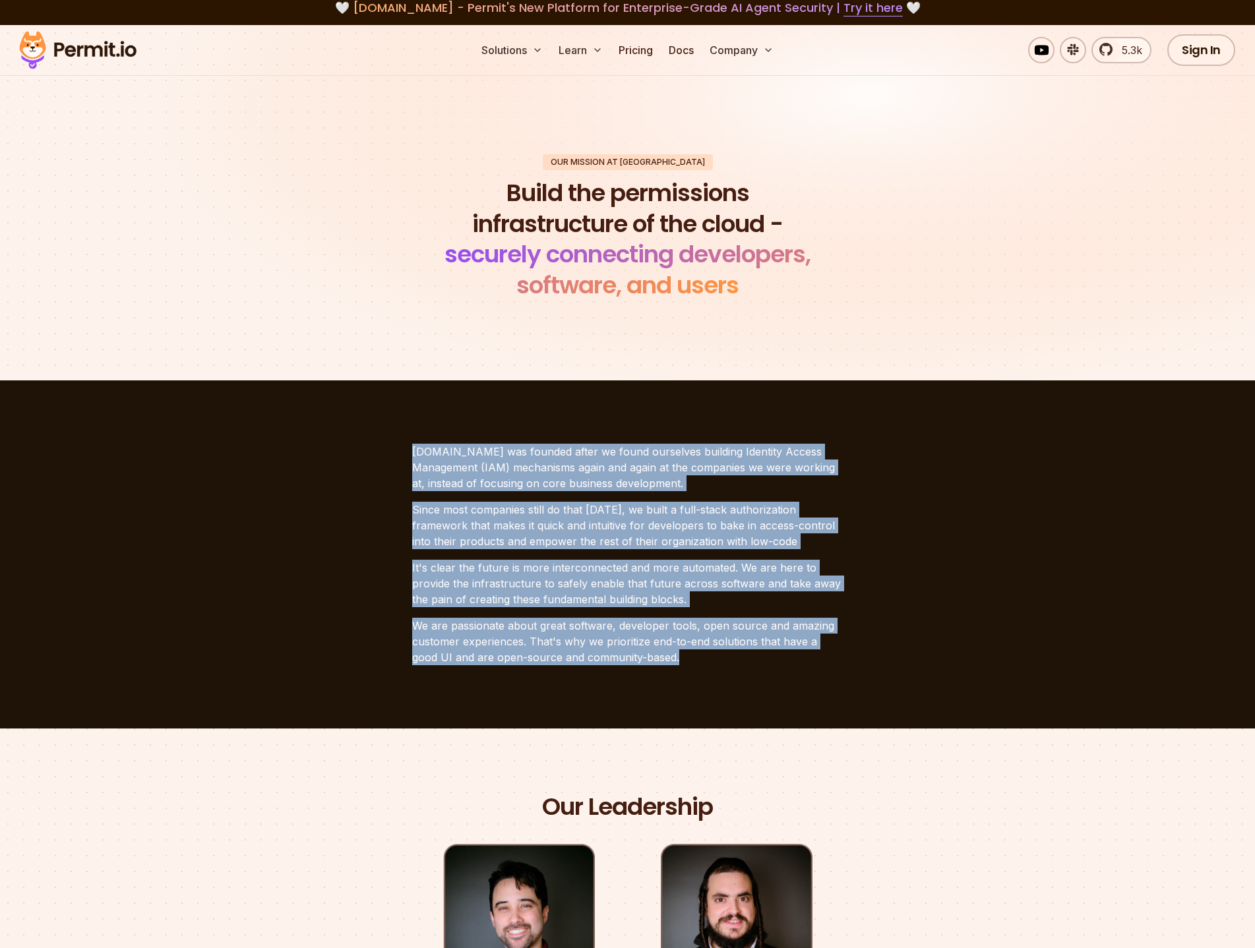
scroll to position [0, 0]
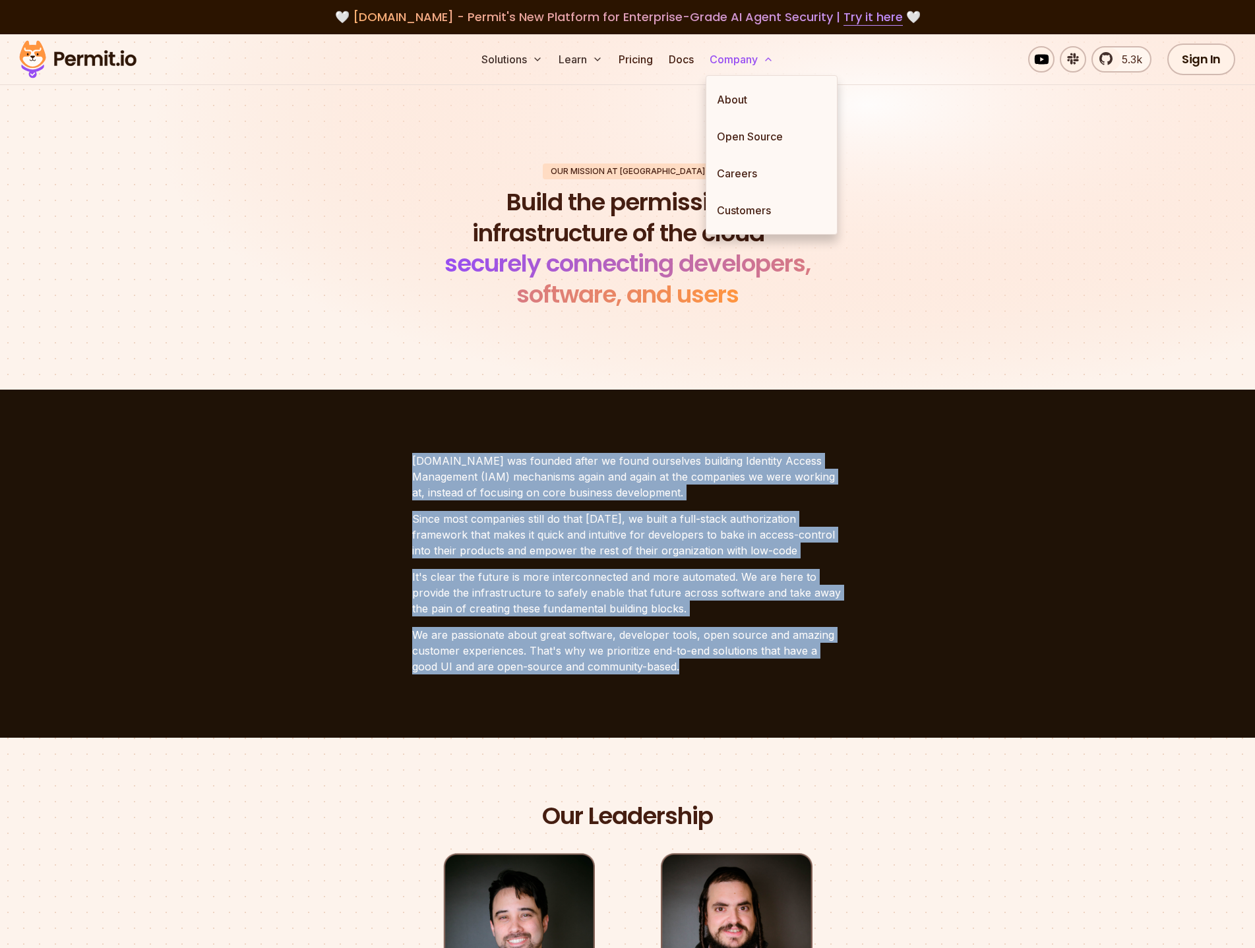
click at [732, 67] on button "Company" at bounding box center [741, 59] width 75 height 26
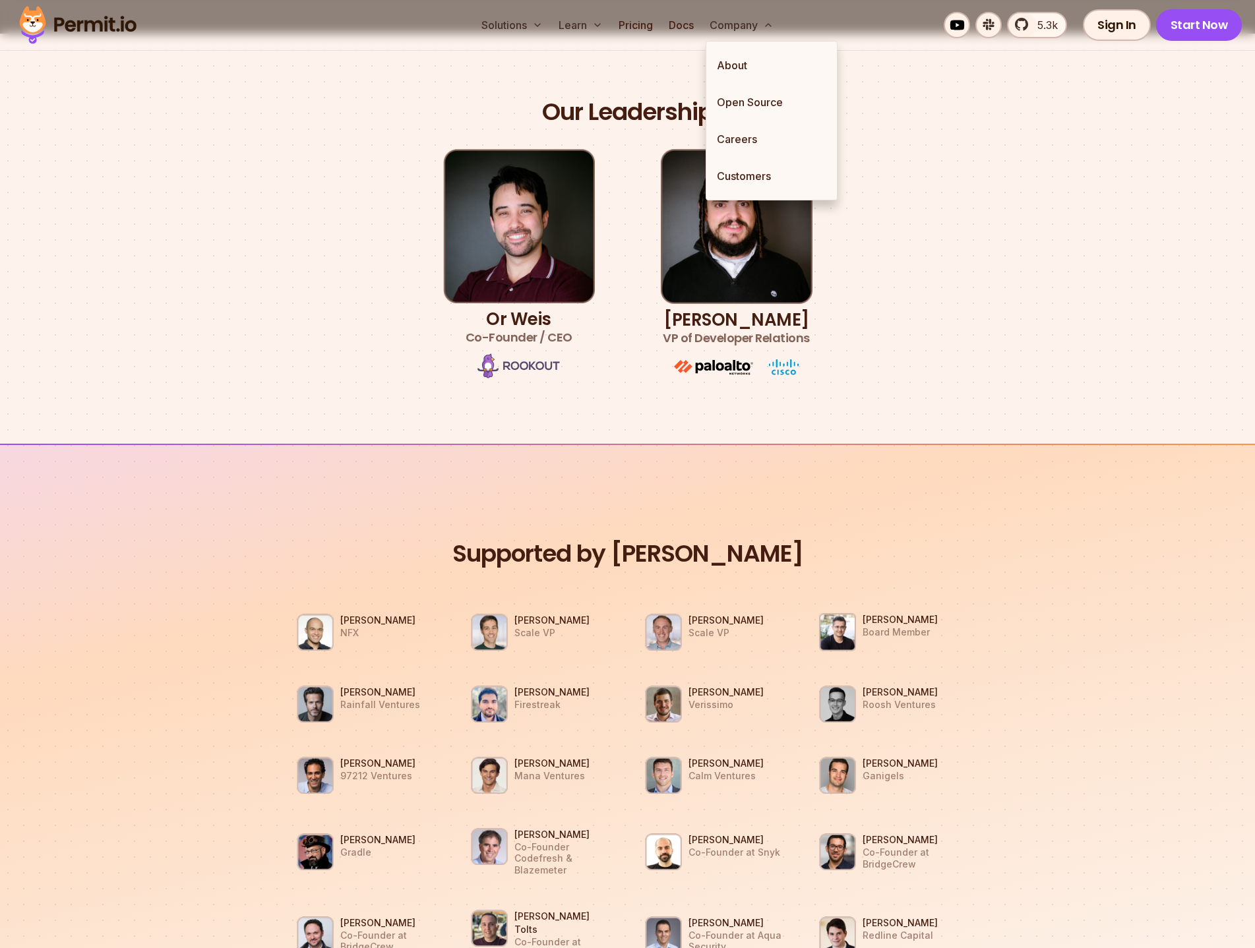
scroll to position [725, 0]
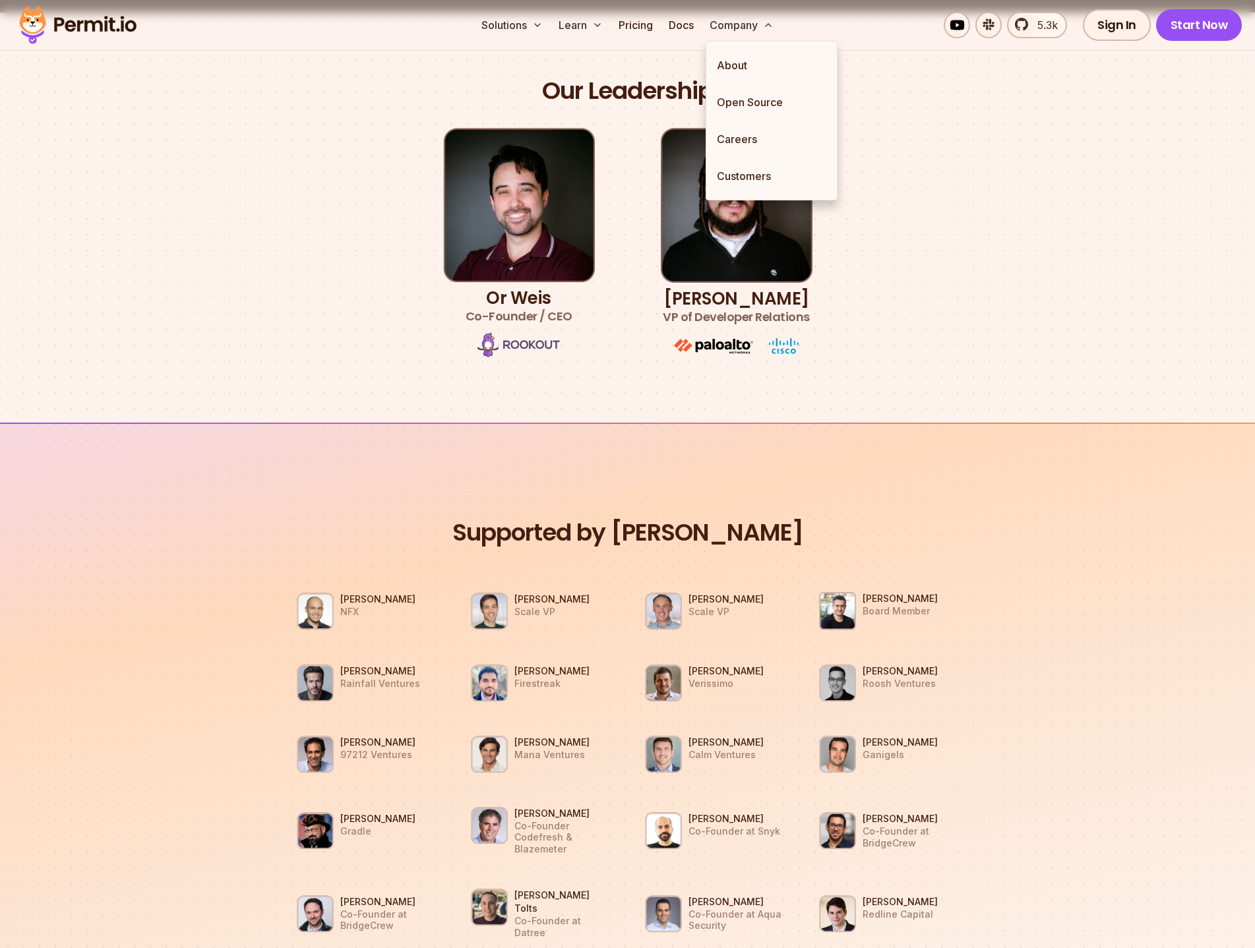
click at [528, 608] on p "Scale VP" at bounding box center [551, 612] width 75 height 12
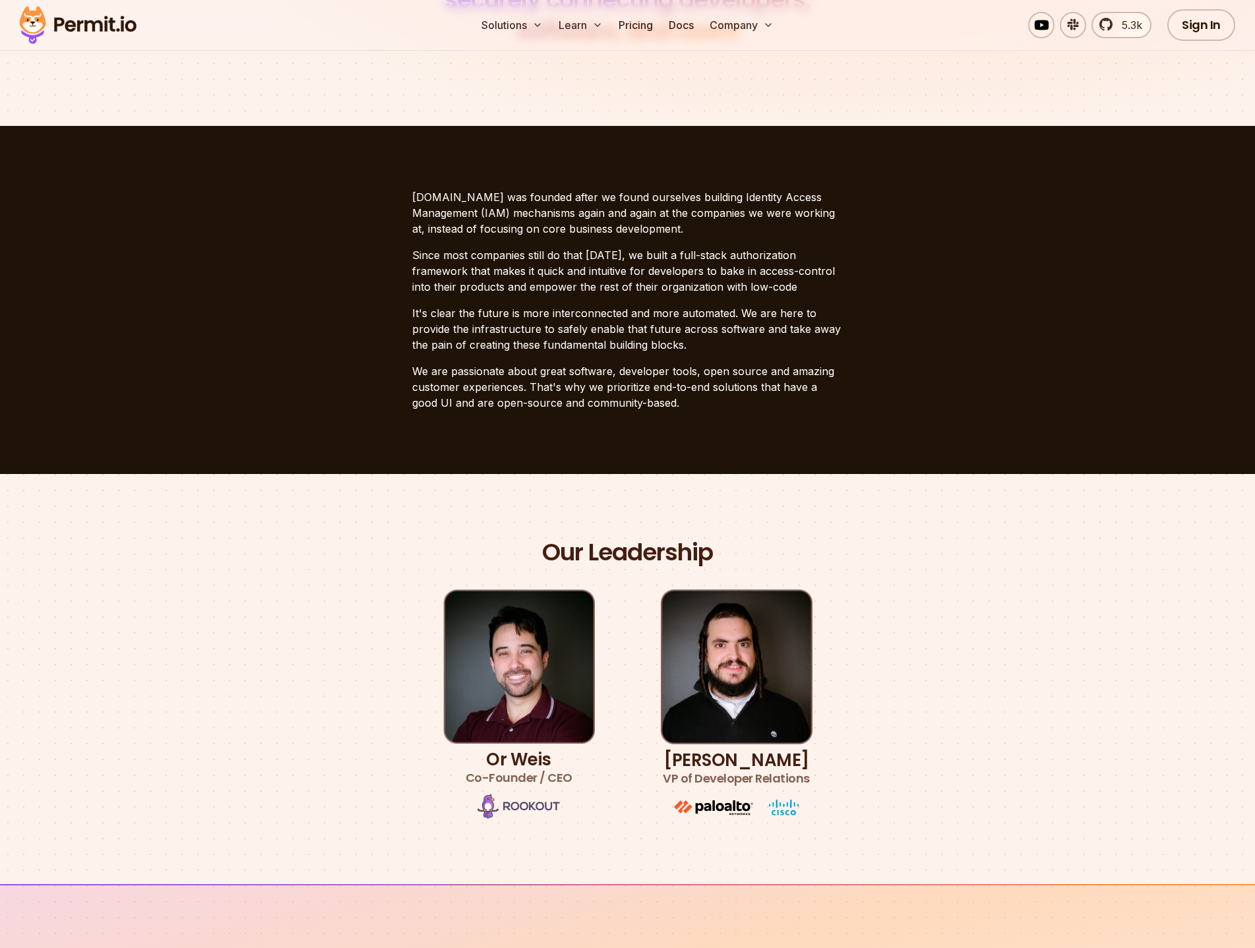
scroll to position [0, 0]
